Goal: Transaction & Acquisition: Purchase product/service

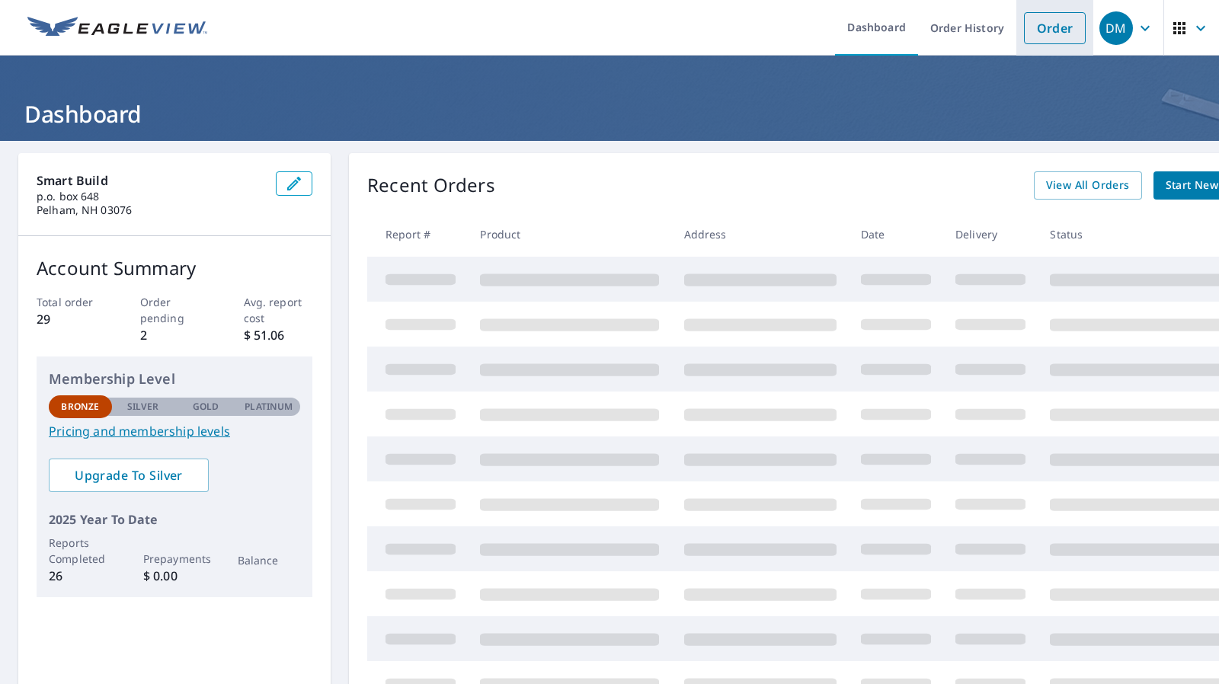
click at [1041, 34] on link "Order" at bounding box center [1055, 28] width 62 height 32
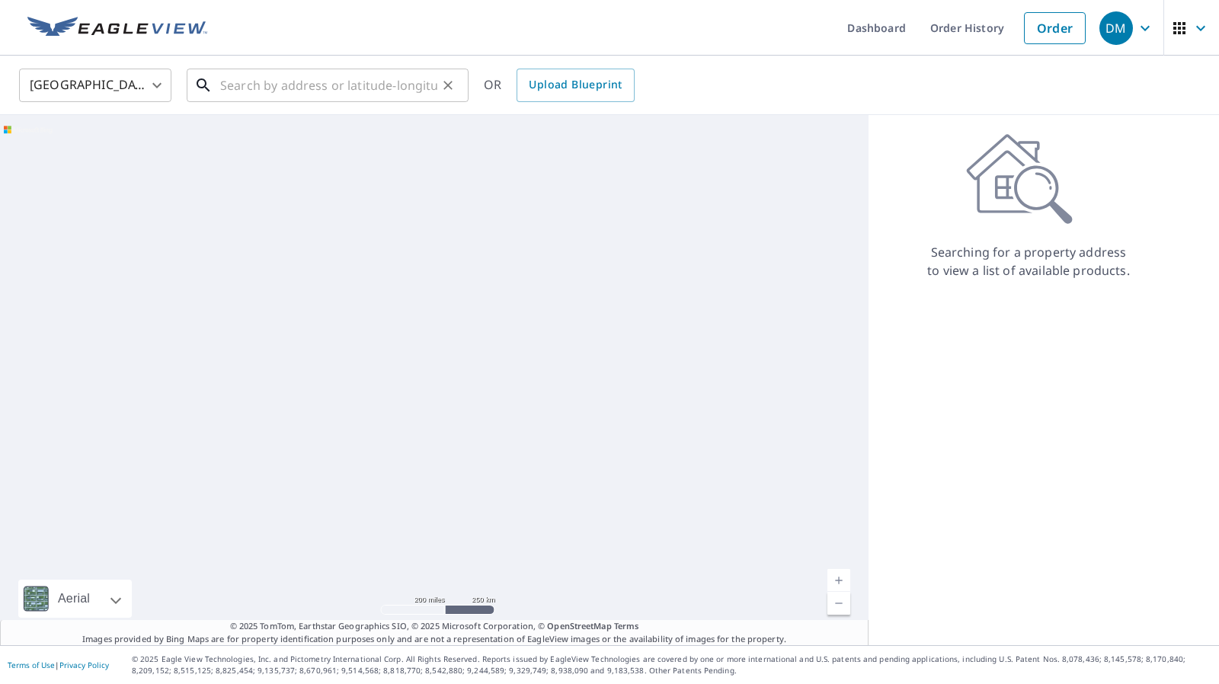
click at [296, 94] on input "text" at bounding box center [328, 85] width 217 height 43
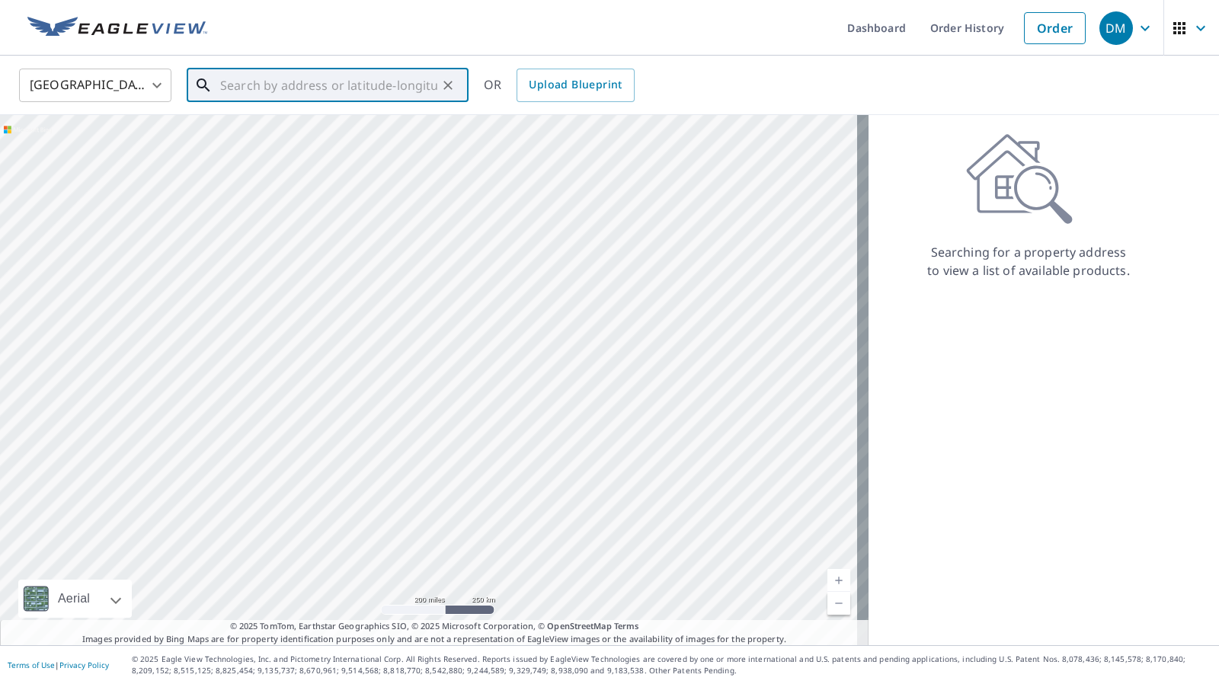
paste input "147 26th St NW, Atlanta, GA 30309"
click at [307, 142] on p "Atlanta, GA 30309" at bounding box center [336, 146] width 239 height 15
type input "147 26th St NW Atlanta, GA 30309"
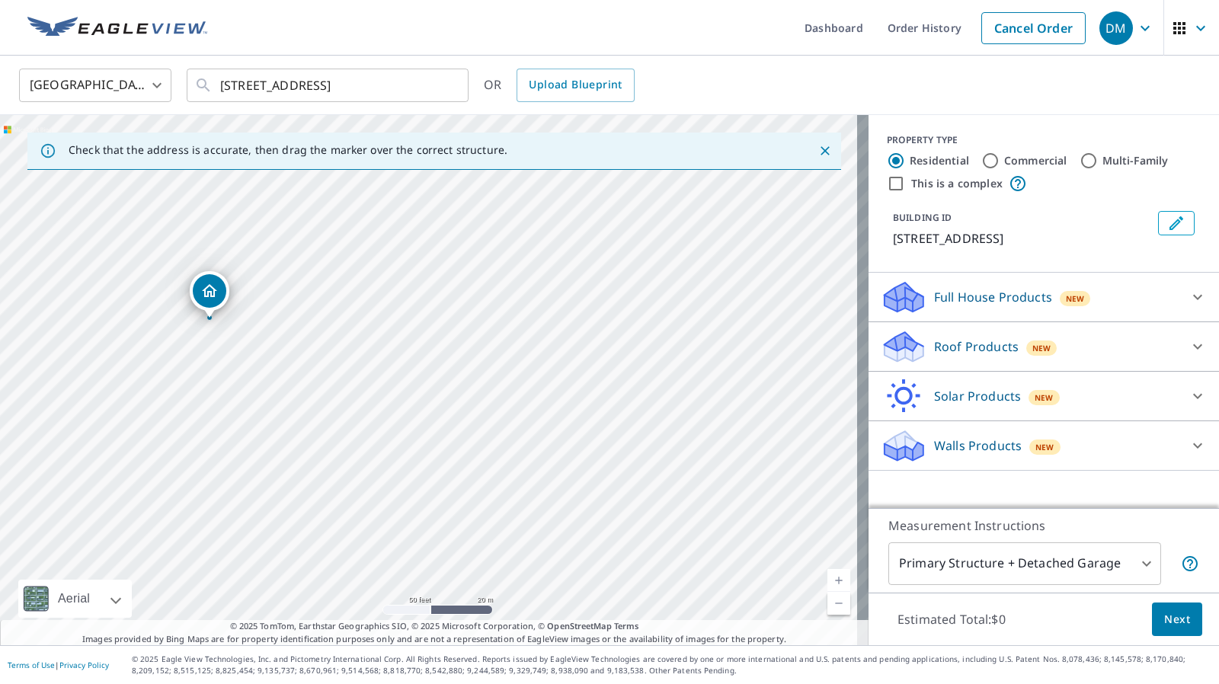
drag, startPoint x: 532, startPoint y: 436, endPoint x: 587, endPoint y: 274, distance: 171.4
click at [587, 274] on div "147 26th St NW Atlanta, GA 30309" at bounding box center [434, 380] width 869 height 530
click at [1080, 162] on input "Multi-Family" at bounding box center [1089, 161] width 18 height 18
radio input "true"
type input "2"
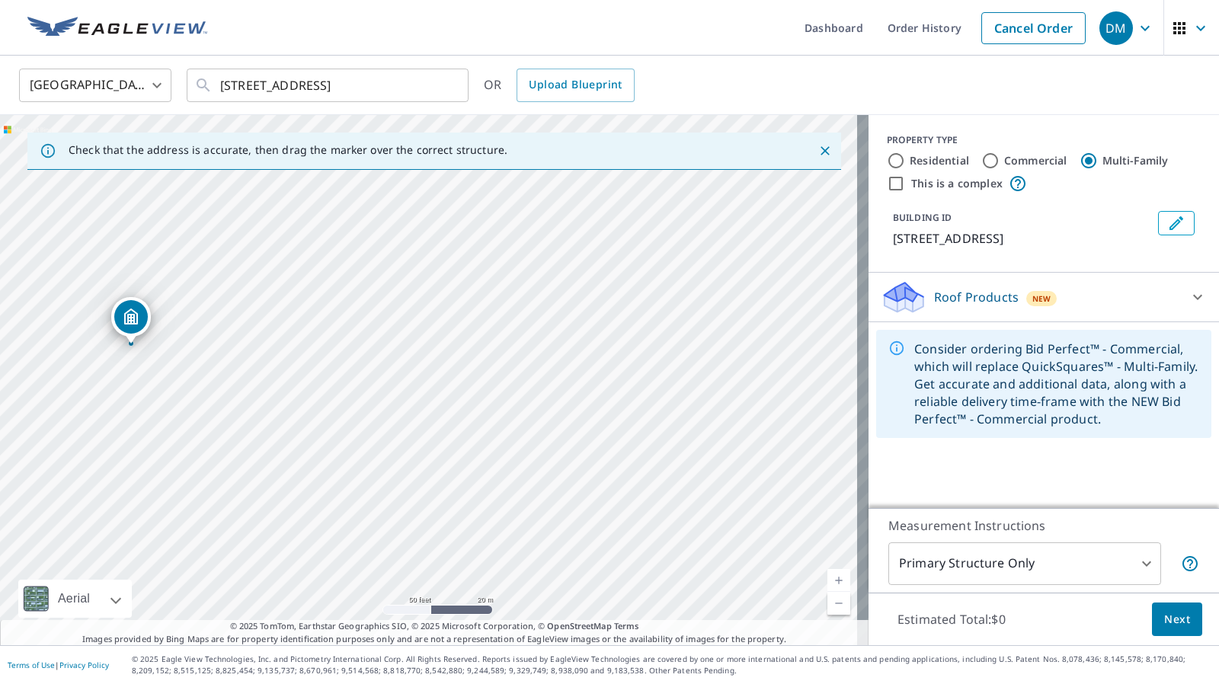
drag, startPoint x: 680, startPoint y: 444, endPoint x: 382, endPoint y: 410, distance: 299.9
click at [382, 410] on div "147 26th St NW Atlanta, GA 30309" at bounding box center [434, 380] width 869 height 530
click at [697, 303] on div "147 26th St NW Atlanta, GA 30309" at bounding box center [434, 380] width 869 height 530
drag, startPoint x: 428, startPoint y: 377, endPoint x: 723, endPoint y: 376, distance: 294.2
drag, startPoint x: 428, startPoint y: 376, endPoint x: 710, endPoint y: 344, distance: 284.6
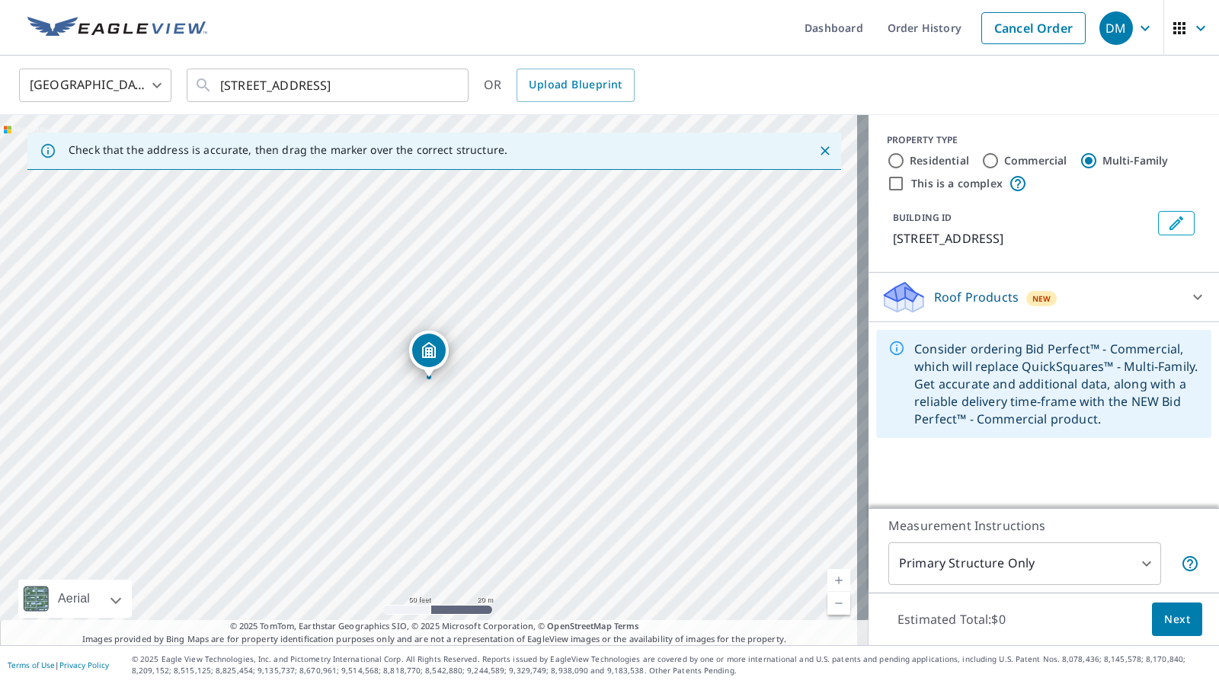
click at [1120, 296] on div "Roof Products New" at bounding box center [1030, 298] width 299 height 36
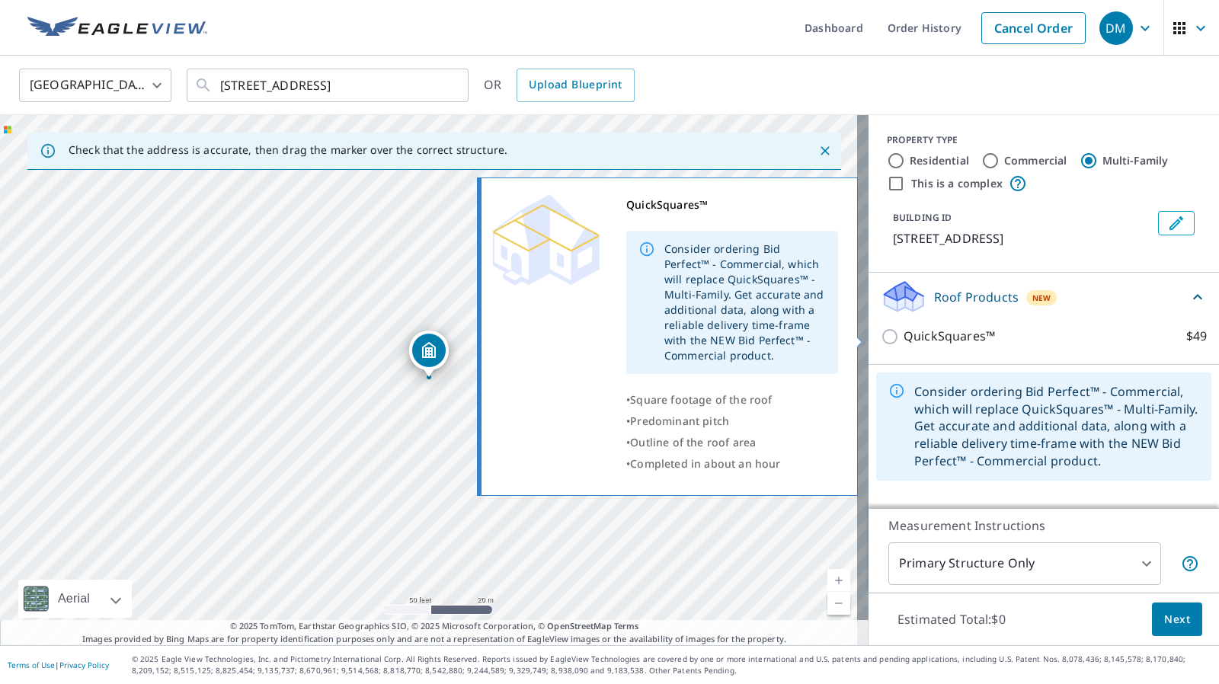
click at [940, 339] on p "QuickSquares™" at bounding box center [949, 336] width 91 height 19
click at [904, 339] on input "QuickSquares™ $49" at bounding box center [892, 337] width 23 height 18
checkbox input "true"
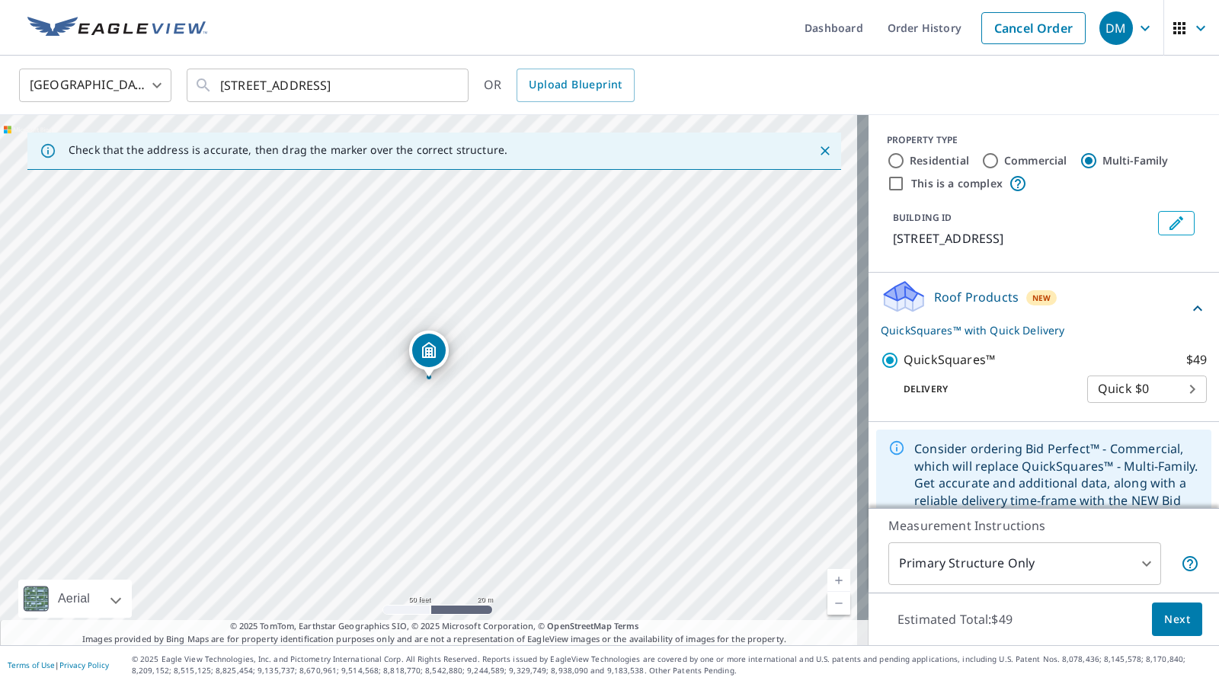
scroll to position [37, 0]
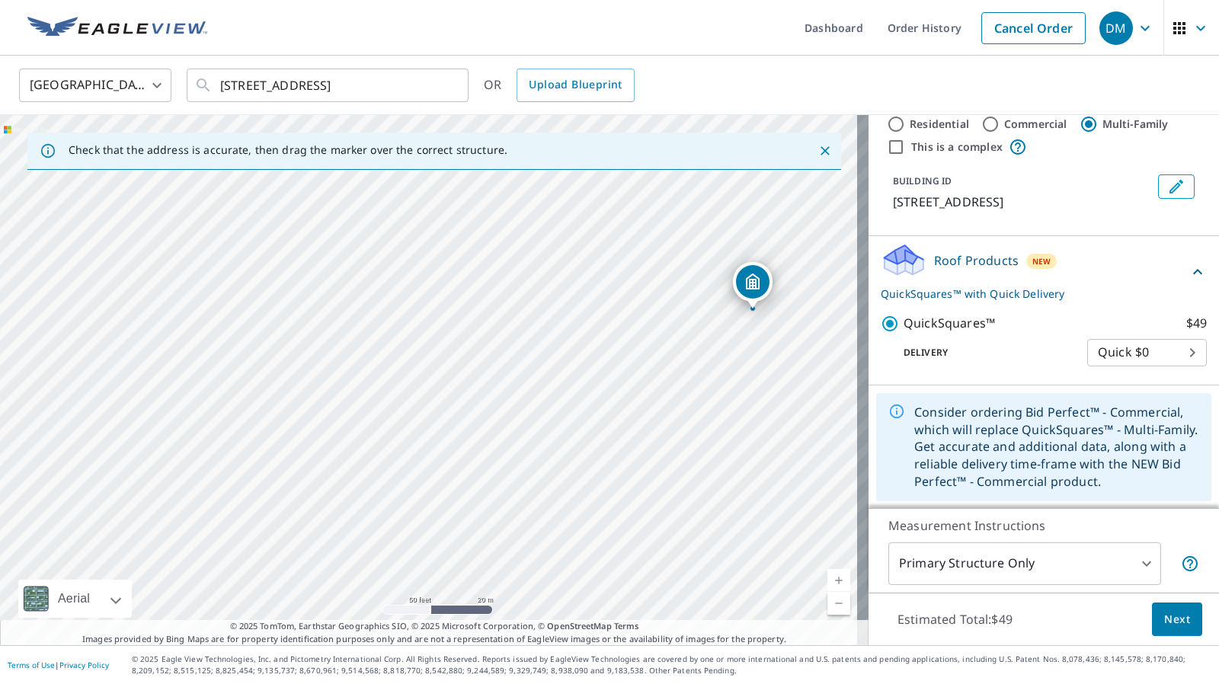
drag, startPoint x: 409, startPoint y: 548, endPoint x: 732, endPoint y: 479, distance: 331.1
click at [732, 479] on div "1806 Peachtree St NW Atlanta, GA 30309" at bounding box center [434, 380] width 869 height 530
drag, startPoint x: 386, startPoint y: 495, endPoint x: 302, endPoint y: 546, distance: 98.8
click at [302, 546] on div "1806 Peachtree St NW Atlanta, GA 30309" at bounding box center [434, 380] width 869 height 530
drag, startPoint x: 665, startPoint y: 348, endPoint x: 328, endPoint y: 334, distance: 336.4
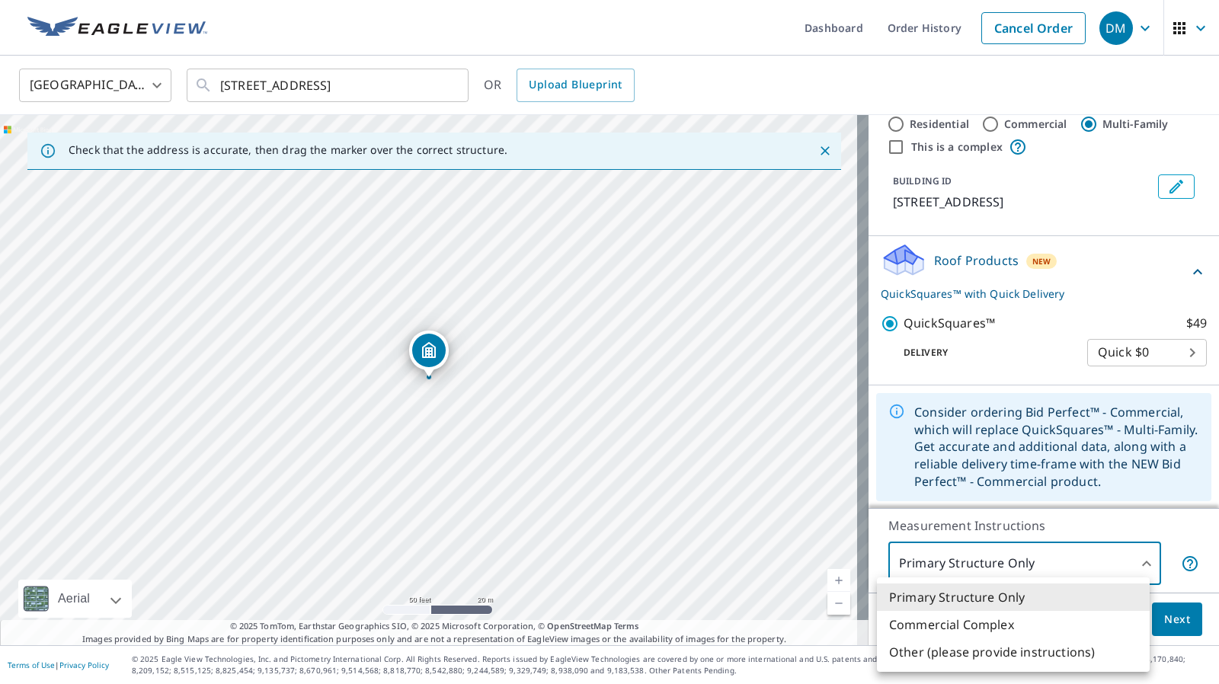
click at [1134, 565] on body "DM DM Dashboard Order History Cancel Order DM United States US ​ 147 26th St NW…" at bounding box center [609, 342] width 1219 height 684
click at [1134, 565] on div at bounding box center [609, 342] width 1219 height 684
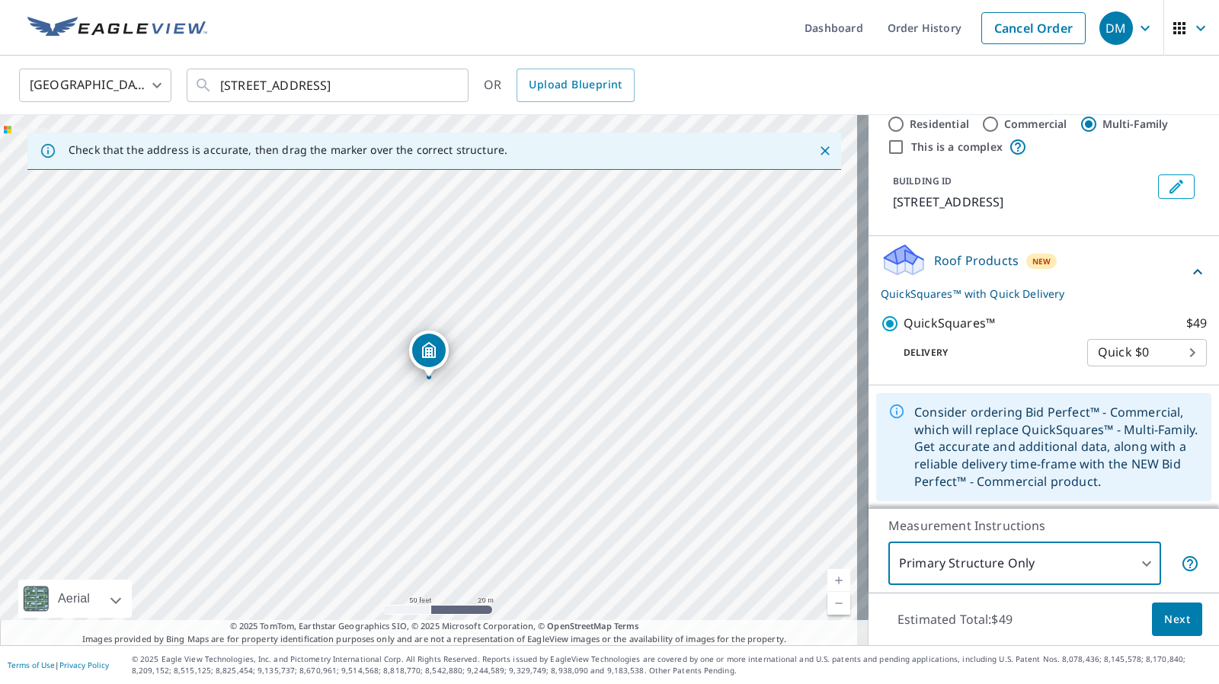
click at [1165, 620] on span "Next" at bounding box center [1178, 619] width 26 height 19
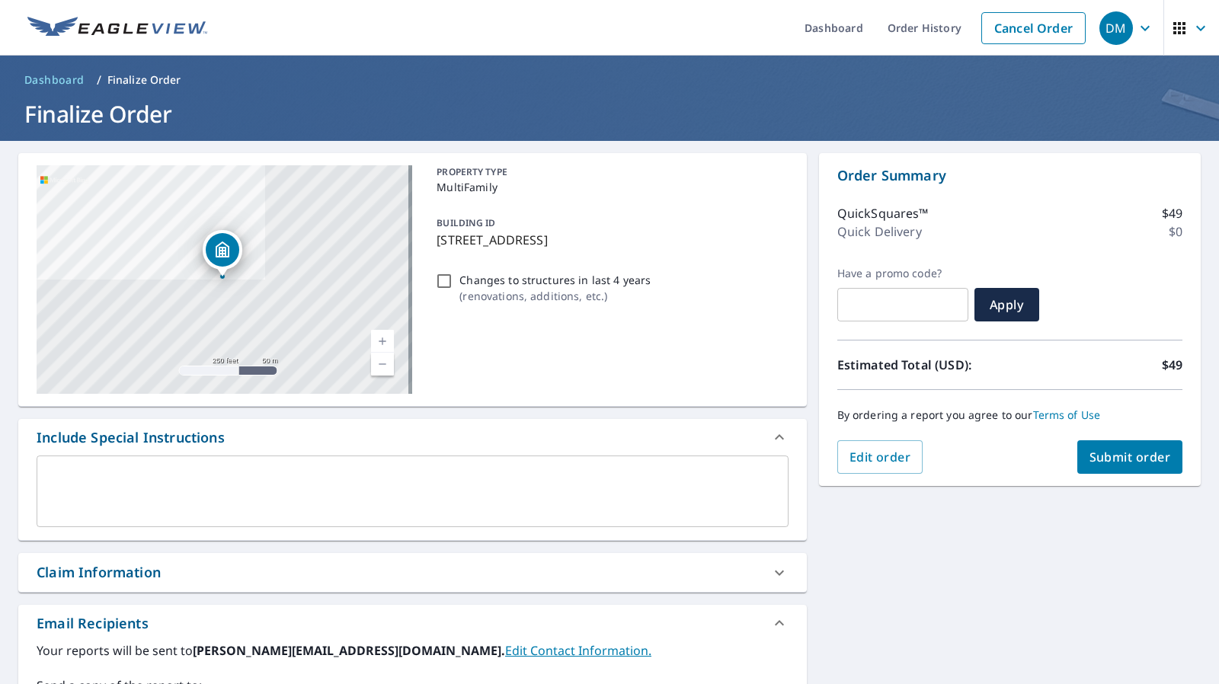
click at [355, 472] on textarea at bounding box center [412, 491] width 731 height 43
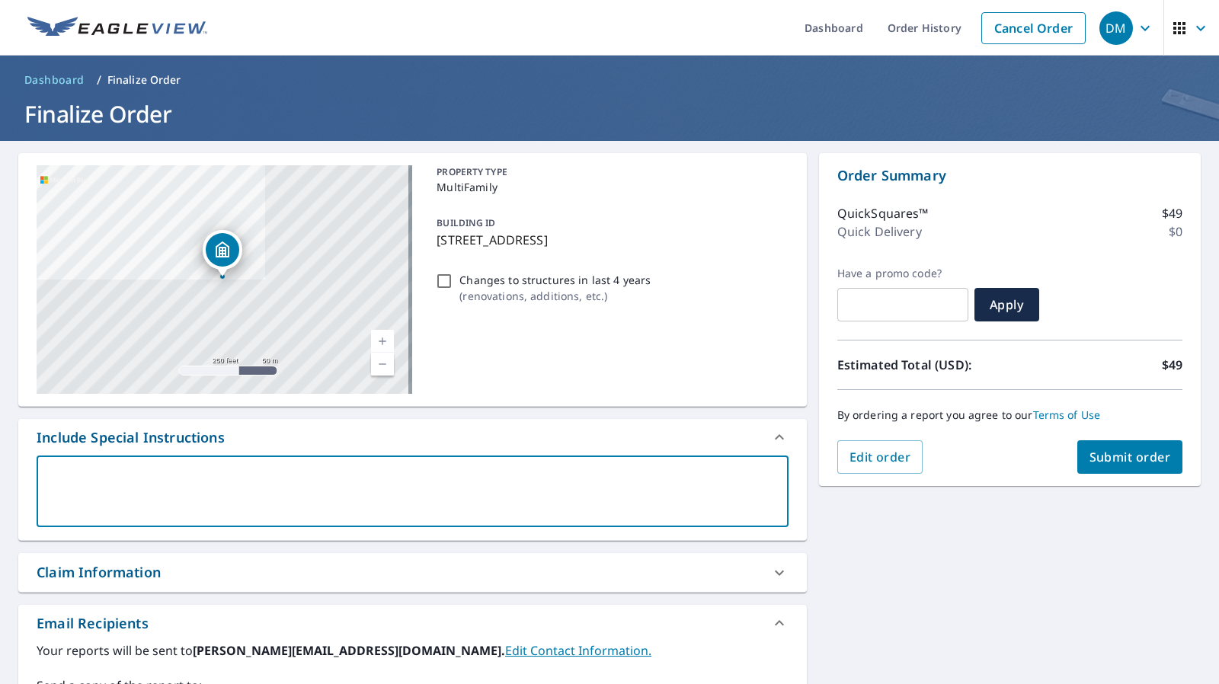
type textarea "j"
type textarea "x"
type textarea "ju"
type textarea "x"
type textarea "jus"
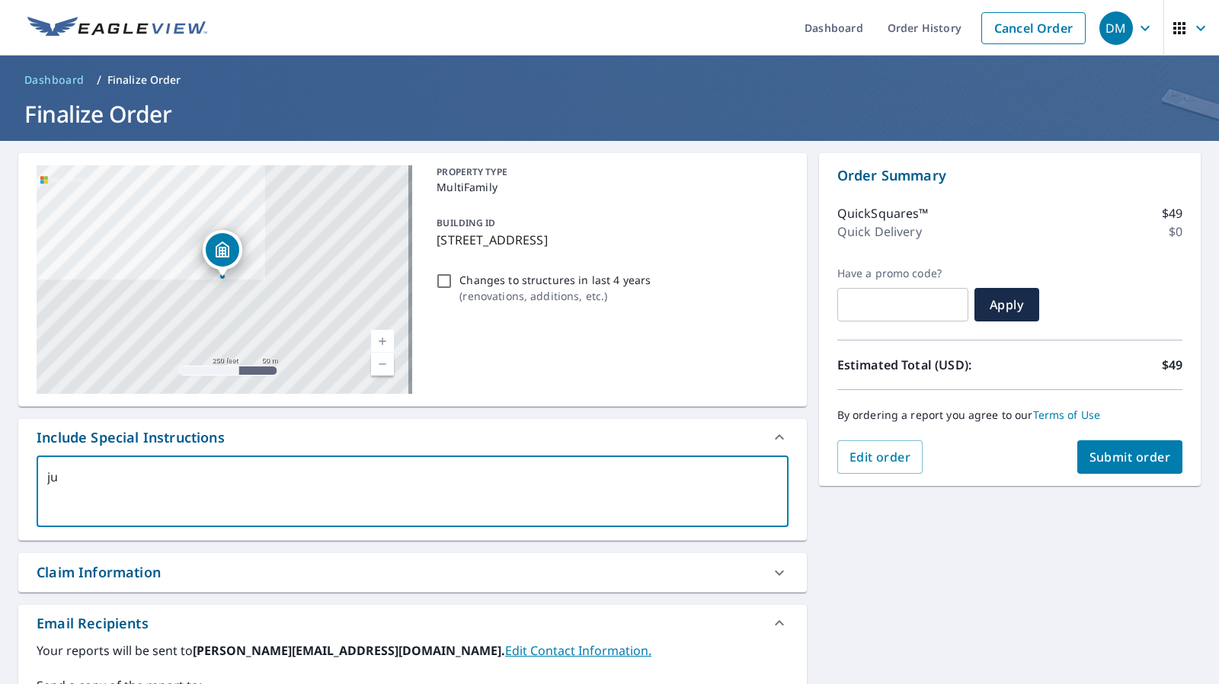
type textarea "x"
type textarea "just"
type textarea "x"
type textarea "just"
type textarea "x"
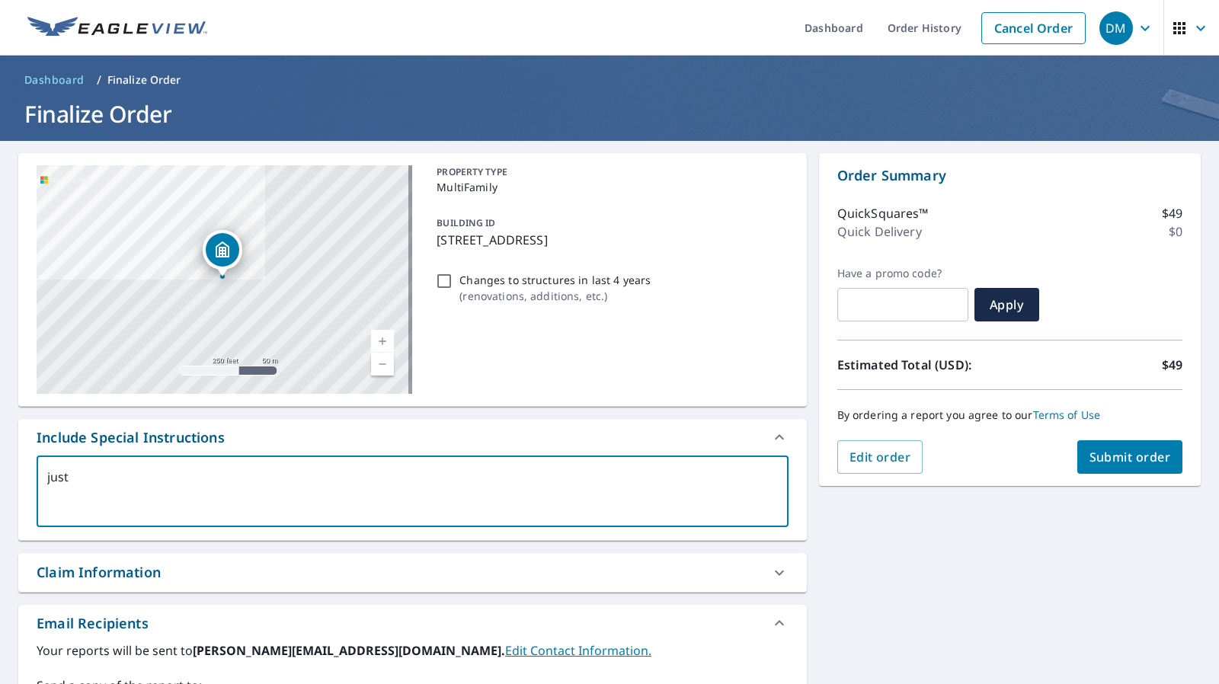
type textarea "just t"
type textarea "x"
type textarea "just th"
type textarea "x"
type textarea "just thi"
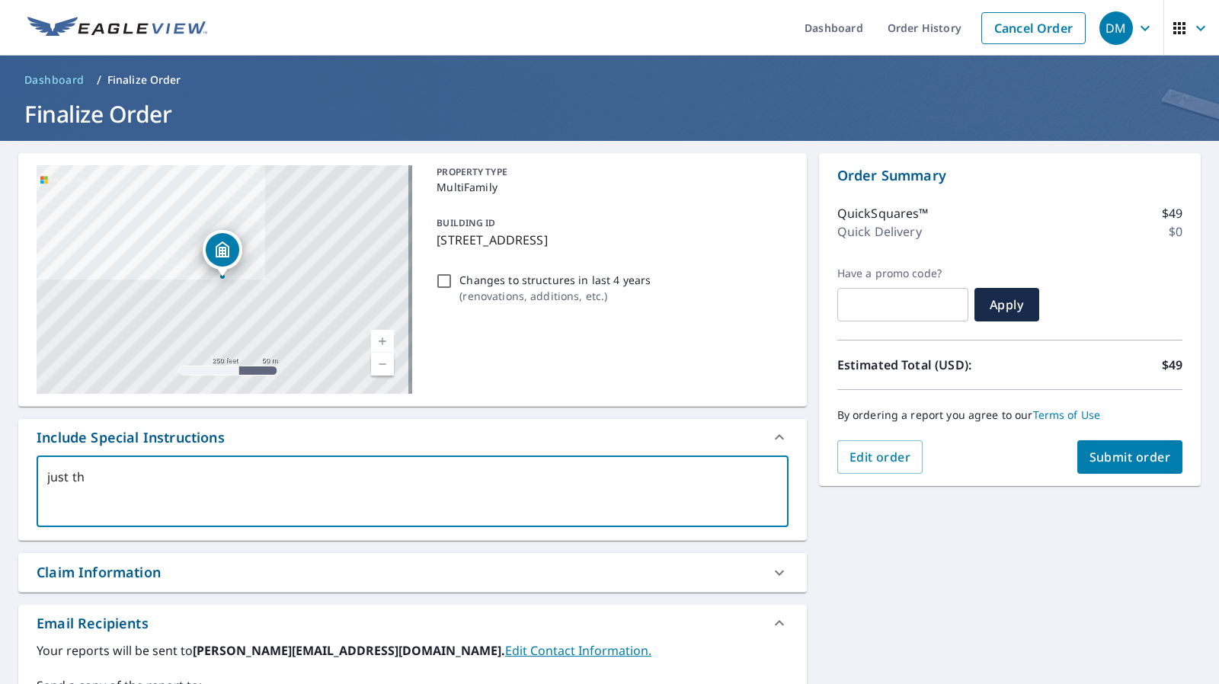
type textarea "x"
type textarea "just this"
type textarea "x"
type textarea "just this"
type textarea "x"
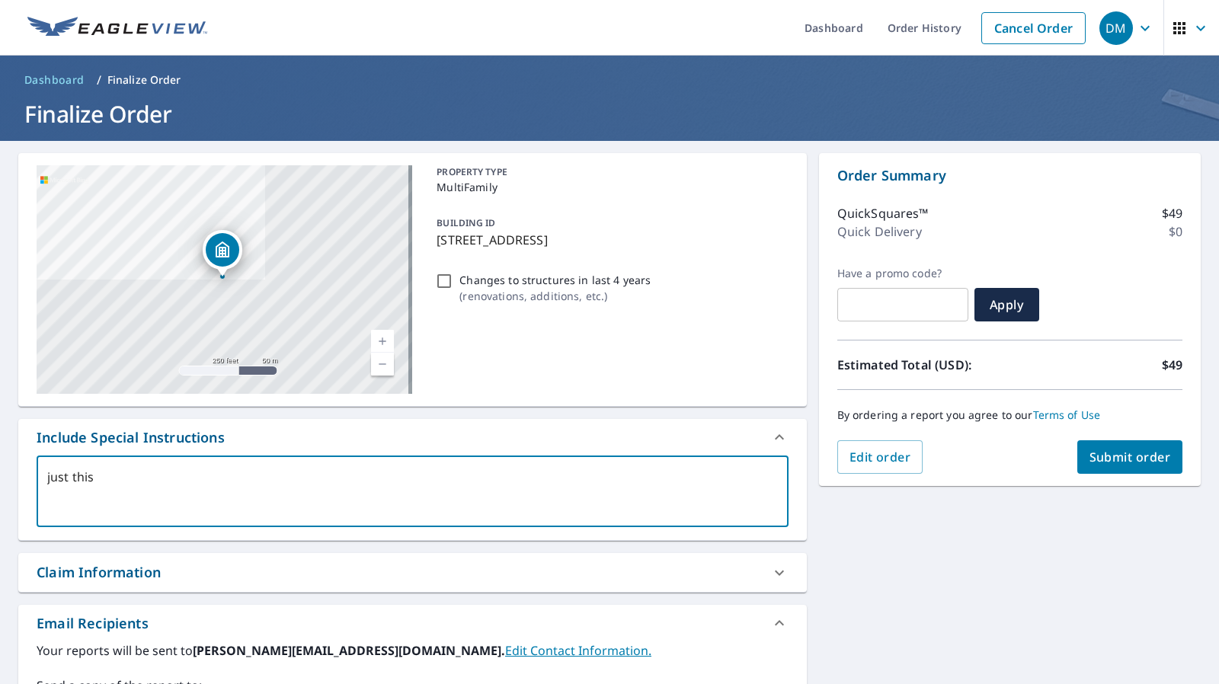
type textarea "just this"
type textarea "x"
type textarea "just this"
type textarea "x"
type textarea "just this"
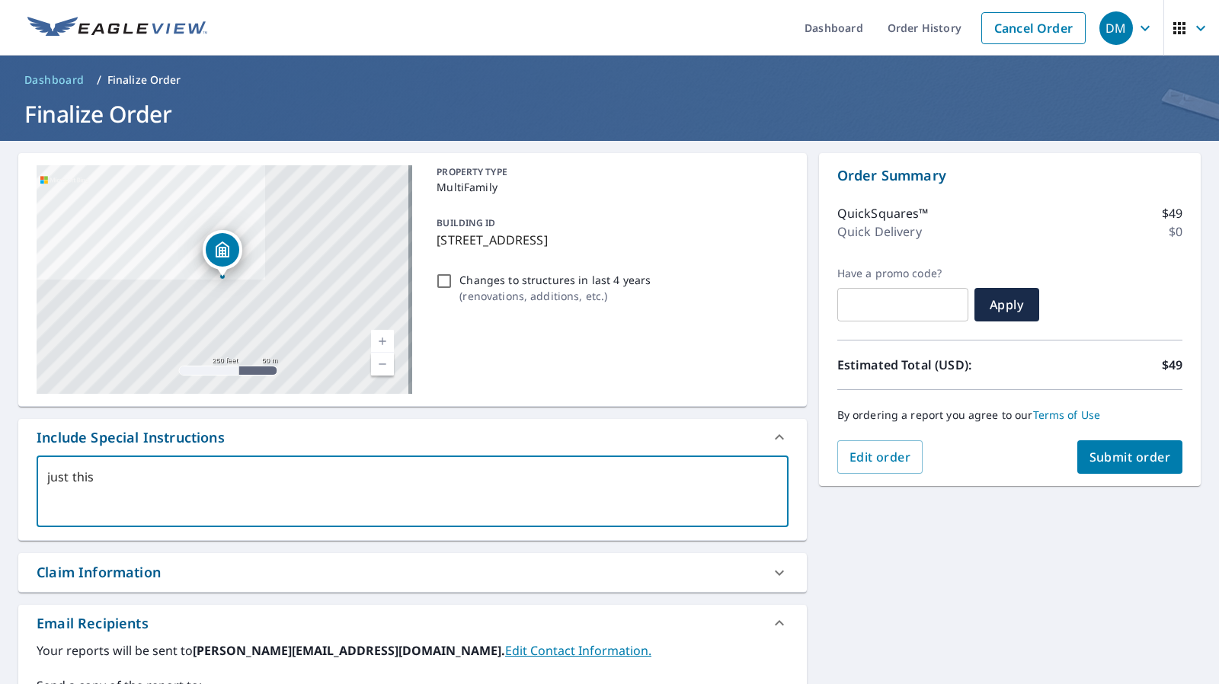
type textarea "x"
type textarea "just this"
type textarea "x"
type textarea "just this 1"
type textarea "x"
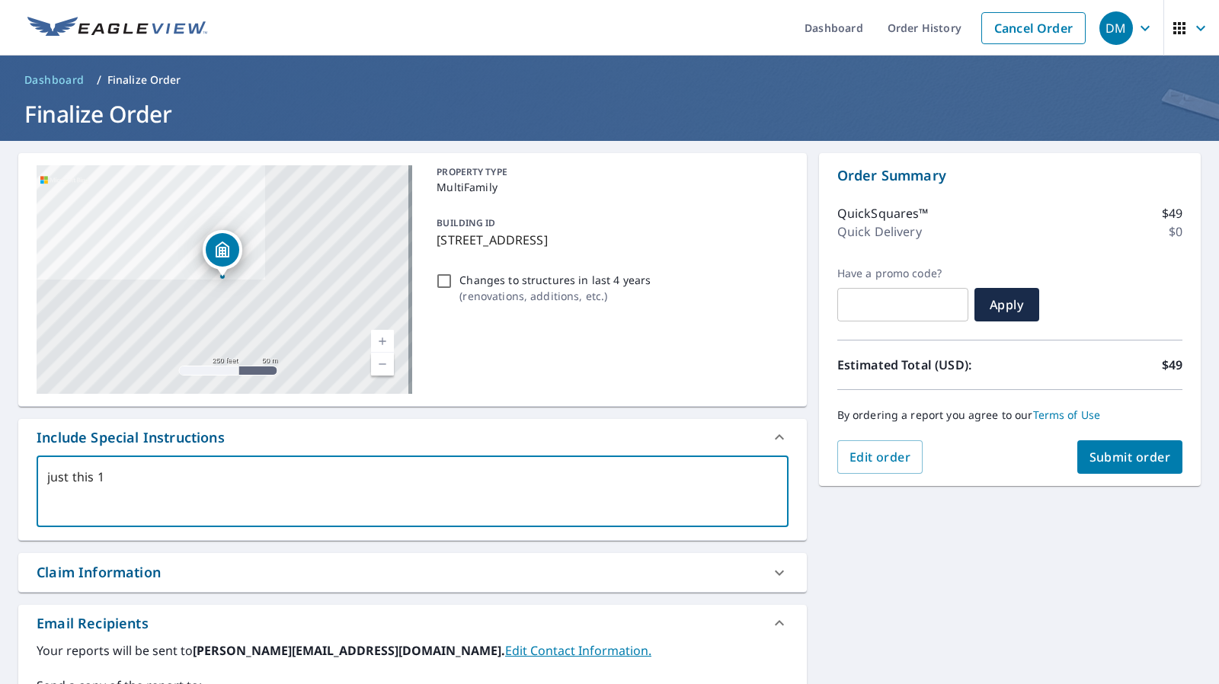
type textarea "just this 1"
type textarea "x"
type textarea "just this 1 s"
type textarea "x"
type textarea "just this 1 si"
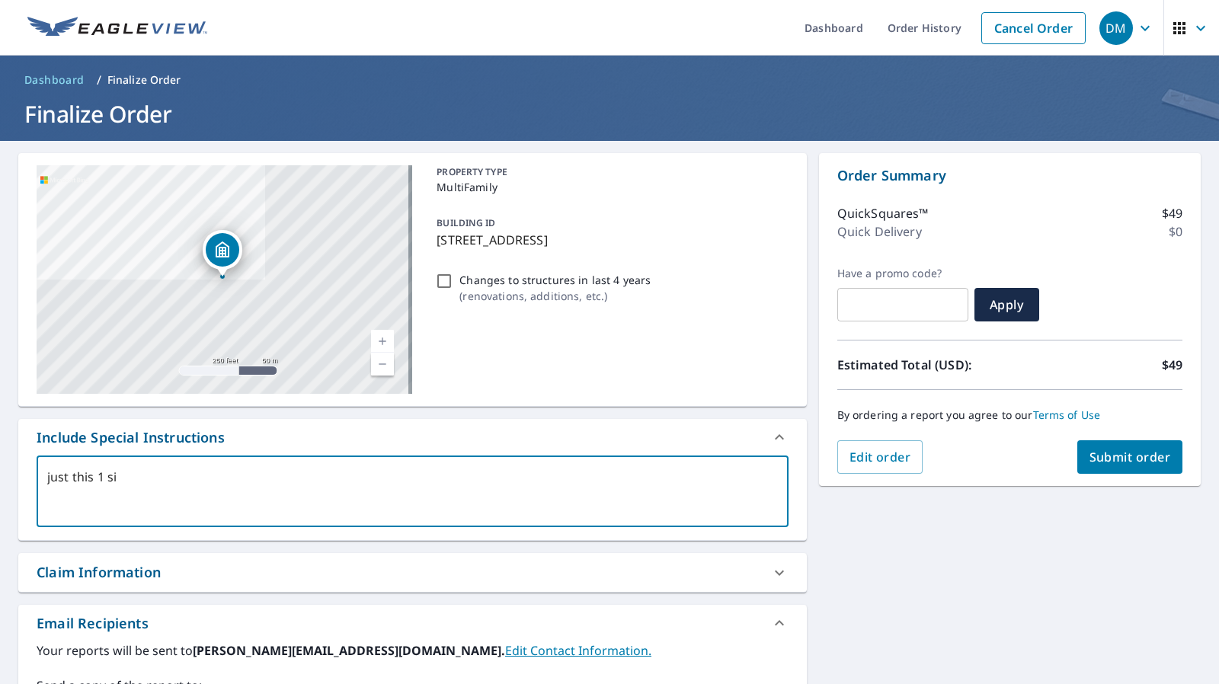
type textarea "x"
type textarea "just this 1 sin"
type textarea "x"
type textarea "just this 1 sing"
type textarea "x"
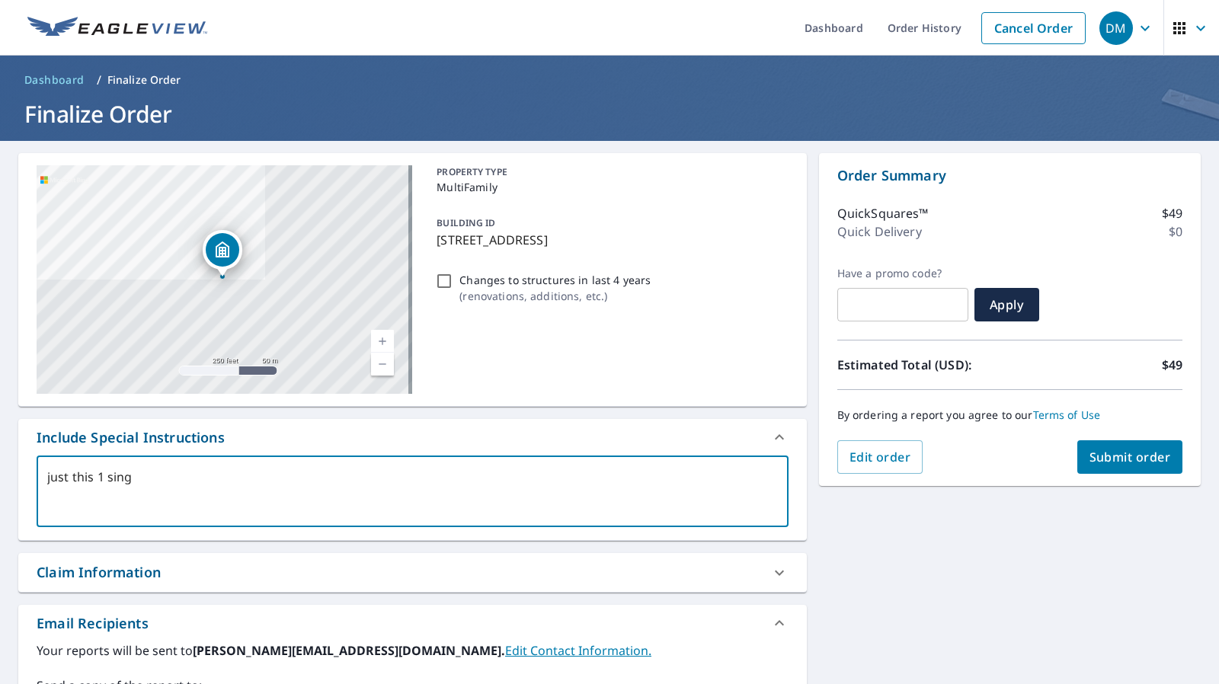
type textarea "just this 1 singl"
type textarea "x"
type textarea "just this 1 single"
type textarea "x"
type textarea "just this 1 single"
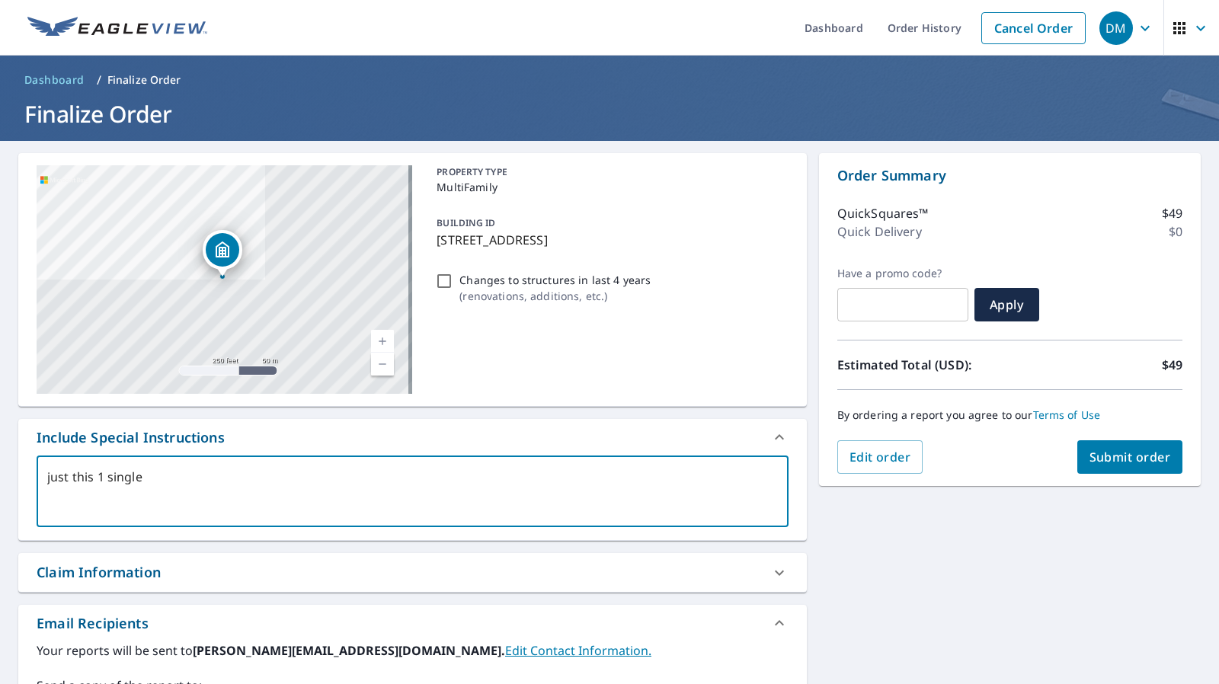
type textarea "x"
type textarea "just this 1 single b"
type textarea "x"
type textarea "just this 1 single bu"
type textarea "x"
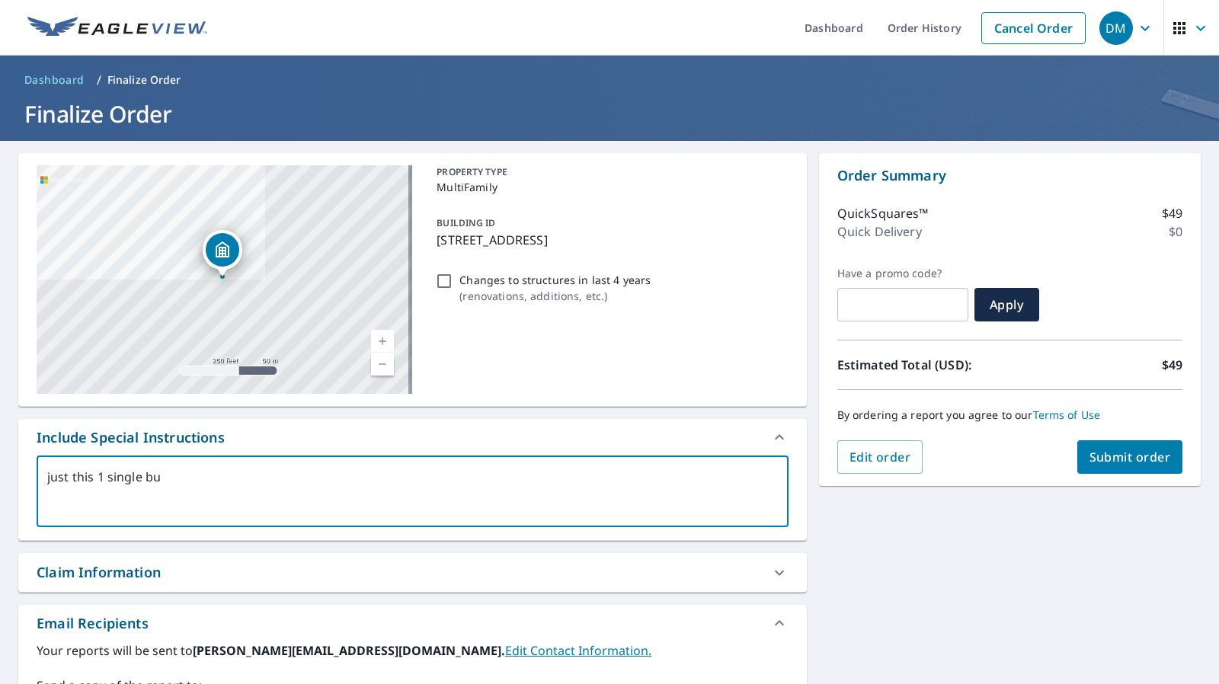
type textarea "just this 1 single bui"
type textarea "x"
type textarea "just this 1 single buil"
type textarea "x"
type textarea "just this 1 single build"
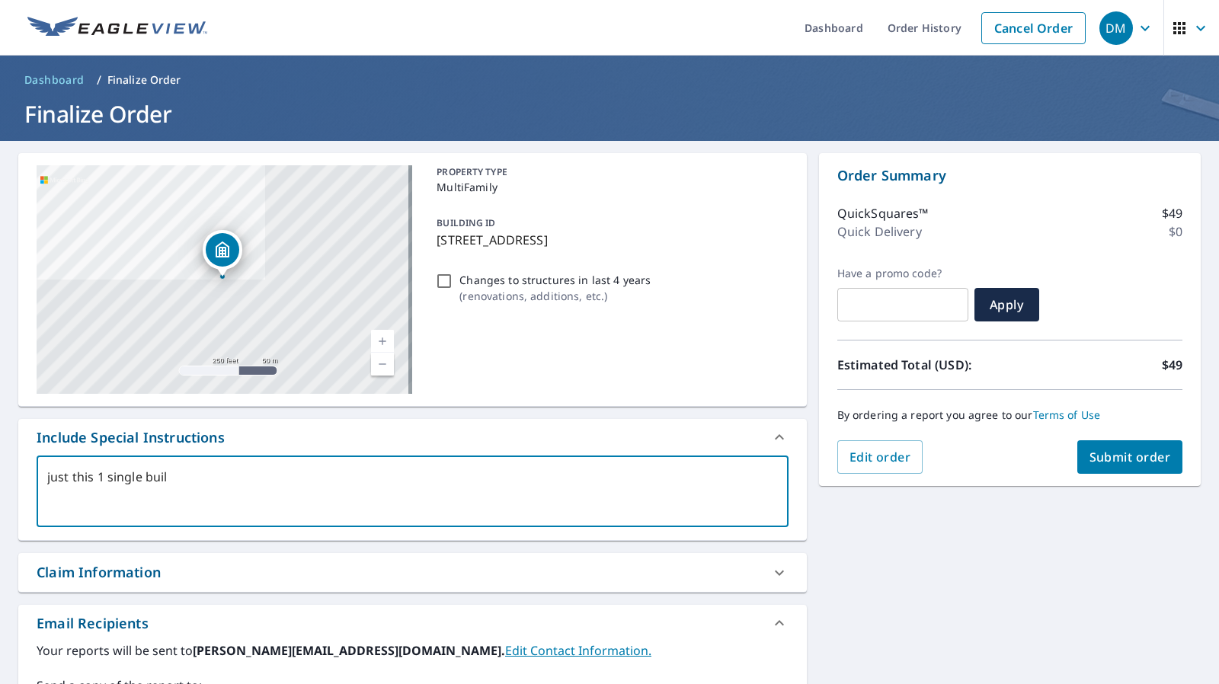
type textarea "x"
type textarea "just this 1 single building"
type textarea "x"
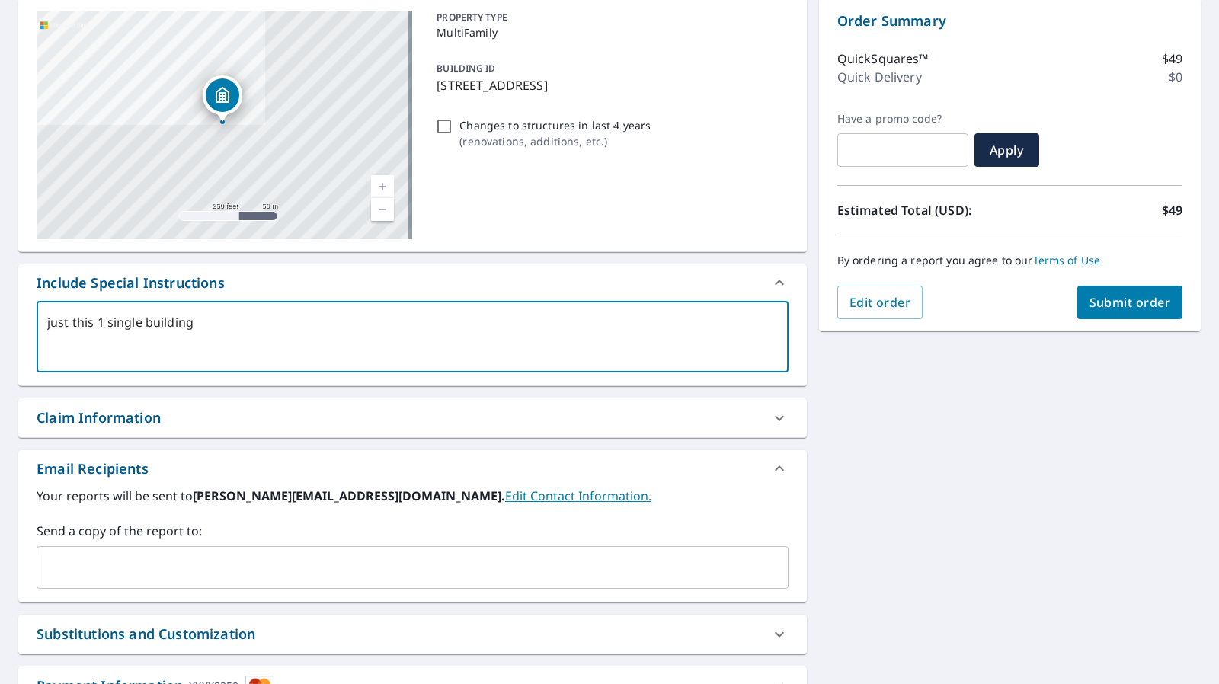
scroll to position [232, 0]
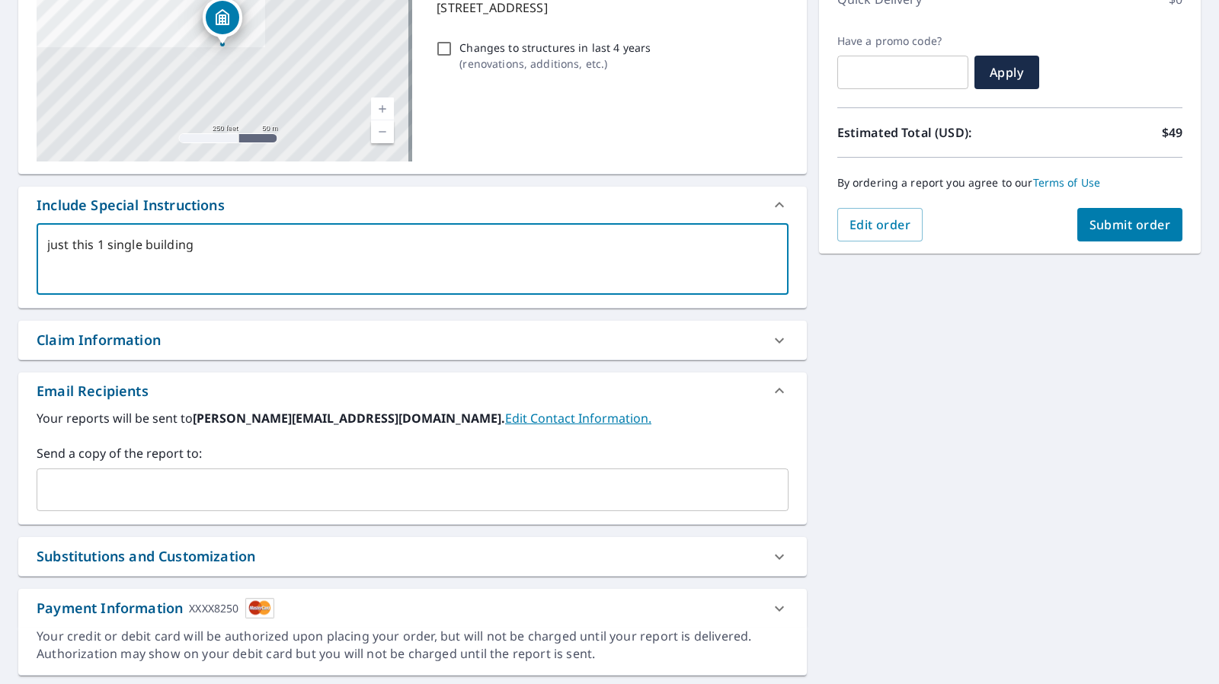
type textarea "just this 1 single building"
type textarea "x"
click at [195, 488] on input "text" at bounding box center [401, 490] width 716 height 29
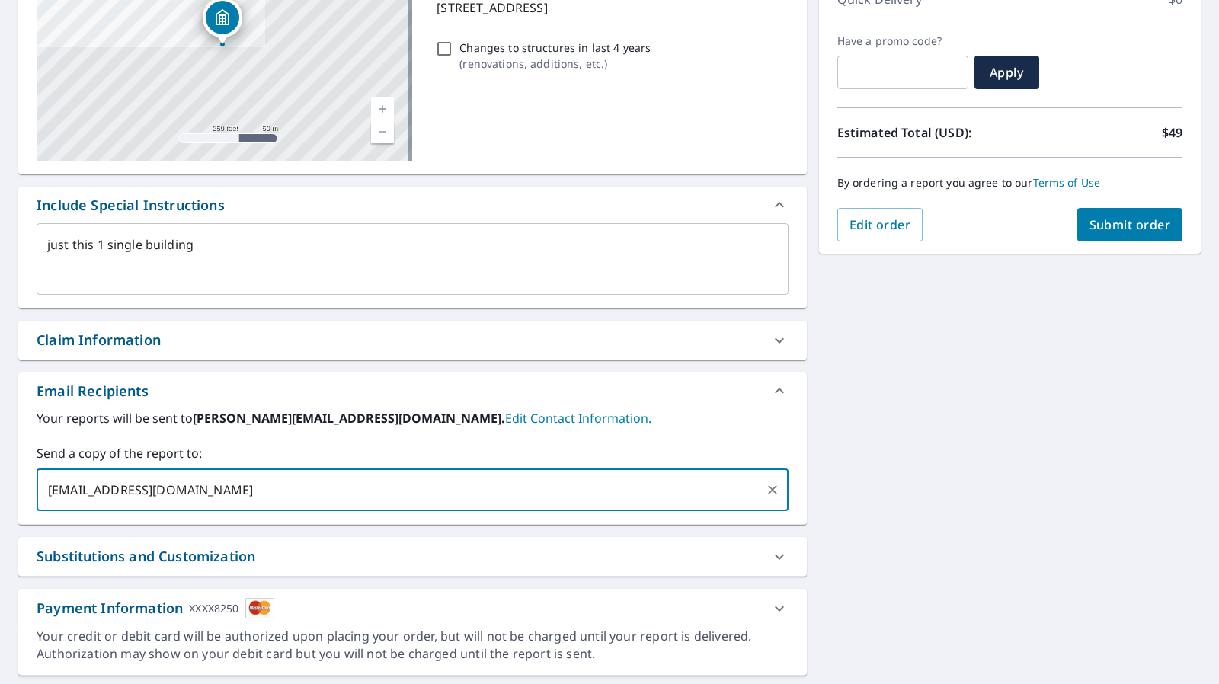
type input "swathi@smartbuildne.com"
type textarea "x"
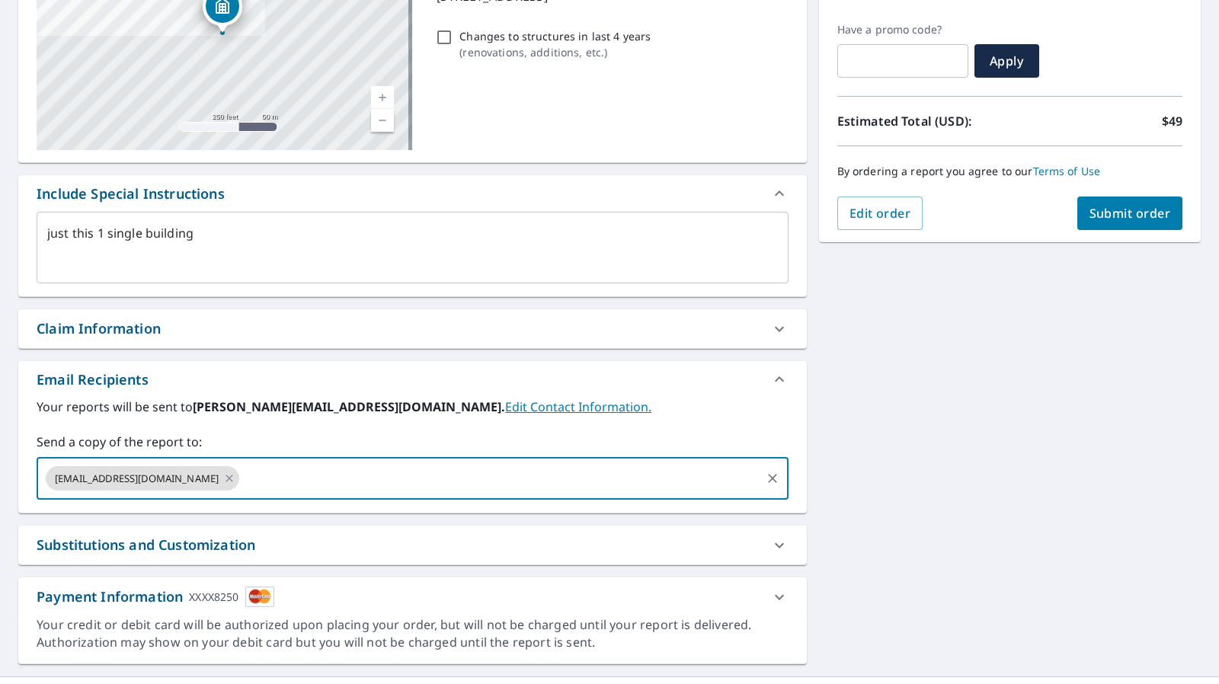
scroll to position [273, 0]
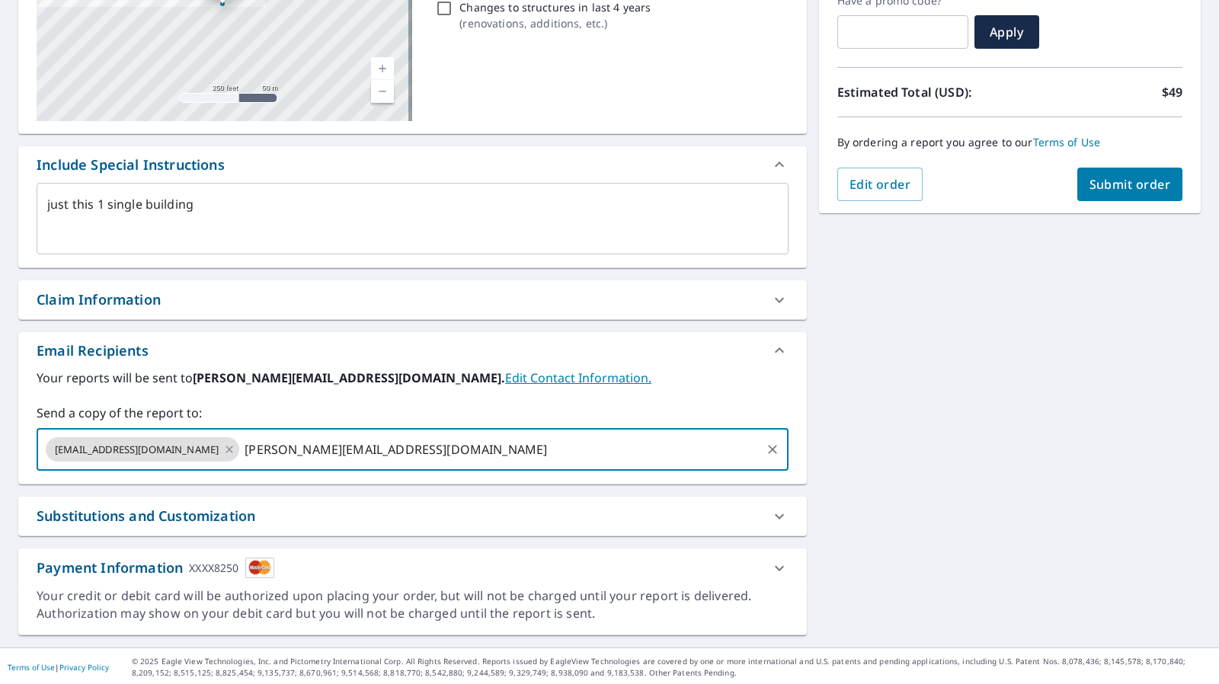
type input "alex@smartbuildne.com"
type textarea "x"
type input "muhi"
type textarea "x"
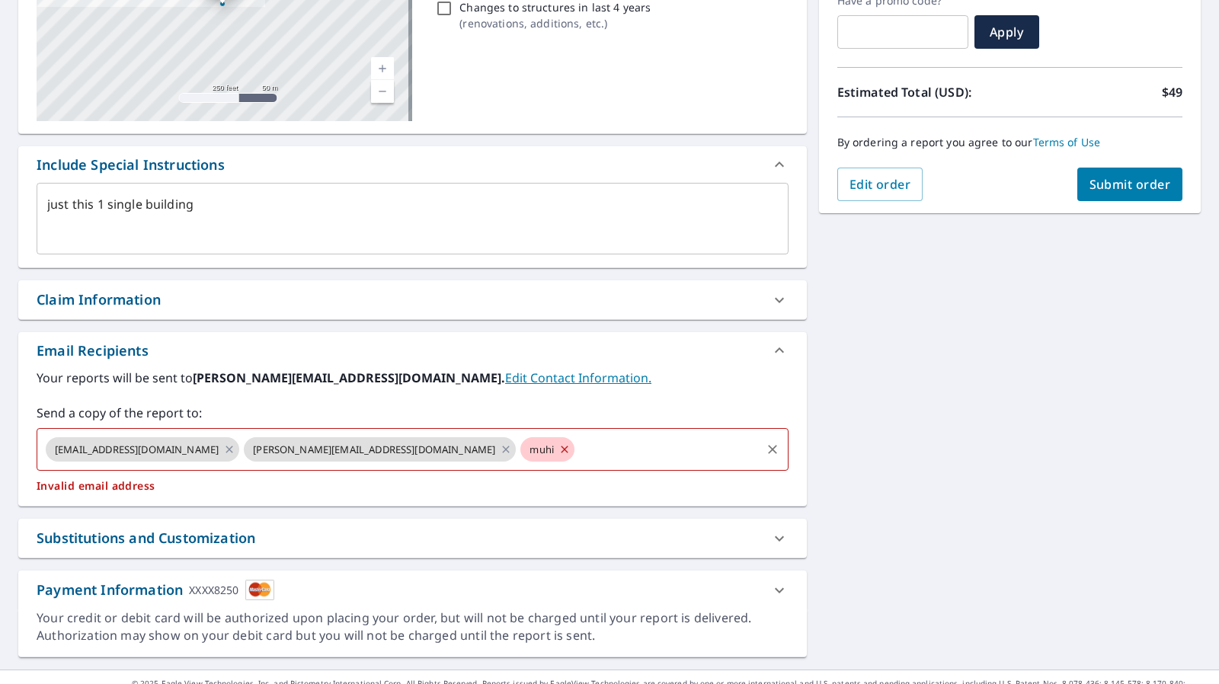
click at [559, 449] on icon at bounding box center [565, 449] width 12 height 17
type textarea "x"
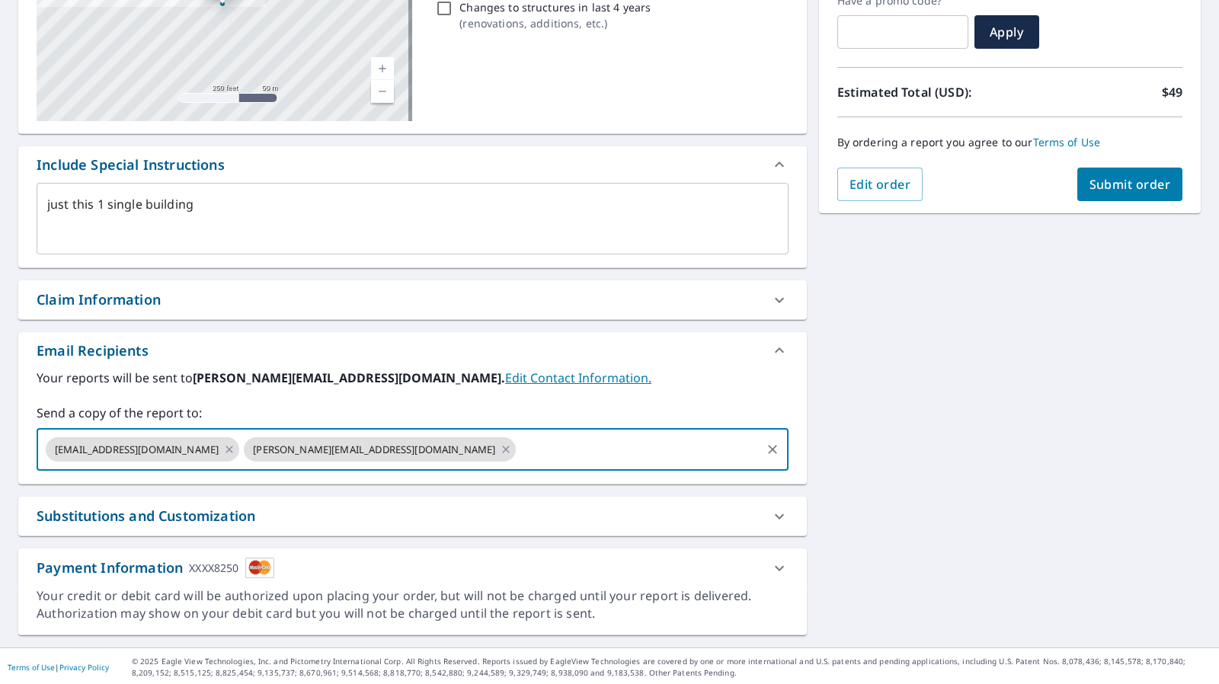
click at [518, 447] on input "text" at bounding box center [638, 449] width 240 height 29
paste input "muhiyuddin@smartbuildne.com"
type input "muhiyuddin@smartbuildne.com"
type textarea "x"
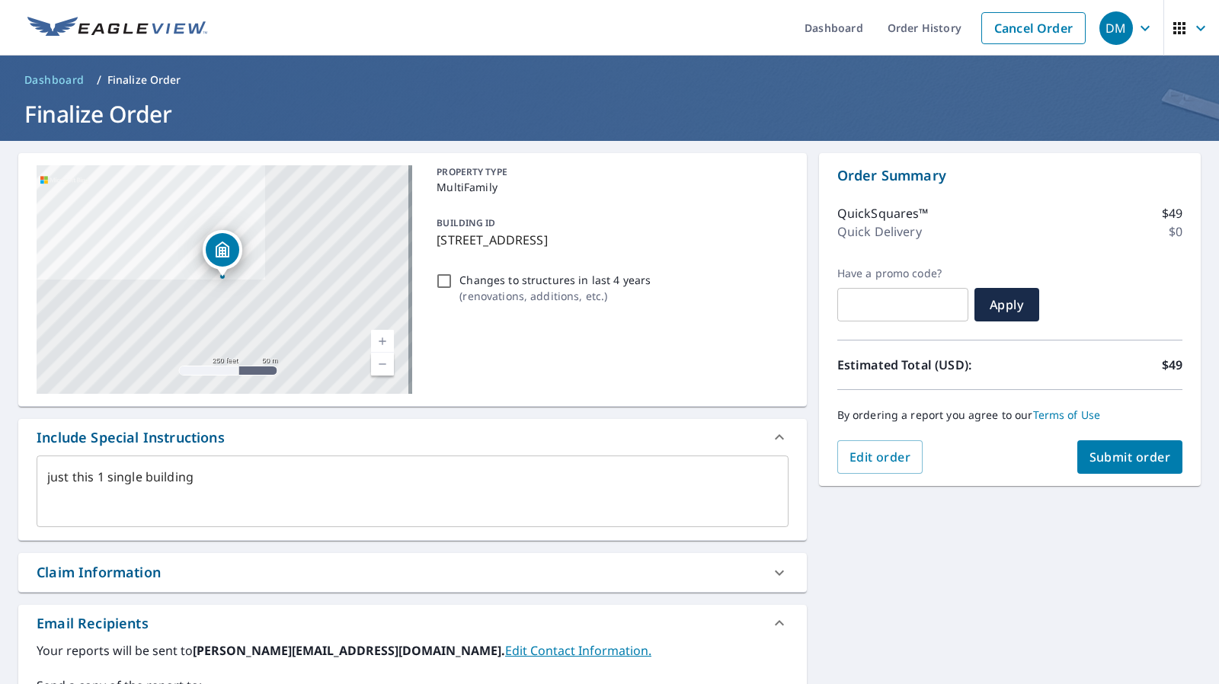
click at [1112, 458] on span "Submit order" at bounding box center [1131, 457] width 82 height 17
type textarea "x"
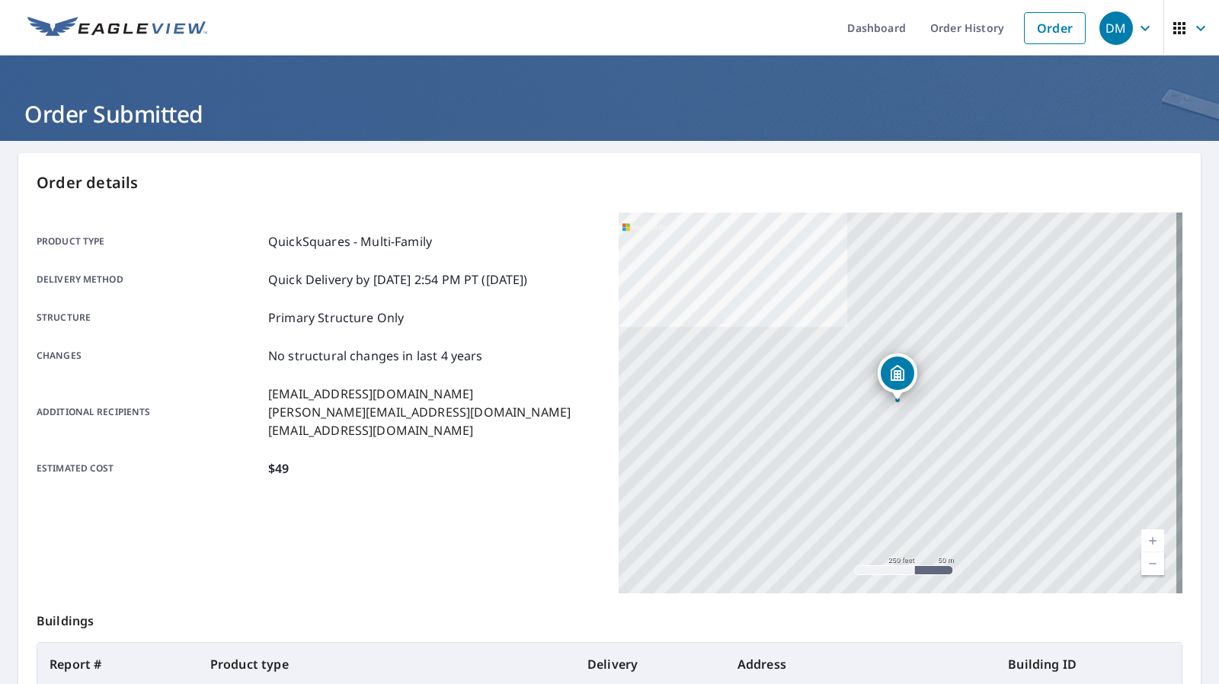
scroll to position [211, 0]
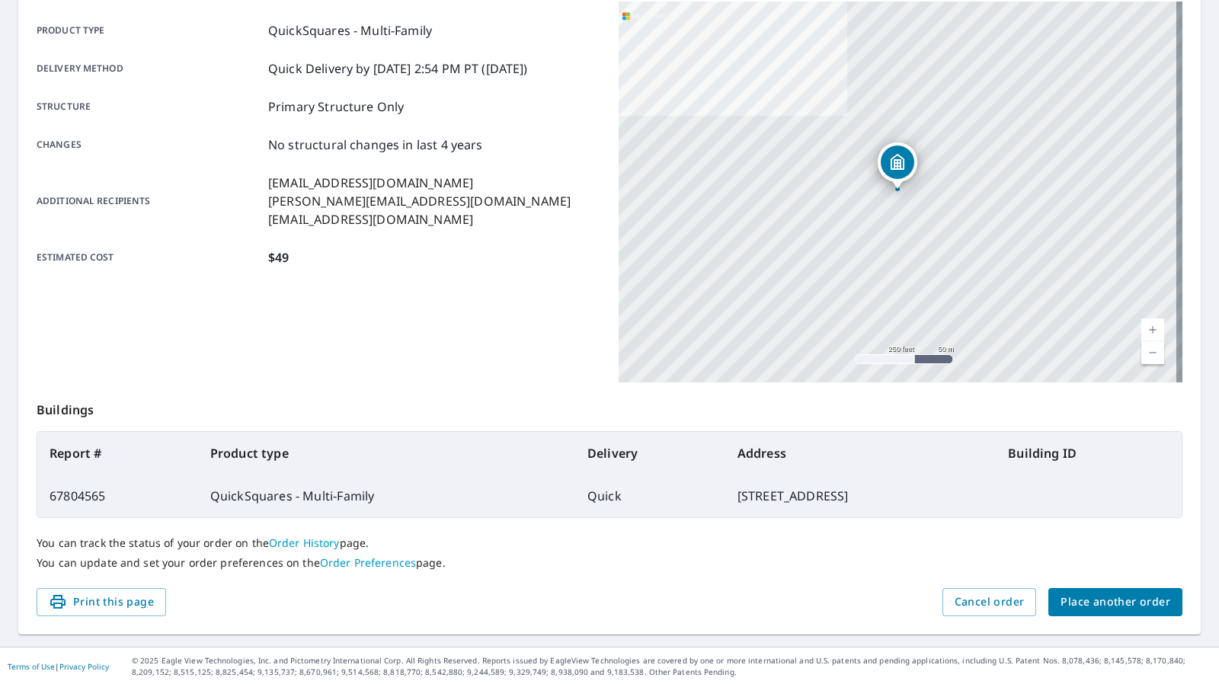
click at [1108, 604] on span "Place another order" at bounding box center [1116, 602] width 110 height 19
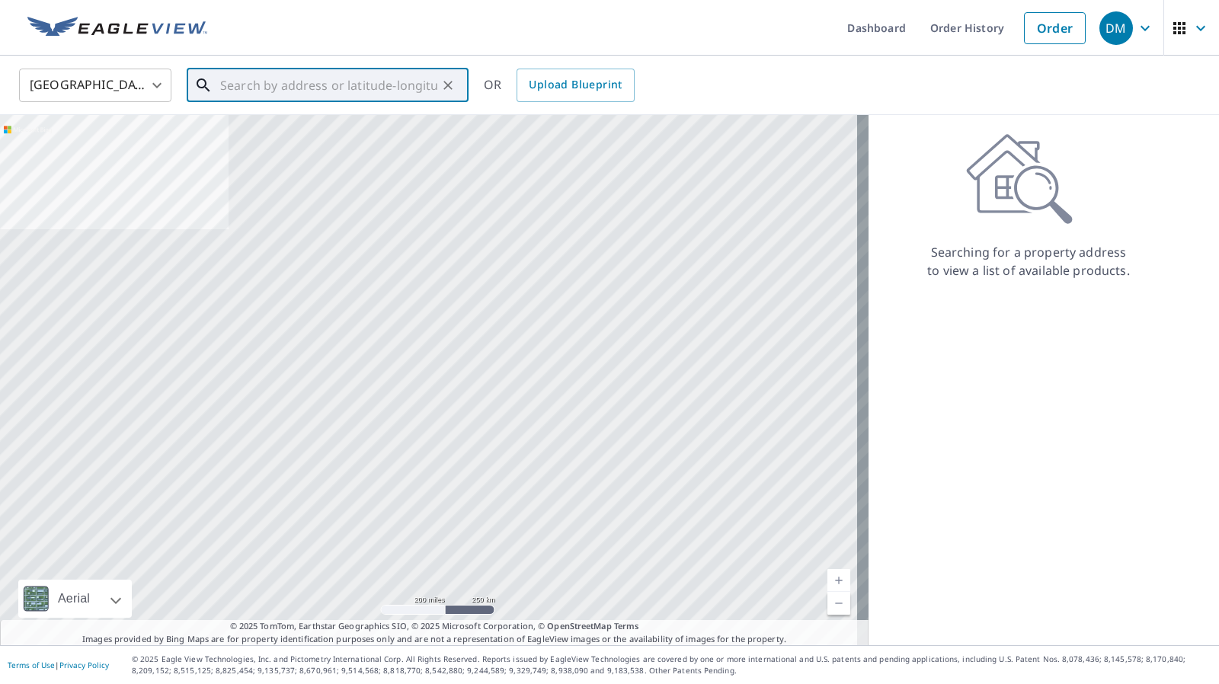
click at [360, 87] on input "text" at bounding box center [328, 85] width 217 height 43
paste input "muhiyuddin@smartbuildne.com"
type input "muhiyuddin@smartbuildne.com"
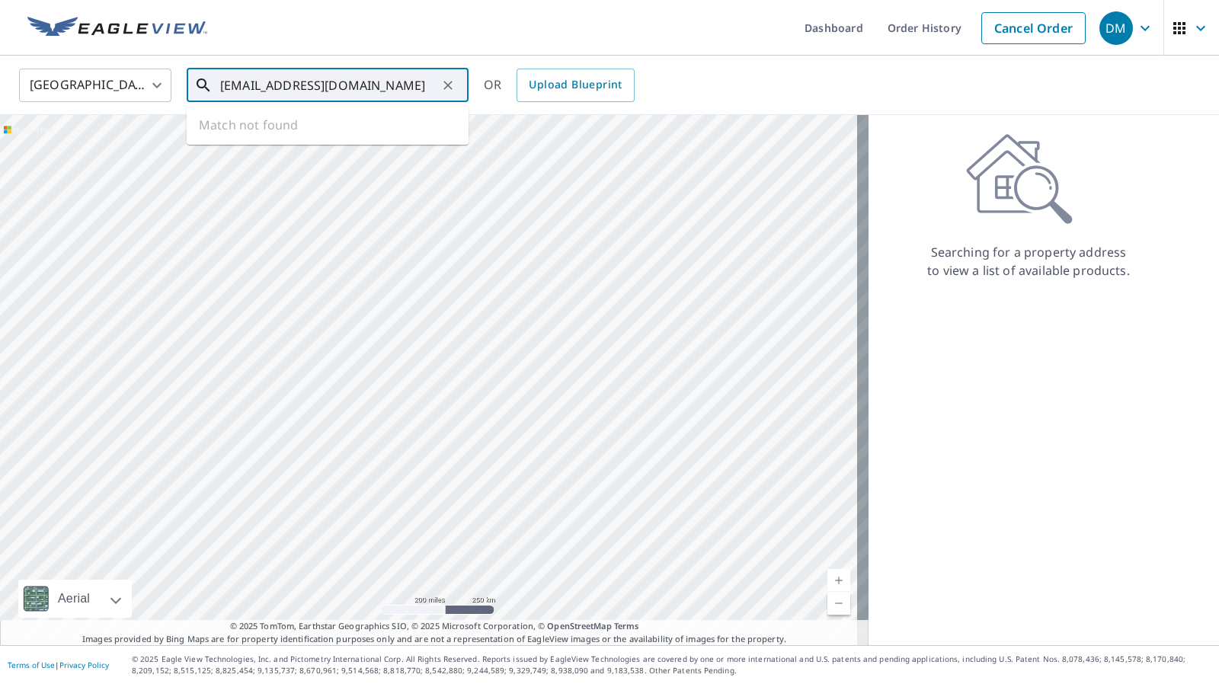
click at [369, 88] on input "muhiyuddin@smartbuildne.com" at bounding box center [328, 85] width 217 height 43
click at [319, 77] on input "text" at bounding box center [328, 85] width 217 height 43
paste input "147 26th St NW, Atlanta, GA 30309"
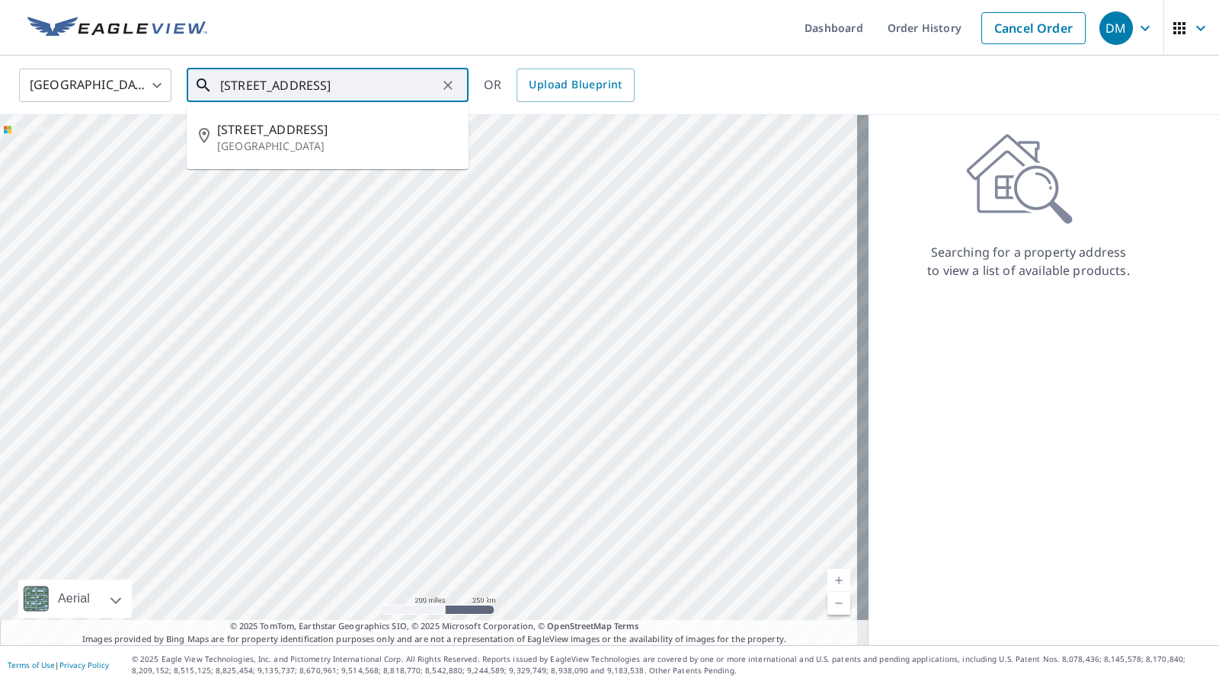
type input "147 26th St NW, Atlanta, GA 30309"
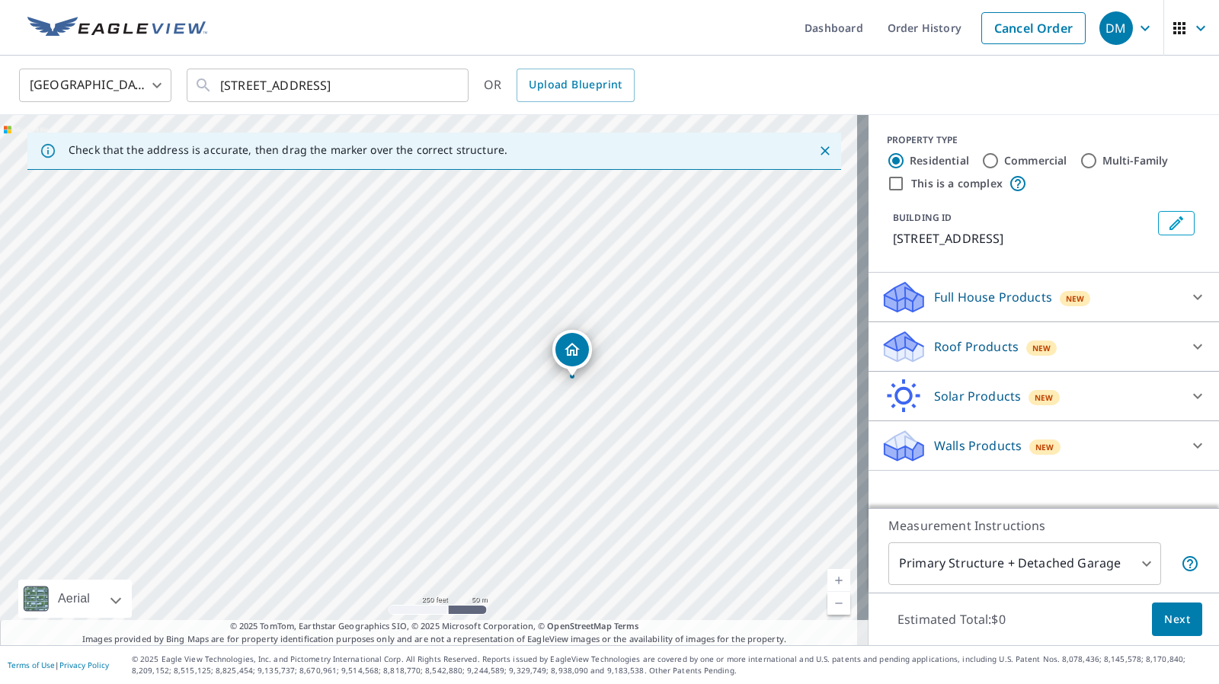
drag, startPoint x: 428, startPoint y: 370, endPoint x: 572, endPoint y: 369, distance: 143.3
drag, startPoint x: 469, startPoint y: 338, endPoint x: 472, endPoint y: 324, distance: 14.7
click at [1080, 162] on input "Multi-Family" at bounding box center [1089, 161] width 18 height 18
radio input "true"
type input "2"
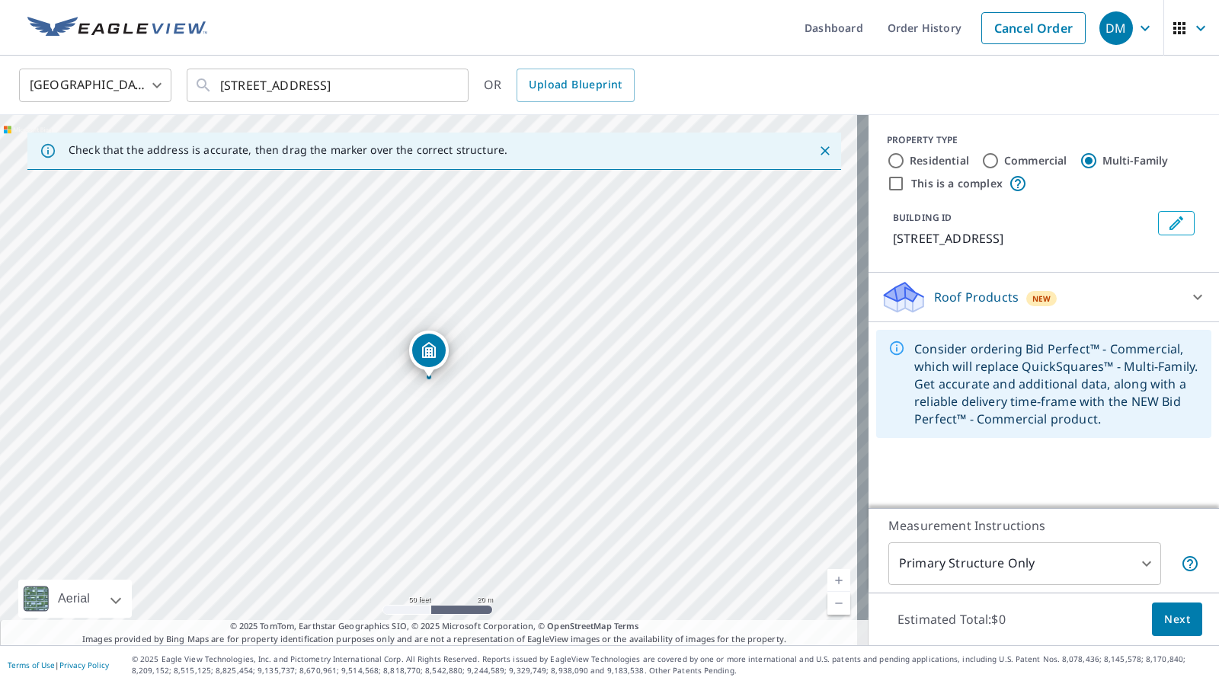
click at [1194, 295] on icon at bounding box center [1198, 297] width 9 height 5
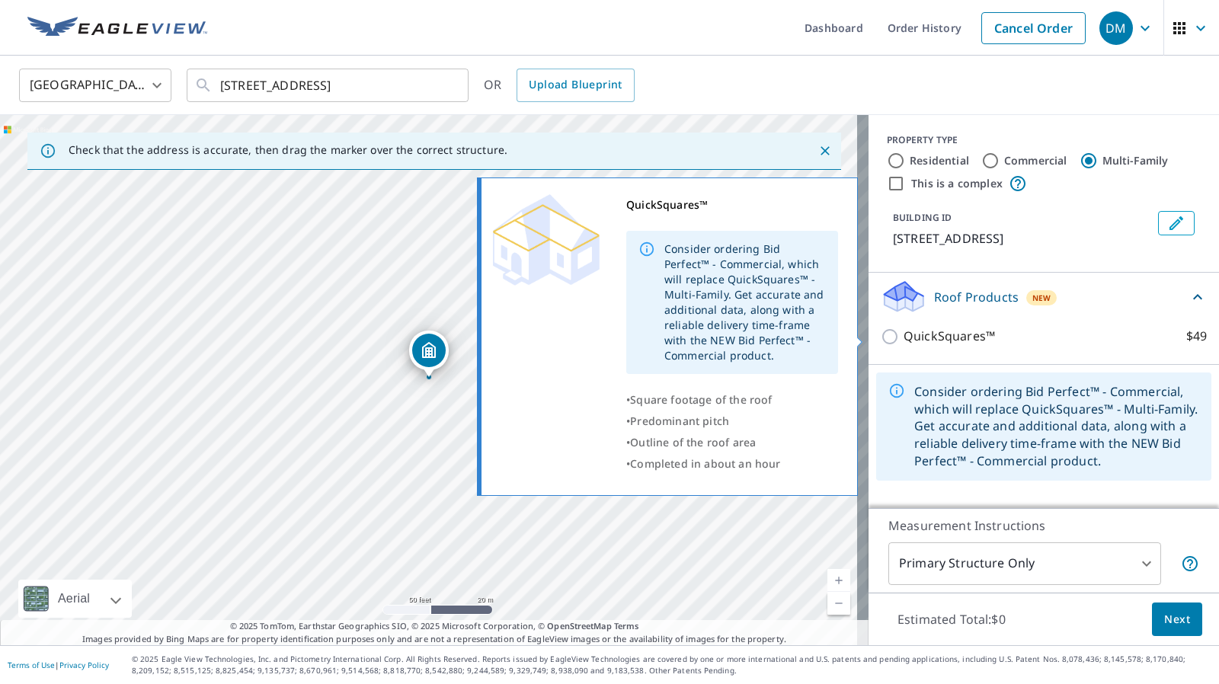
click at [931, 338] on p "QuickSquares™" at bounding box center [949, 336] width 91 height 19
click at [904, 338] on input "QuickSquares™ $49" at bounding box center [892, 337] width 23 height 18
checkbox input "true"
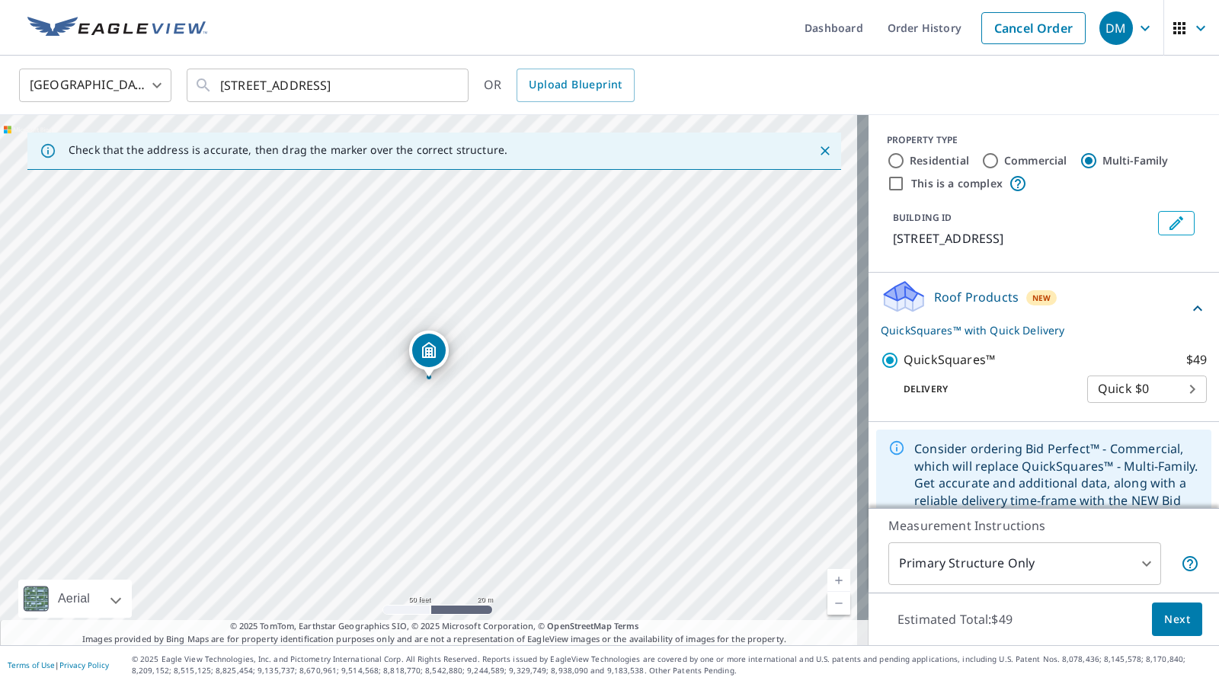
scroll to position [37, 0]
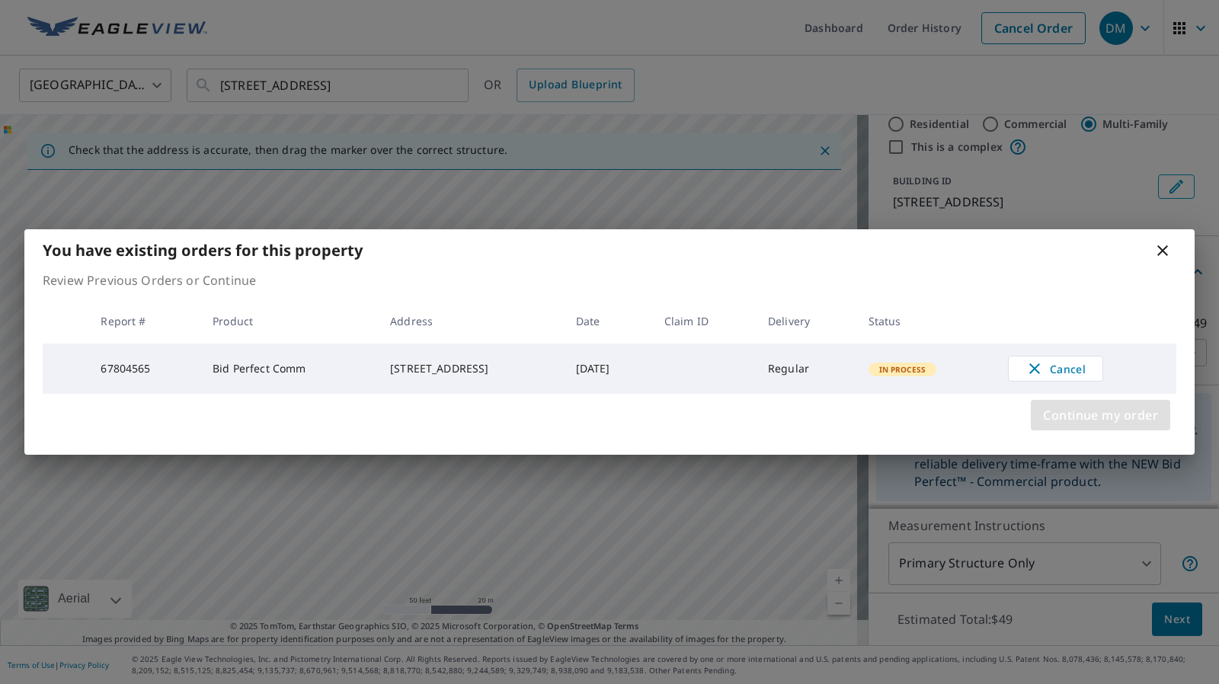
click at [1046, 426] on span "Continue my order" at bounding box center [1100, 415] width 115 height 21
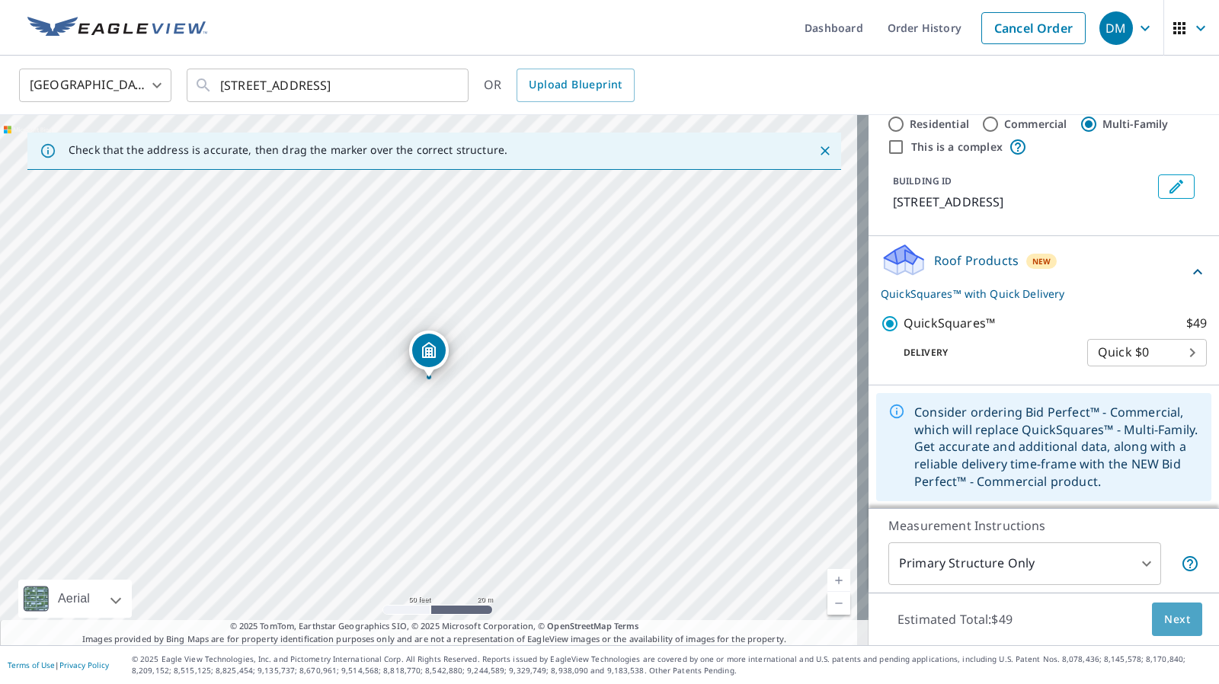
click at [1171, 620] on span "Next" at bounding box center [1178, 619] width 26 height 19
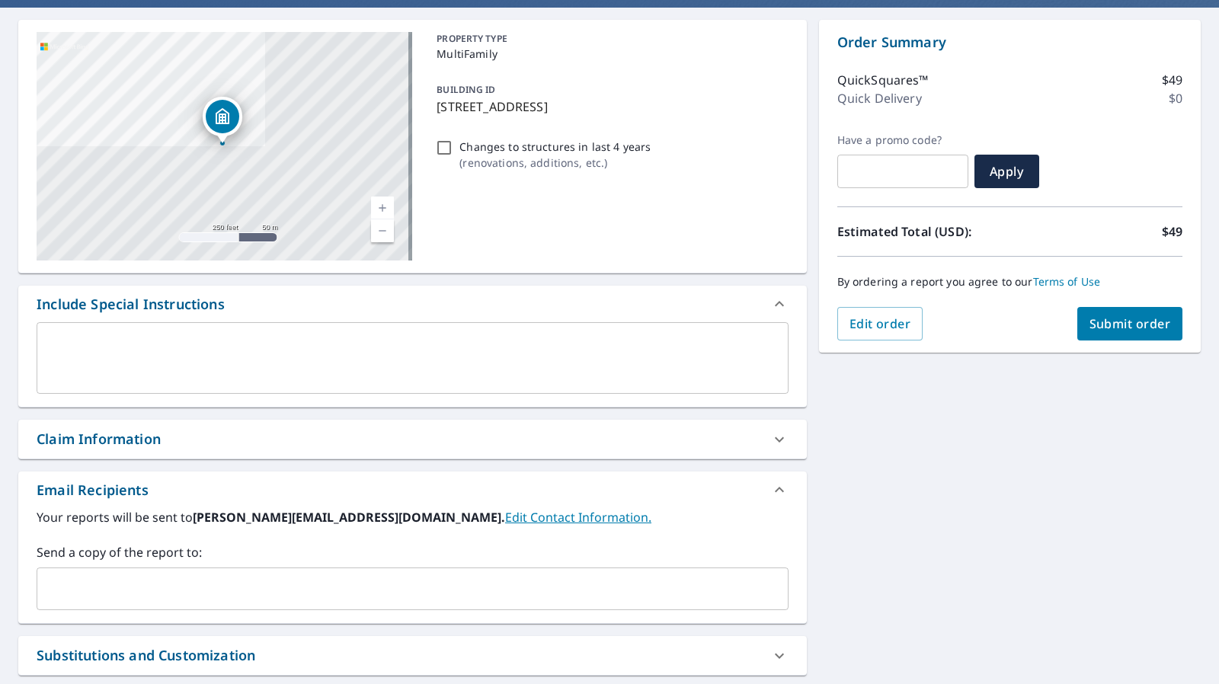
scroll to position [142, 0]
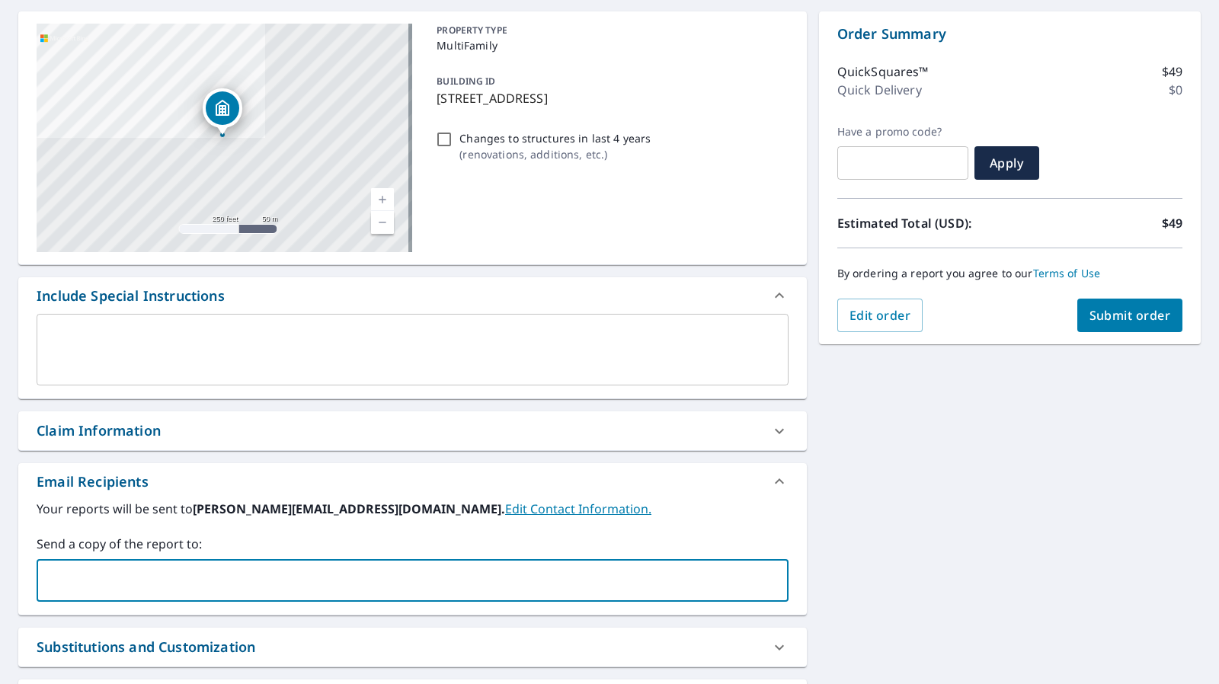
click at [205, 571] on input "text" at bounding box center [401, 580] width 716 height 29
type input "swathi@smartbuildne.com"
type input "alex"
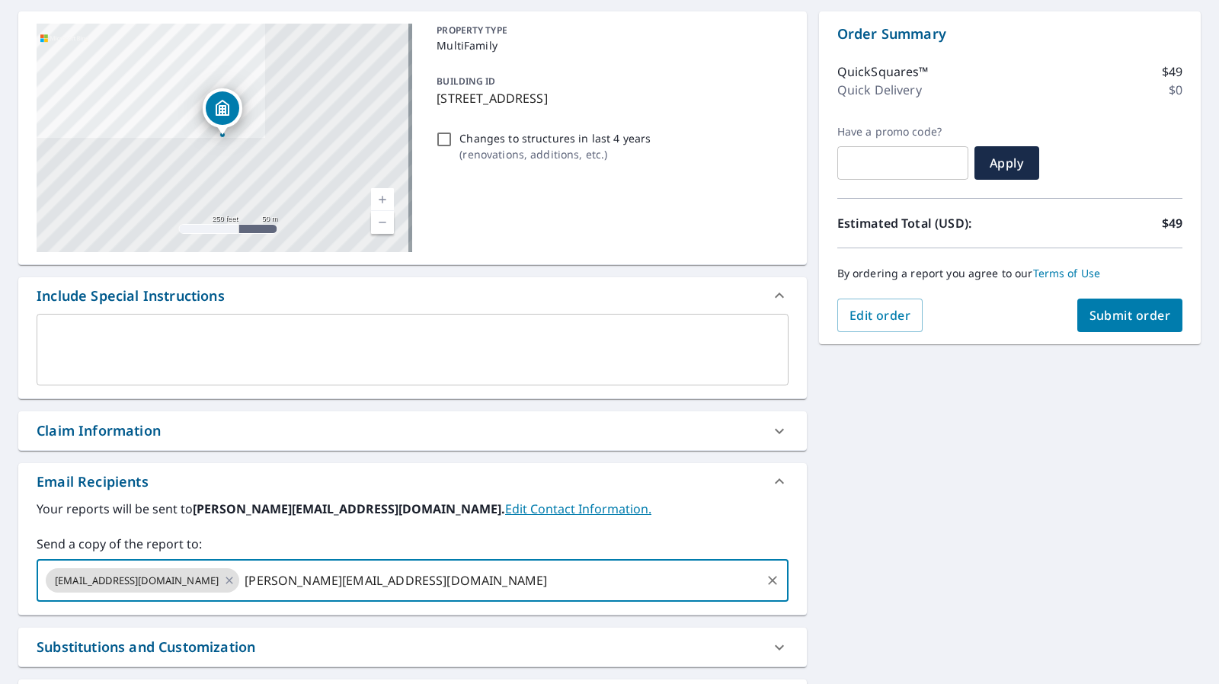
type input "alex@smartbuildne.com"
paste input "147 26th St NW, Atlanta, GA 30309"
type input "1"
paste input "muhiyuddin@smartbuildne.com"
type input "muhiyuddin@smartbuildne.com"
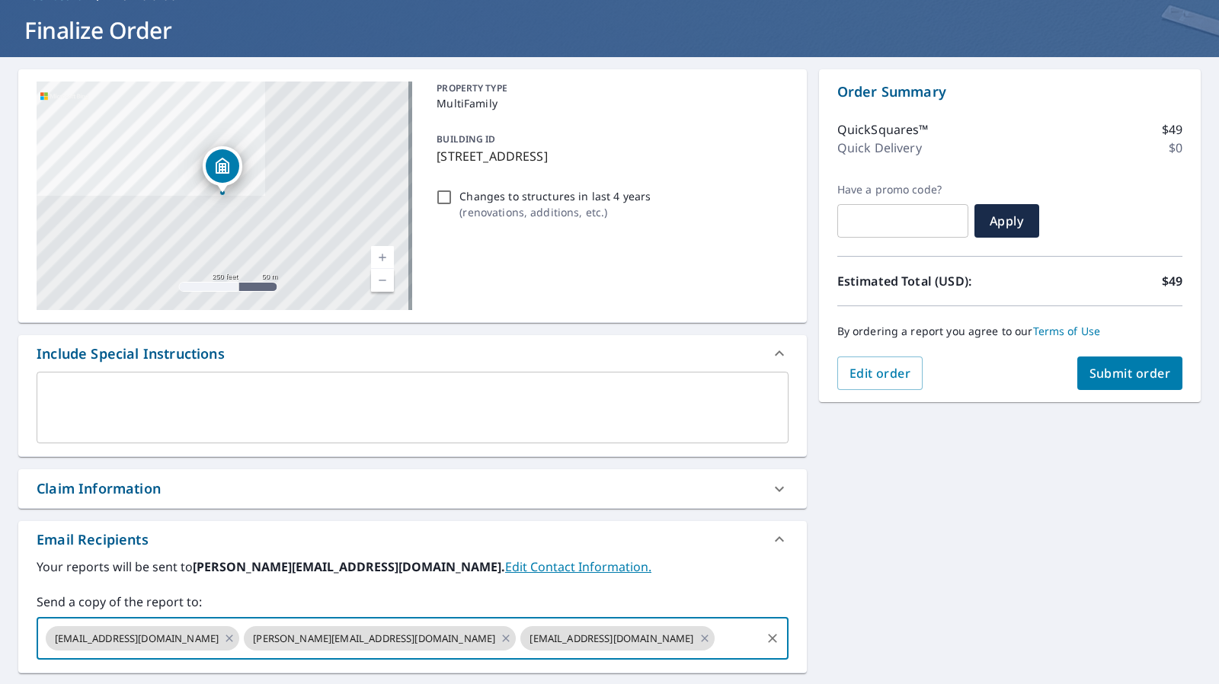
scroll to position [0, 0]
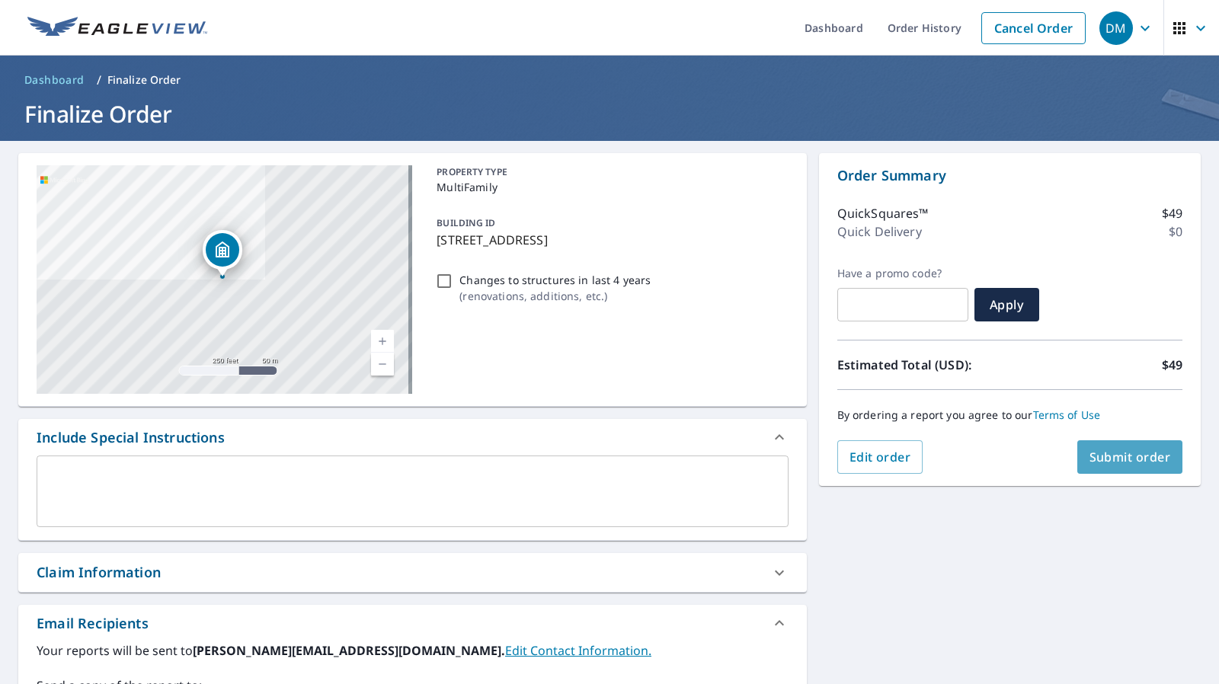
click at [1085, 466] on button "Submit order" at bounding box center [1131, 458] width 106 height 34
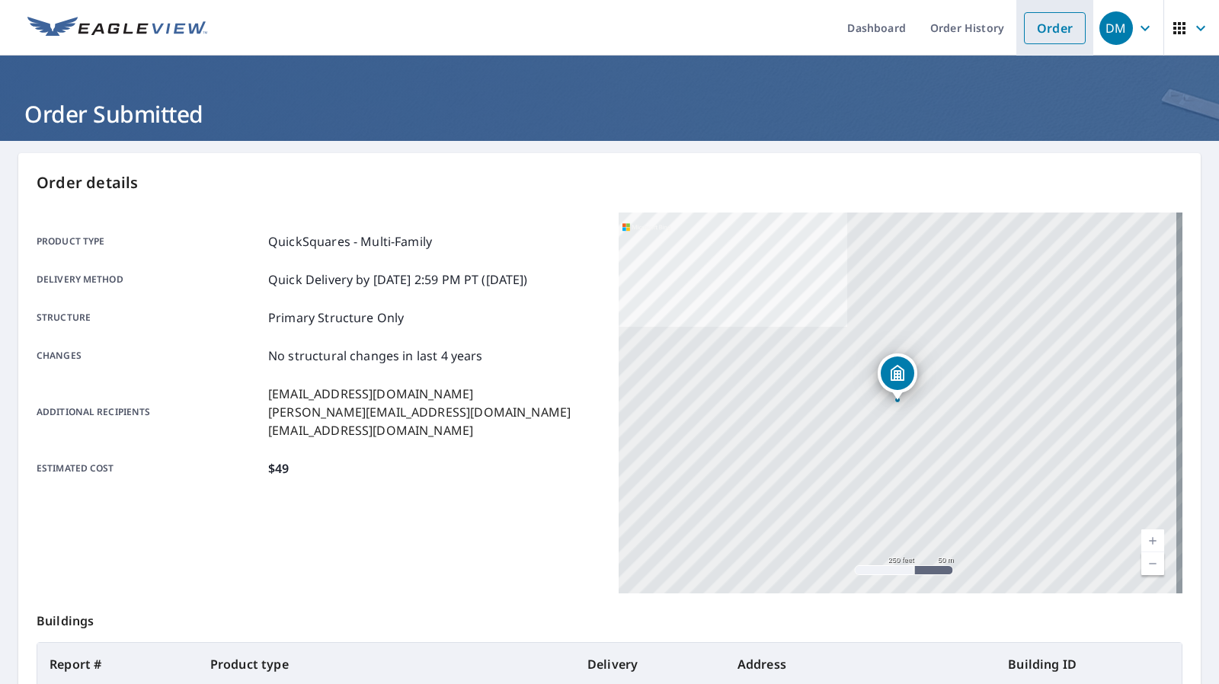
click at [1035, 28] on link "Order" at bounding box center [1055, 28] width 62 height 32
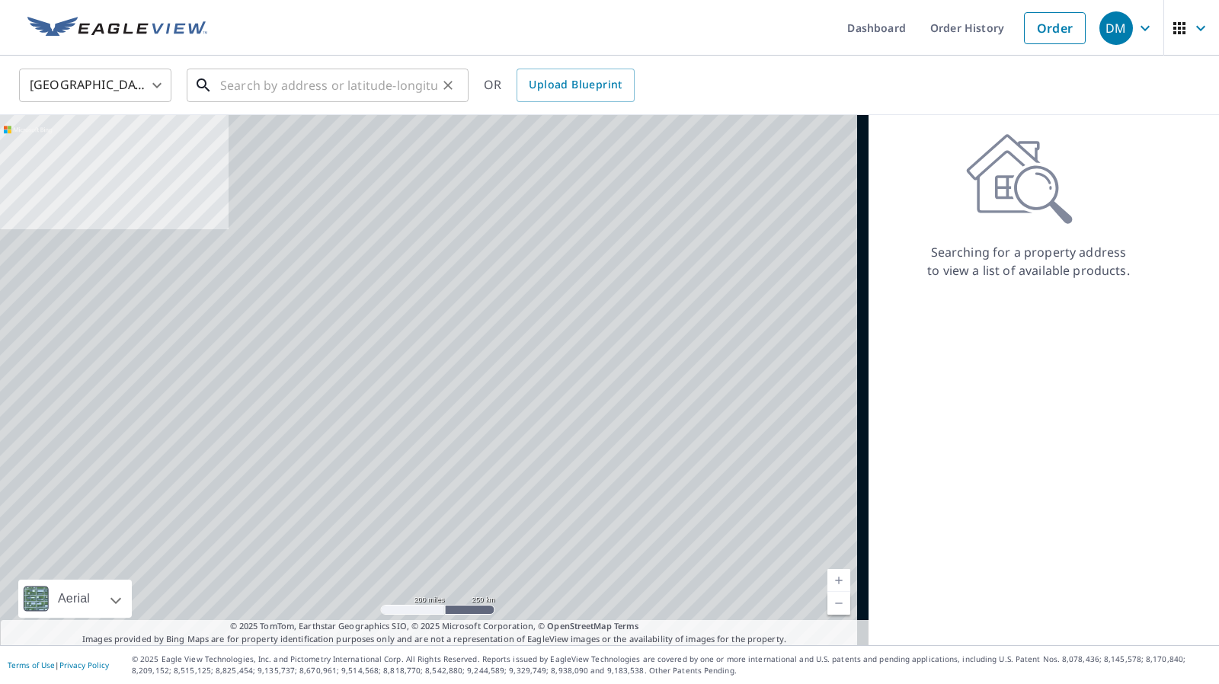
click at [405, 93] on input "text" at bounding box center [328, 85] width 217 height 43
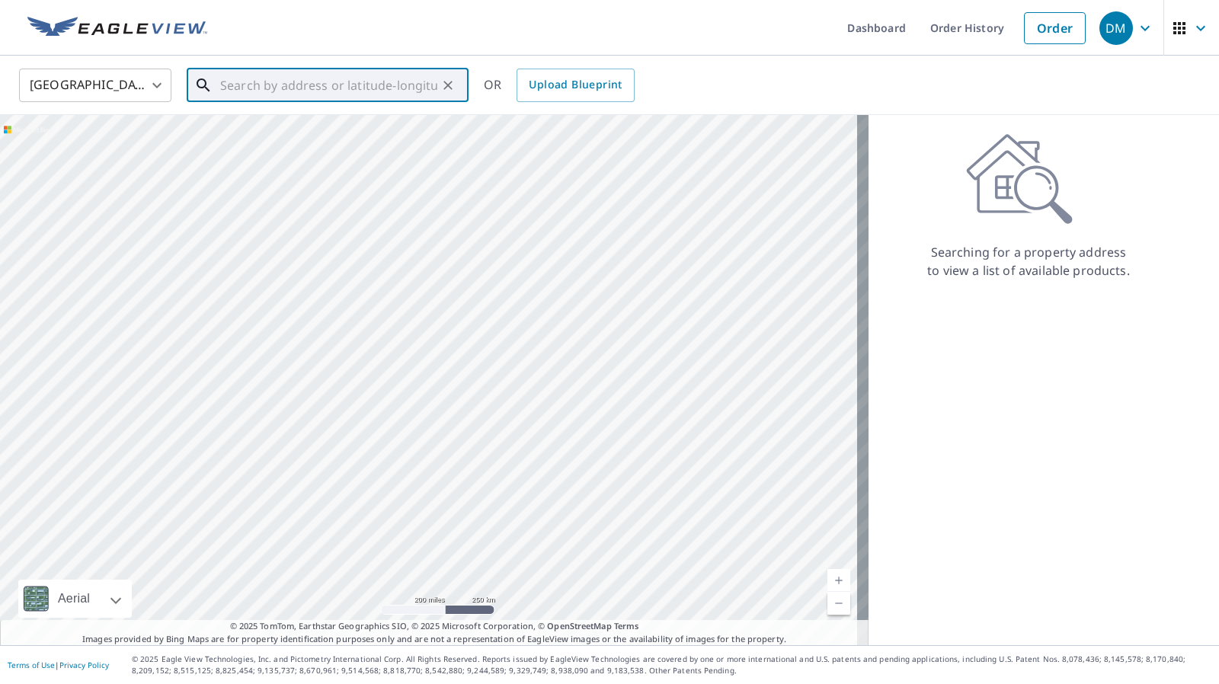
paste input "ADDRESS: 265 Ponce De Leon Ave NE, Atlanta, GA 303"
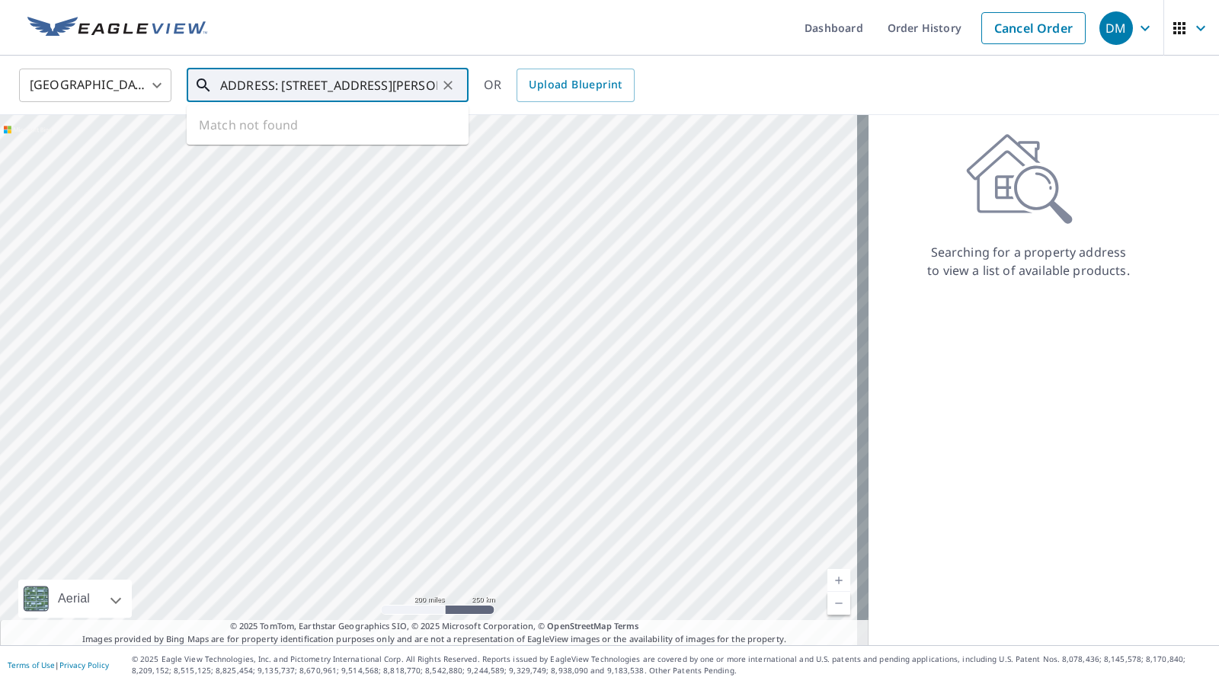
scroll to position [0, 95]
type input "ADDRESS: 265 Ponce De Leon Ave NE, Atlanta, GA 303"
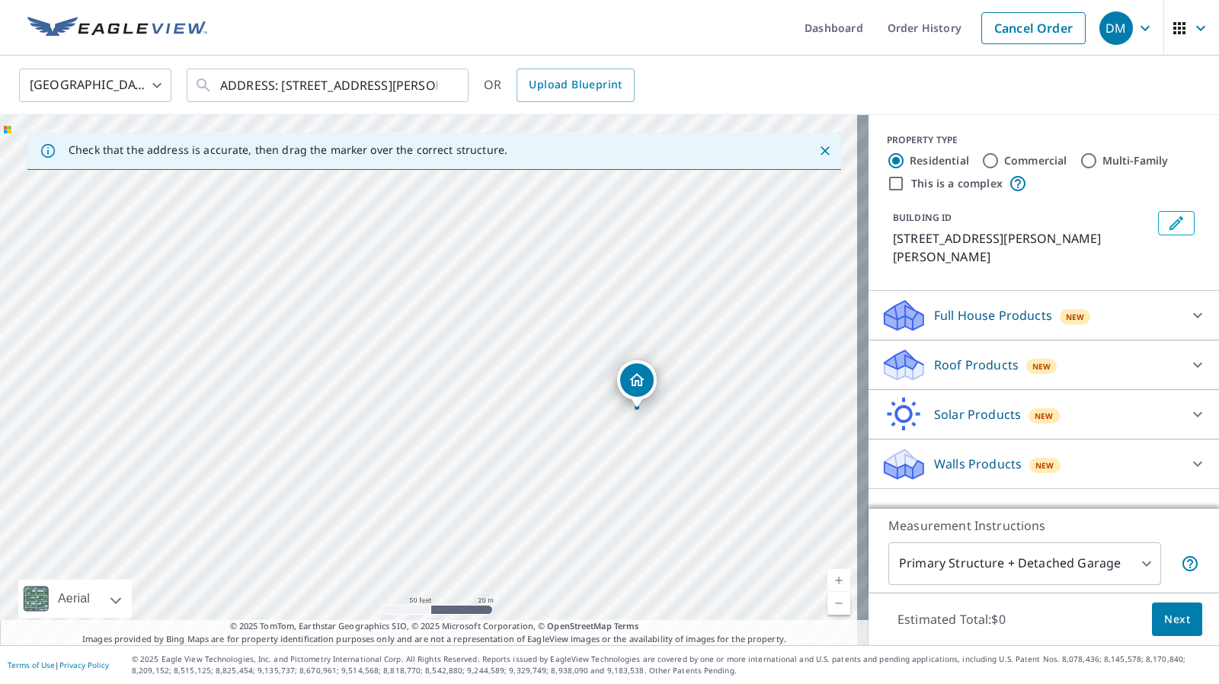
drag, startPoint x: 332, startPoint y: 445, endPoint x: 567, endPoint y: 474, distance: 237.3
click at [567, 474] on div "265 Ponce De Leon Ave NE Address" at bounding box center [434, 380] width 869 height 530
click at [1080, 159] on input "Multi-Family" at bounding box center [1089, 161] width 18 height 18
radio input "true"
type input "2"
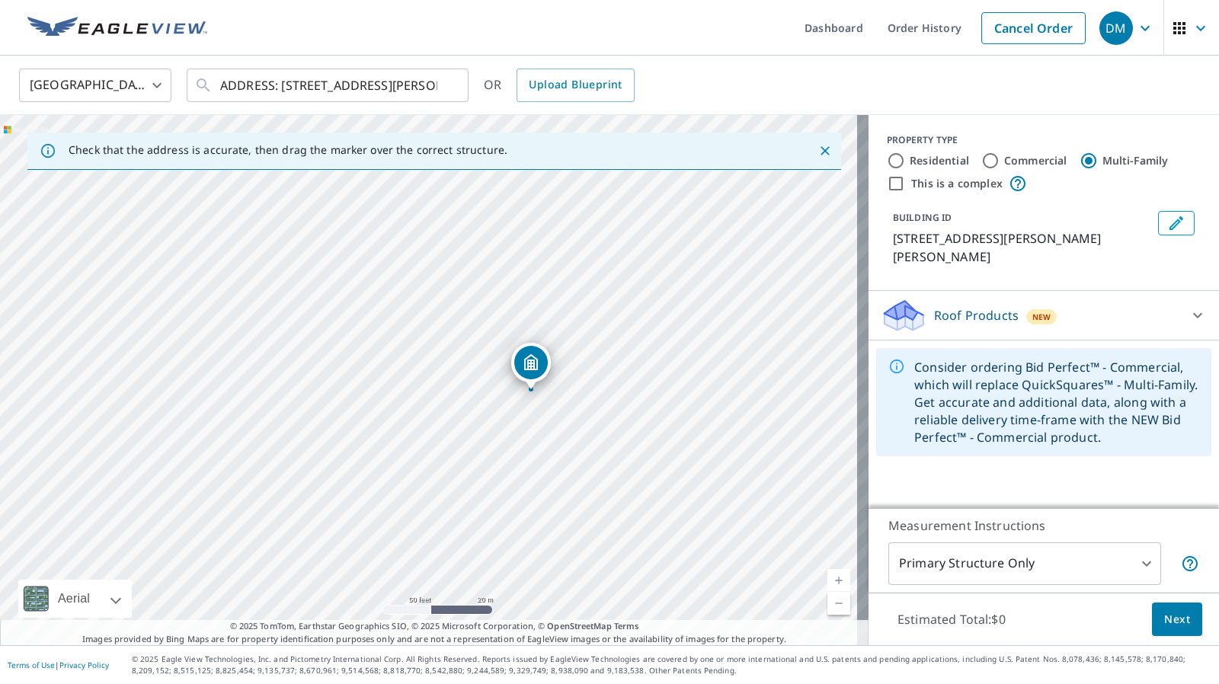
drag, startPoint x: 335, startPoint y: 377, endPoint x: 437, endPoint y: 389, distance: 102.9
click at [437, 389] on div "265 Ponce De Leon Ave NE Address" at bounding box center [434, 380] width 869 height 530
click at [982, 159] on input "Commercial" at bounding box center [991, 161] width 18 height 18
radio input "true"
type input "4"
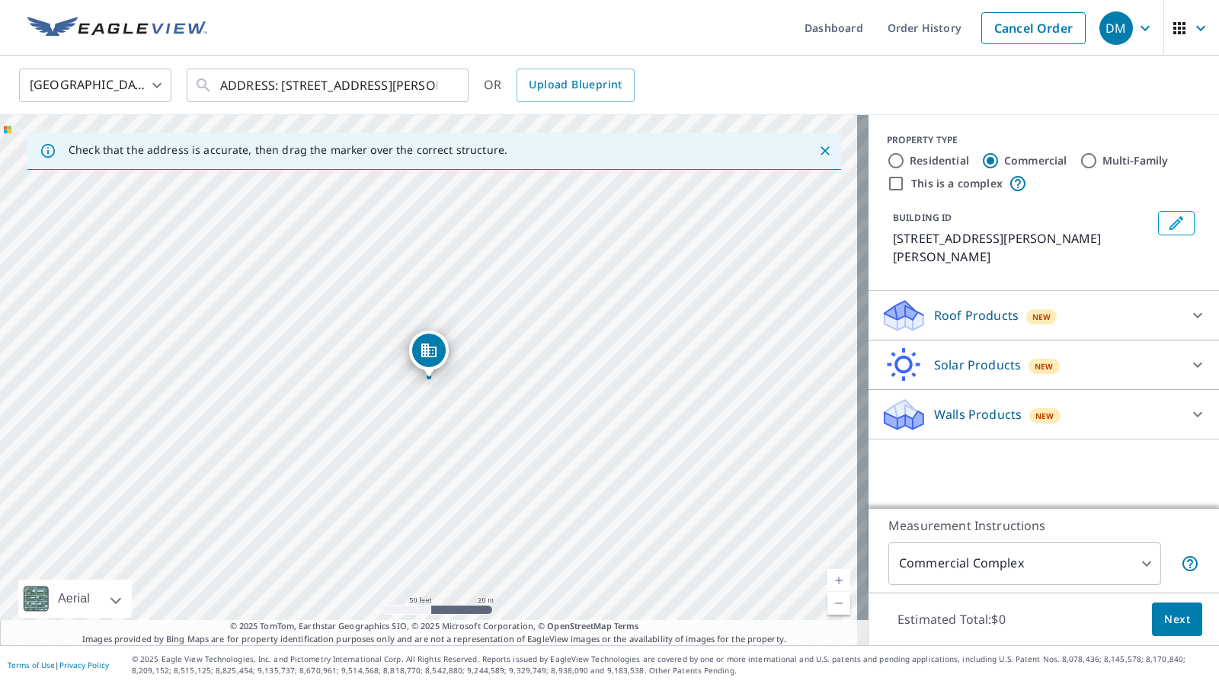
click at [1180, 313] on div at bounding box center [1198, 315] width 37 height 37
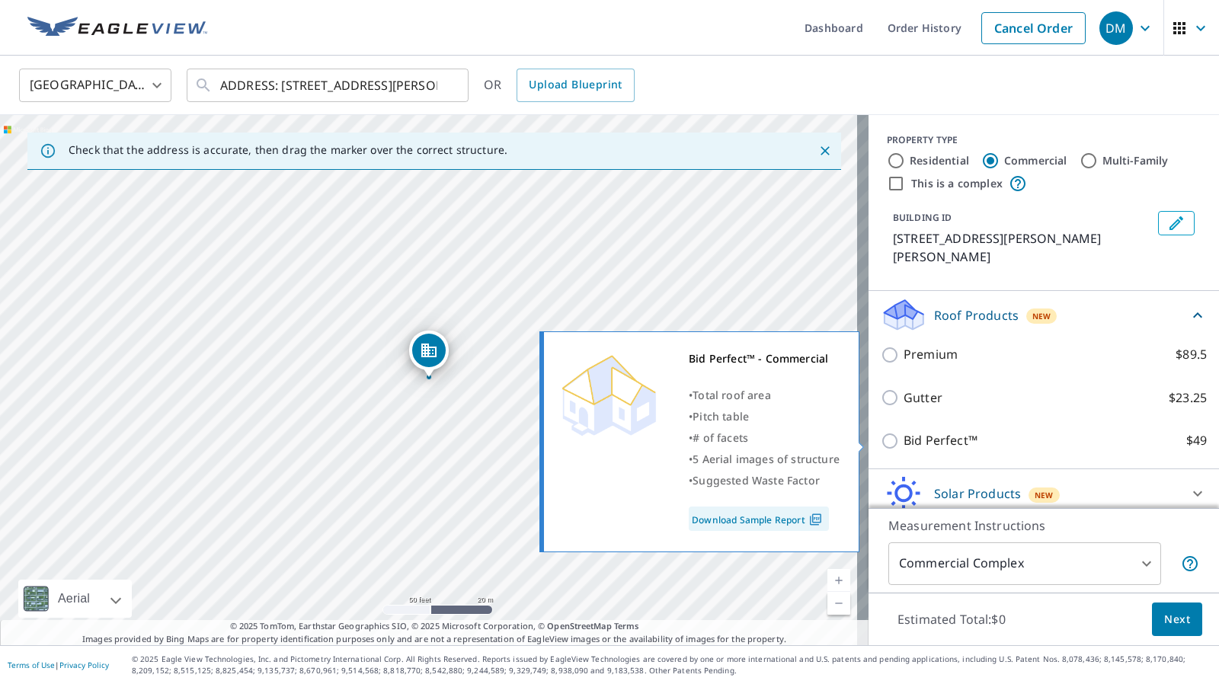
click at [928, 440] on p "Bid Perfect™" at bounding box center [941, 440] width 74 height 19
click at [904, 440] on input "Bid Perfect™ $49" at bounding box center [892, 441] width 23 height 18
checkbox input "true"
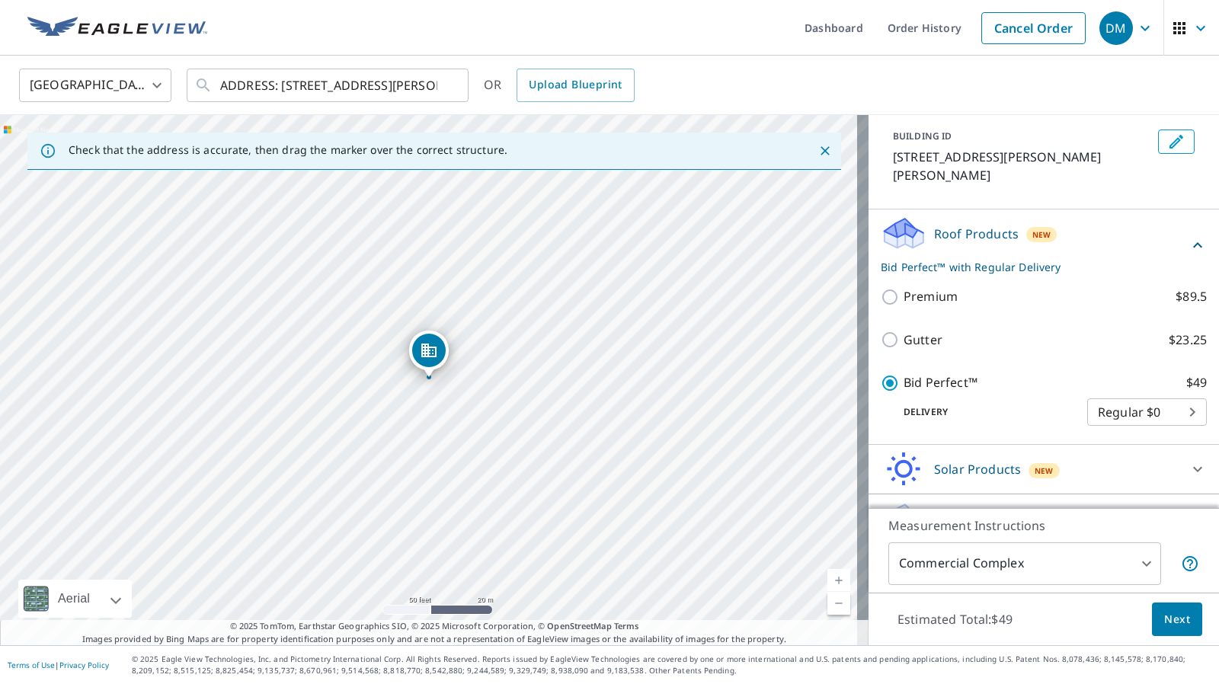
scroll to position [117, 0]
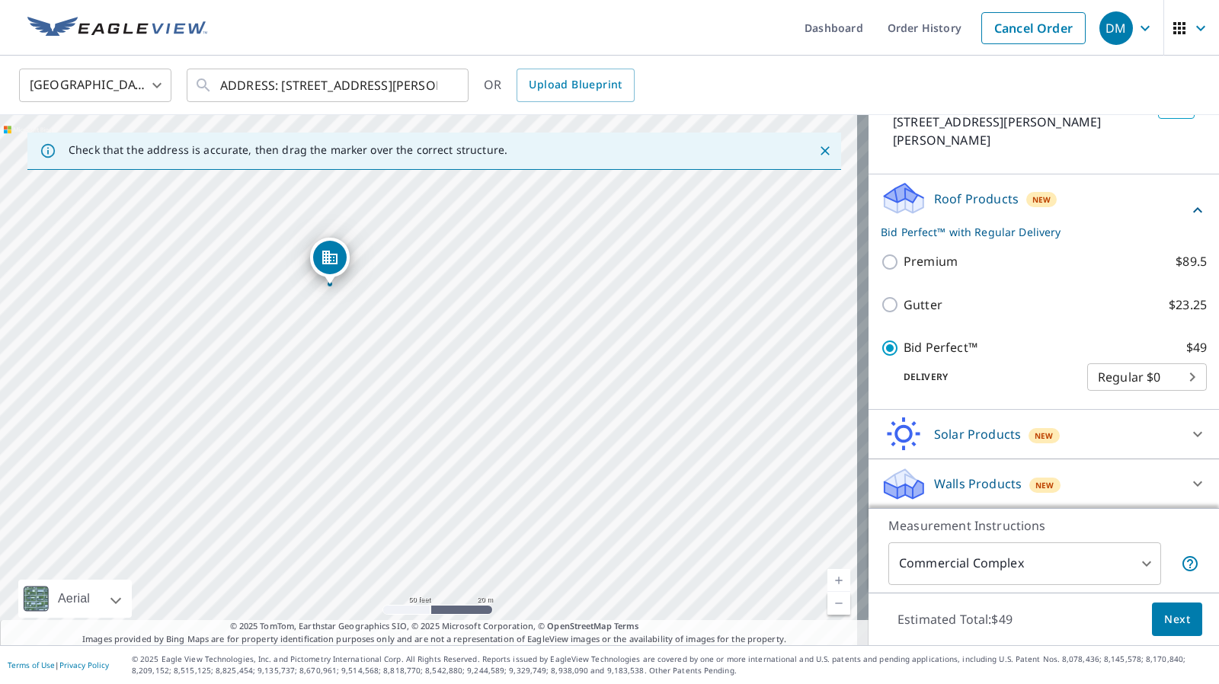
drag, startPoint x: 428, startPoint y: 365, endPoint x: 328, endPoint y: 272, distance: 135.9
drag, startPoint x: 604, startPoint y: 566, endPoint x: 614, endPoint y: 505, distance: 62.5
click at [614, 505] on div "265 Ponce De Leon Ave NE Atlanta, GA 30308" at bounding box center [434, 380] width 869 height 530
click at [530, 552] on div "265 Ponce De Leon Ave NE Atlanta, GA 30308" at bounding box center [434, 380] width 869 height 530
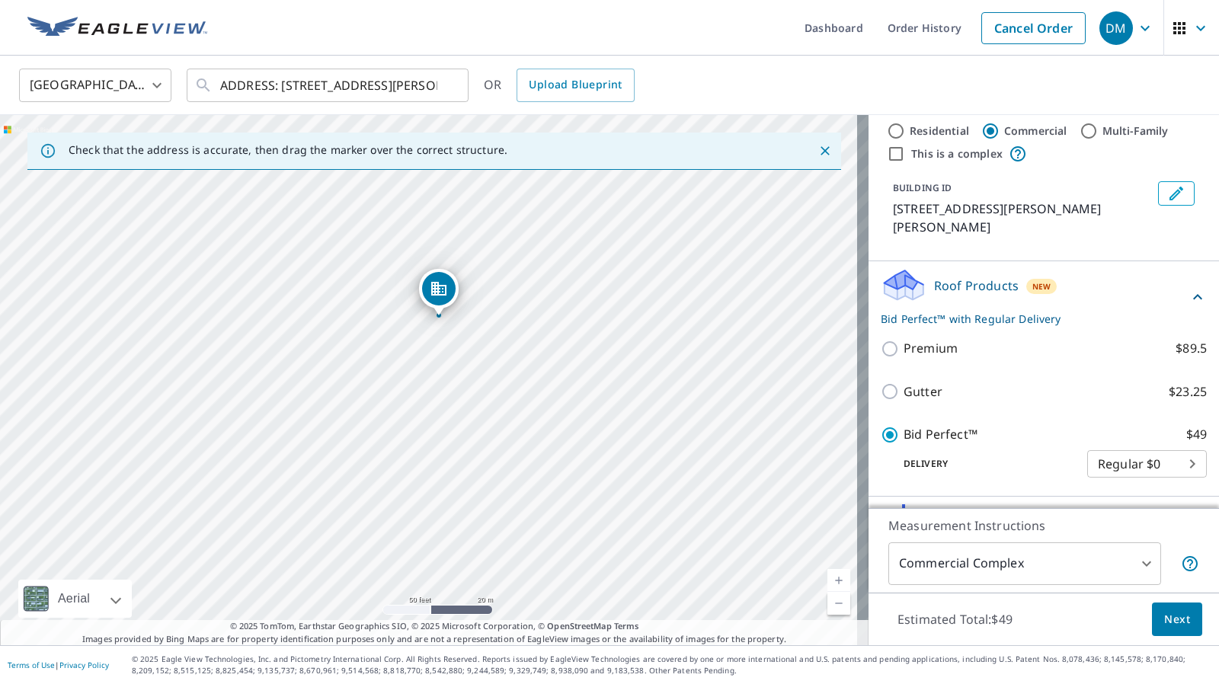
scroll to position [0, 0]
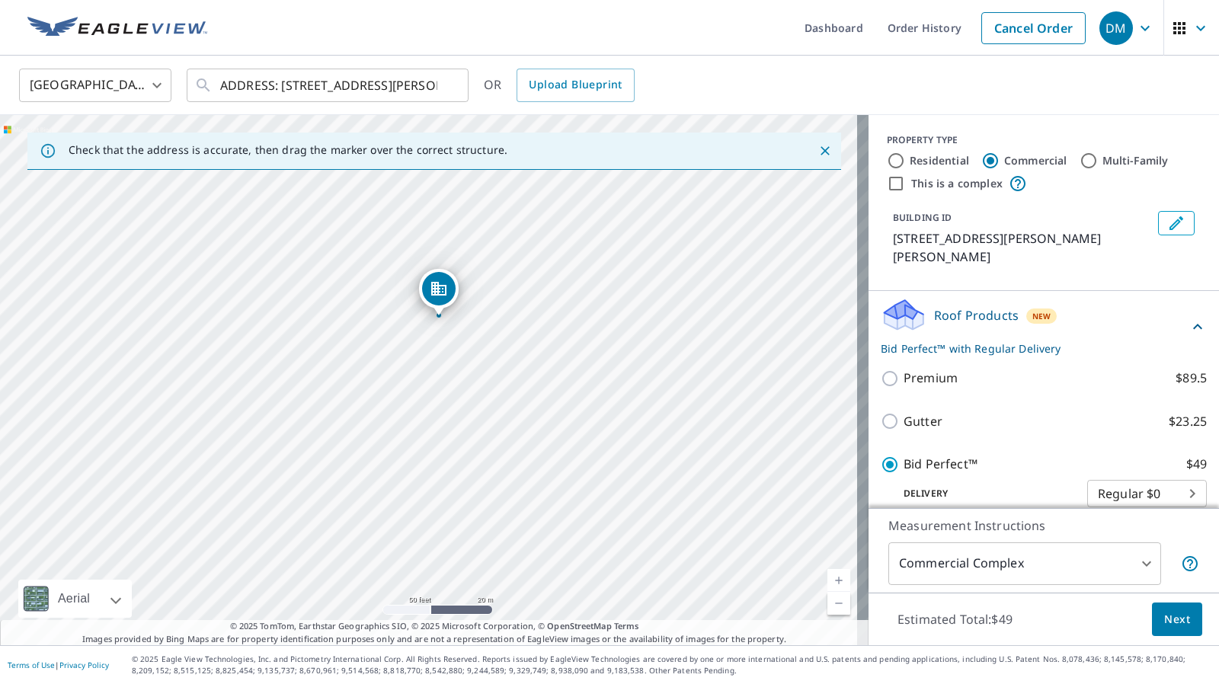
click at [944, 184] on label "This is a complex" at bounding box center [957, 183] width 91 height 15
click at [905, 184] on input "This is a complex" at bounding box center [896, 184] width 18 height 18
checkbox input "true"
checkbox input "false"
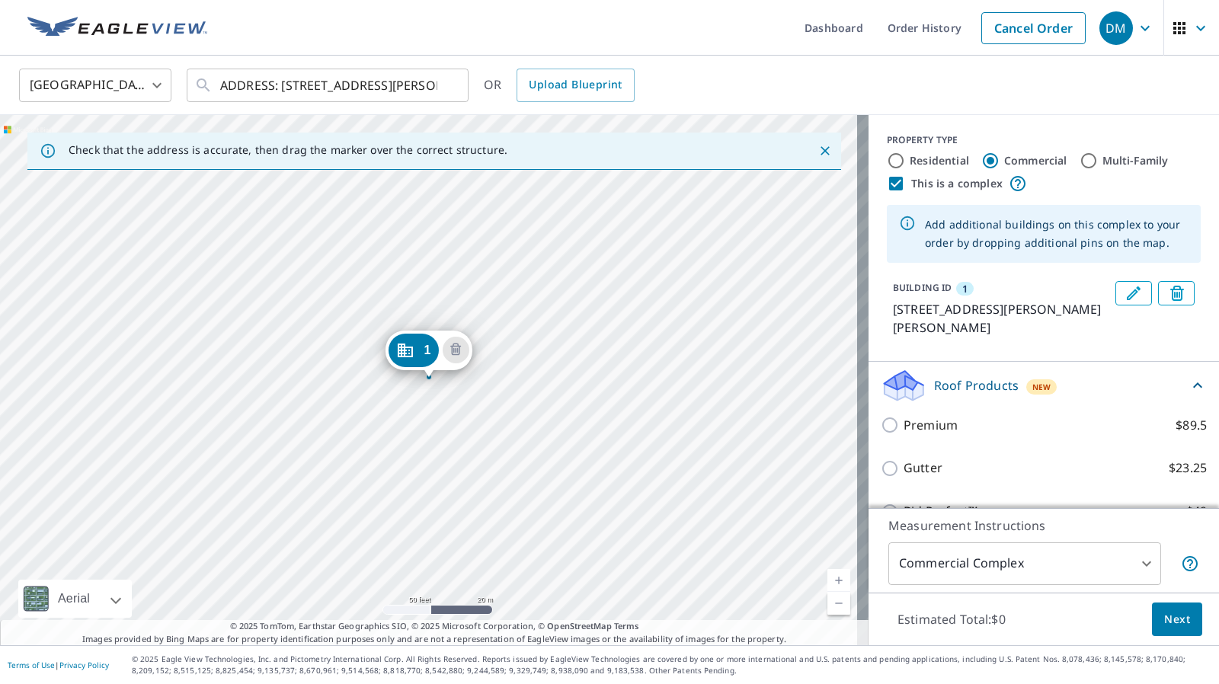
click at [1116, 291] on button "Edit building 1" at bounding box center [1134, 293] width 37 height 24
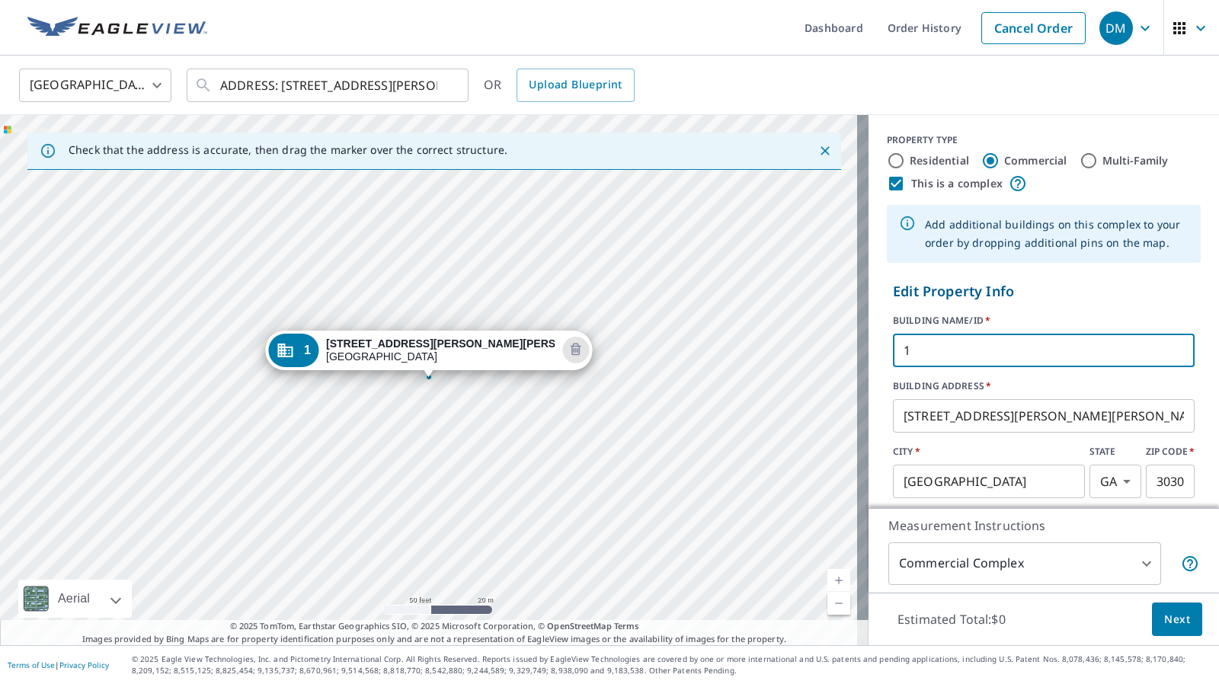
click at [924, 342] on input "1" at bounding box center [1044, 350] width 302 height 43
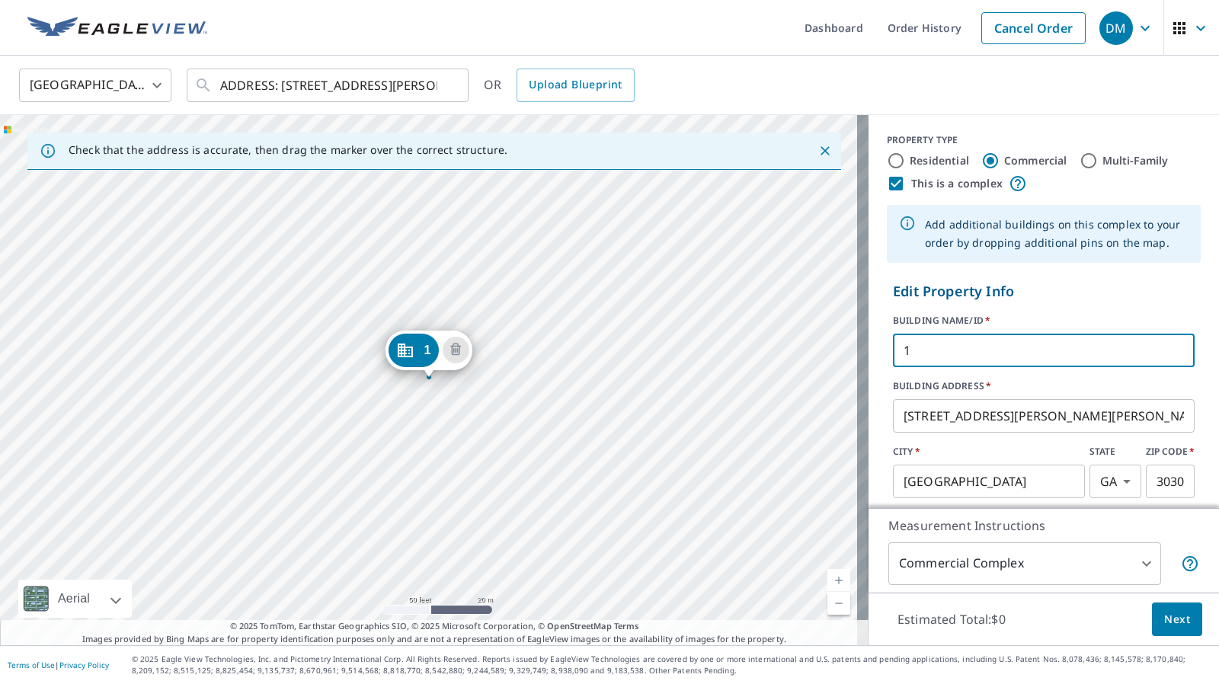
type input "p"
type input "Ponce"
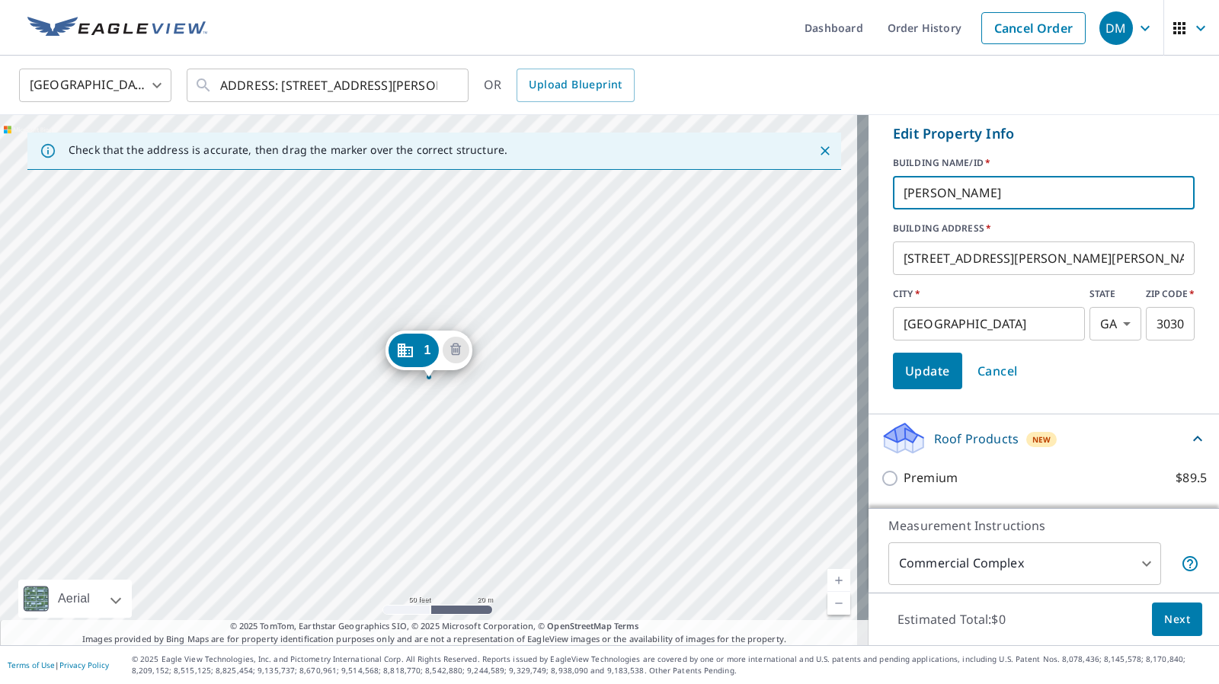
scroll to position [210, 0]
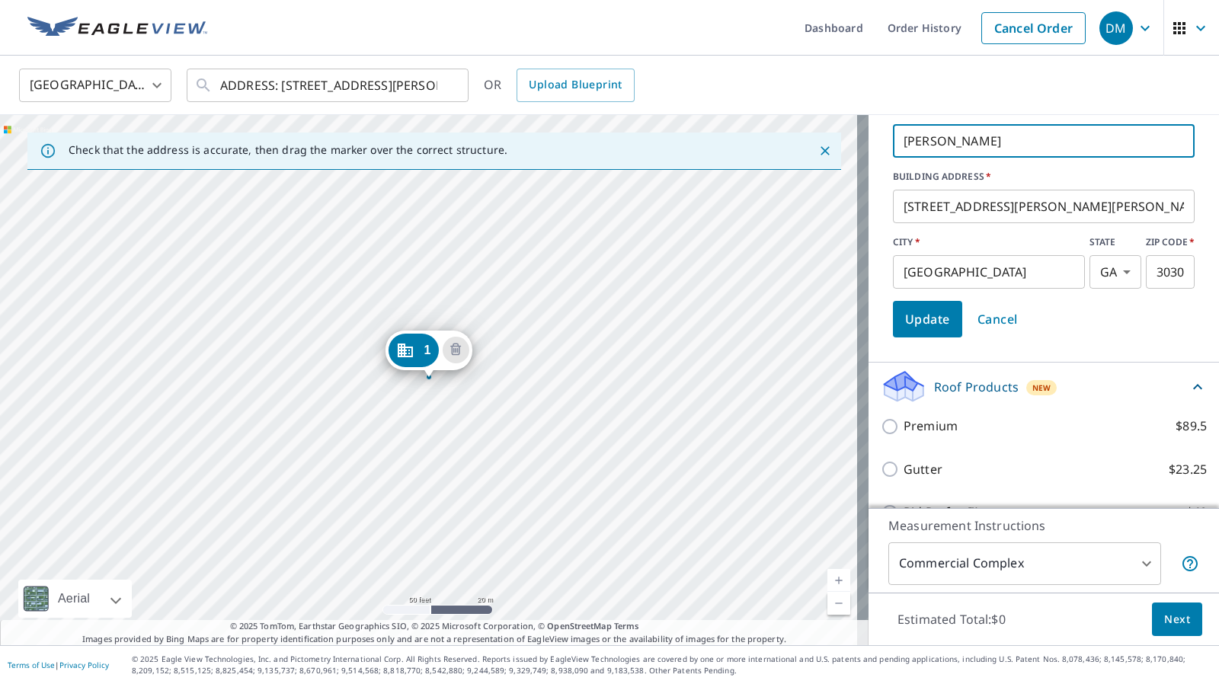
click at [926, 322] on span "Update" at bounding box center [927, 319] width 45 height 21
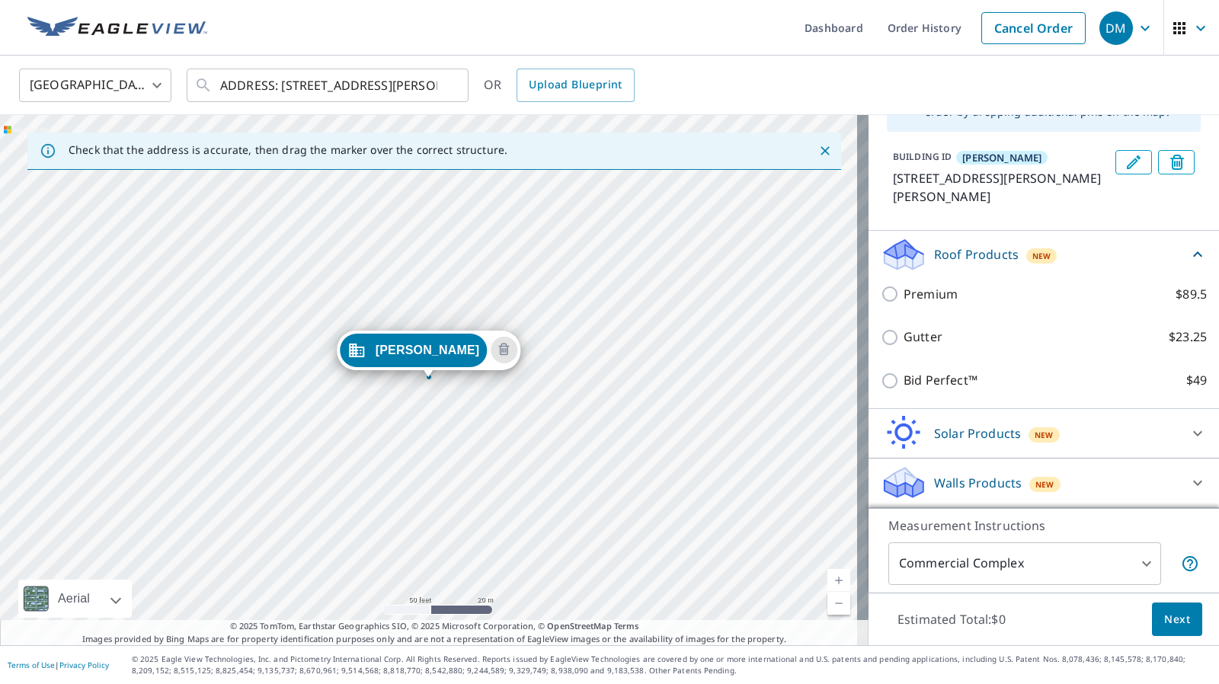
scroll to position [130, 0]
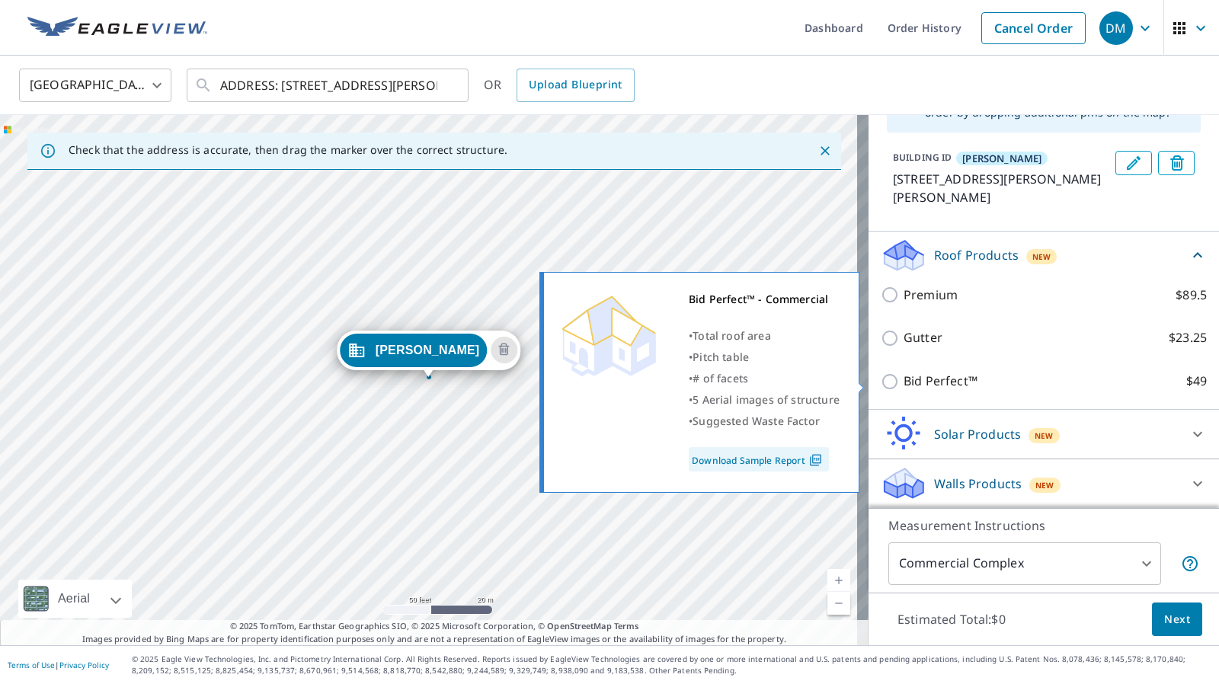
click at [912, 381] on p "Bid Perfect™" at bounding box center [941, 381] width 74 height 19
click at [904, 381] on input "Bid Perfect™ $49" at bounding box center [892, 382] width 23 height 18
checkbox input "true"
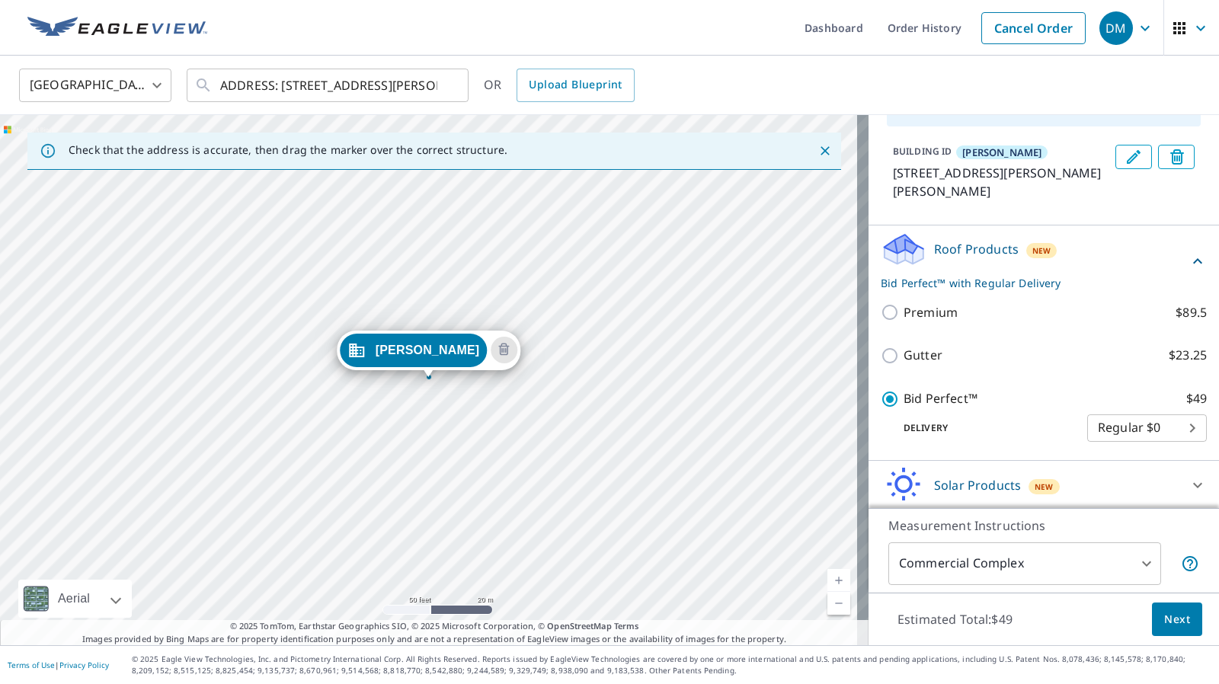
scroll to position [187, 0]
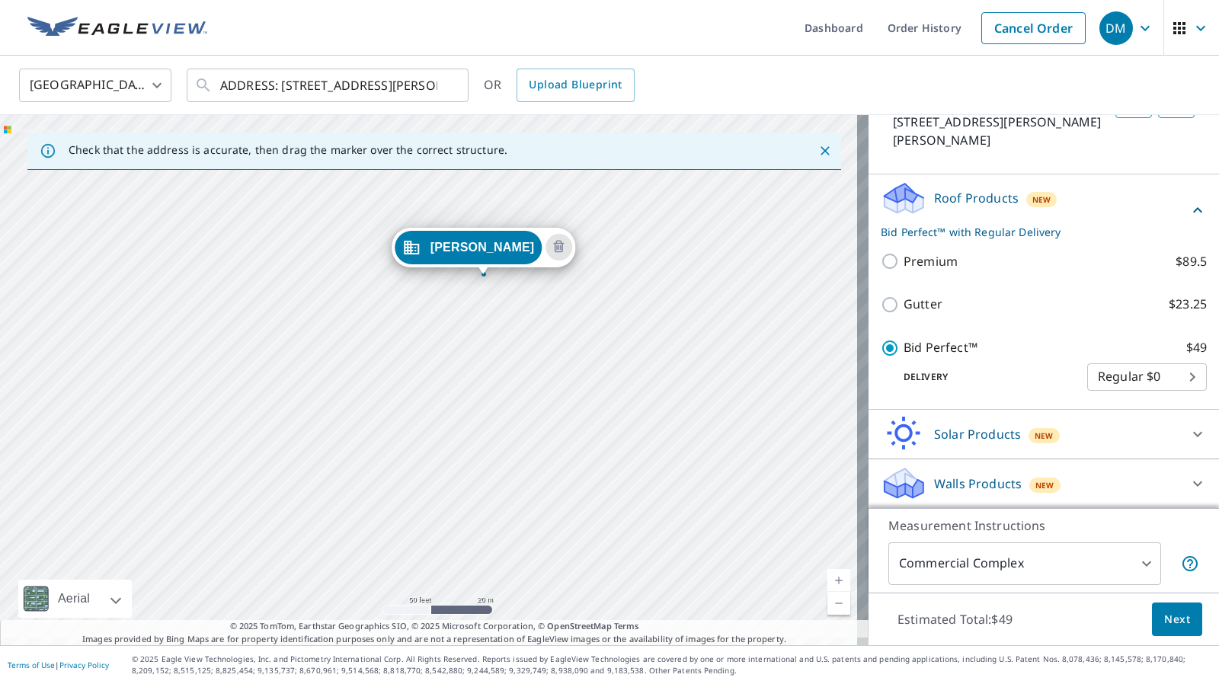
drag, startPoint x: 508, startPoint y: 489, endPoint x: 562, endPoint y: 383, distance: 119.3
click at [562, 383] on div "Ponce 265 Ponce De Leon Ave NE Atlanta, GA 30308" at bounding box center [434, 380] width 869 height 530
click at [305, 357] on div "Ponce 265 Ponce De Leon Ave NE Atlanta, GA 30308" at bounding box center [434, 380] width 869 height 530
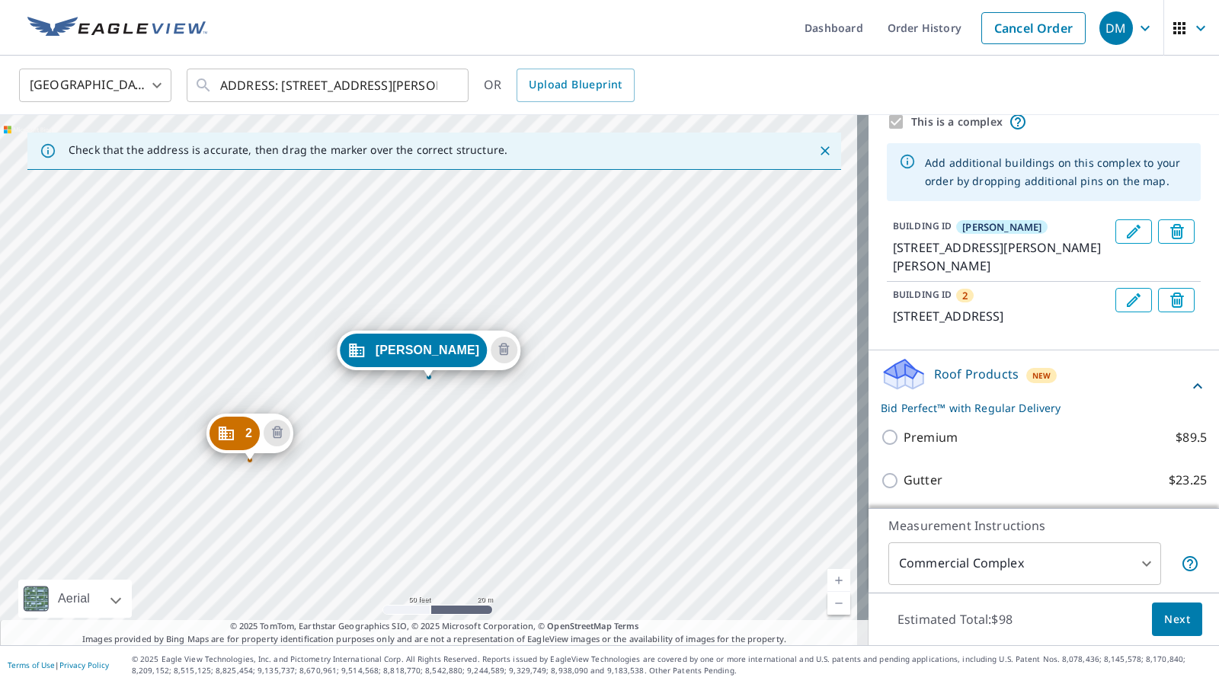
scroll to position [61, 0]
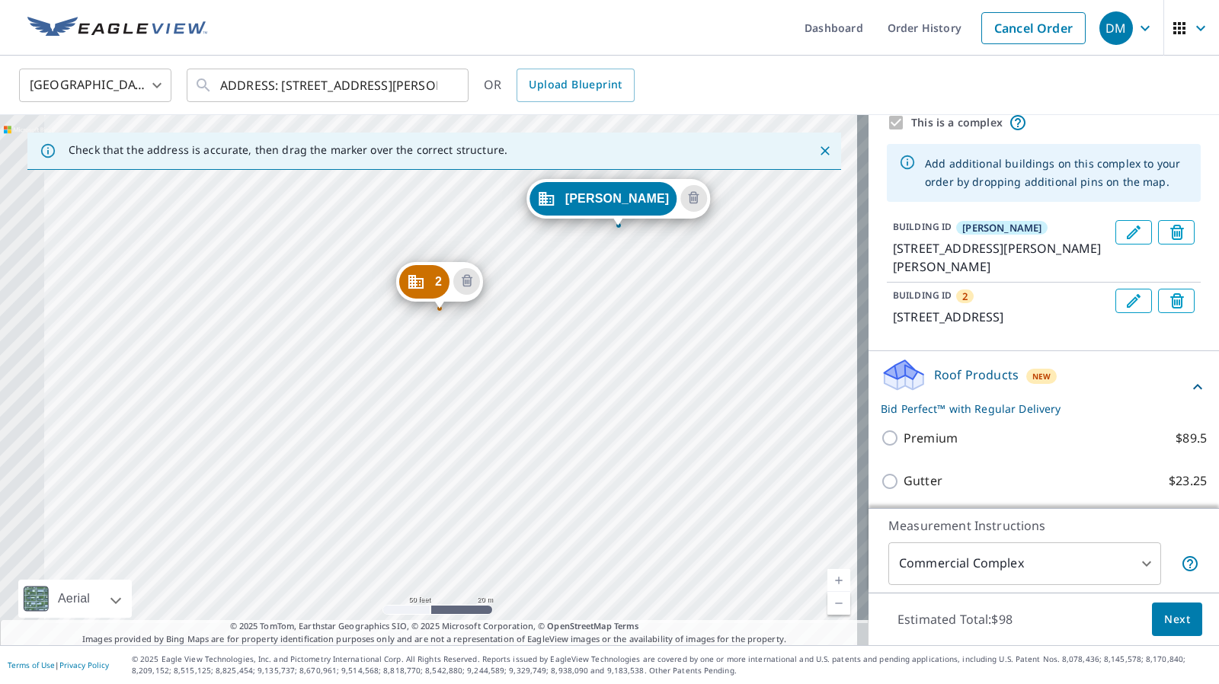
drag, startPoint x: 346, startPoint y: 542, endPoint x: 482, endPoint y: 430, distance: 175.9
click at [482, 430] on div "2 624 Penn Ave NE Atlanta, GA 30308 Ponce 265 Ponce De Leon Ave NE Atlanta, GA …" at bounding box center [434, 380] width 869 height 530
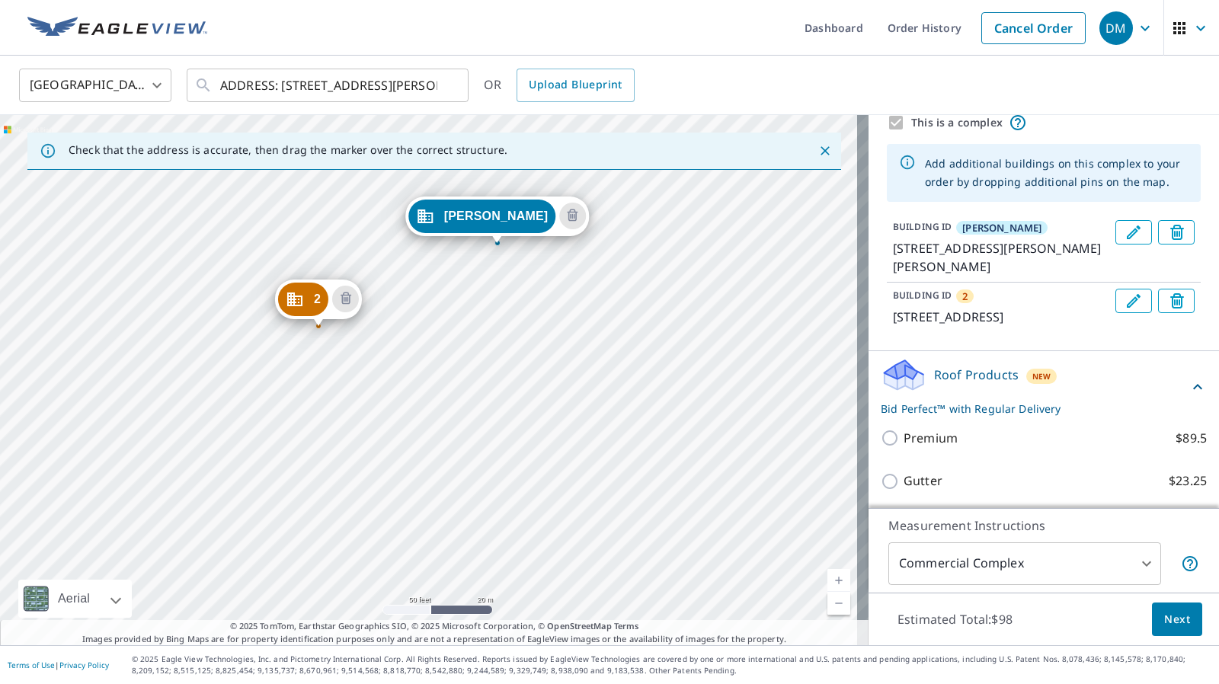
drag, startPoint x: 521, startPoint y: 428, endPoint x: 398, endPoint y: 448, distance: 125.2
click at [398, 448] on div "2 624 Penn Ave NE Atlanta, GA 30308 Ponce 265 Ponce De Leon Ave NE Atlanta, GA …" at bounding box center [434, 380] width 869 height 530
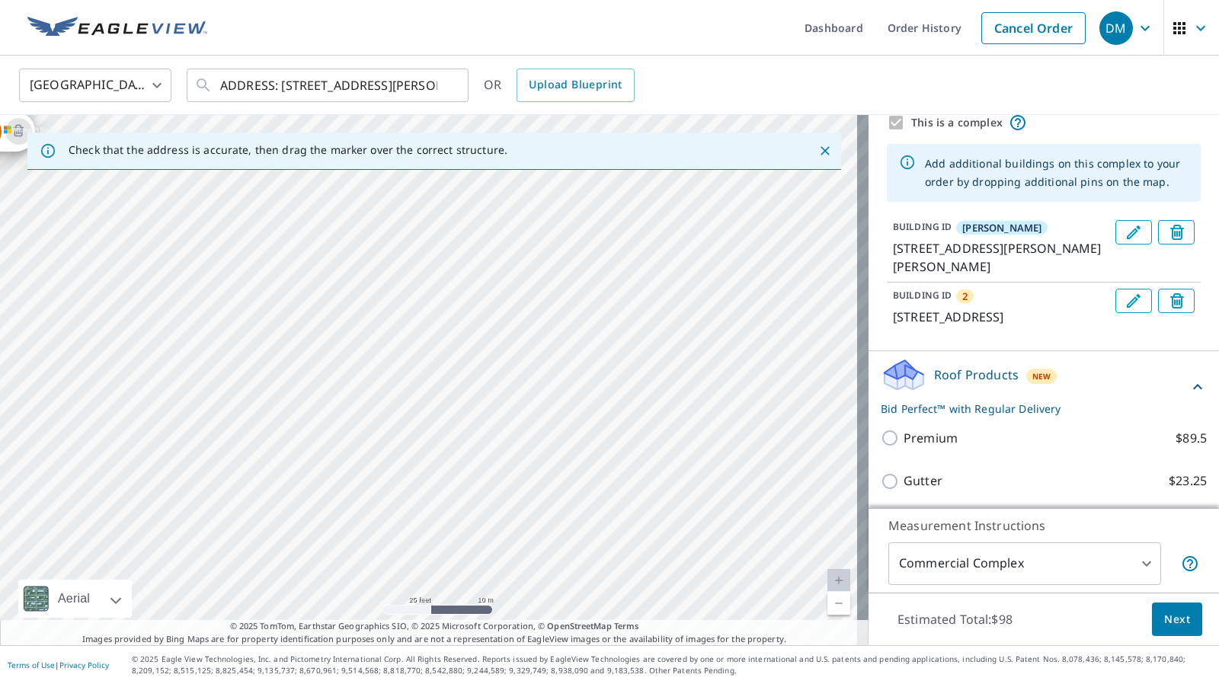
drag, startPoint x: 727, startPoint y: 498, endPoint x: 600, endPoint y: 484, distance: 128.0
click at [600, 484] on div "2 624 Penn Ave NE Atlanta, GA 30308 Ponce 265 Ponce De Leon Ave NE Atlanta, GA …" at bounding box center [434, 380] width 869 height 530
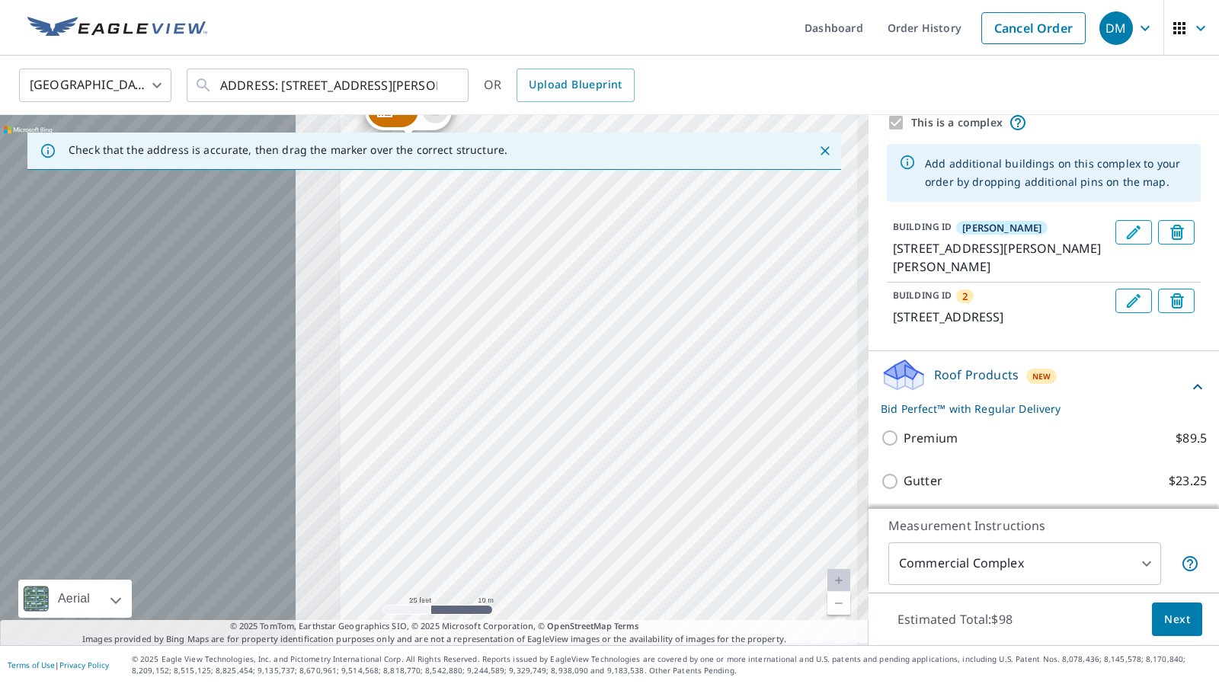
drag, startPoint x: 435, startPoint y: 432, endPoint x: 910, endPoint y: 428, distance: 474.8
click at [910, 428] on div "Check that the address is accurate, then drag the marker over the correct struc…" at bounding box center [609, 380] width 1219 height 530
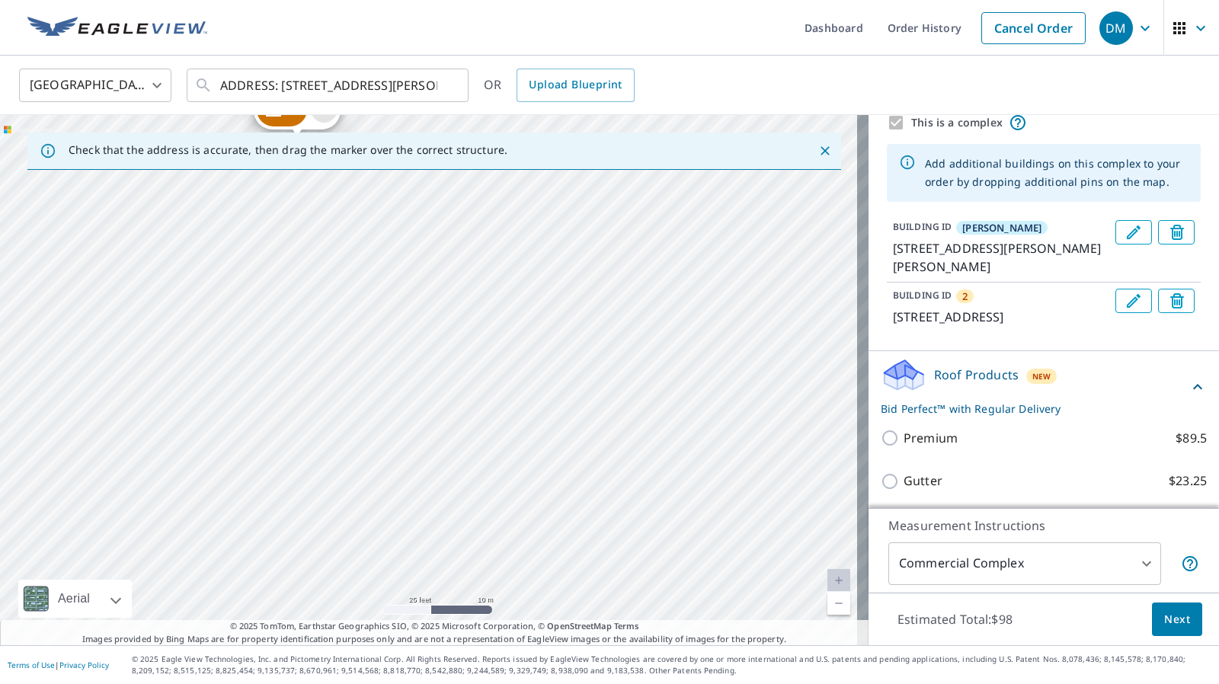
drag, startPoint x: 700, startPoint y: 342, endPoint x: 806, endPoint y: 536, distance: 221.0
click at [806, 536] on div "2 624 Penn Ave NE Atlanta, GA 30308 Ponce 265 Ponce De Leon Ave NE Atlanta, GA …" at bounding box center [434, 380] width 869 height 530
click at [396, 237] on icon "Delete building 2" at bounding box center [389, 235] width 18 height 18
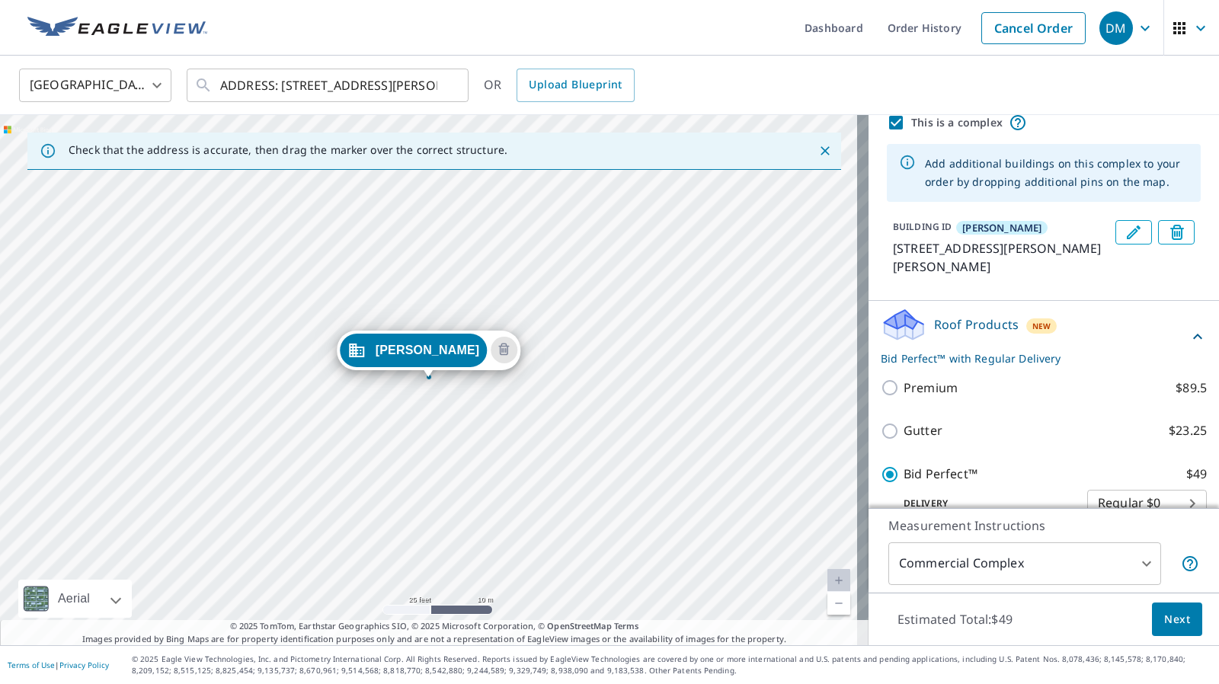
click at [890, 123] on input "This is a complex" at bounding box center [896, 123] width 18 height 18
checkbox input "false"
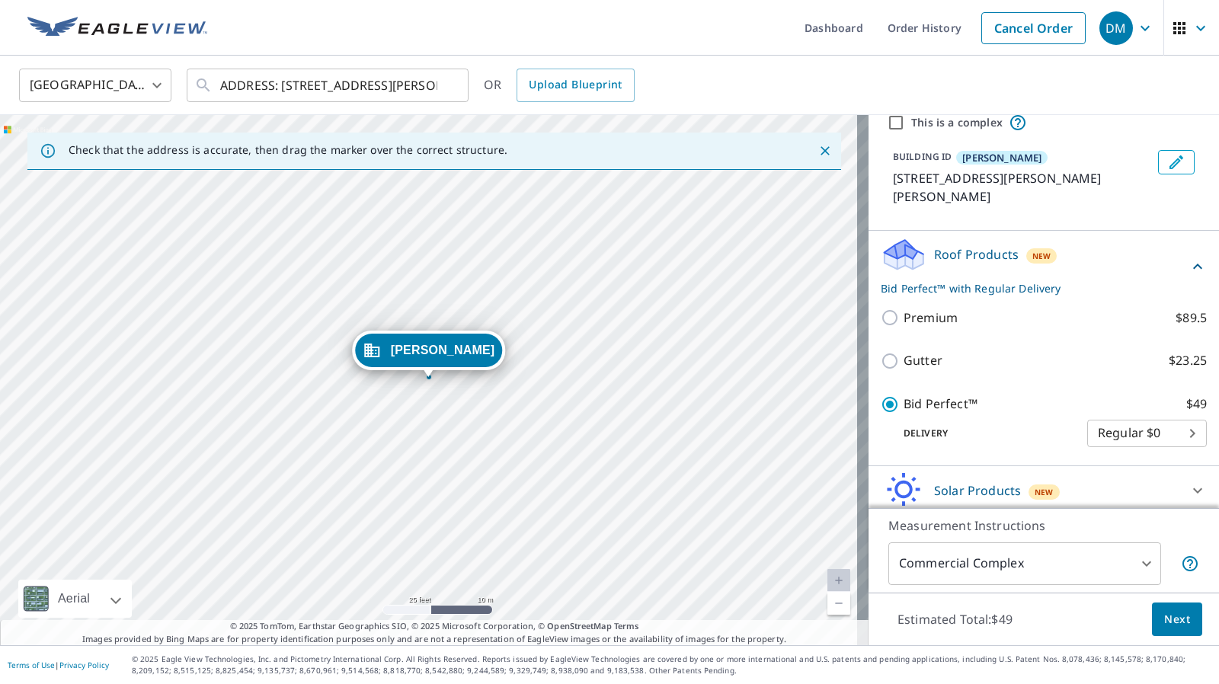
scroll to position [0, 0]
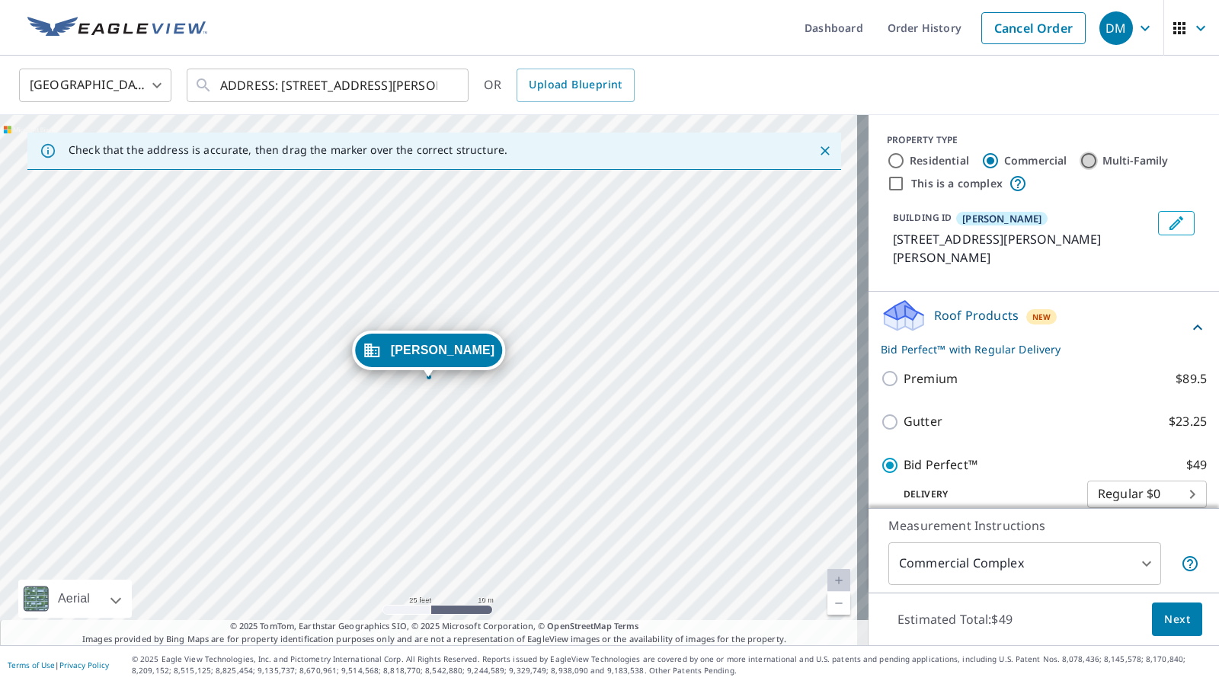
click at [1080, 161] on input "Multi-Family" at bounding box center [1089, 161] width 18 height 18
radio input "true"
type input "2"
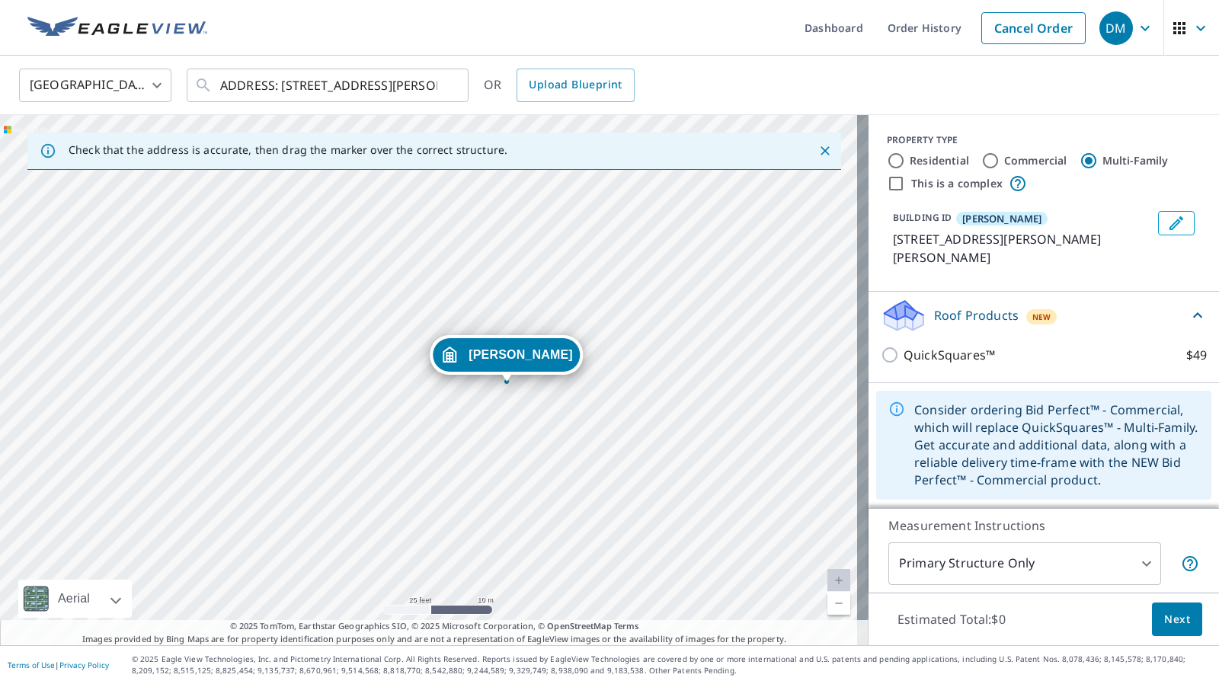
drag, startPoint x: 424, startPoint y: 351, endPoint x: 492, endPoint y: 356, distance: 68.0
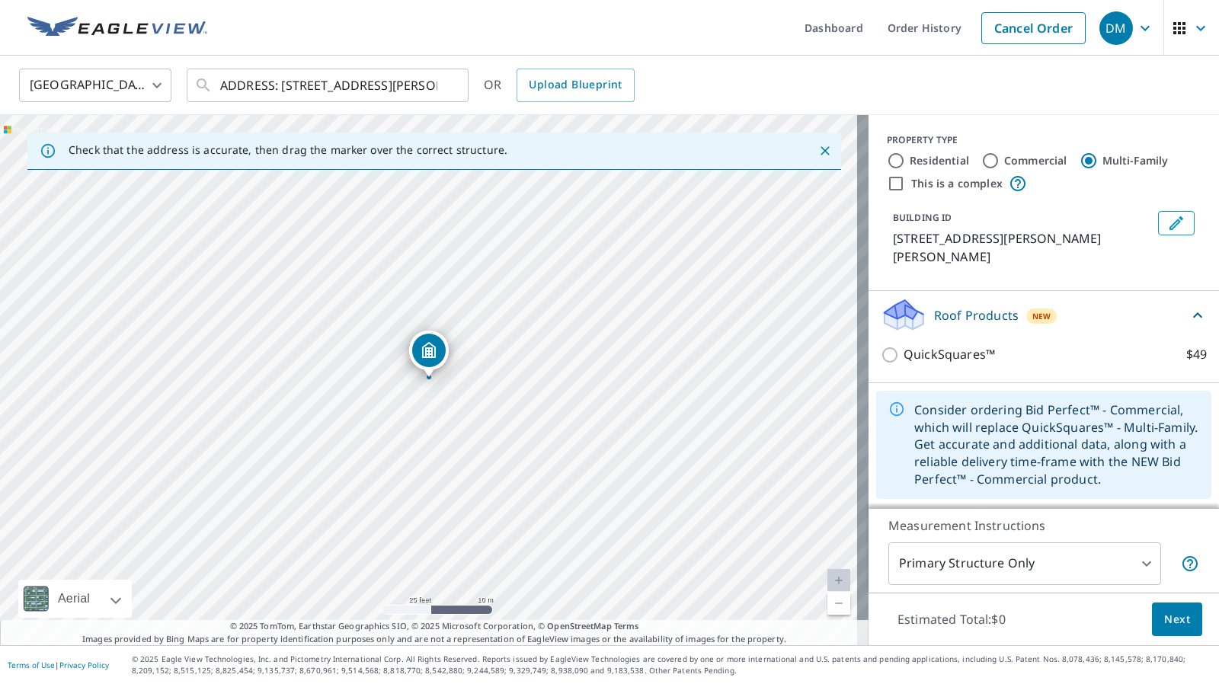
click at [430, 354] on icon "Dropped pin, building 1, MultiFamily property, 265 Ponce De Leon Ave NE Atlanta…" at bounding box center [428, 350] width 14 height 16
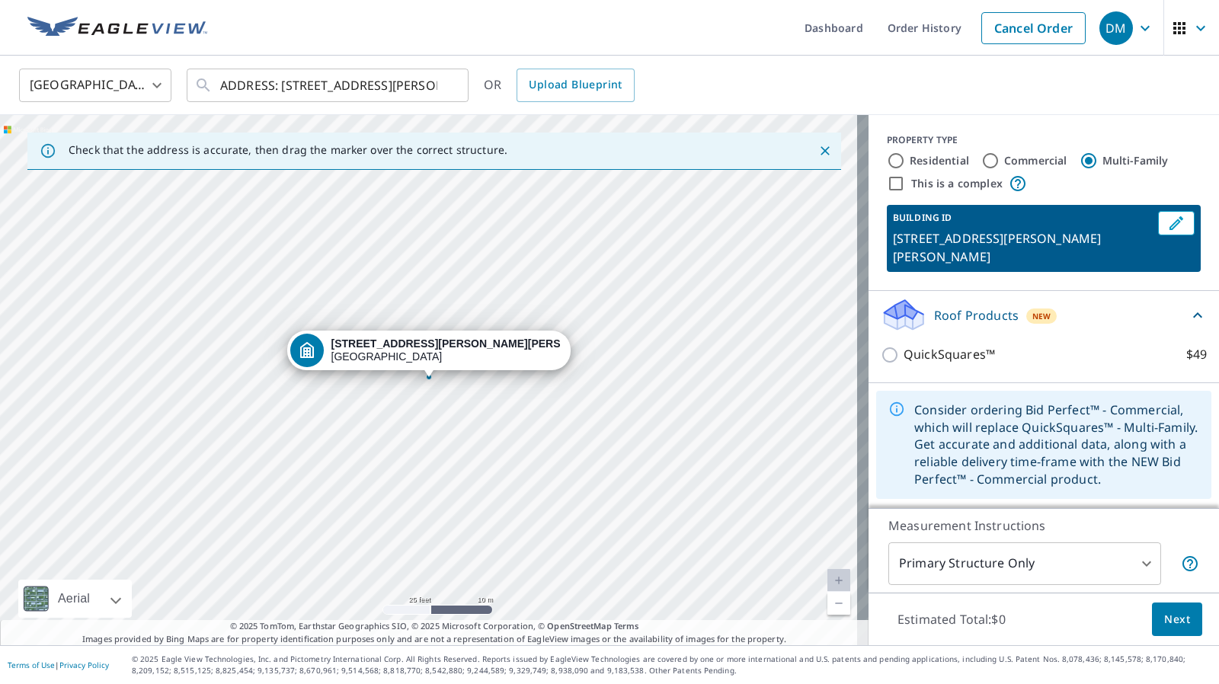
click at [357, 446] on div "265 Ponce De Leon Ave NE Atlanta, GA 30308" at bounding box center [434, 380] width 869 height 530
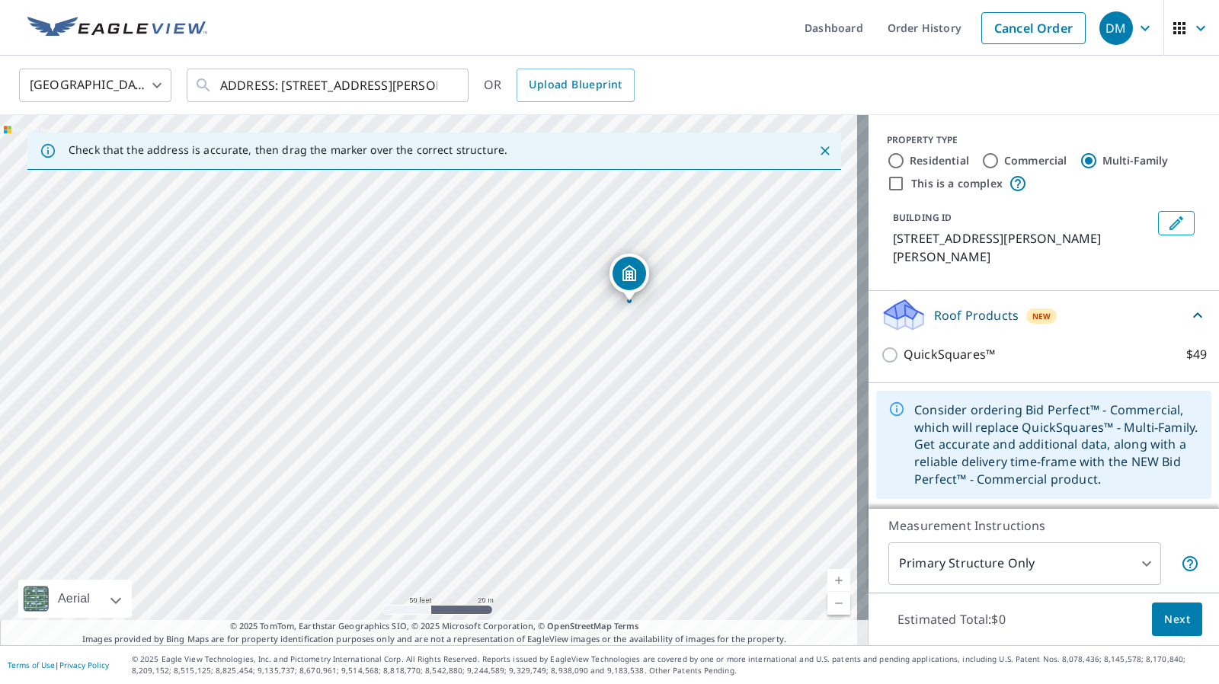
drag, startPoint x: 358, startPoint y: 446, endPoint x: 593, endPoint y: 337, distance: 258.8
click at [593, 337] on div "265 Ponce De Leon Ave NE Atlanta, GA 30308" at bounding box center [434, 380] width 869 height 530
drag, startPoint x: 629, startPoint y: 280, endPoint x: 454, endPoint y: 389, distance: 205.8
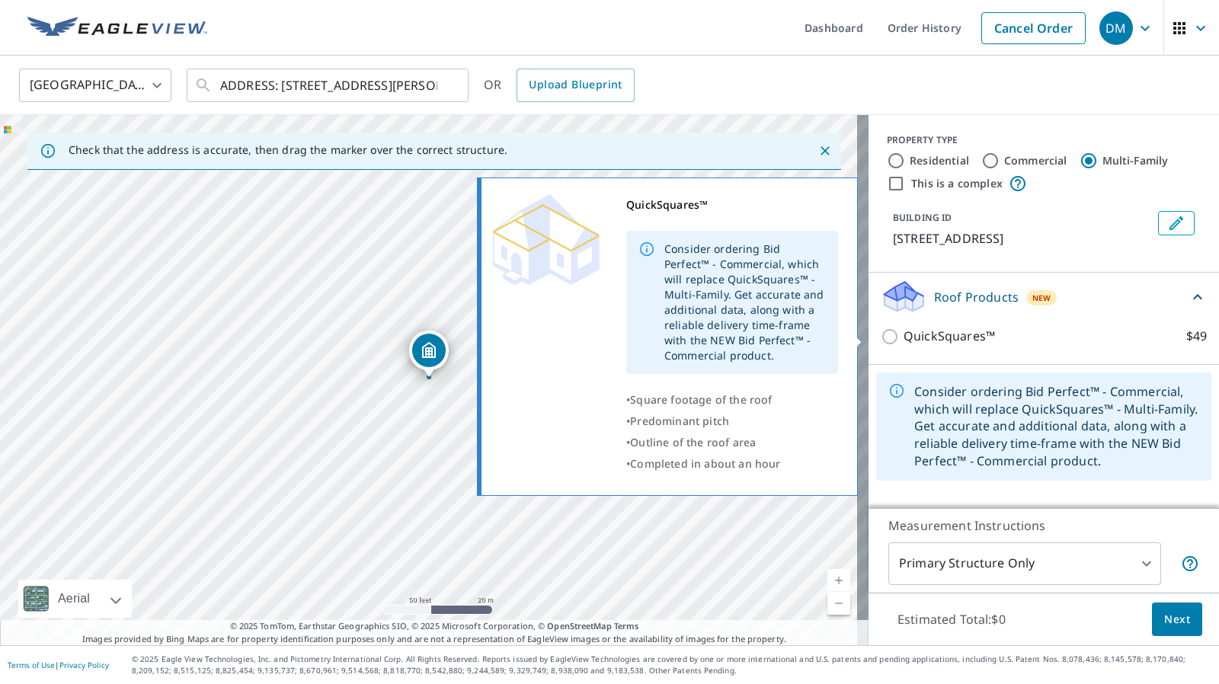
click at [939, 344] on p "QuickSquares™" at bounding box center [949, 336] width 91 height 19
click at [904, 344] on input "QuickSquares™ $49" at bounding box center [892, 337] width 23 height 18
checkbox input "true"
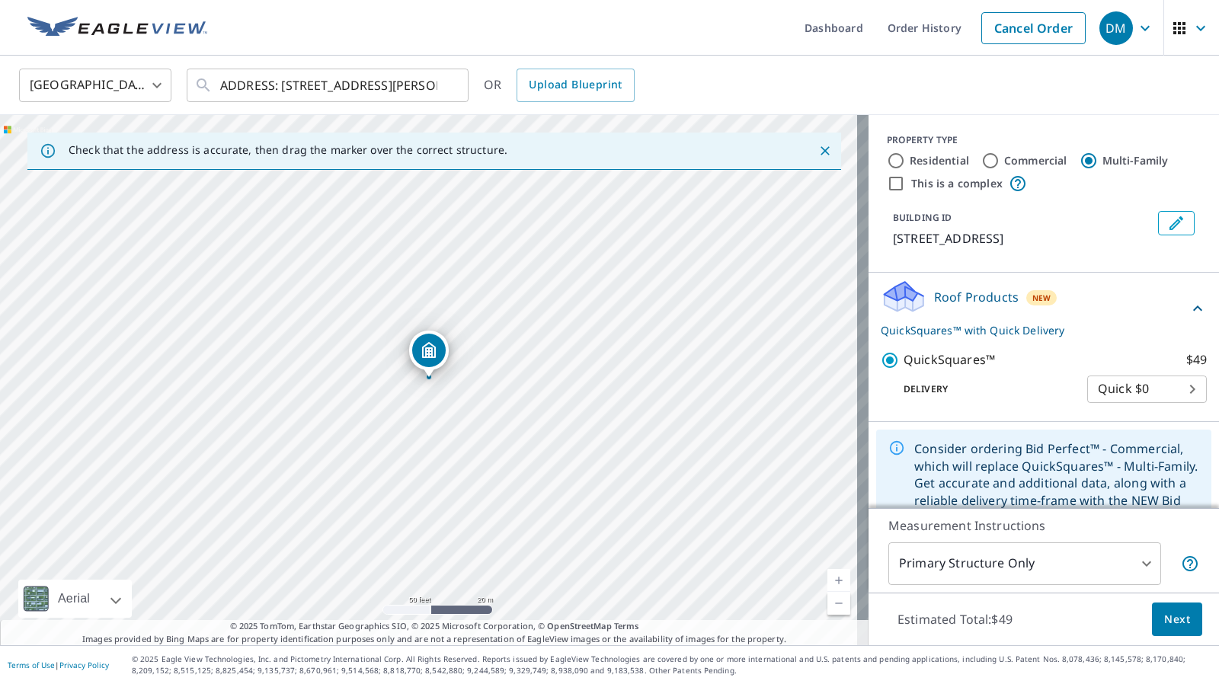
scroll to position [37, 0]
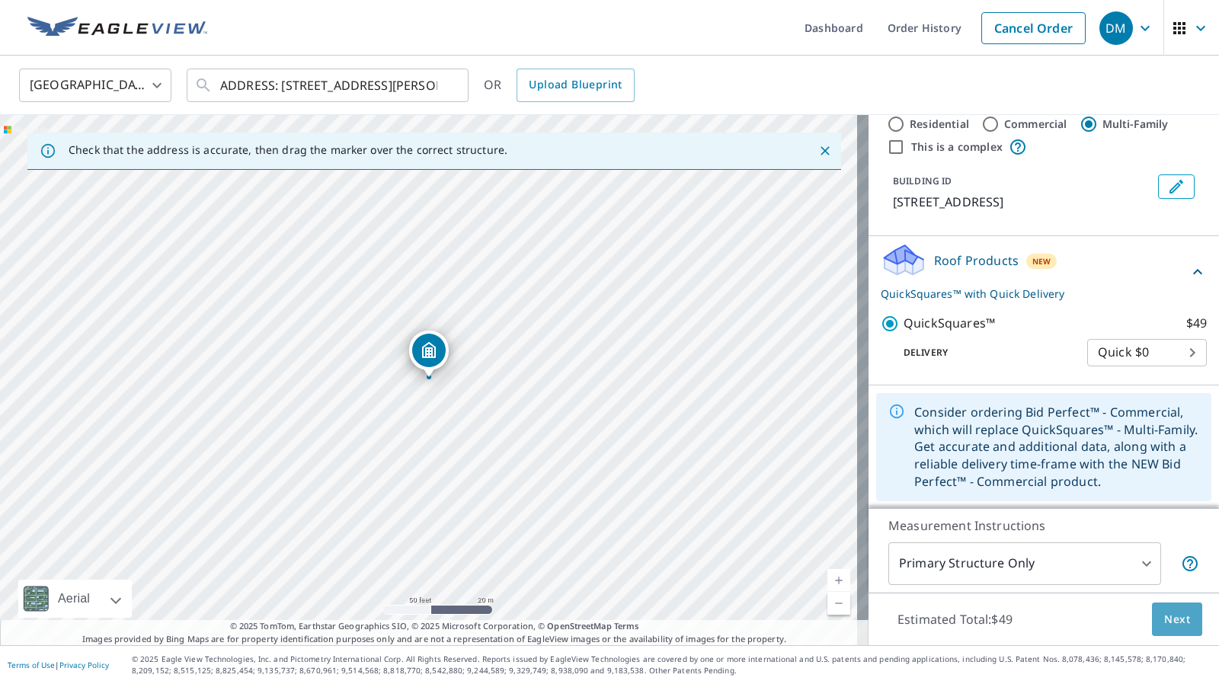
click at [1165, 619] on span "Next" at bounding box center [1178, 619] width 26 height 19
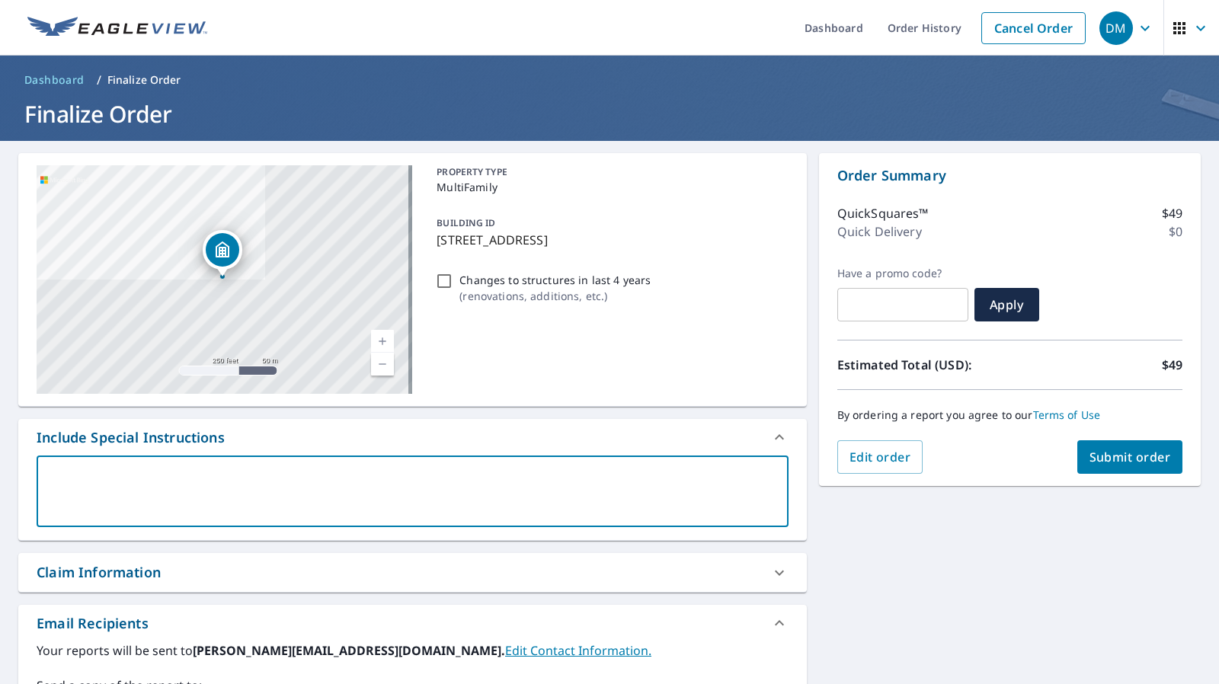
click at [201, 471] on textarea at bounding box center [412, 491] width 731 height 43
click at [861, 463] on span "Edit order" at bounding box center [881, 457] width 62 height 17
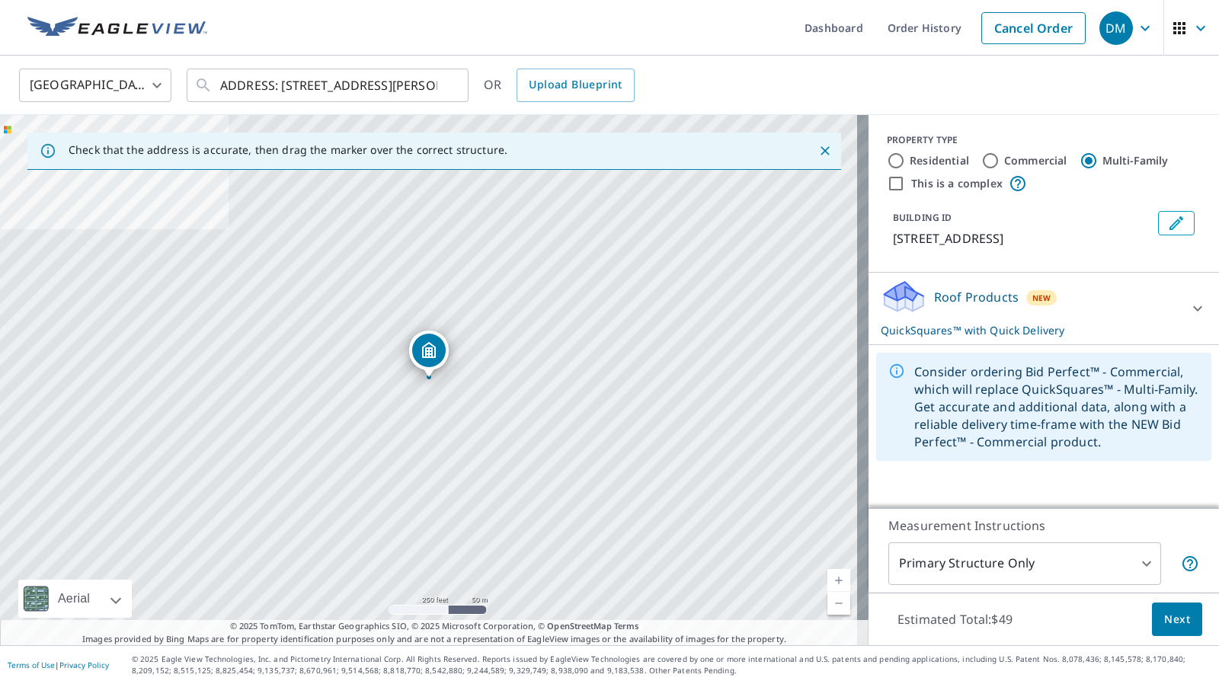
click at [1012, 161] on label "Commercial" at bounding box center [1036, 160] width 63 height 15
click at [1000, 161] on input "Commercial" at bounding box center [991, 161] width 18 height 18
radio input "true"
type input "4"
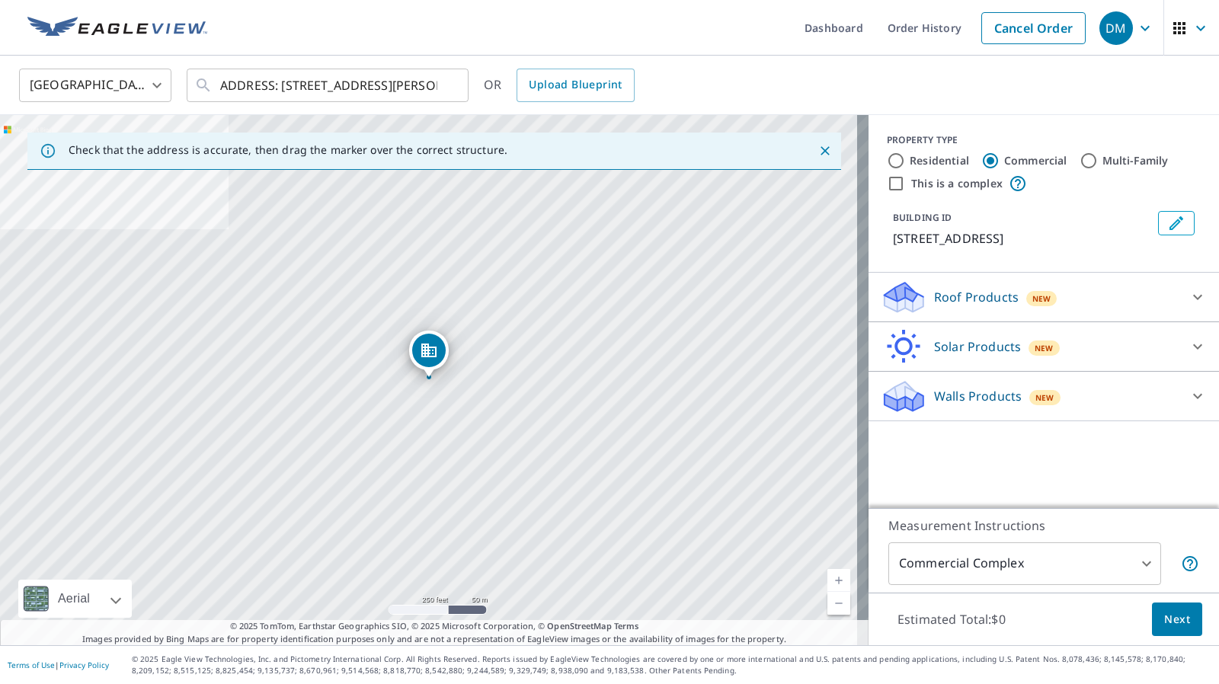
click at [1099, 392] on div "Walls Products New" at bounding box center [1030, 397] width 299 height 36
click at [1091, 301] on div "Roof Products New" at bounding box center [1030, 298] width 299 height 36
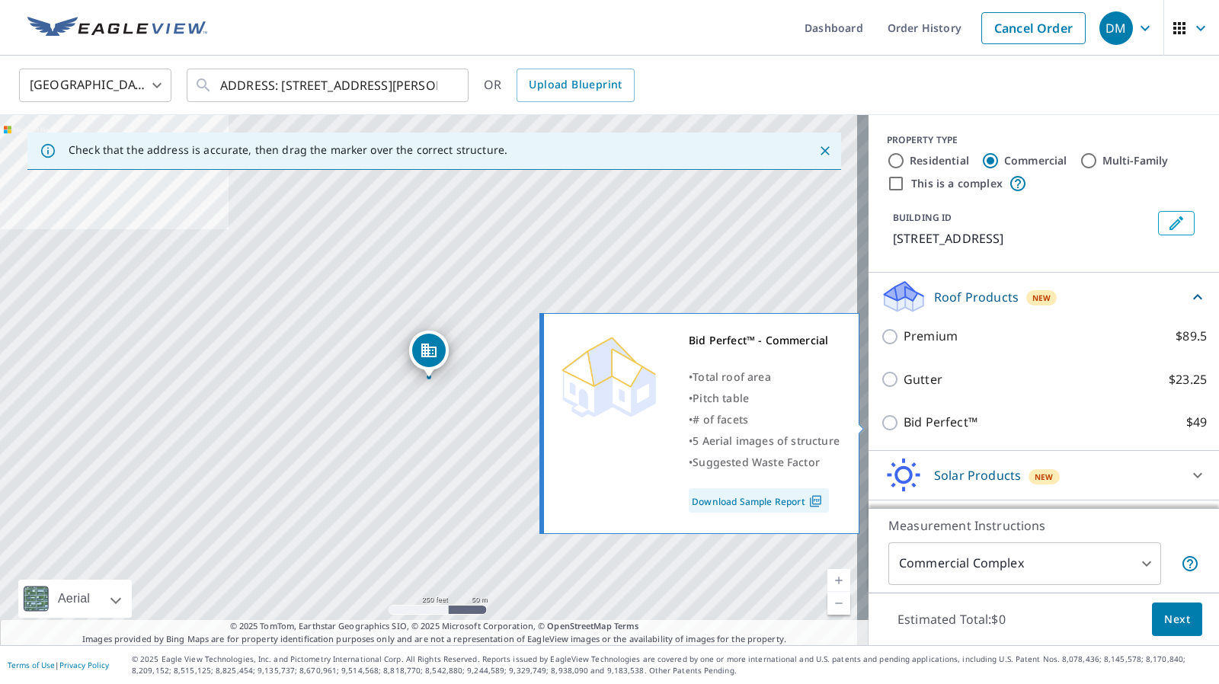
click at [918, 423] on p "Bid Perfect™" at bounding box center [941, 422] width 74 height 19
click at [904, 423] on input "Bid Perfect™ $49" at bounding box center [892, 423] width 23 height 18
checkbox input "true"
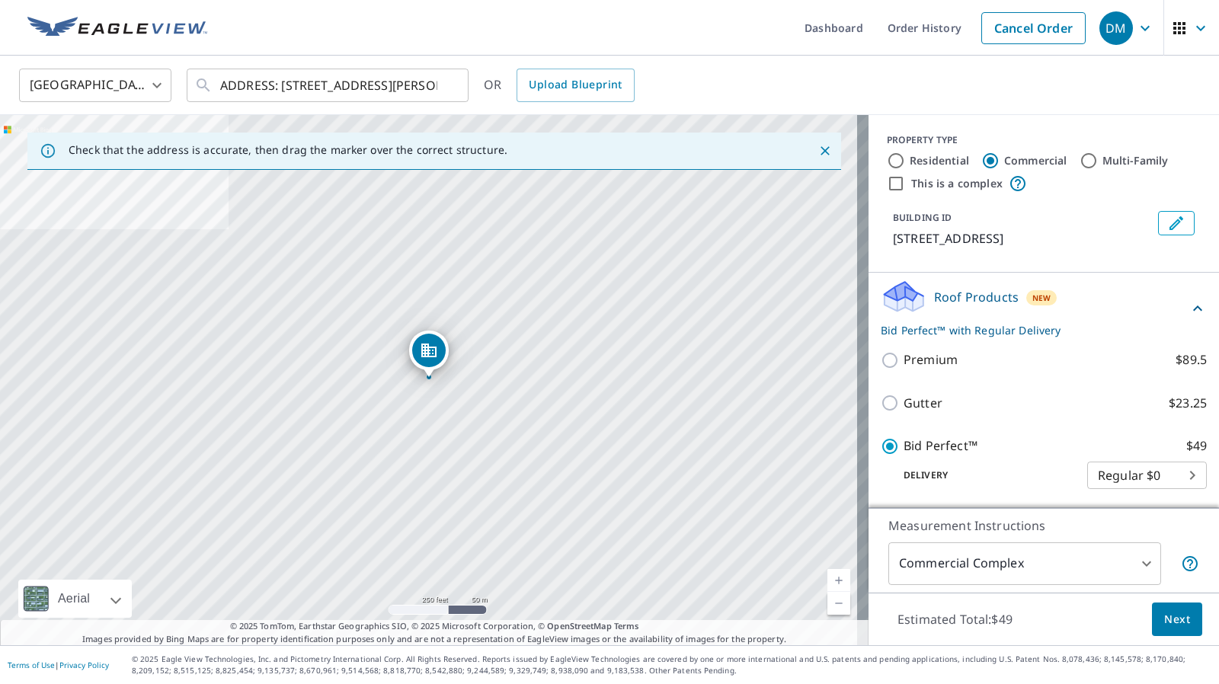
click at [1134, 571] on body "DM DM Dashboard Order History Cancel Order DM United States US ​ ADDRESS: 265 P…" at bounding box center [609, 342] width 1219 height 684
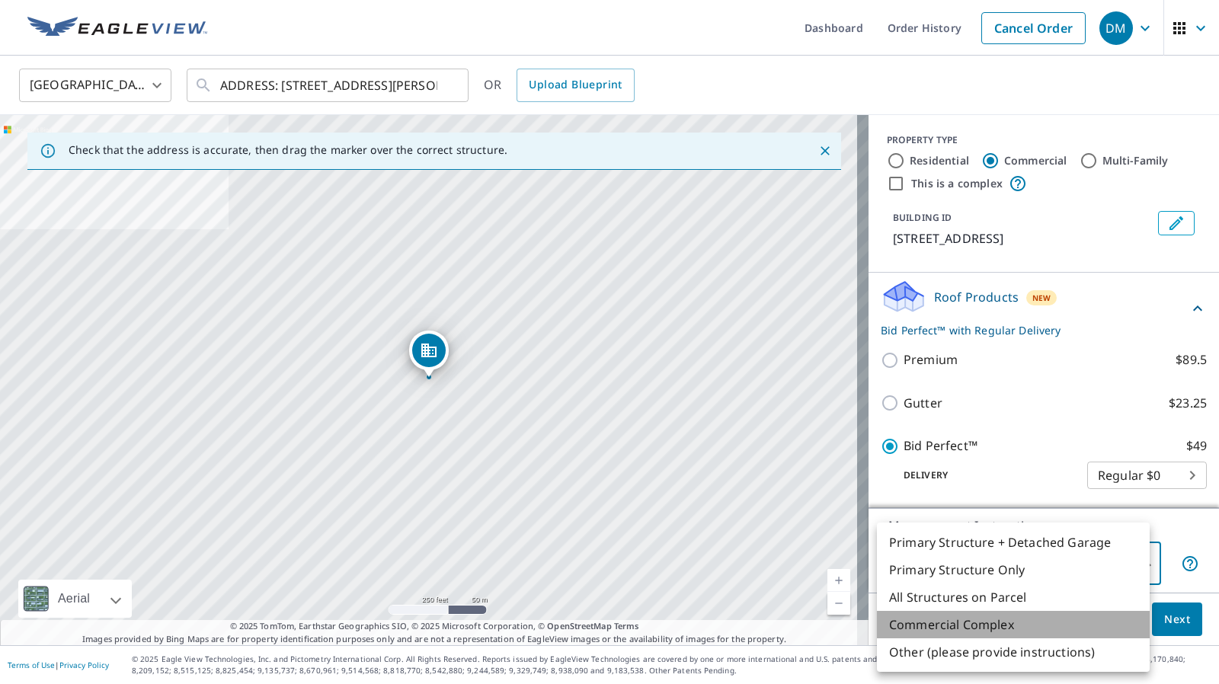
click at [987, 627] on li "Commercial Complex" at bounding box center [1013, 624] width 273 height 27
click at [1129, 575] on body "DM DM Dashboard Order History Cancel Order DM United States US ​ ADDRESS: 265 P…" at bounding box center [609, 342] width 1219 height 684
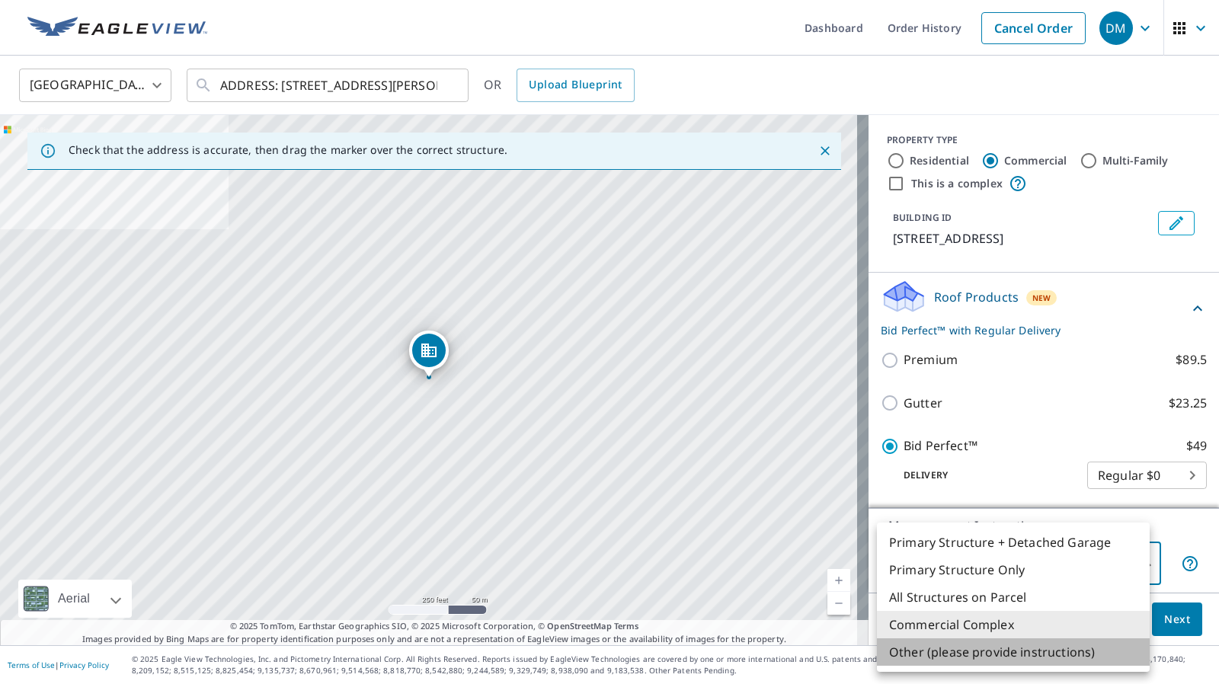
click at [964, 654] on li "Other (please provide instructions)" at bounding box center [1013, 652] width 273 height 27
type input "5"
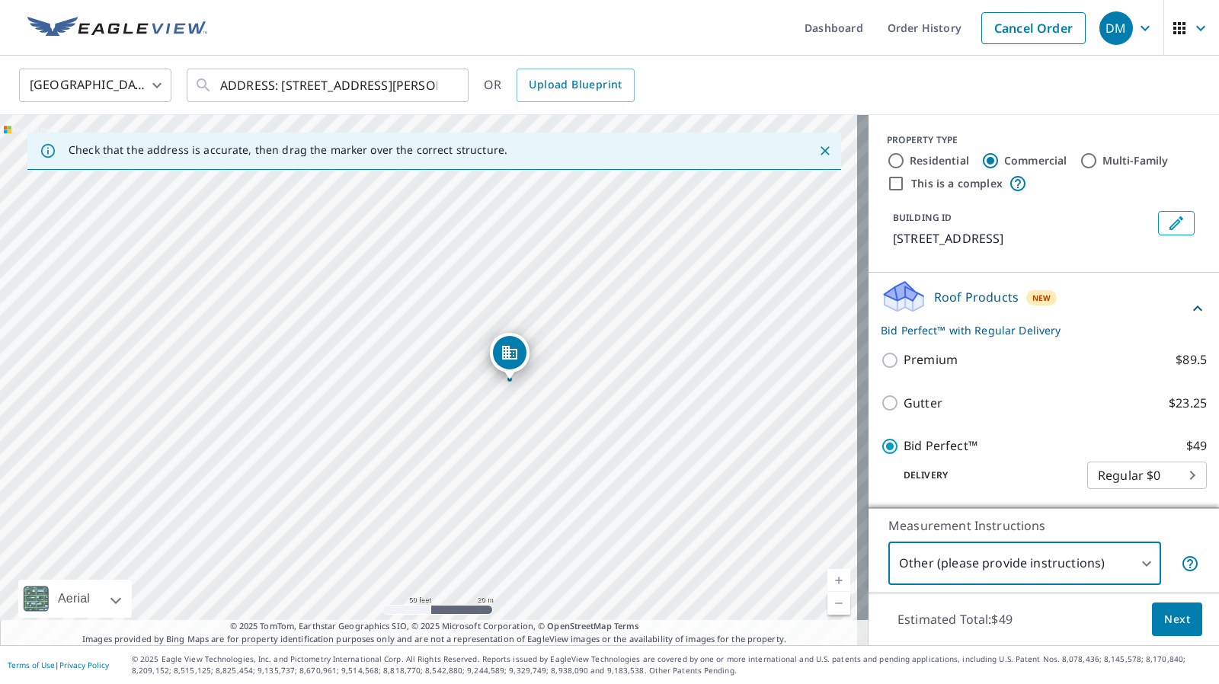
click at [1165, 620] on span "Next" at bounding box center [1178, 619] width 26 height 19
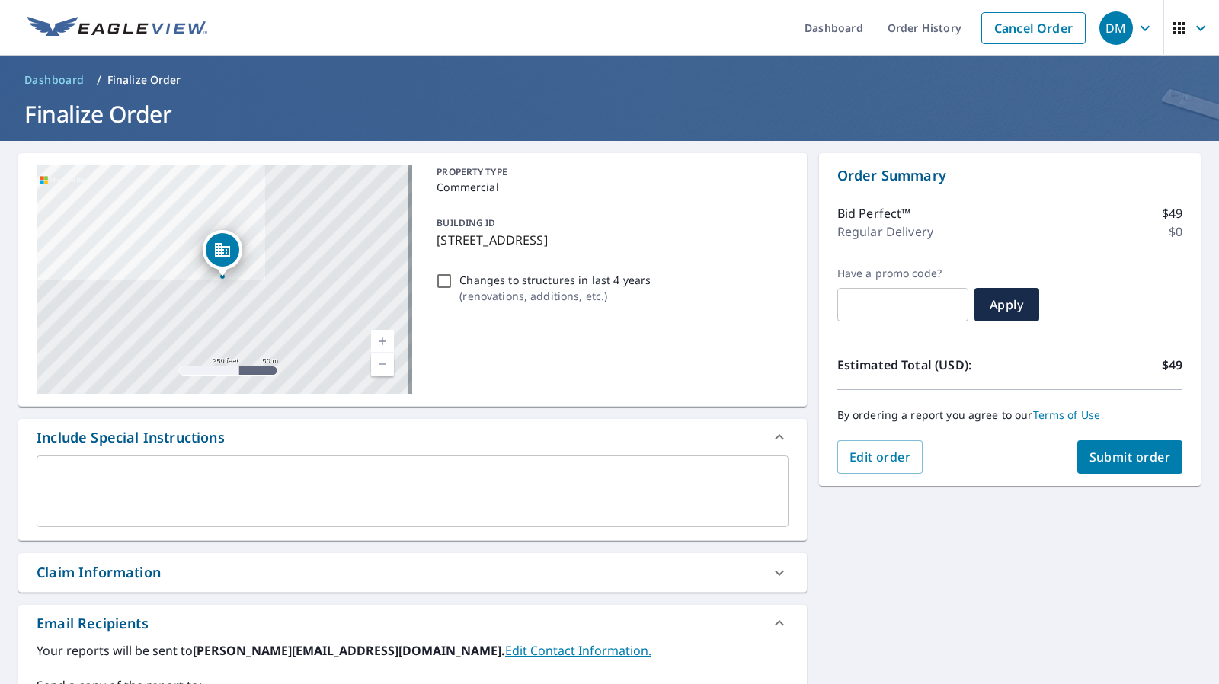
click at [207, 466] on div "x ​" at bounding box center [413, 492] width 752 height 72
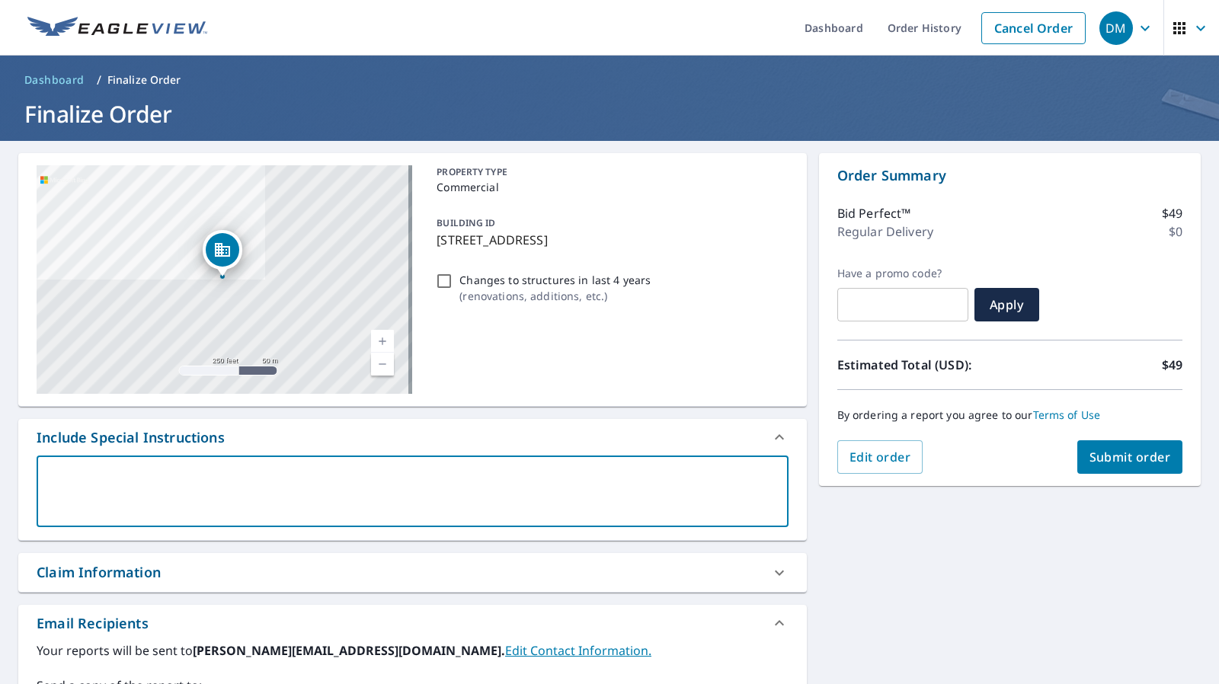
type textarea "e"
type textarea "x"
type textarea "en"
type textarea "x"
type textarea "ent"
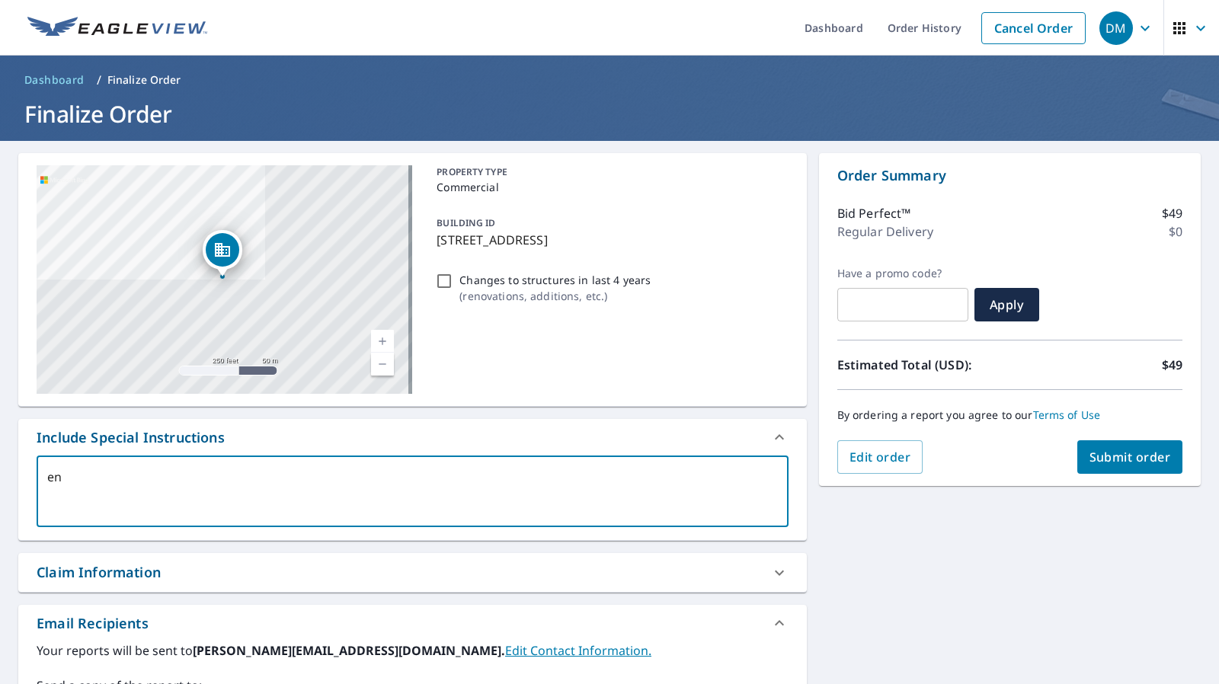
type textarea "x"
type textarea "enti"
type textarea "x"
type textarea "entir"
type textarea "x"
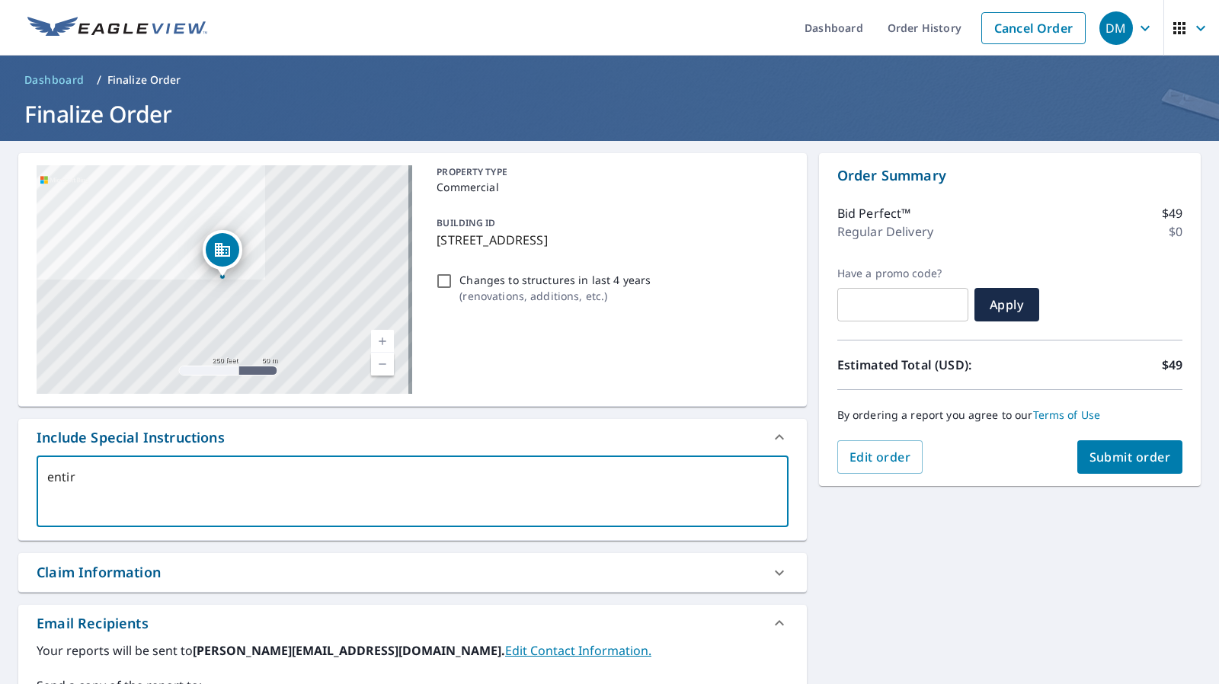
type textarea "entire"
type textarea "x"
type textarea "entire"
type textarea "x"
type textarea "entire C"
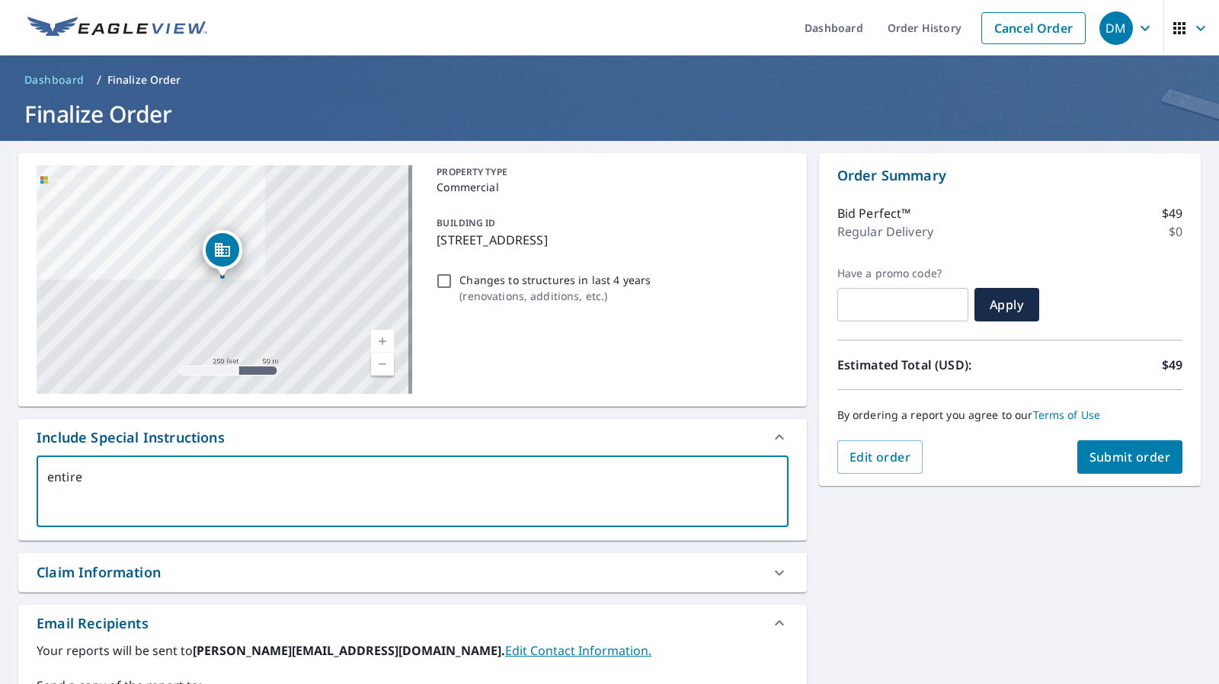
type textarea "x"
type textarea "entire C/"
type textarea "x"
type textarea "entire C/G"
type textarea "x"
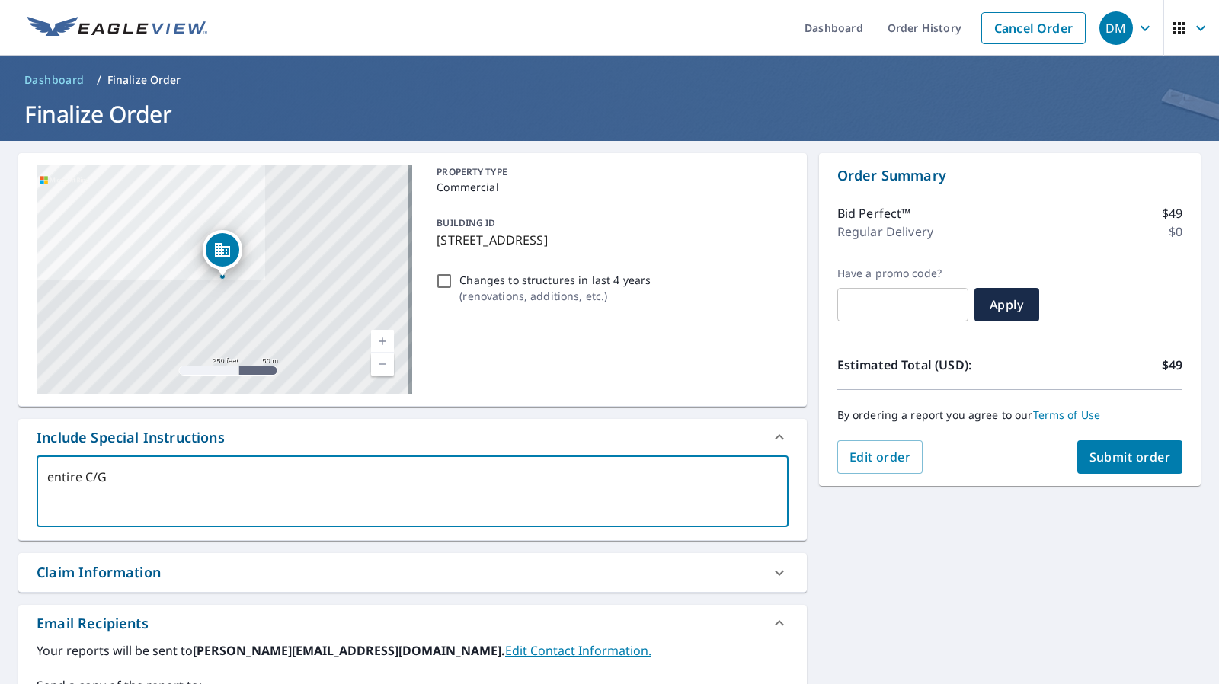
type textarea "entire C/G"
type textarea "x"
type textarea "entire C/G s"
type textarea "x"
type textarea "entire C/G sh"
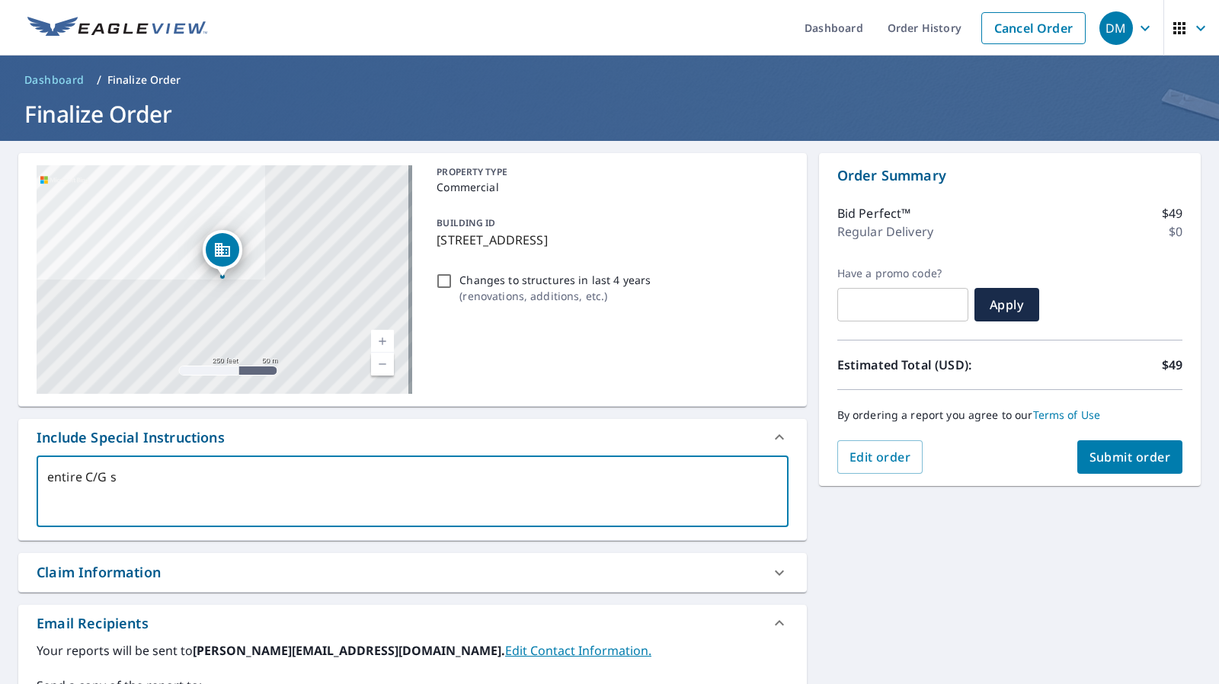
type textarea "x"
type textarea "entire C/G sha"
type textarea "x"
type textarea "entire C/G shap"
type textarea "x"
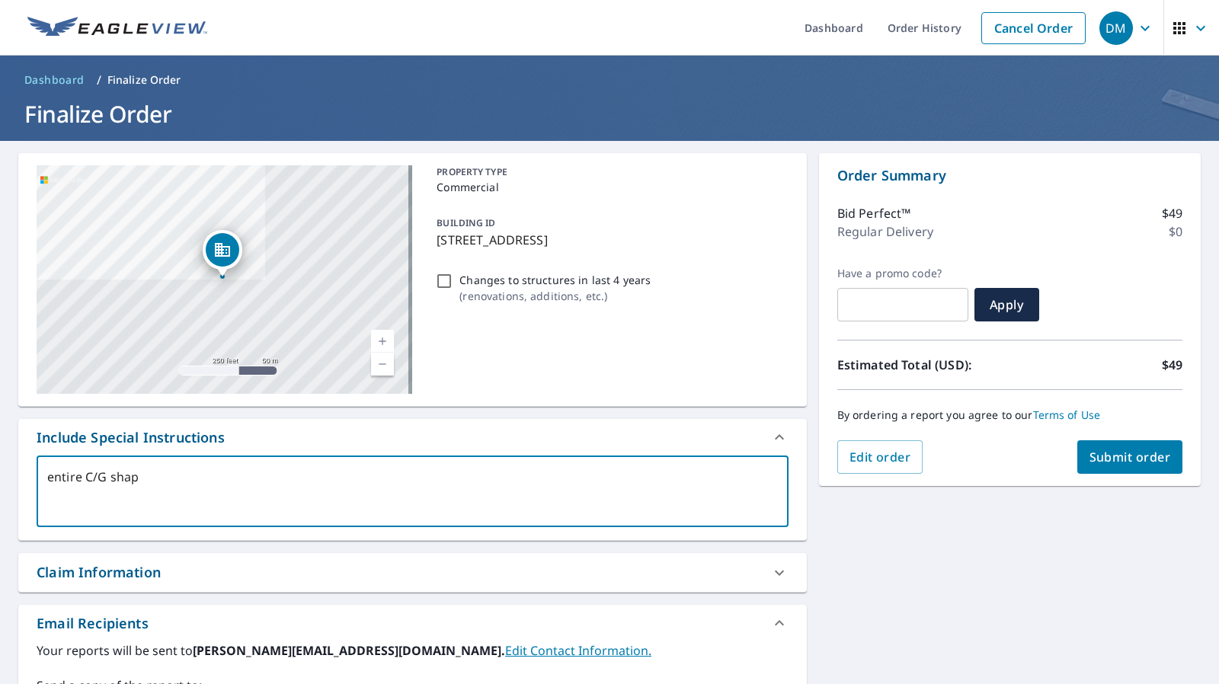
type textarea "entire C/G shape"
type textarea "x"
type textarea "entire C/G shaped"
type textarea "x"
type textarea "entire C/G shaped"
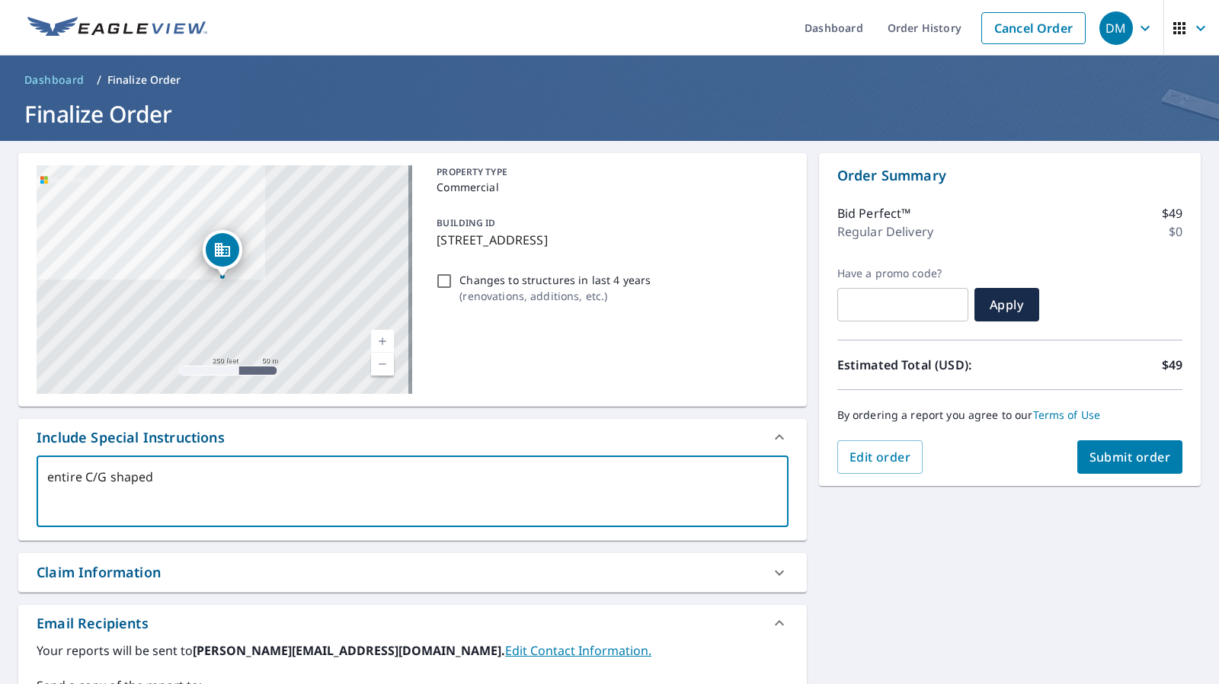
type textarea "x"
type textarea "entire C/G shaped c"
type textarea "x"
type textarea "entire C/G shaped co"
type textarea "x"
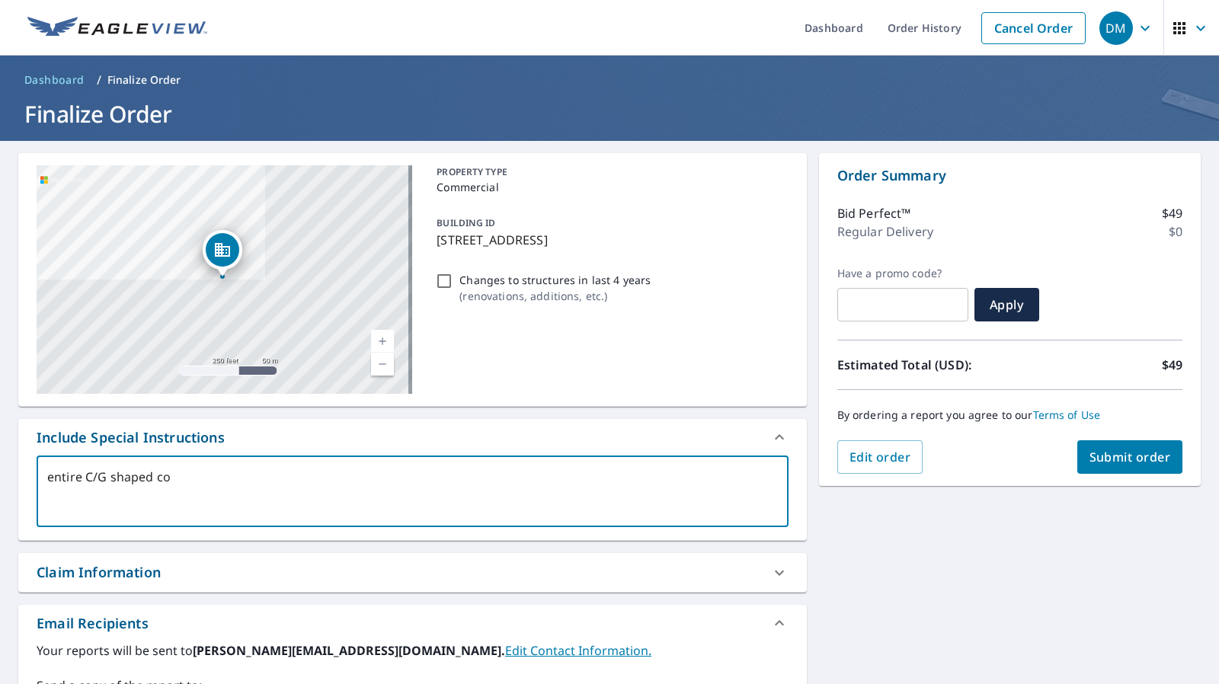
type textarea "entire C/G shaped con"
type textarea "x"
type textarea "entire C/G shaped cont"
type textarea "x"
type textarea "entire C/G shaped conti"
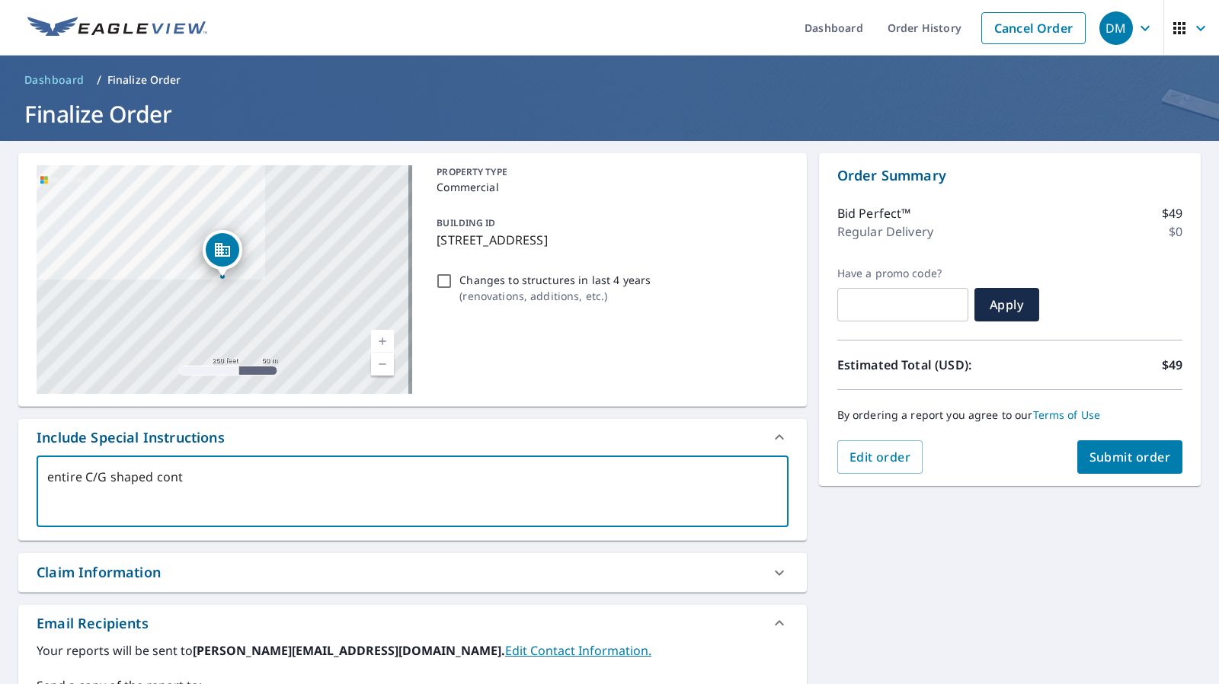
type textarea "x"
type textarea "entire C/G shaped contin"
type textarea "x"
type textarea "entire C/G shaped continu"
type textarea "x"
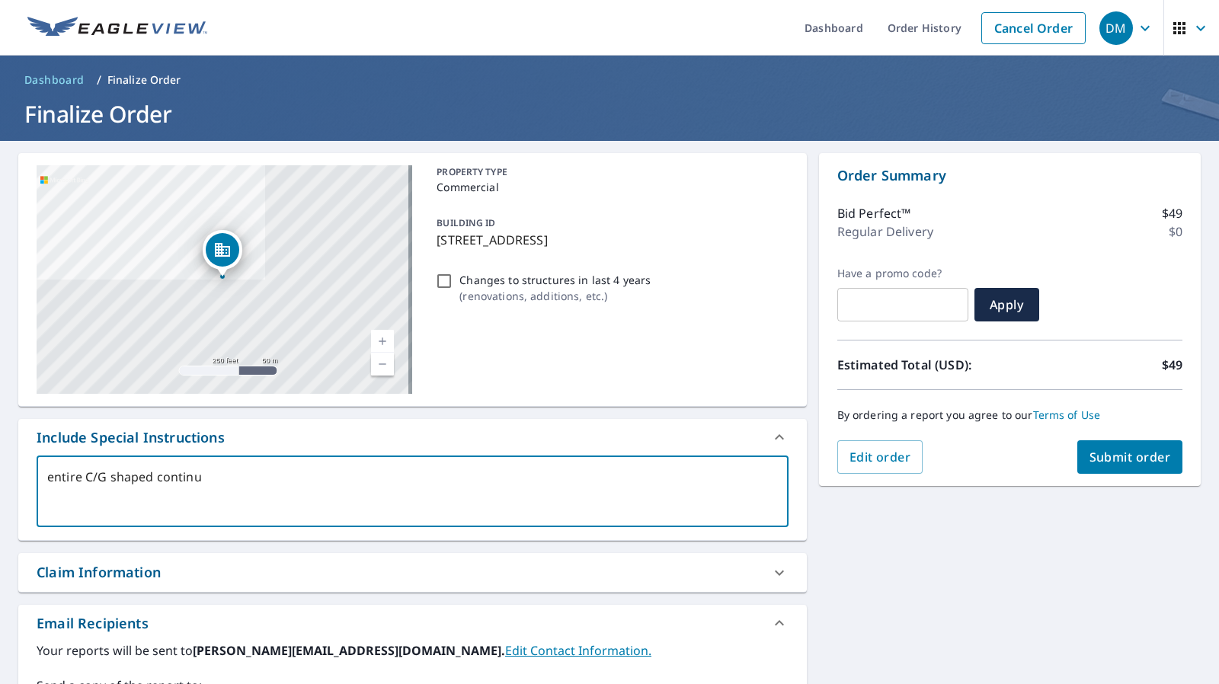
type textarea "entire C/G shaped continuo"
type textarea "x"
type textarea "entire C/G shaped continuos"
type textarea "x"
type textarea "entire C/G shaped continuo"
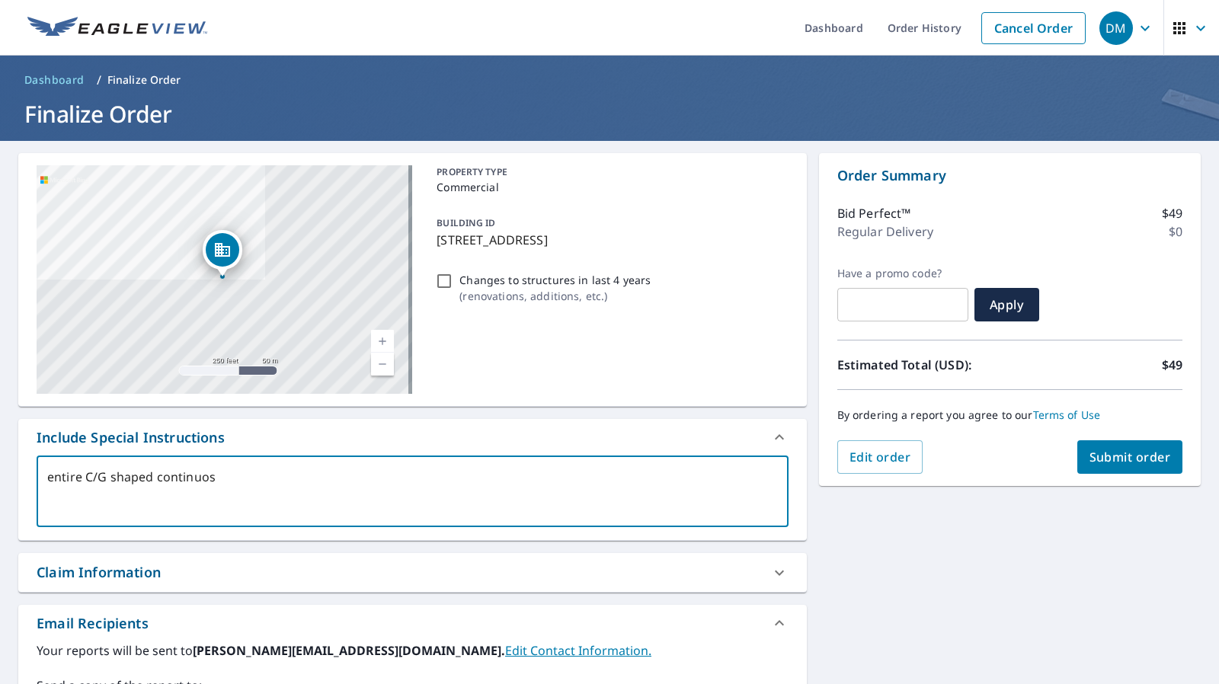
type textarea "x"
type textarea "entire C/G shaped continuou"
type textarea "x"
type textarea "entire C/G shaped continuous"
type textarea "x"
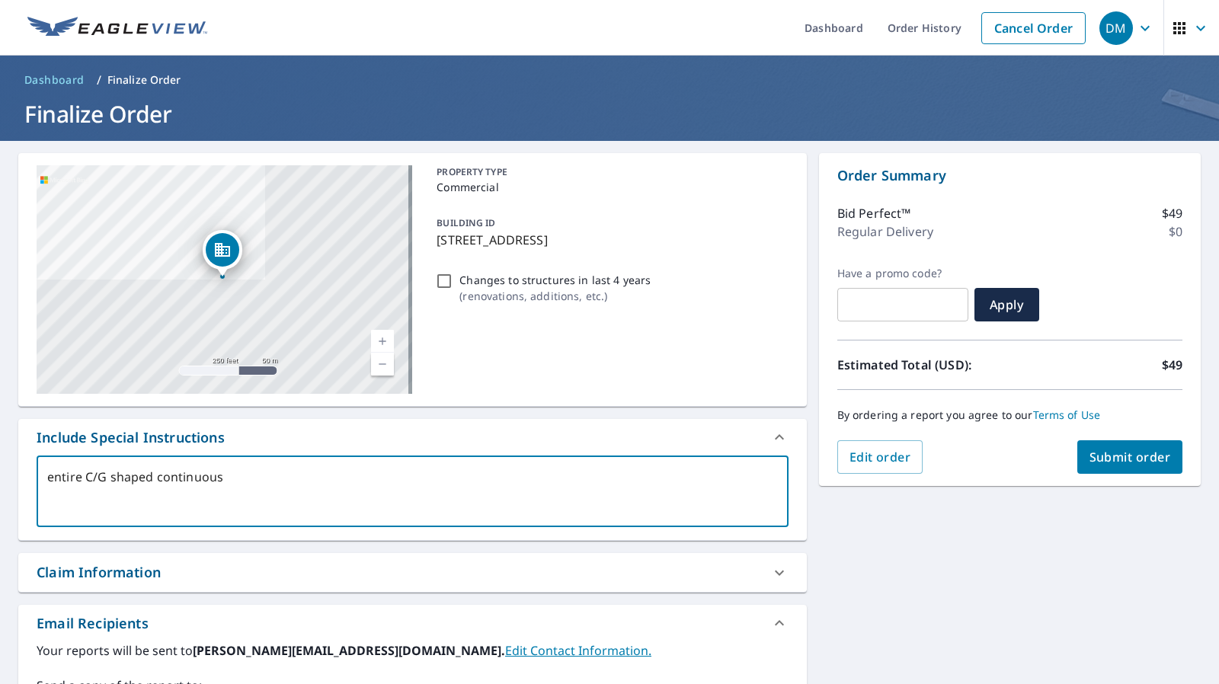
type textarea "entire C/G shaped continuous r"
type textarea "x"
type textarea "entire C/G shaped continuous ro"
type textarea "x"
type textarea "entire C/G shaped continuous roo"
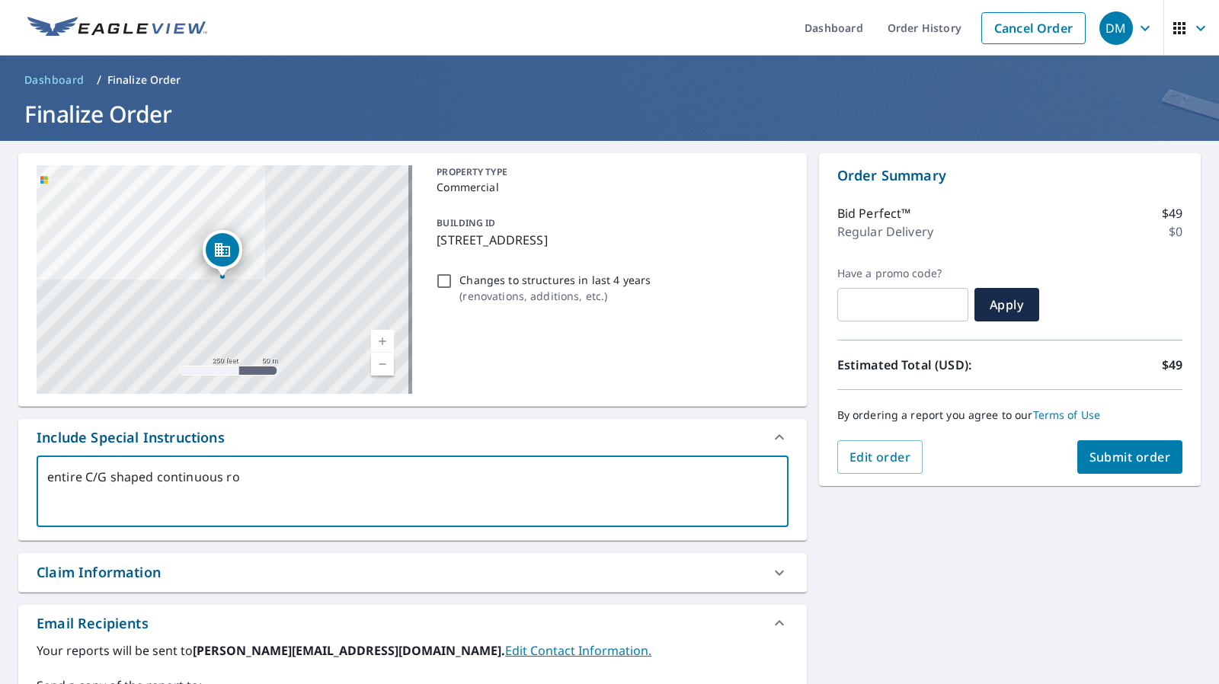
type textarea "x"
type textarea "entire C/G shaped continuous roof"
type textarea "x"
type textarea "entire C/G shaped continuous roof"
type textarea "x"
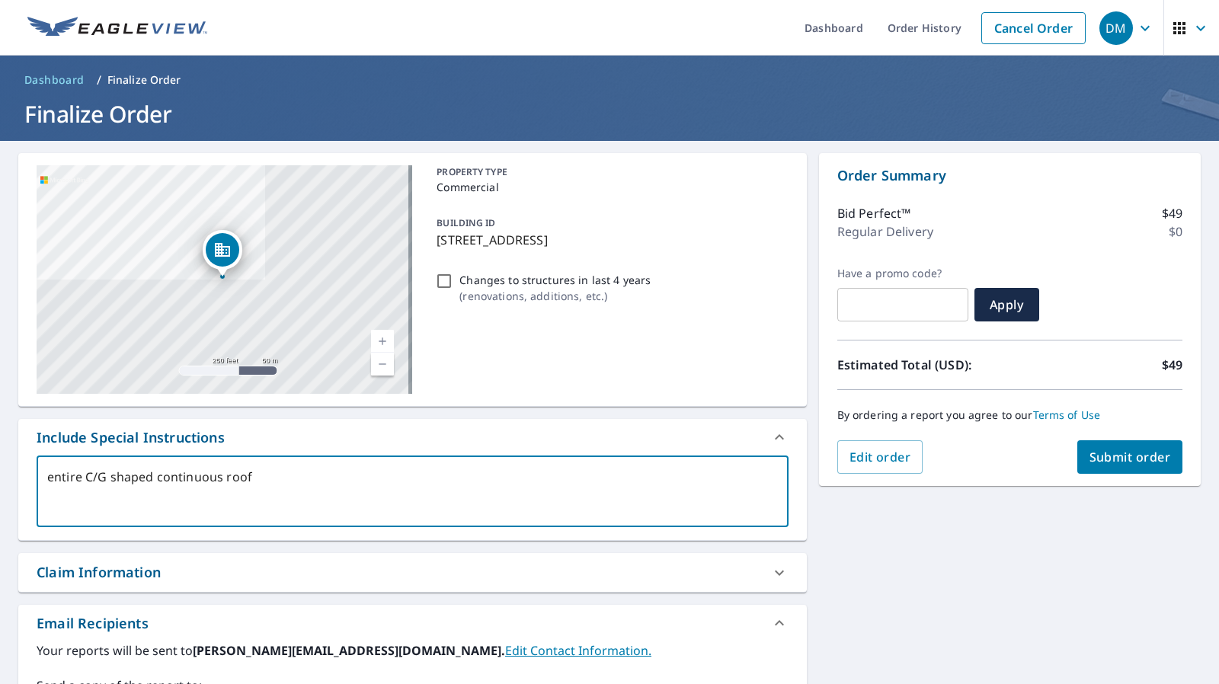
type textarea "entire C/G shaped continuous roof a"
type textarea "x"
type textarea "entire C/G shaped continuous roof ar"
type textarea "x"
type textarea "entire C/G shaped continuous roof are"
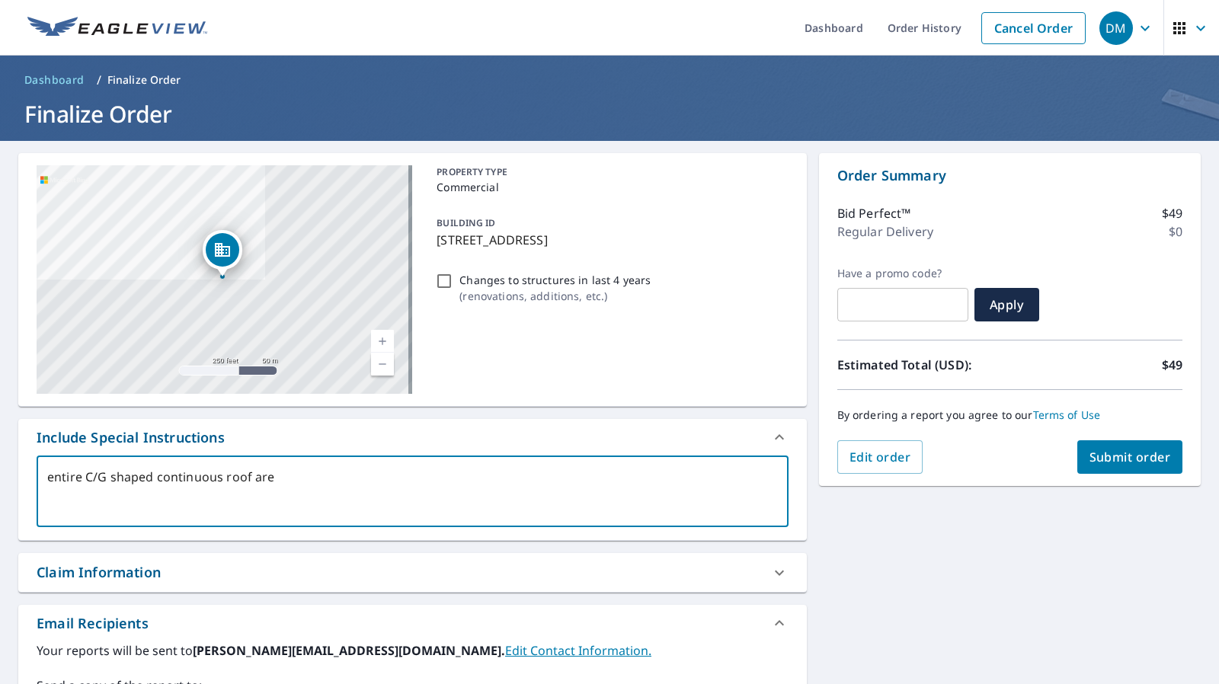
type textarea "x"
type textarea "entire C/G shaped continuous roof area"
type textarea "x"
type textarea "entire C/G shaped continuous roof area."
type textarea "x"
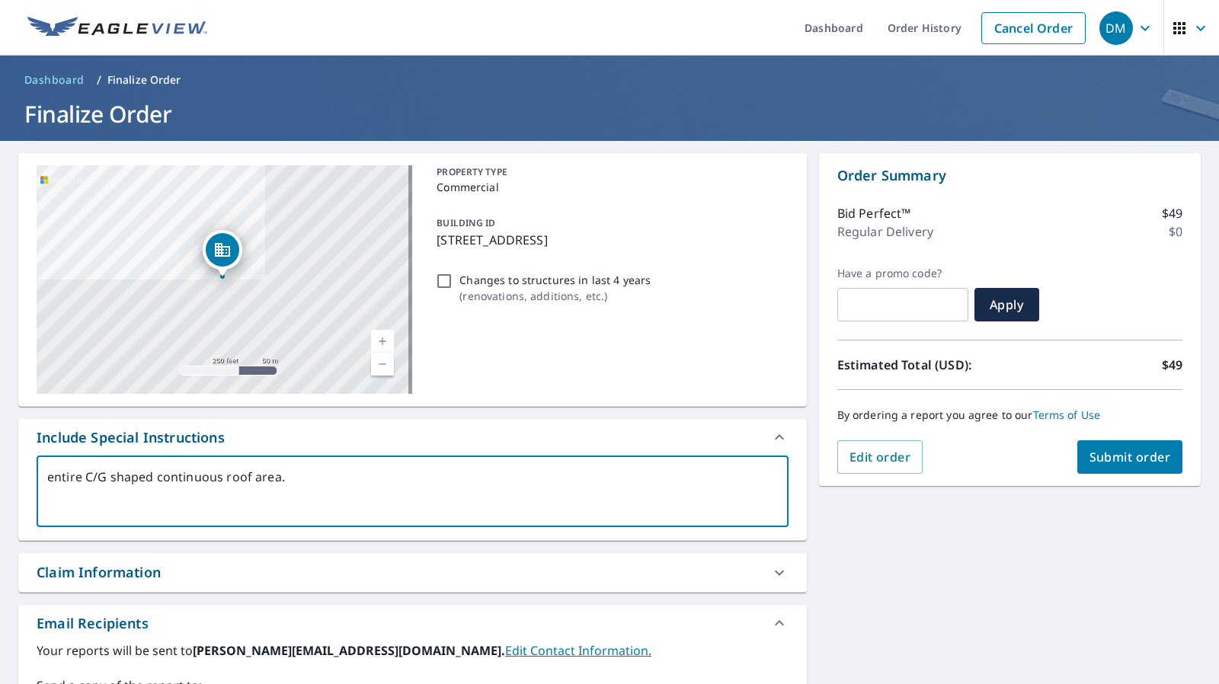
type textarea "entire C/G shaped continuous roof area."
type textarea "x"
type textarea "entire C/G shaped continuous roof area."
type textarea "x"
type textarea "entire C/G shaped continuous roof area."
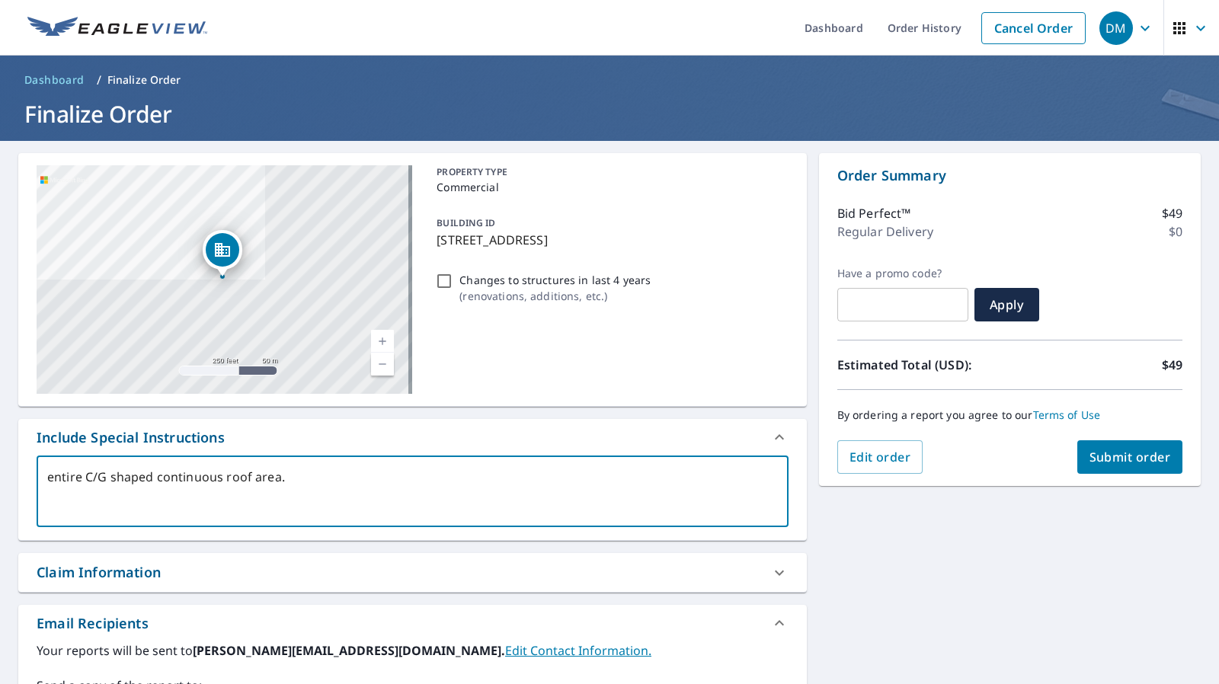
type textarea "x"
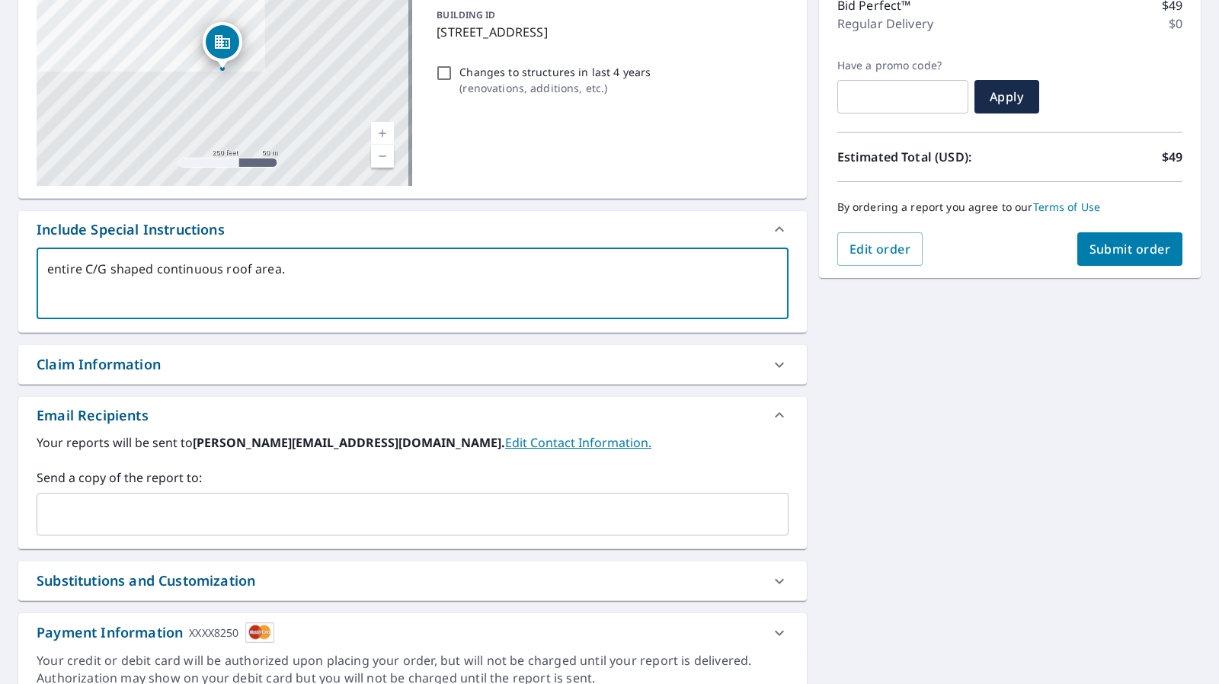
type textarea "entire C/G shaped continuous roof area."
type textarea "x"
click at [303, 504] on input "text" at bounding box center [401, 514] width 716 height 29
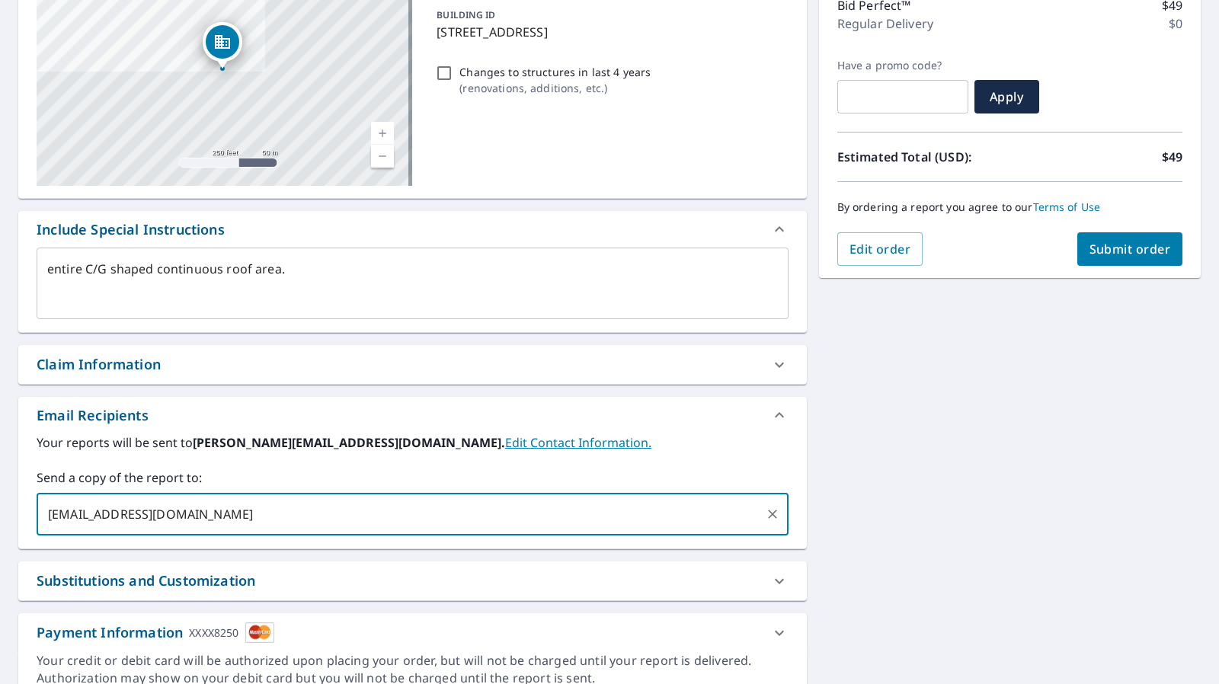
type input "swathi@smartbuildne.com"
type textarea "x"
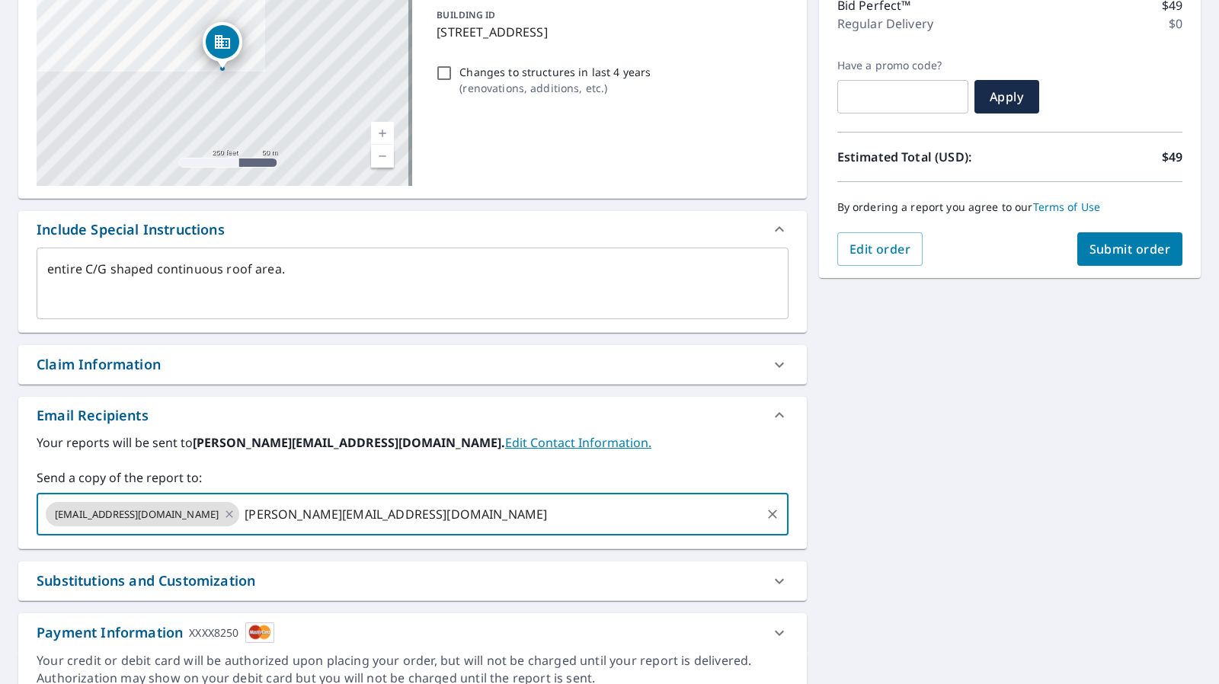
type input "alex@smartbuildne.com"
type textarea "x"
type input "m"
paste input "muhiyuddin@smartbuildne.com"
type input "muhiyuddin@smartbuildne.com"
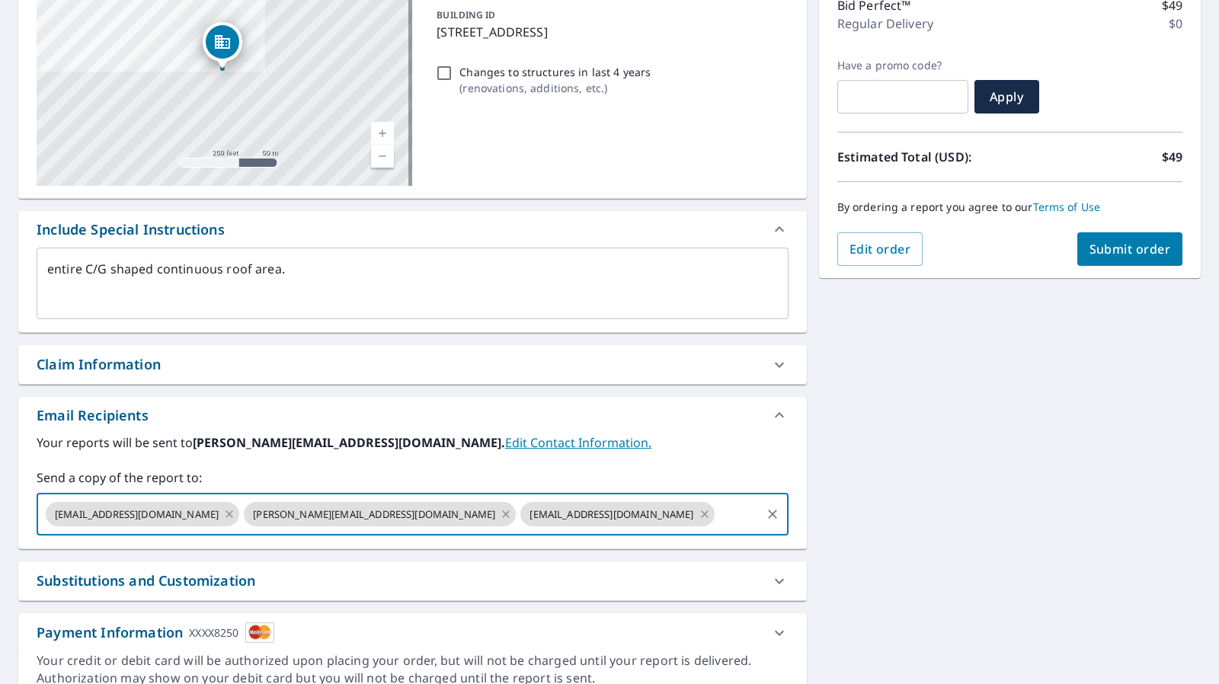
scroll to position [0, 0]
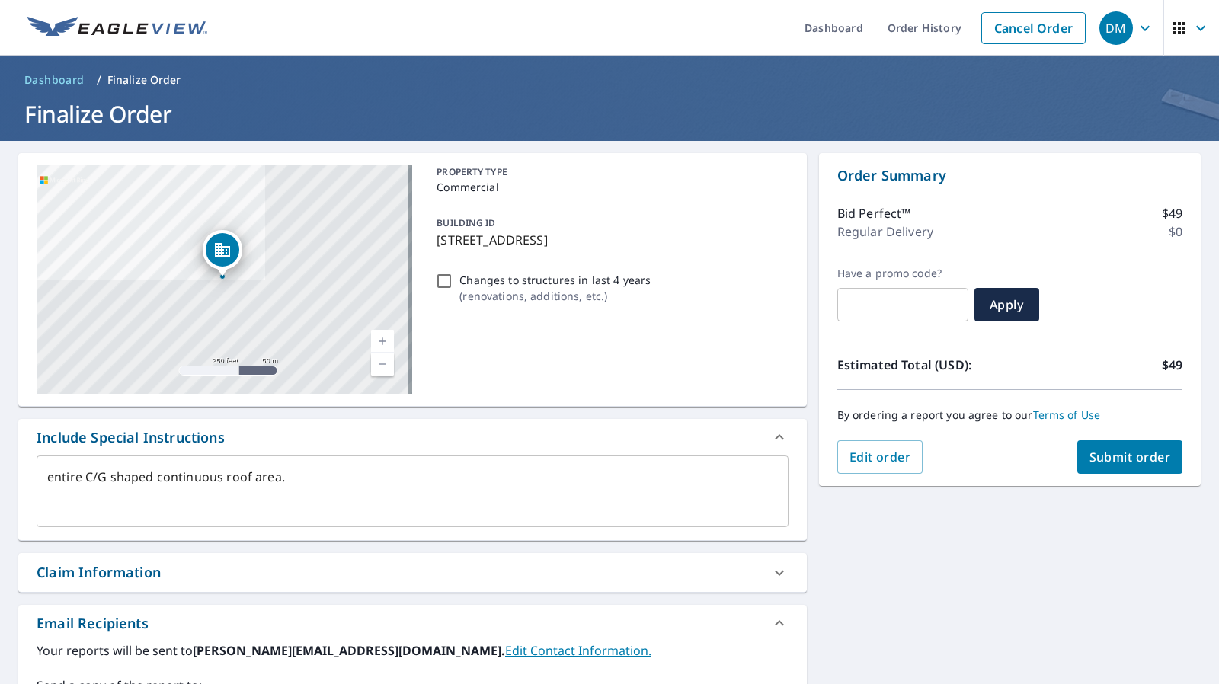
click at [1090, 462] on span "Submit order" at bounding box center [1131, 457] width 82 height 17
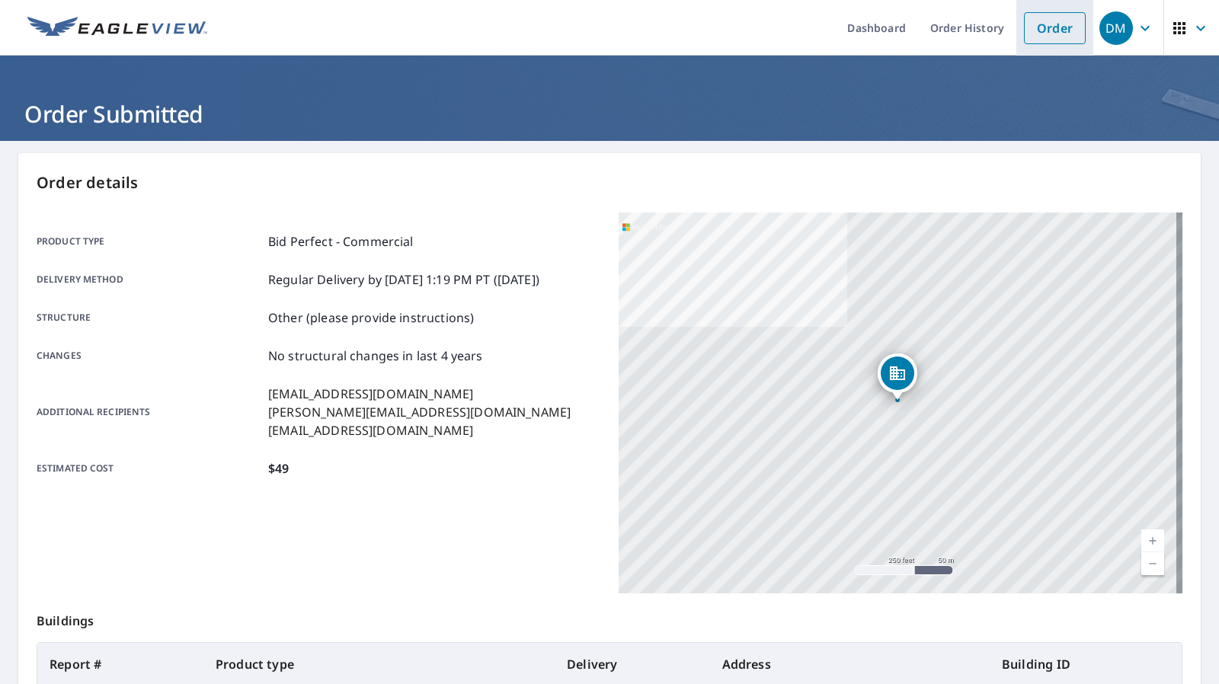
click at [1040, 34] on link "Order" at bounding box center [1055, 28] width 62 height 32
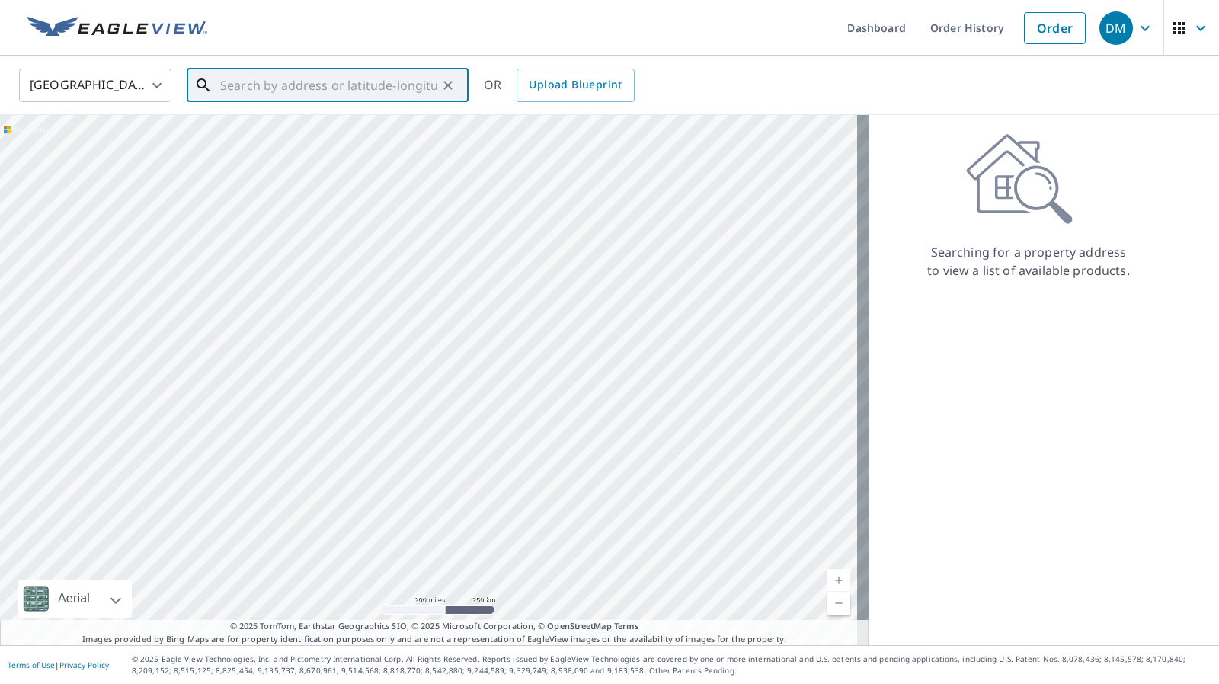
click at [297, 94] on input "text" at bounding box center [328, 85] width 217 height 43
paste input "1945 Savoy Dr, Atlanta, GA 30341"
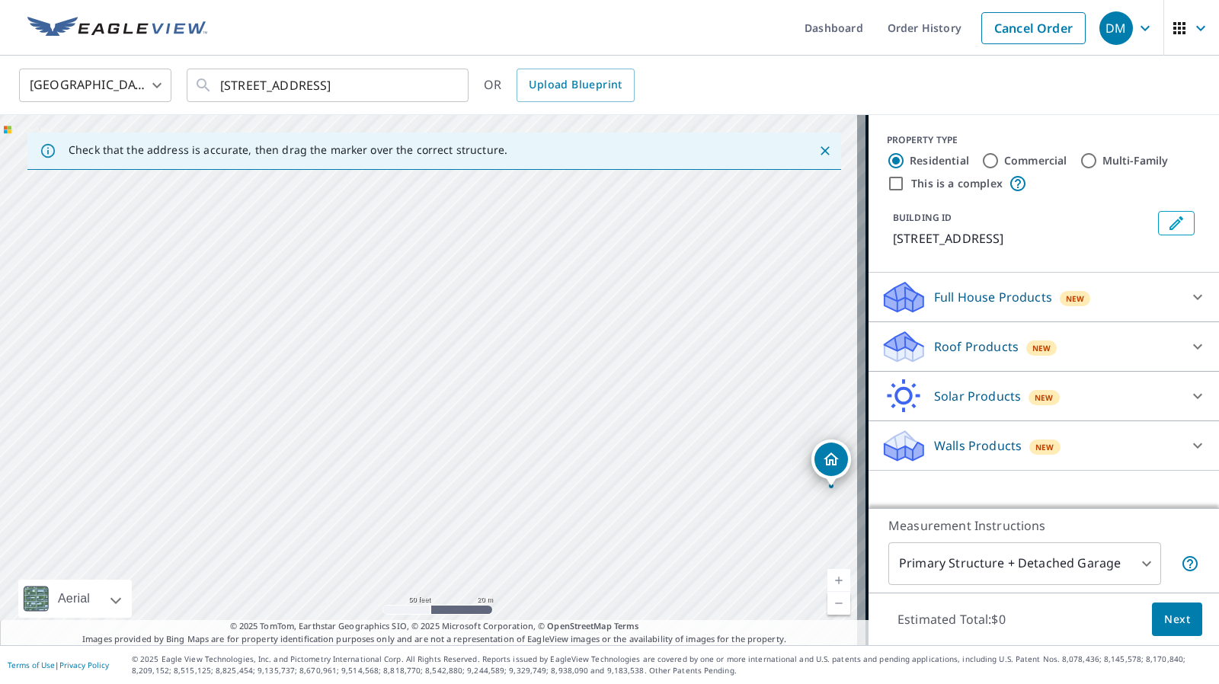
drag, startPoint x: 390, startPoint y: 394, endPoint x: 310, endPoint y: 374, distance: 82.4
click at [310, 374] on div "1945 Savoy Dr Atlanta, GA 30341" at bounding box center [434, 380] width 869 height 530
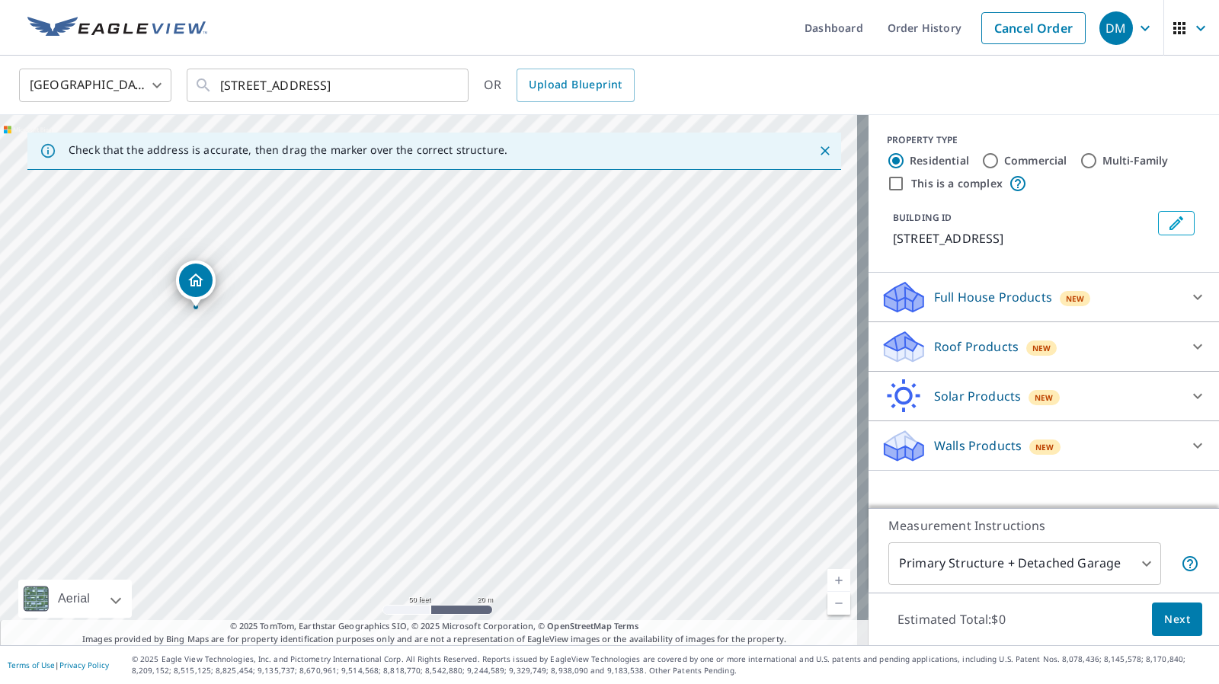
drag, startPoint x: 811, startPoint y: 457, endPoint x: 185, endPoint y: 282, distance: 649.8
click at [1080, 158] on input "Multi-Family" at bounding box center [1089, 161] width 18 height 18
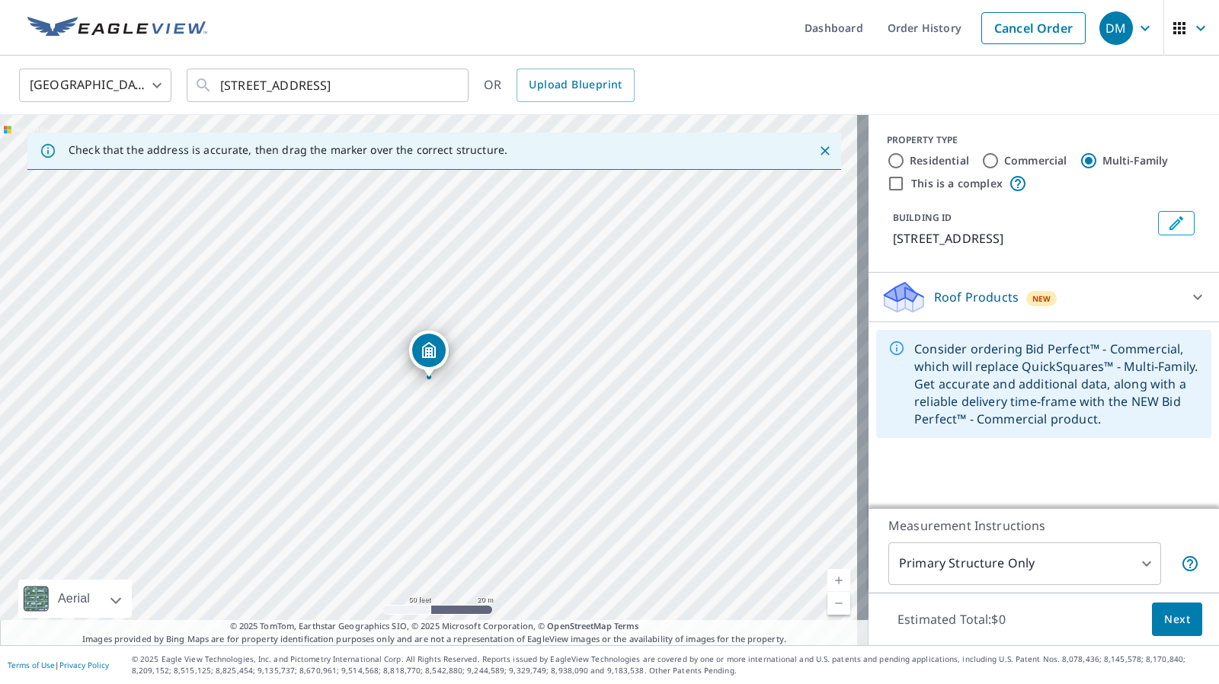
click at [1189, 297] on icon at bounding box center [1198, 297] width 18 height 18
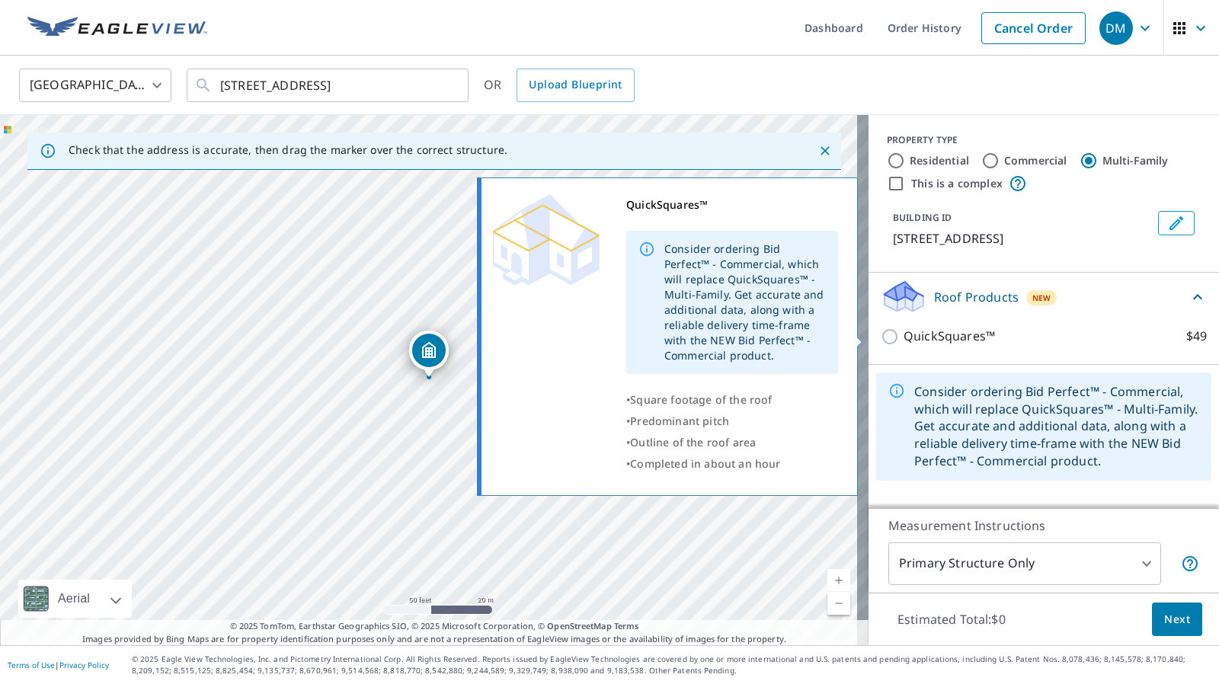
click at [939, 333] on p "QuickSquares™" at bounding box center [949, 336] width 91 height 19
click at [904, 333] on input "QuickSquares™ $49" at bounding box center [892, 337] width 23 height 18
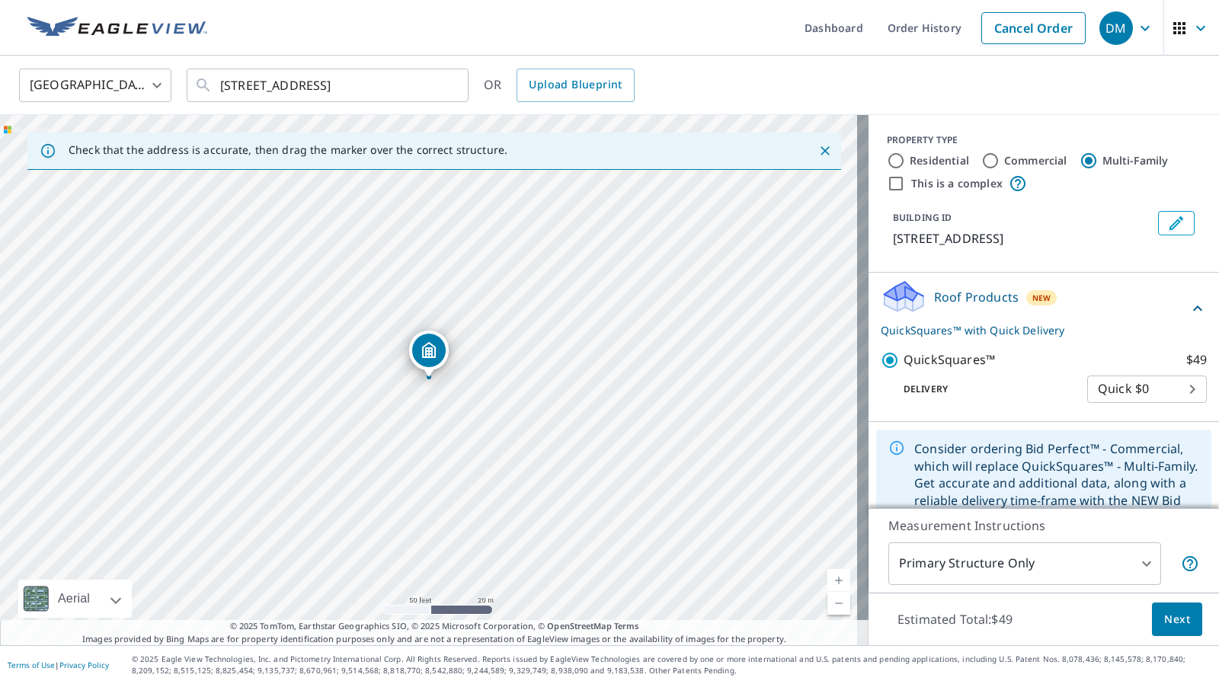
scroll to position [37, 0]
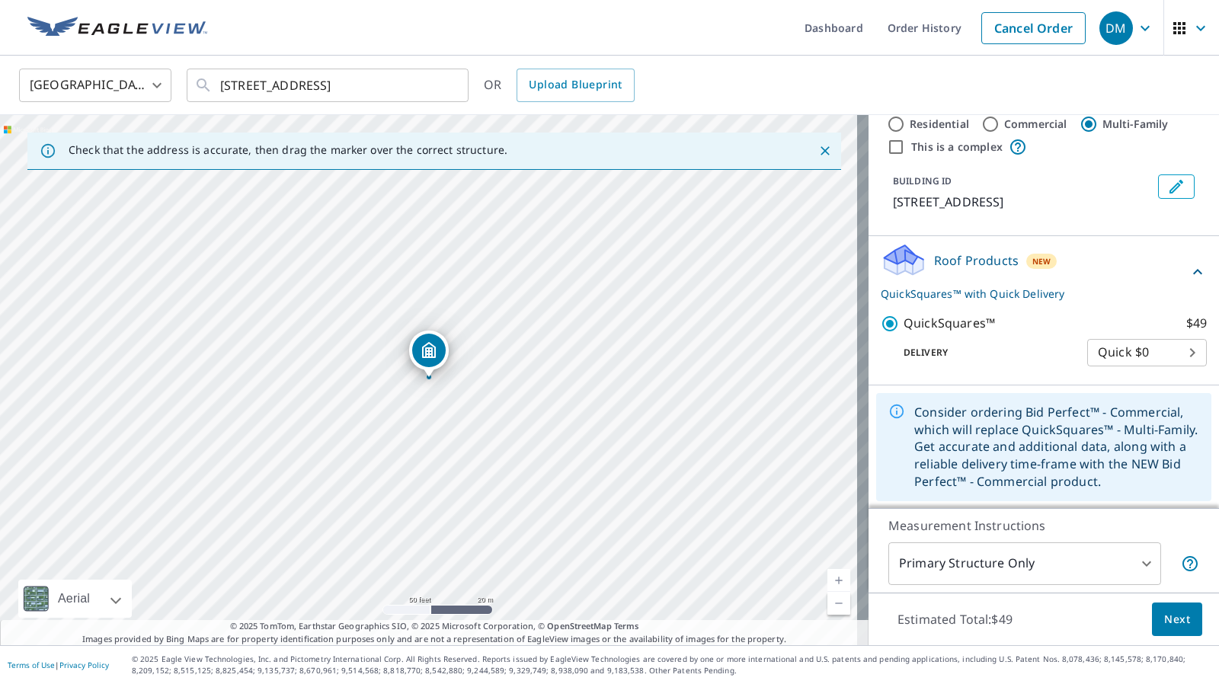
click at [1176, 620] on span "Next" at bounding box center [1178, 619] width 26 height 19
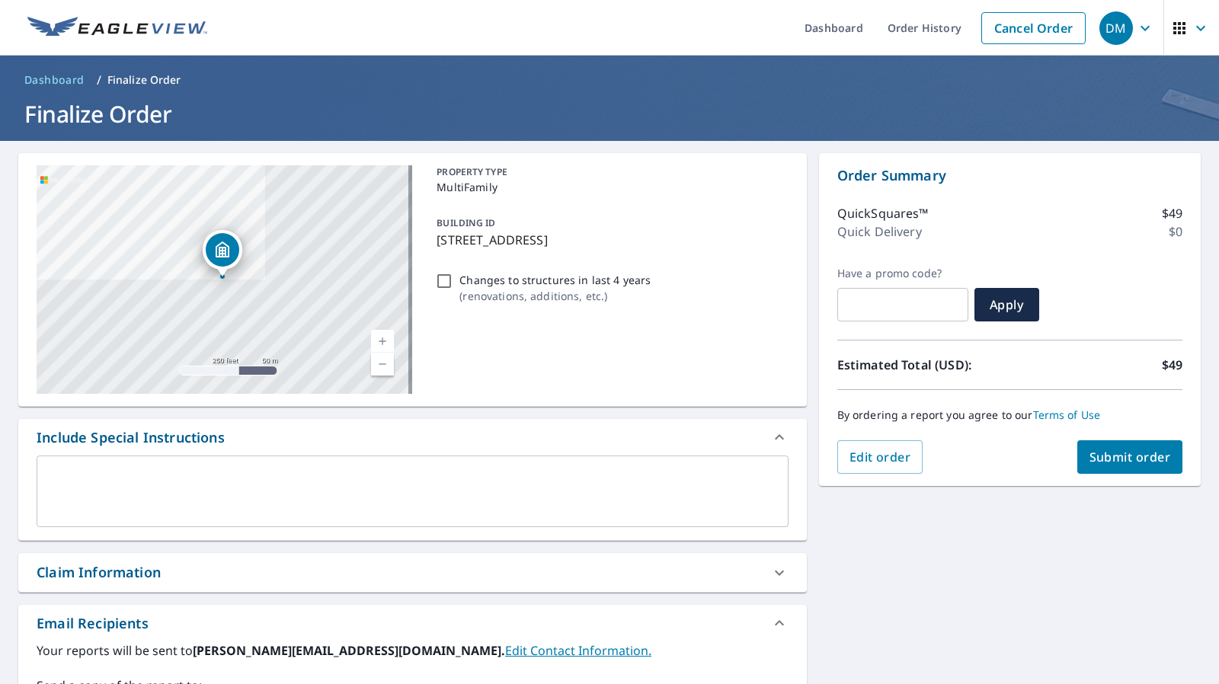
click at [276, 504] on textarea at bounding box center [412, 491] width 731 height 43
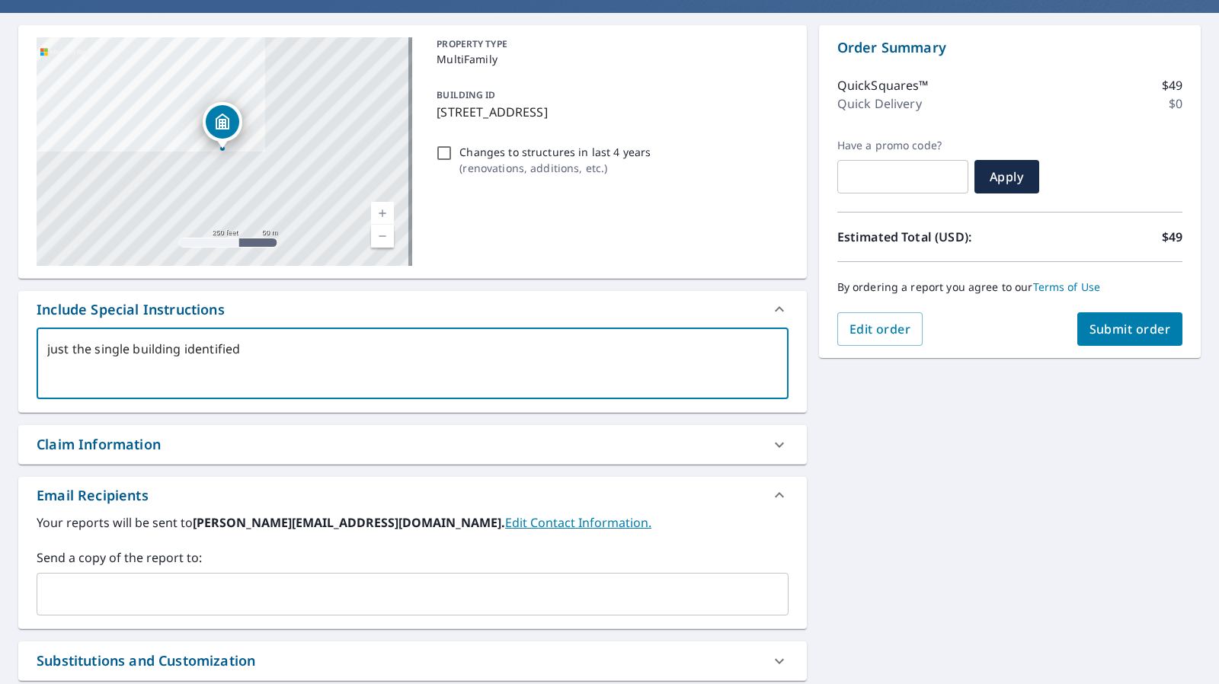
scroll to position [136, 0]
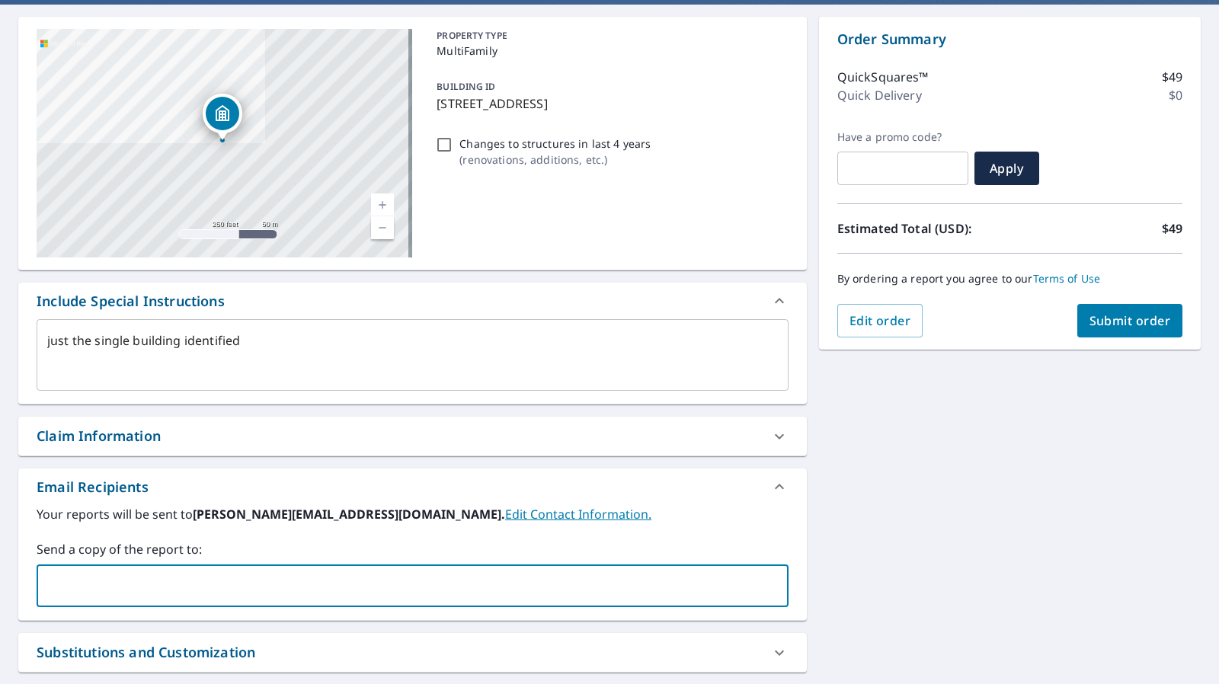
click at [226, 574] on input "text" at bounding box center [401, 586] width 716 height 29
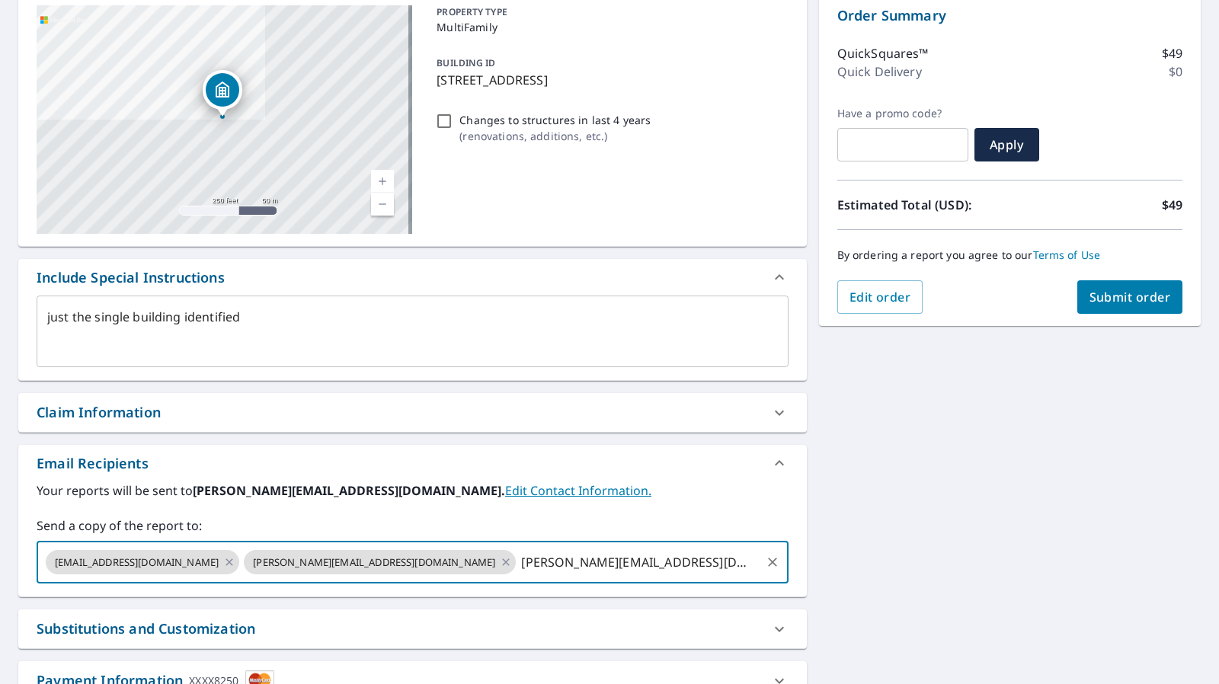
scroll to position [0, 0]
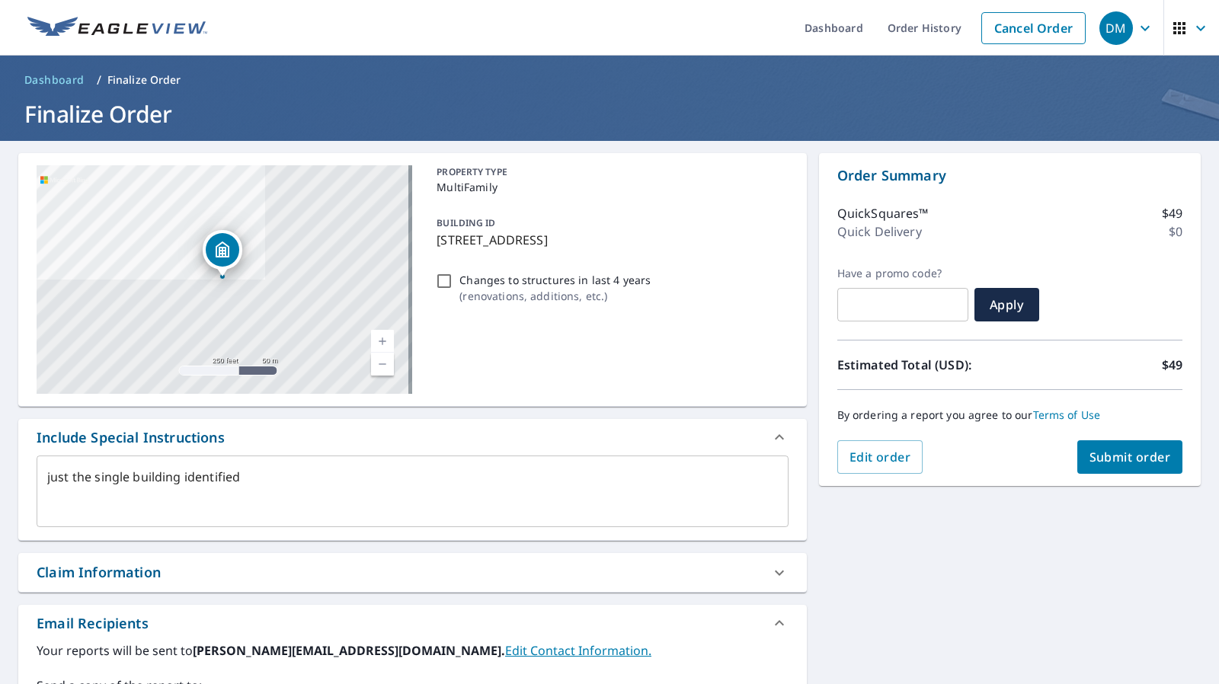
click at [130, 476] on textarea "just the single building identified" at bounding box center [412, 491] width 731 height 43
click at [1099, 460] on span "Submit order" at bounding box center [1131, 457] width 82 height 17
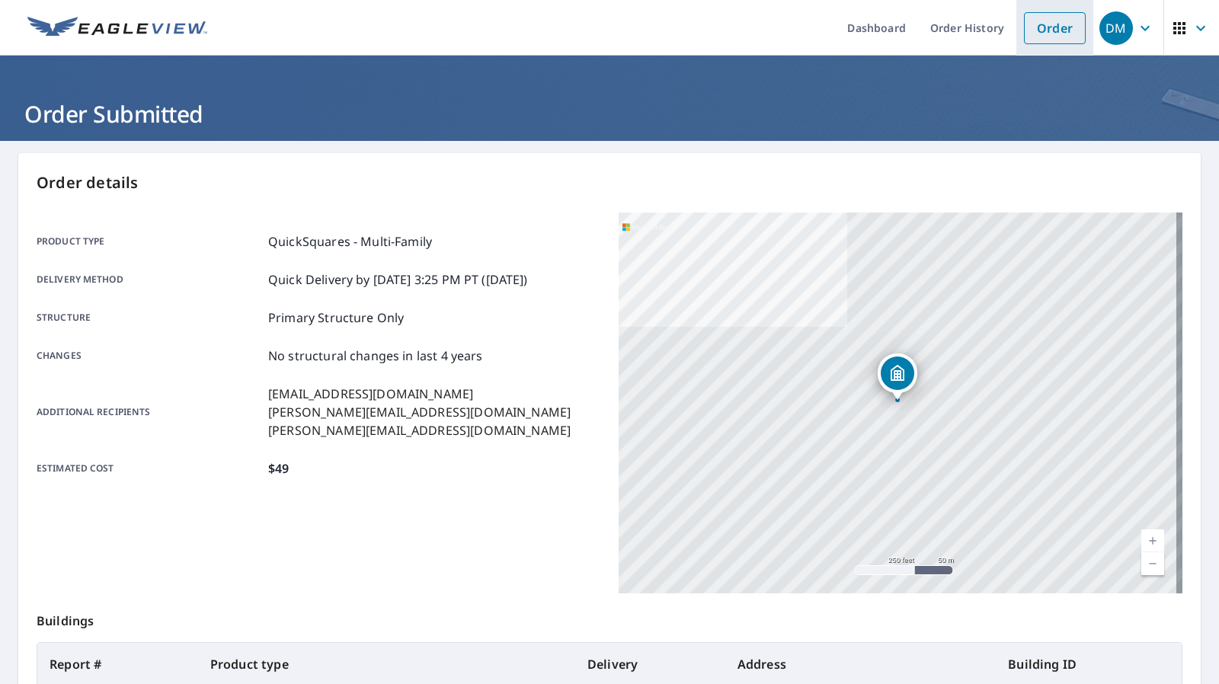
click at [1047, 24] on link "Order" at bounding box center [1055, 28] width 62 height 32
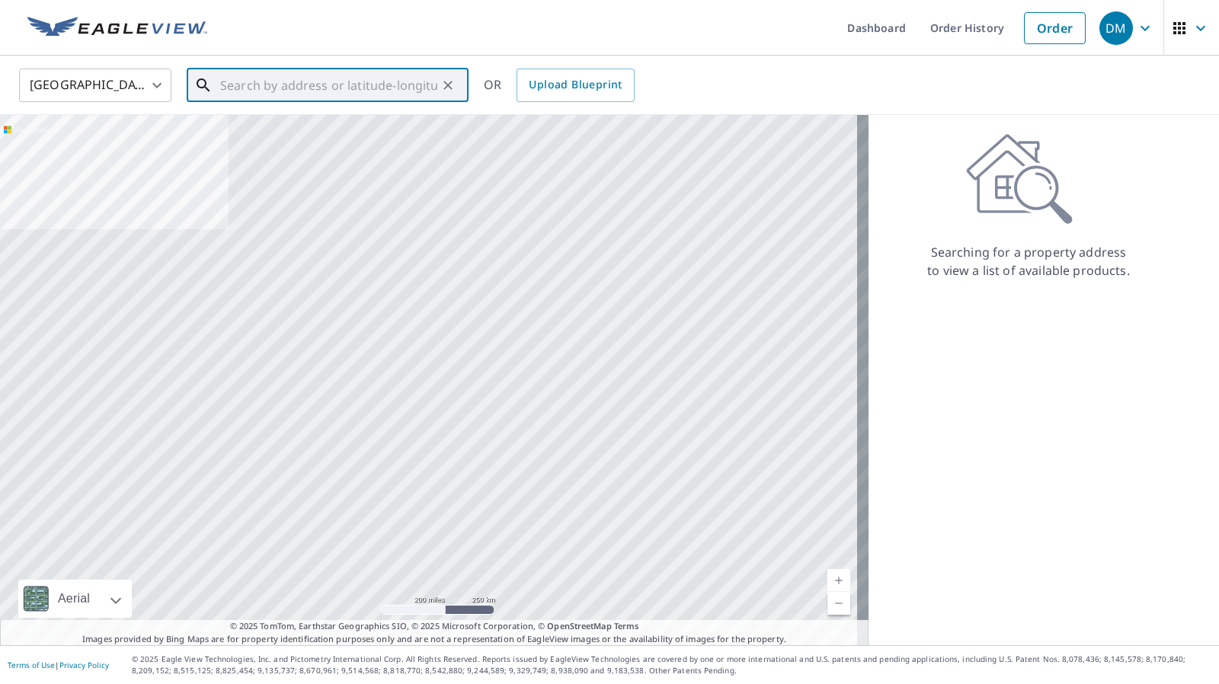
click at [300, 86] on input "text" at bounding box center [328, 85] width 217 height 43
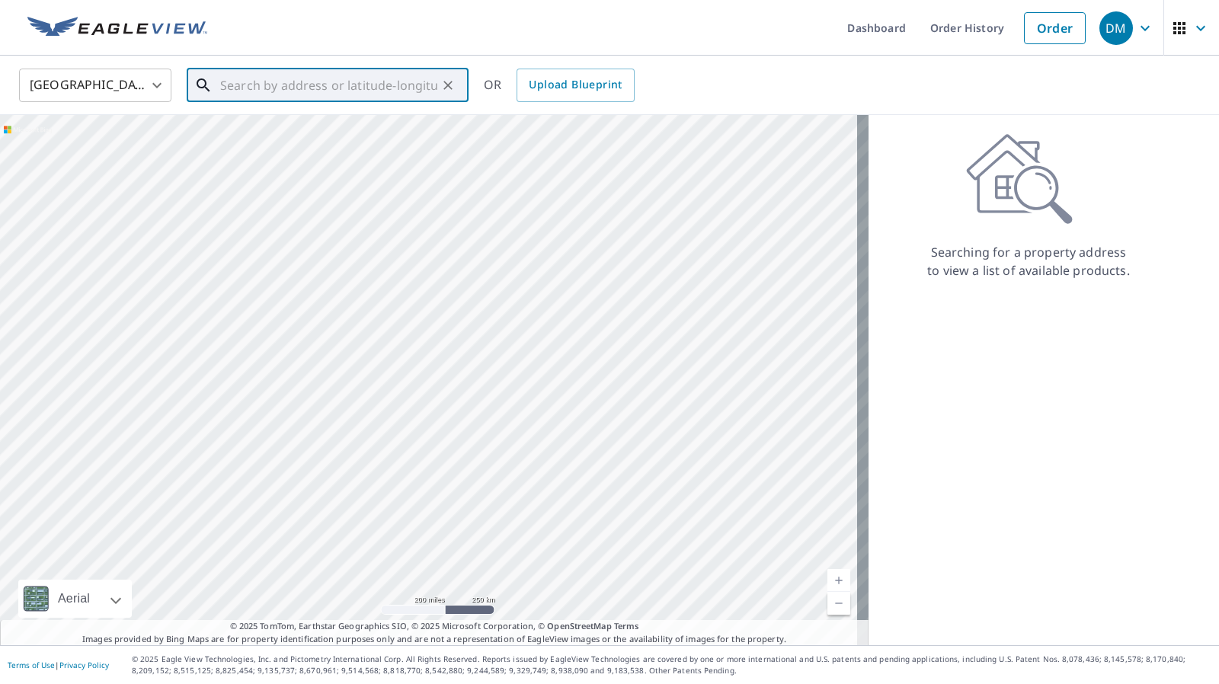
paste input "4044 George Busbee Pkwy NW, Kennesaw, GA 30144"
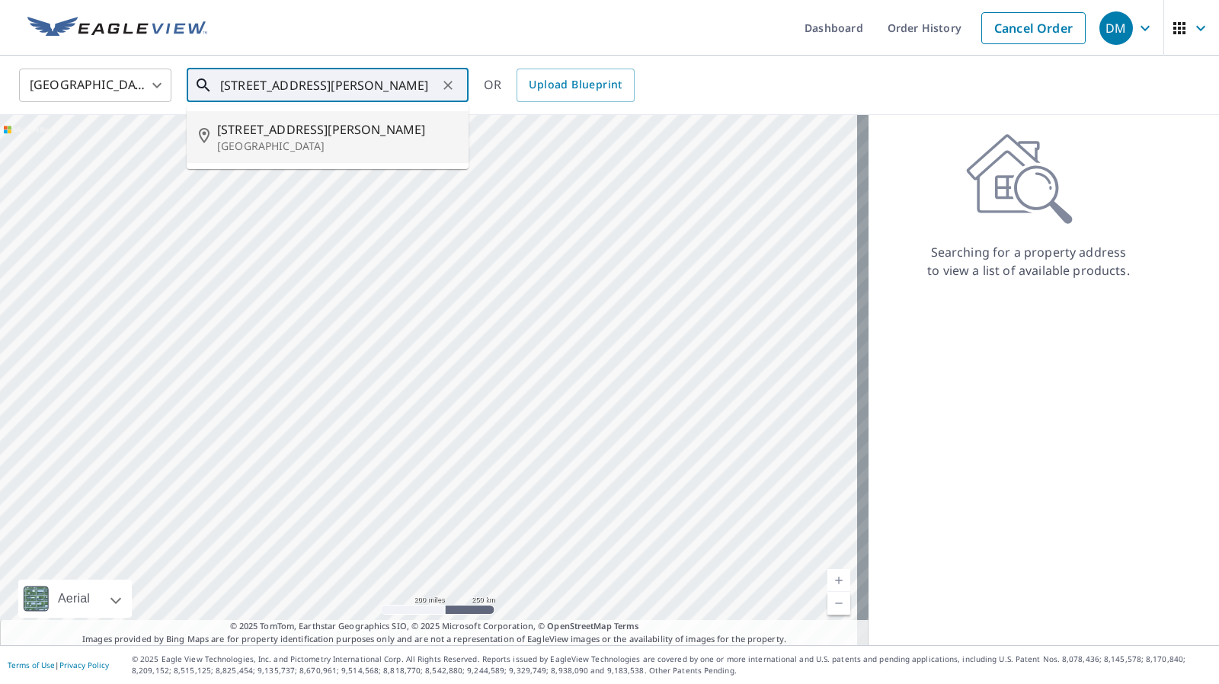
click at [358, 126] on span "4044 George Busbee Pkwy NW" at bounding box center [336, 129] width 239 height 18
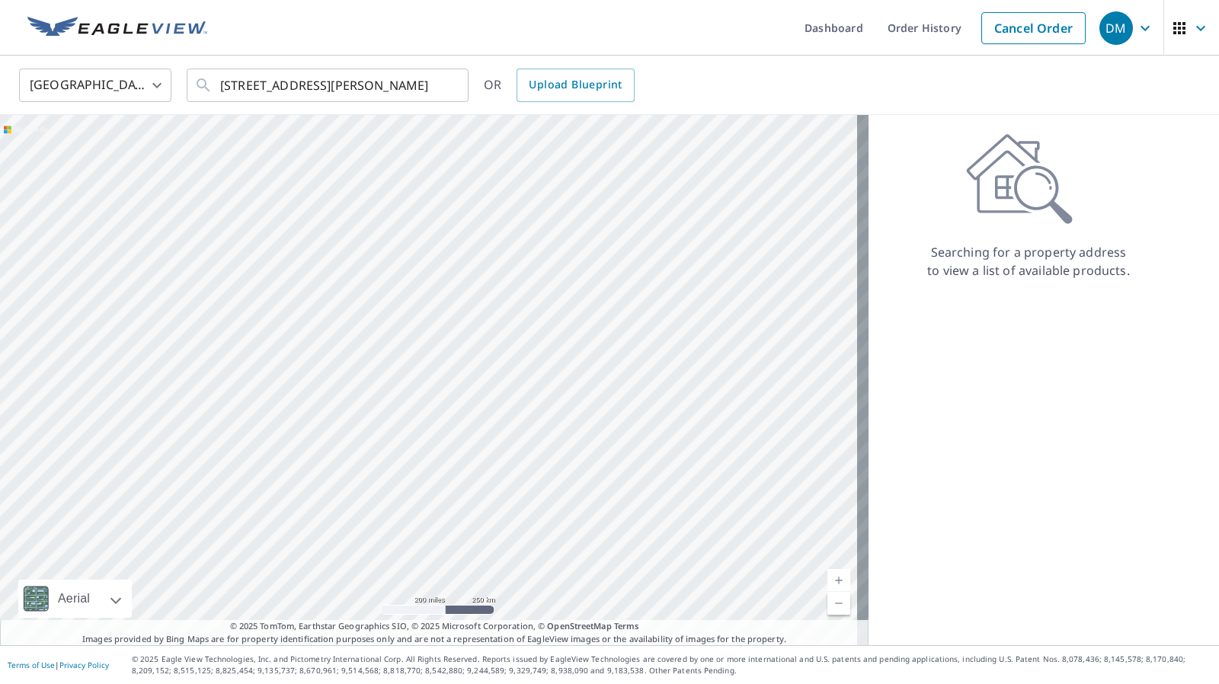
scroll to position [0, 0]
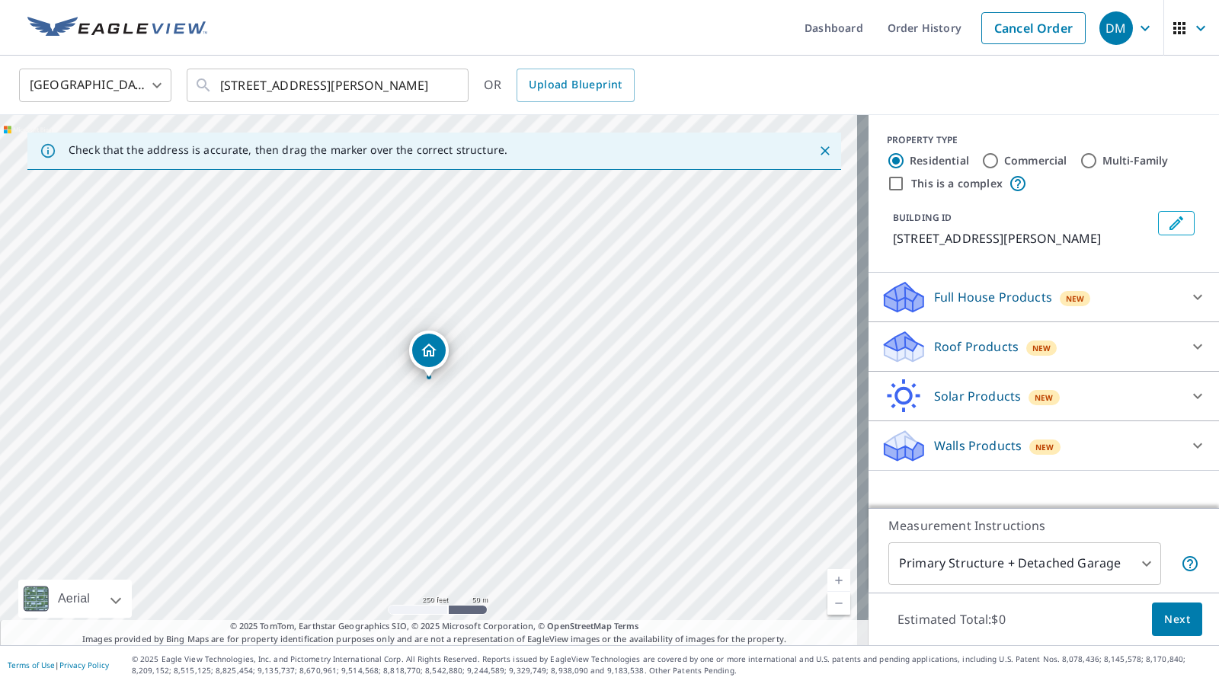
click at [1082, 162] on input "Multi-Family" at bounding box center [1089, 161] width 18 height 18
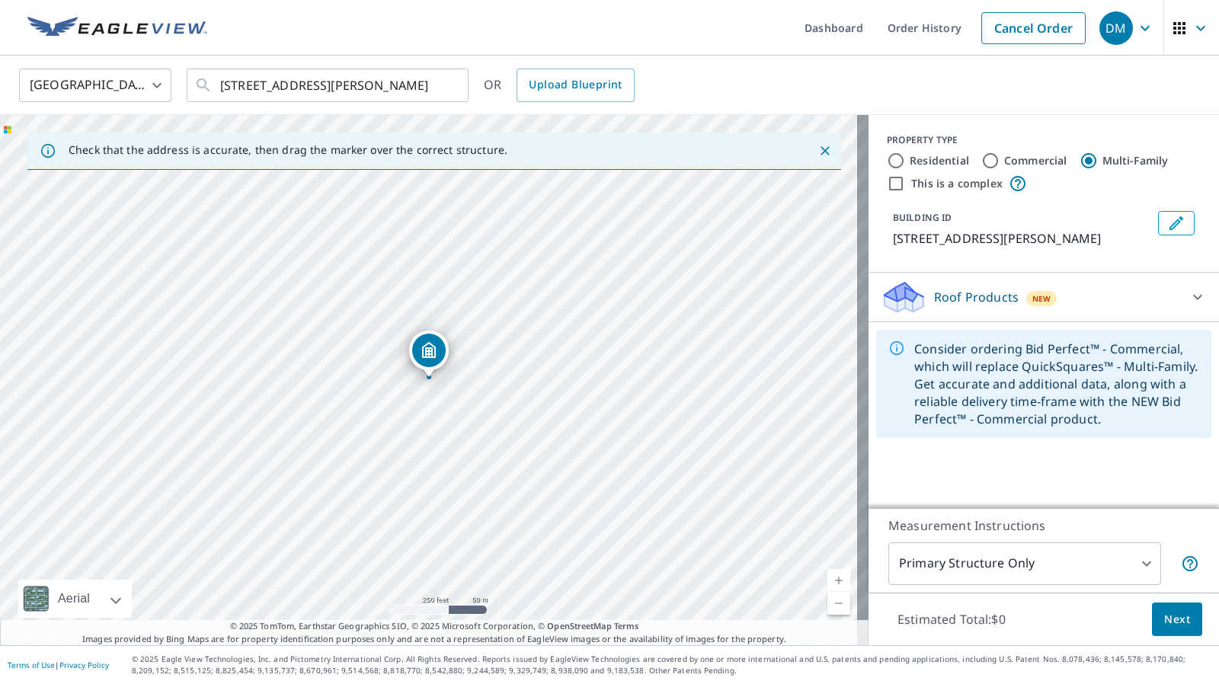
click at [1137, 316] on div "Roof Products New" at bounding box center [1030, 298] width 299 height 36
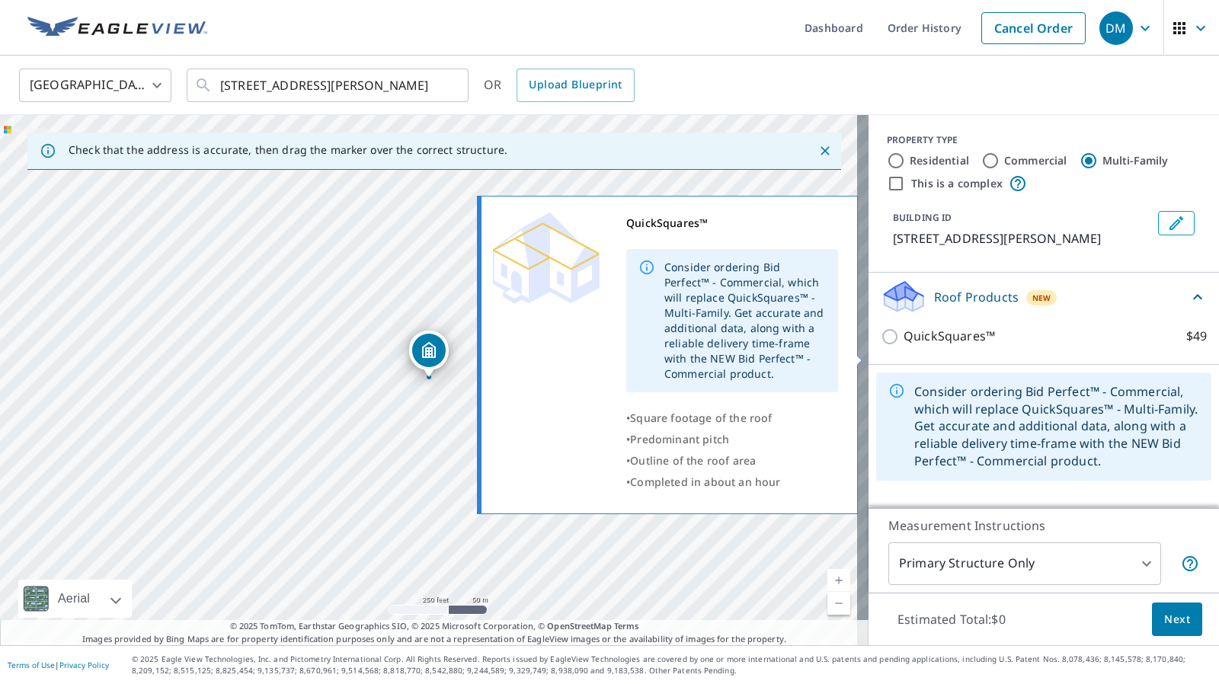
click at [928, 346] on p "QuickSquares™" at bounding box center [949, 336] width 91 height 19
click at [904, 346] on input "QuickSquares™ $49" at bounding box center [892, 337] width 23 height 18
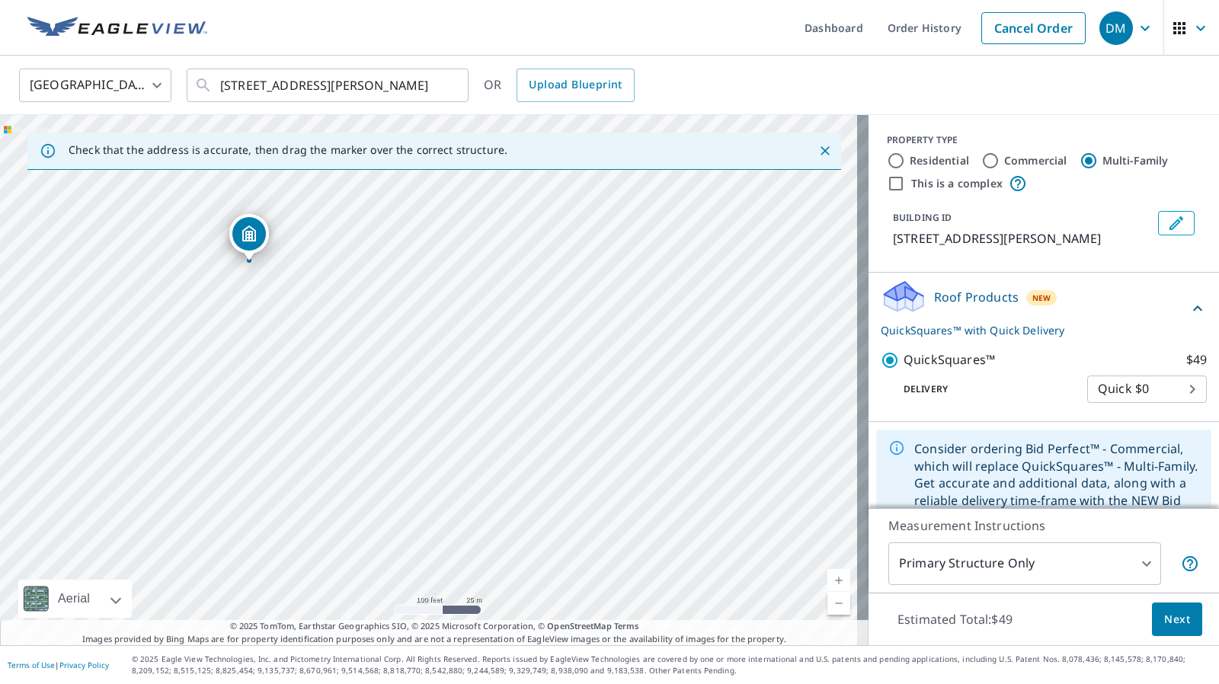
drag, startPoint x: 517, startPoint y: 367, endPoint x: 242, endPoint y: 245, distance: 301.3
drag, startPoint x: 391, startPoint y: 450, endPoint x: 505, endPoint y: 463, distance: 115.1
click at [505, 463] on div "4220 Lakes End Dr NW Kennesaw, GA 30144" at bounding box center [434, 380] width 869 height 530
drag, startPoint x: 505, startPoint y: 463, endPoint x: 503, endPoint y: 432, distance: 31.3
click at [503, 432] on div "4220 Lakes End Dr NW Kennesaw, GA 30144" at bounding box center [434, 380] width 869 height 530
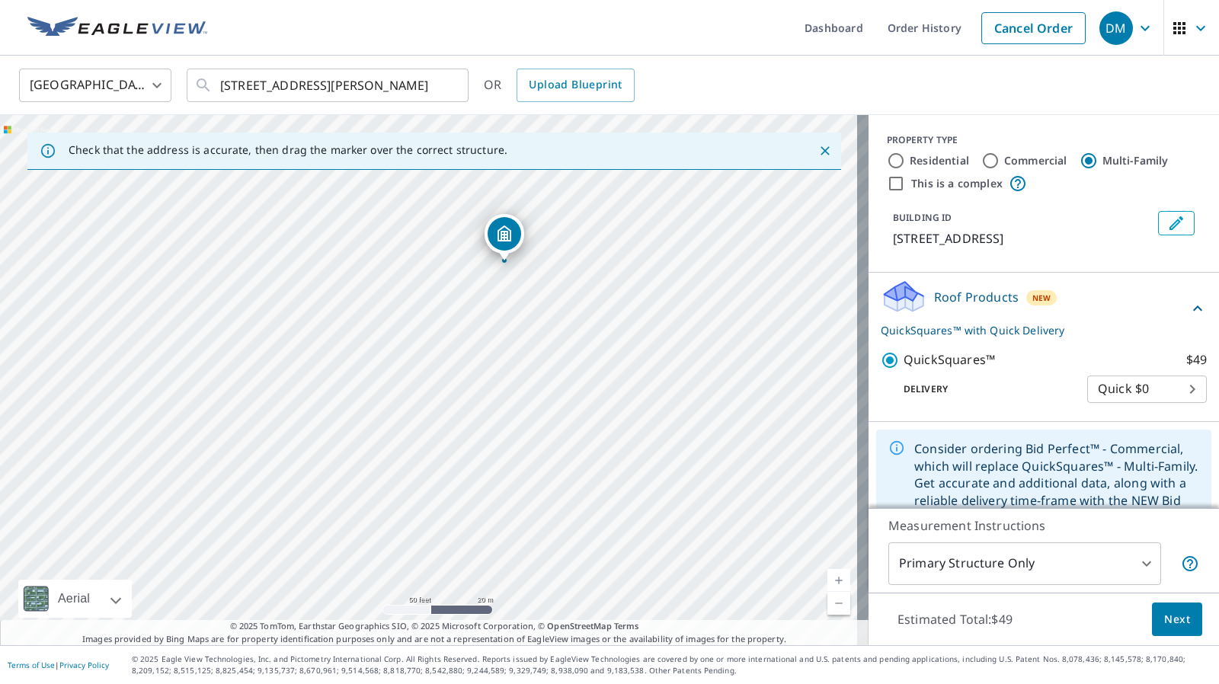
click at [1166, 623] on span "Next" at bounding box center [1178, 619] width 26 height 19
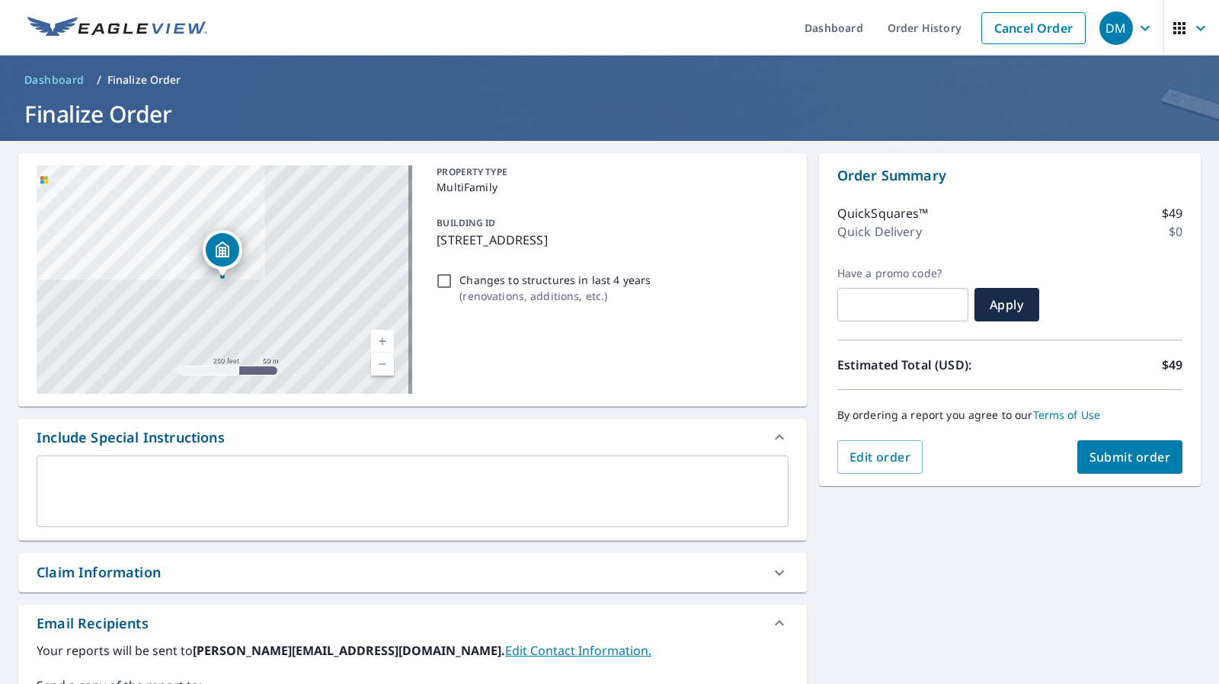
click at [259, 458] on div "x ​" at bounding box center [413, 492] width 752 height 72
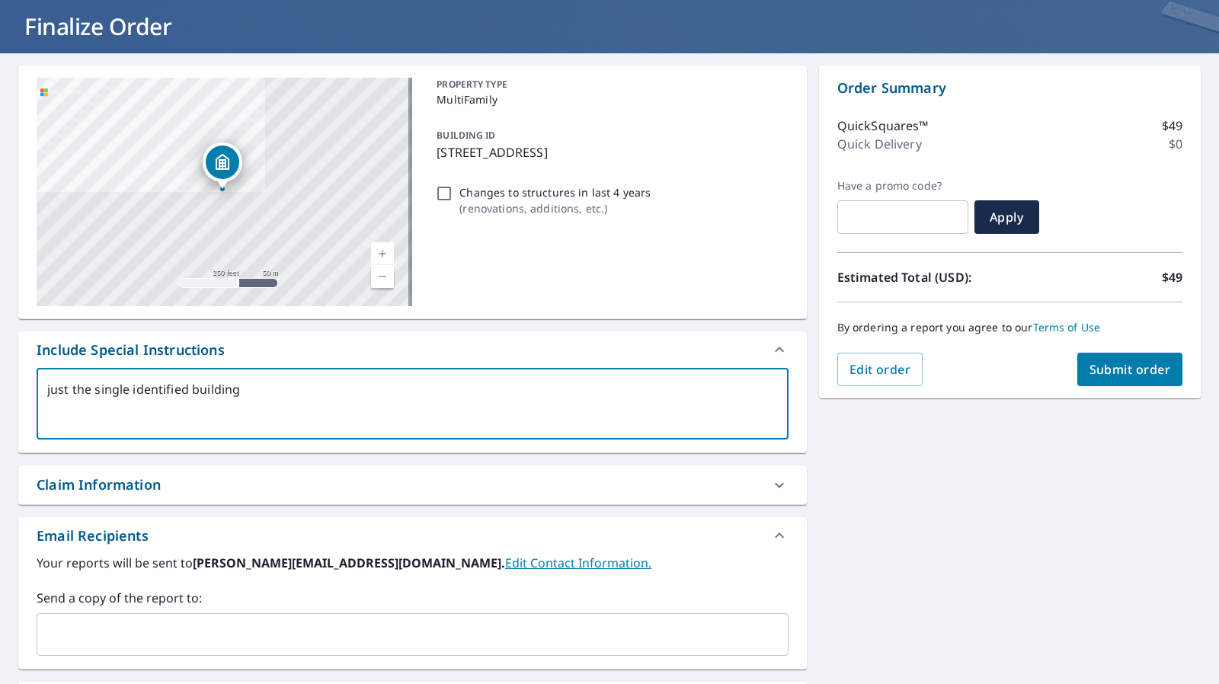
scroll to position [115, 0]
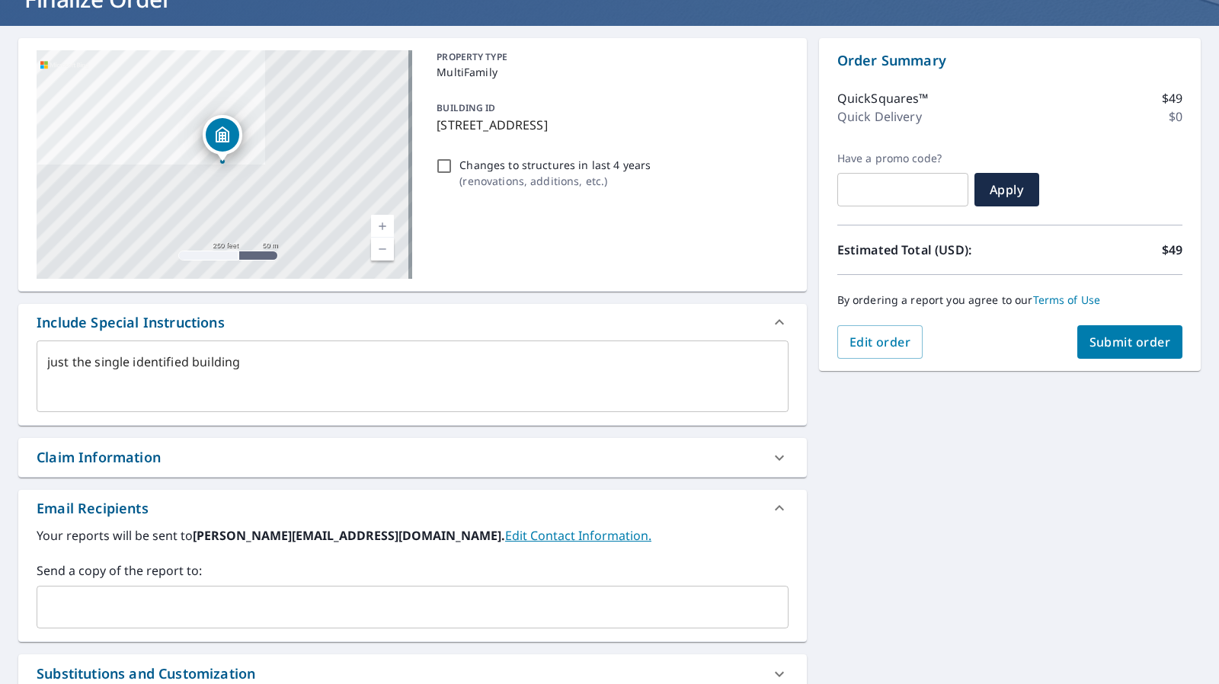
click at [370, 456] on div "Claim Information" at bounding box center [399, 457] width 725 height 21
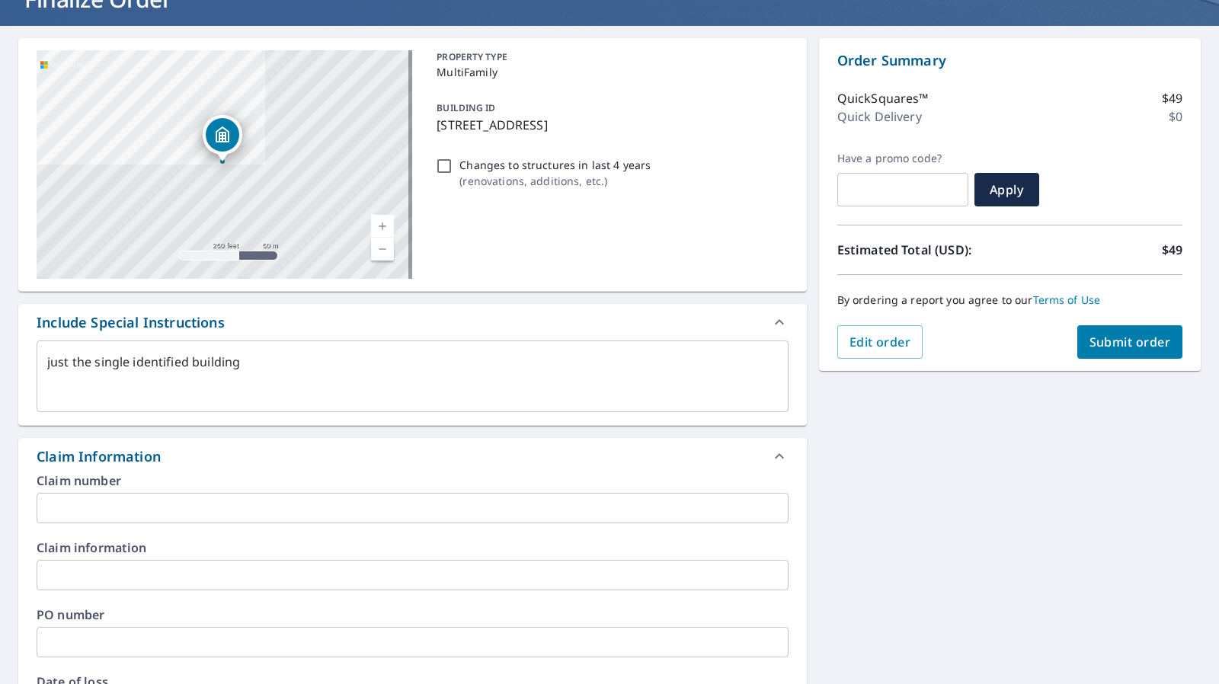
click at [370, 456] on div "Claim Information" at bounding box center [399, 457] width 725 height 21
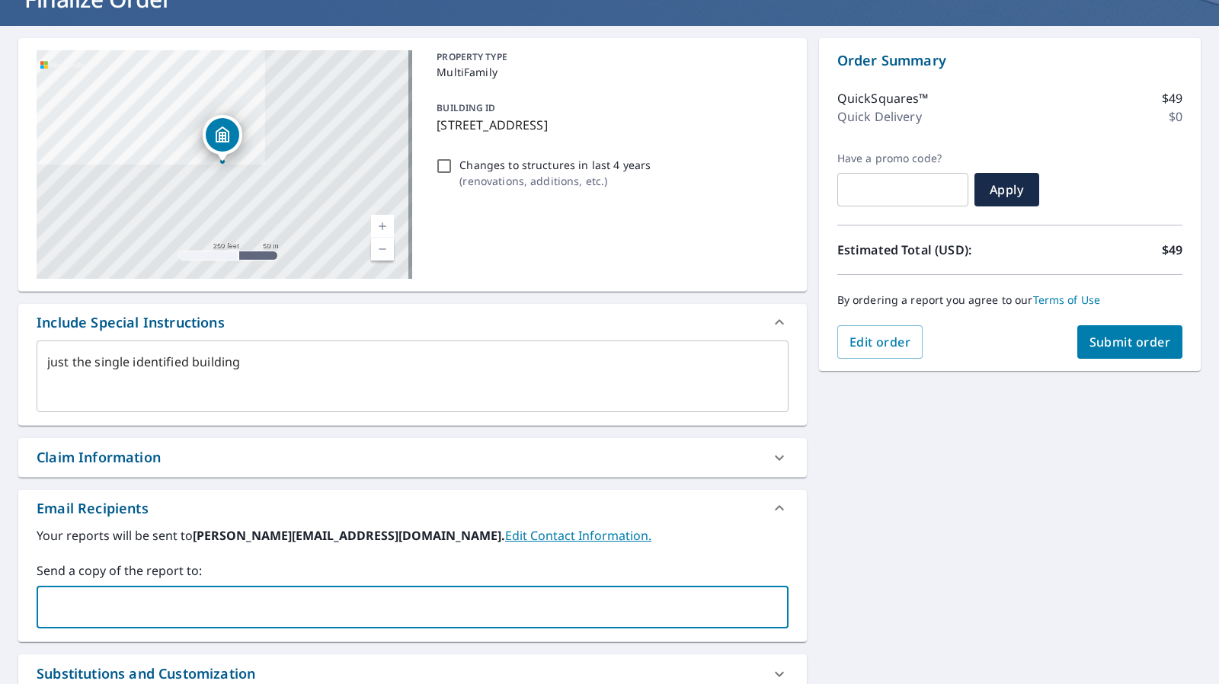
click at [307, 604] on input "text" at bounding box center [401, 607] width 716 height 29
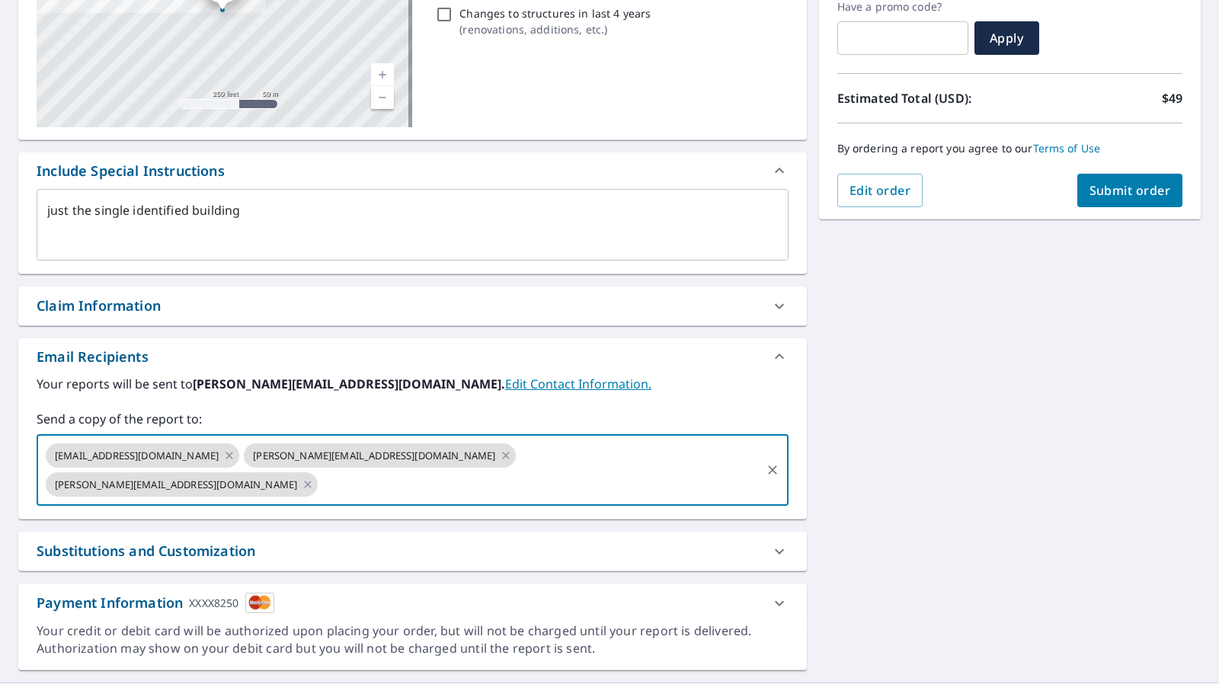
scroll to position [256, 0]
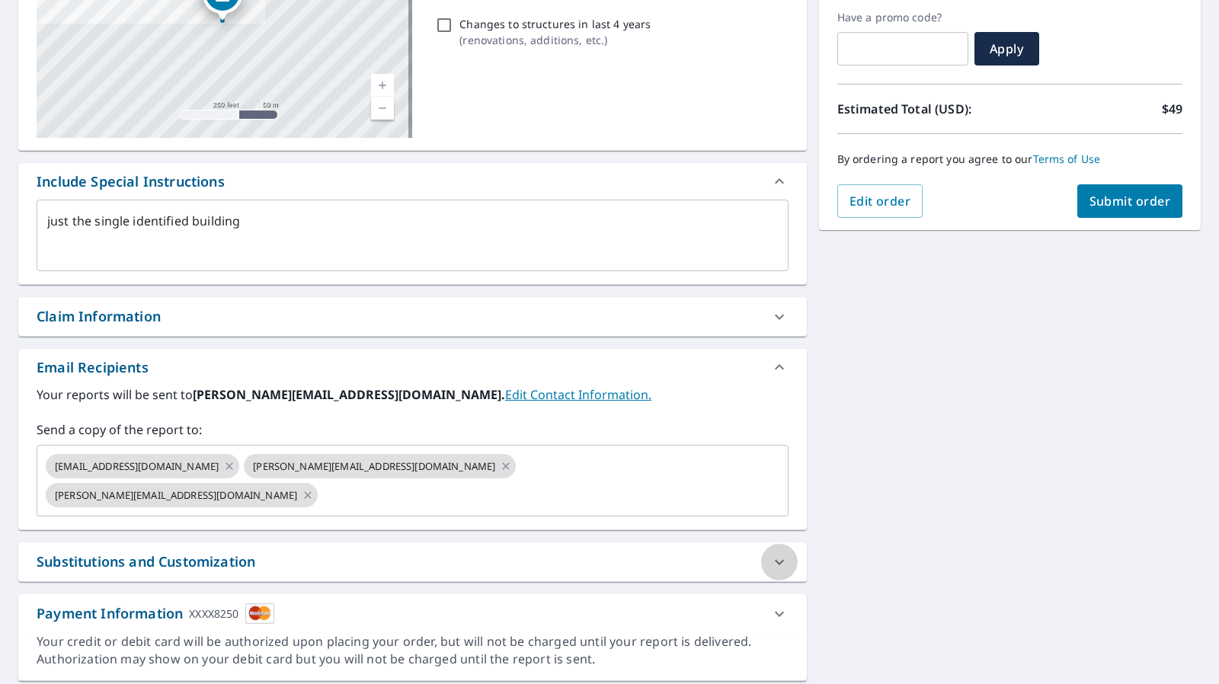
click at [775, 559] on icon at bounding box center [779, 561] width 9 height 5
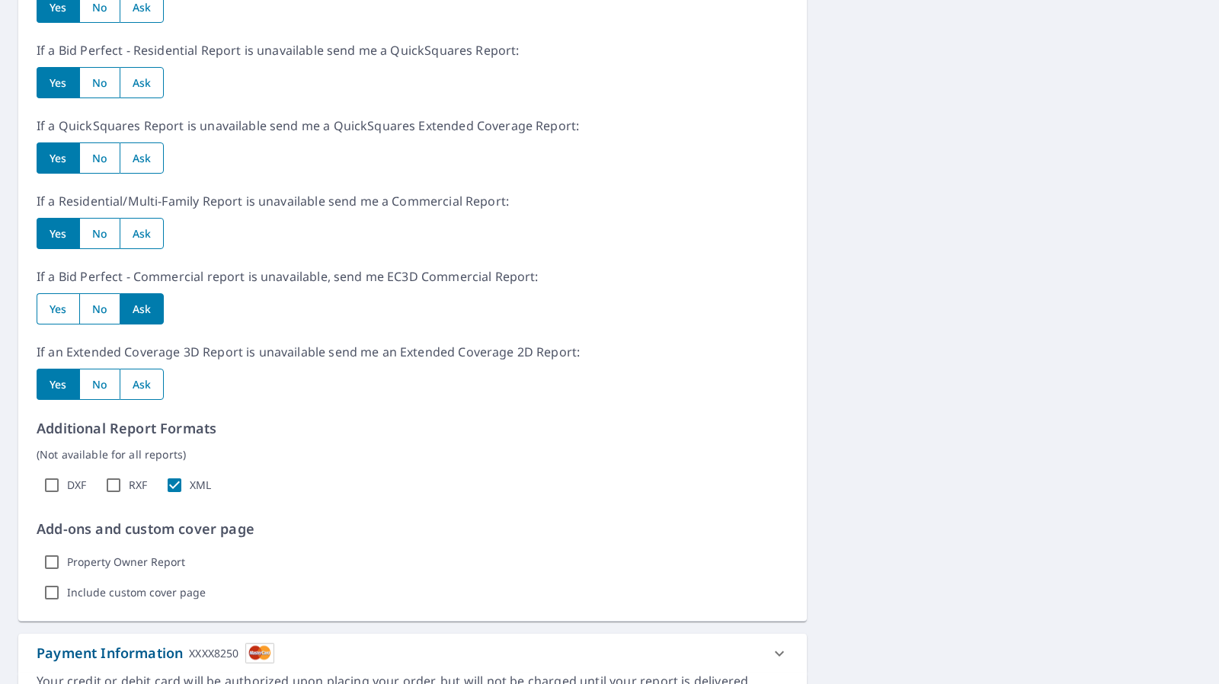
scroll to position [0, 0]
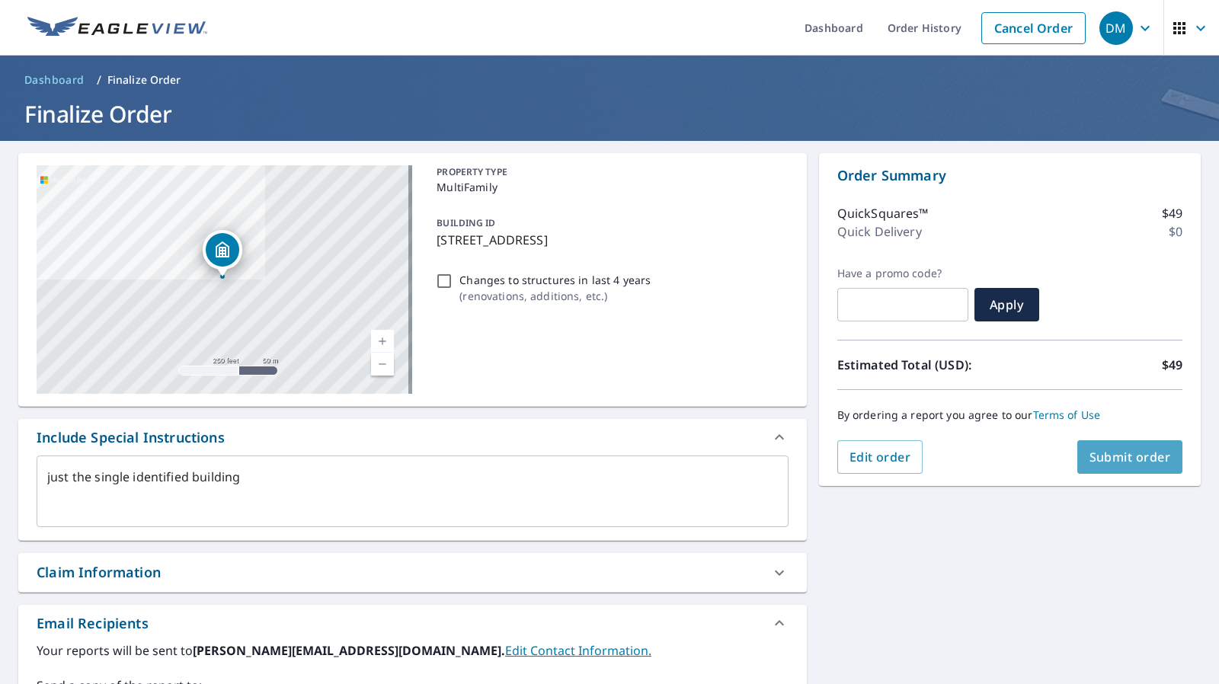
click at [1090, 453] on span "Submit order" at bounding box center [1131, 457] width 82 height 17
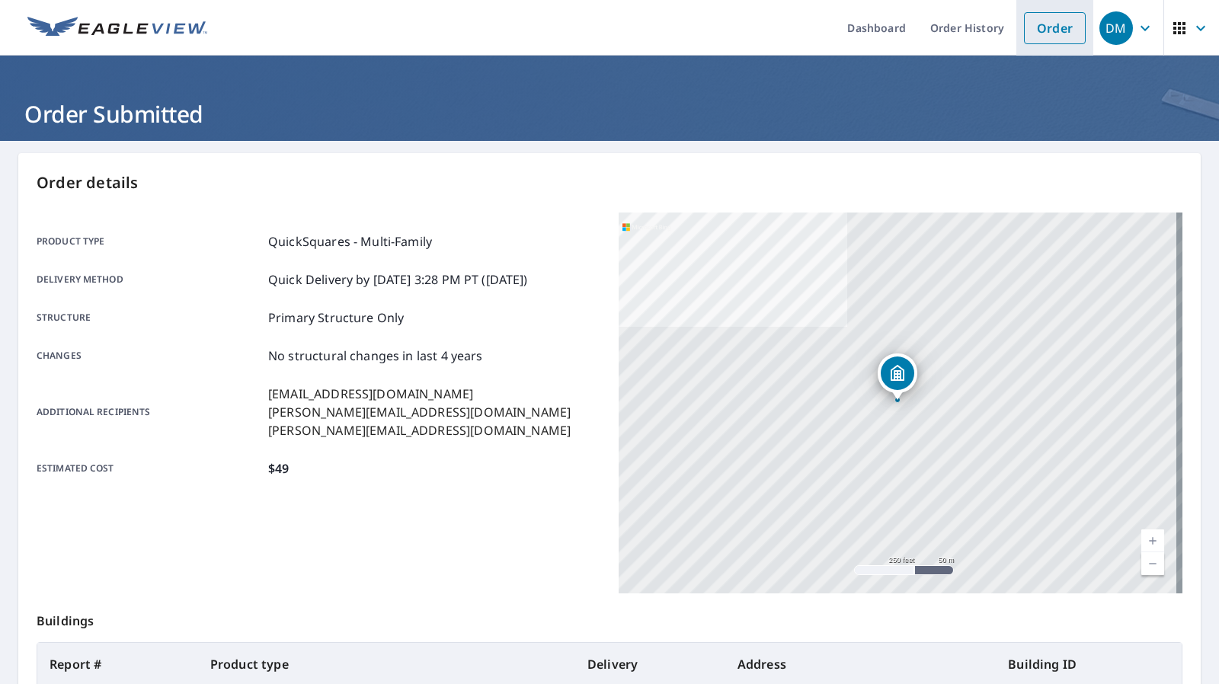
click at [1041, 33] on link "Order" at bounding box center [1055, 28] width 62 height 32
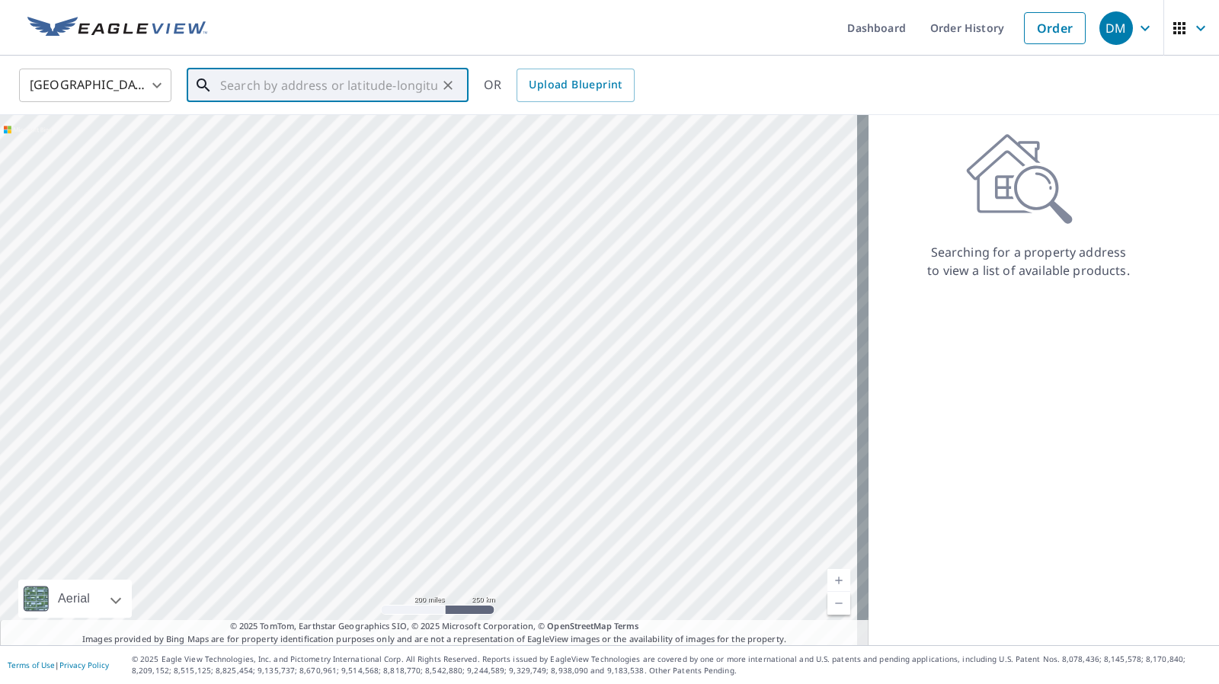
click at [328, 89] on input "text" at bounding box center [328, 85] width 217 height 43
paste input "1000 Peridot Pkwy, Stockbridge, GA 30281"
click at [363, 139] on p "Stockbridge, GA 30281" at bounding box center [336, 146] width 239 height 15
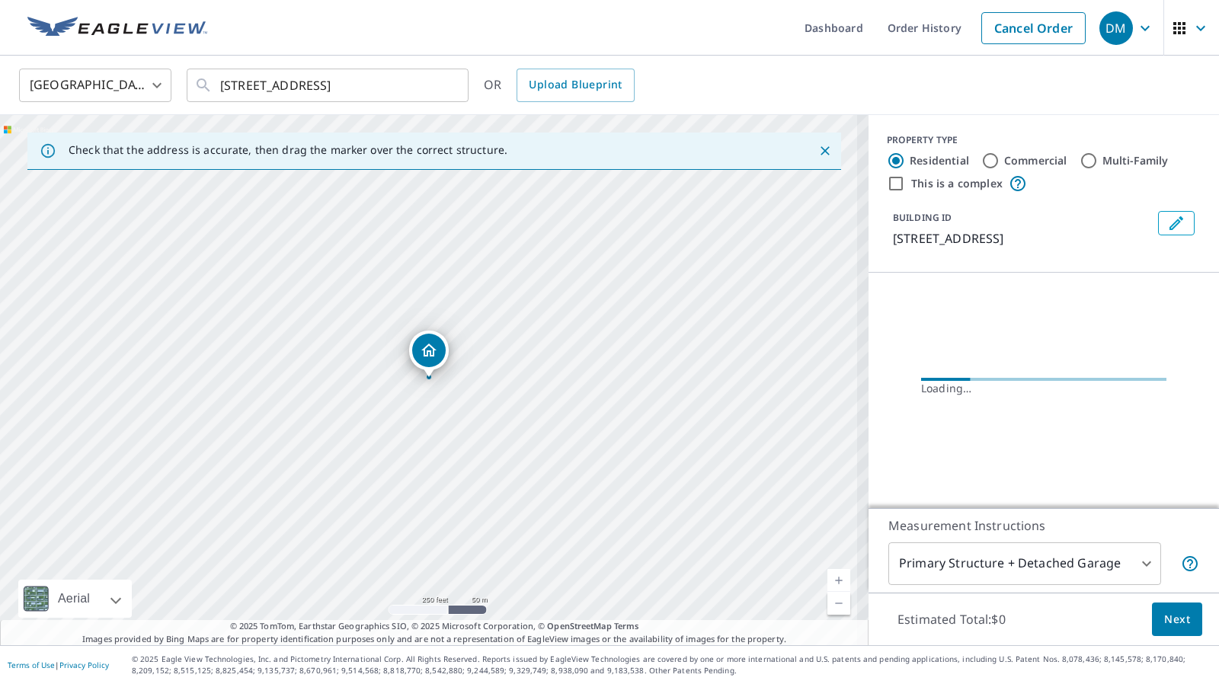
scroll to position [0, 0]
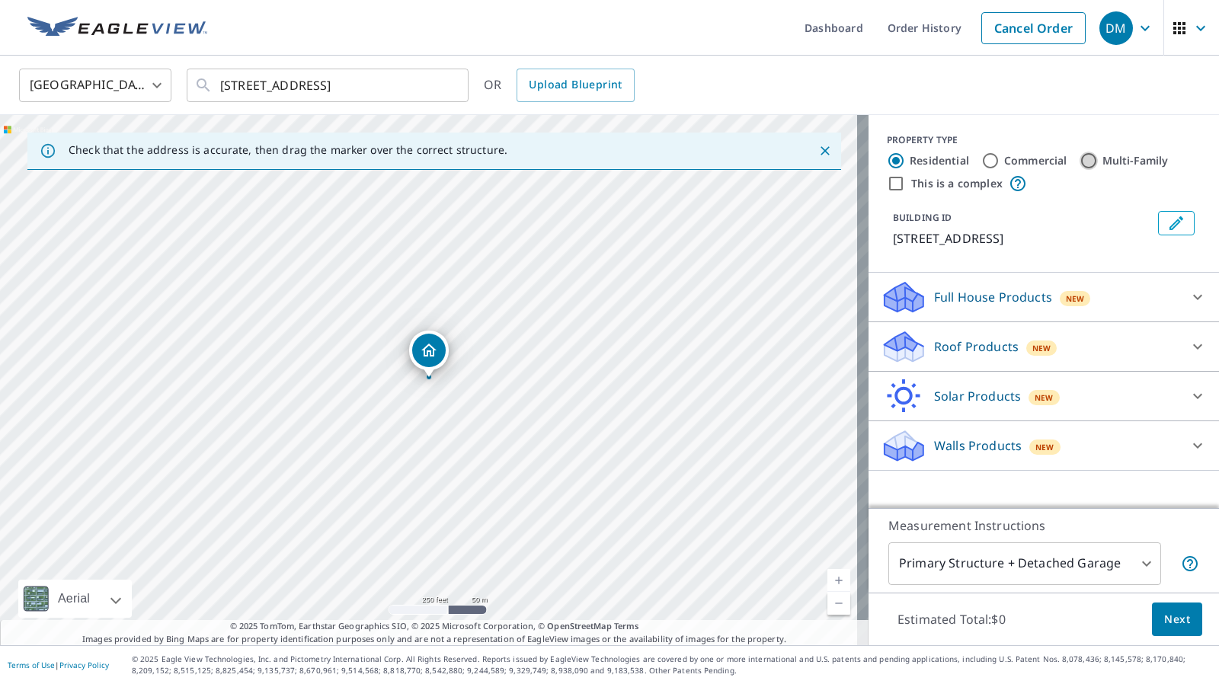
click at [1081, 164] on input "Multi-Family" at bounding box center [1089, 161] width 18 height 18
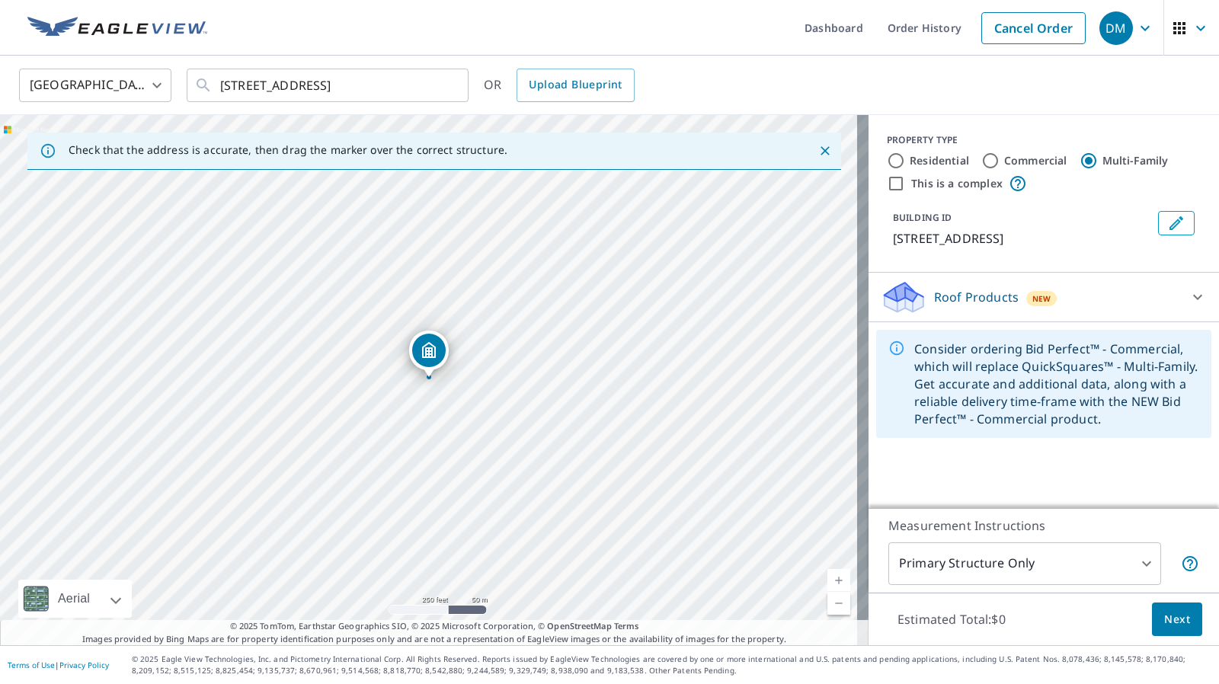
click at [1117, 300] on div "Roof Products New" at bounding box center [1030, 298] width 299 height 36
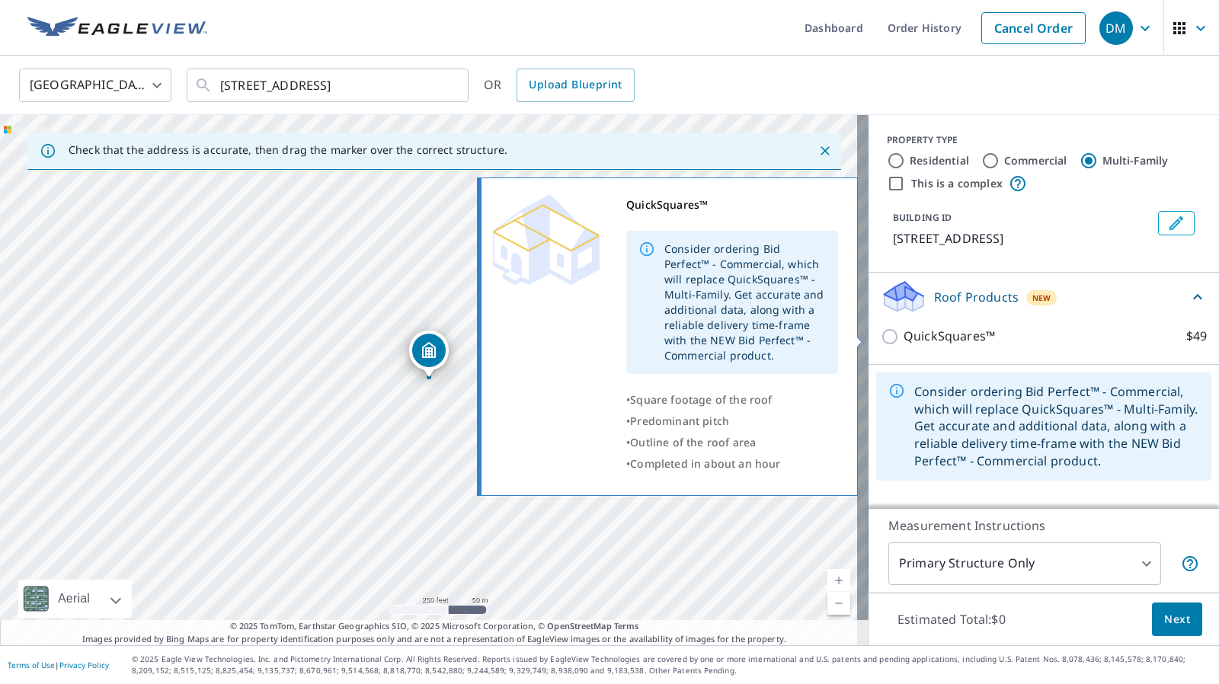
click at [989, 339] on label "QuickSquares™ $49" at bounding box center [1055, 336] width 303 height 19
click at [904, 339] on input "QuickSquares™ $49" at bounding box center [892, 337] width 23 height 18
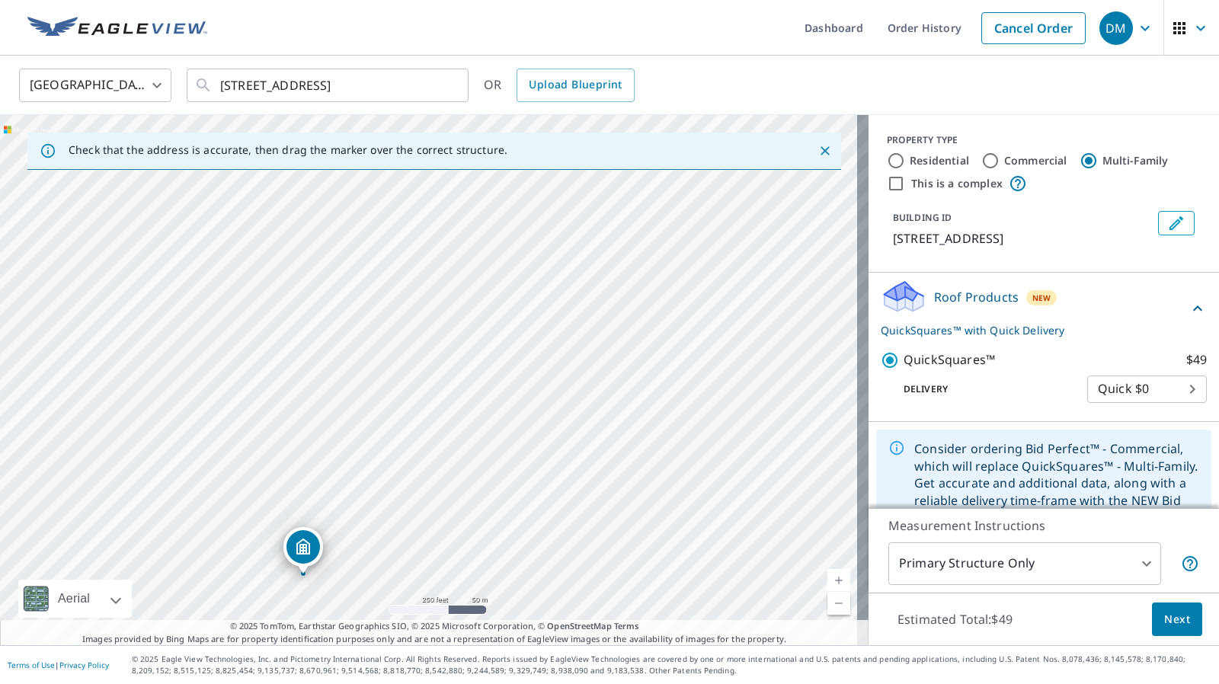
drag, startPoint x: 429, startPoint y: 364, endPoint x: 303, endPoint y: 558, distance: 231.3
click at [1166, 618] on span "Next" at bounding box center [1178, 619] width 26 height 19
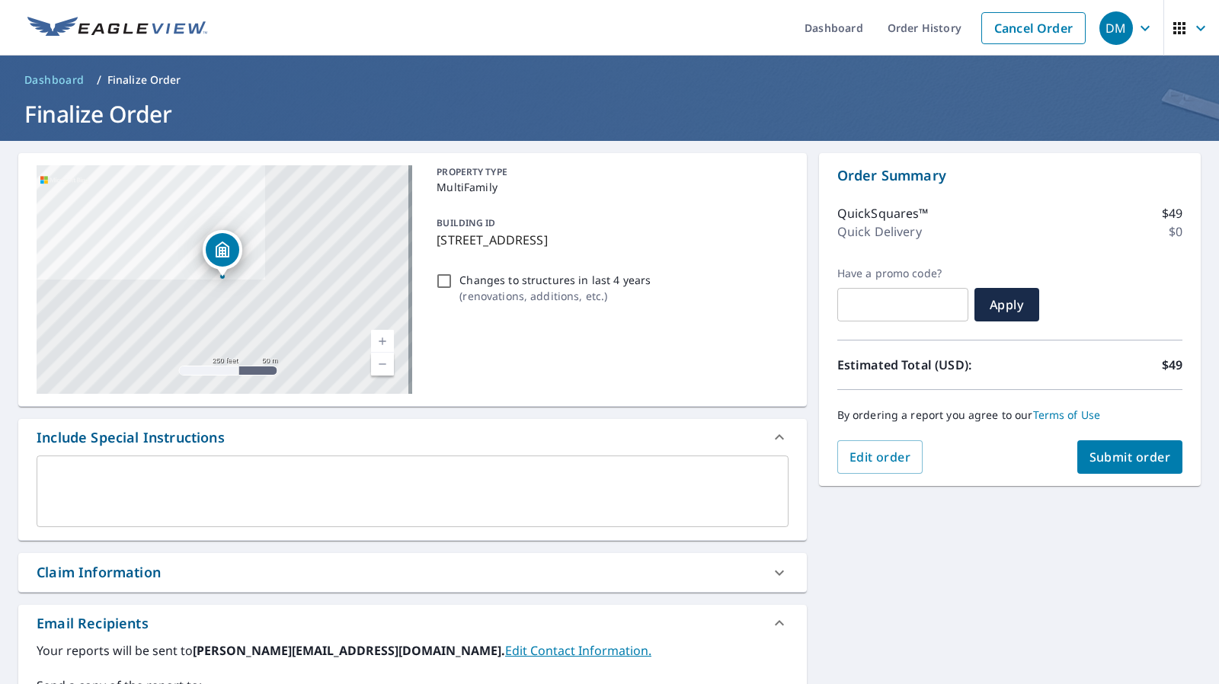
click at [163, 458] on div "x ​" at bounding box center [413, 492] width 752 height 72
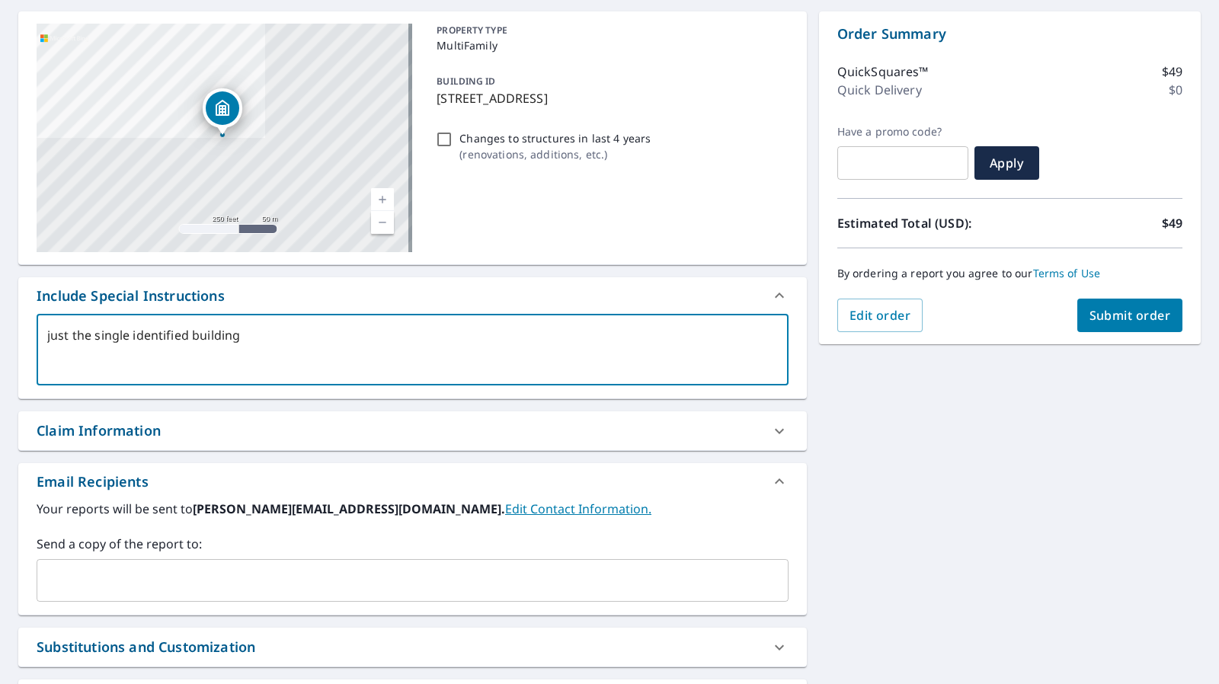
scroll to position [143, 0]
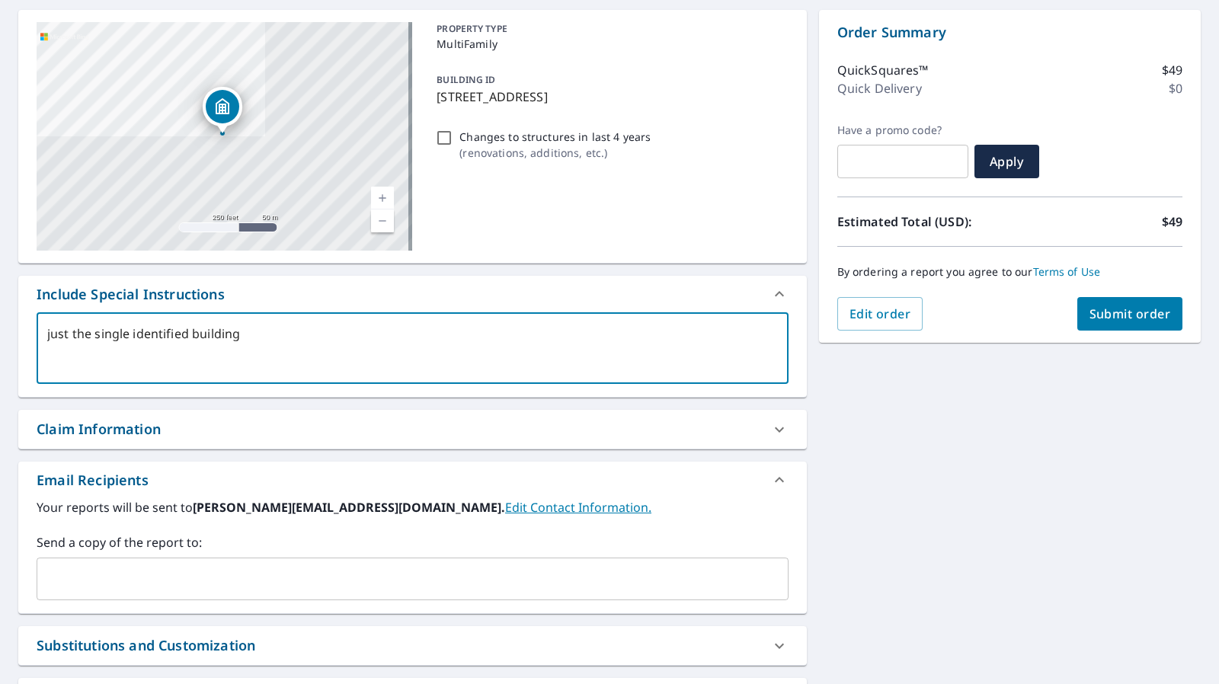
click at [253, 582] on input "text" at bounding box center [401, 579] width 716 height 29
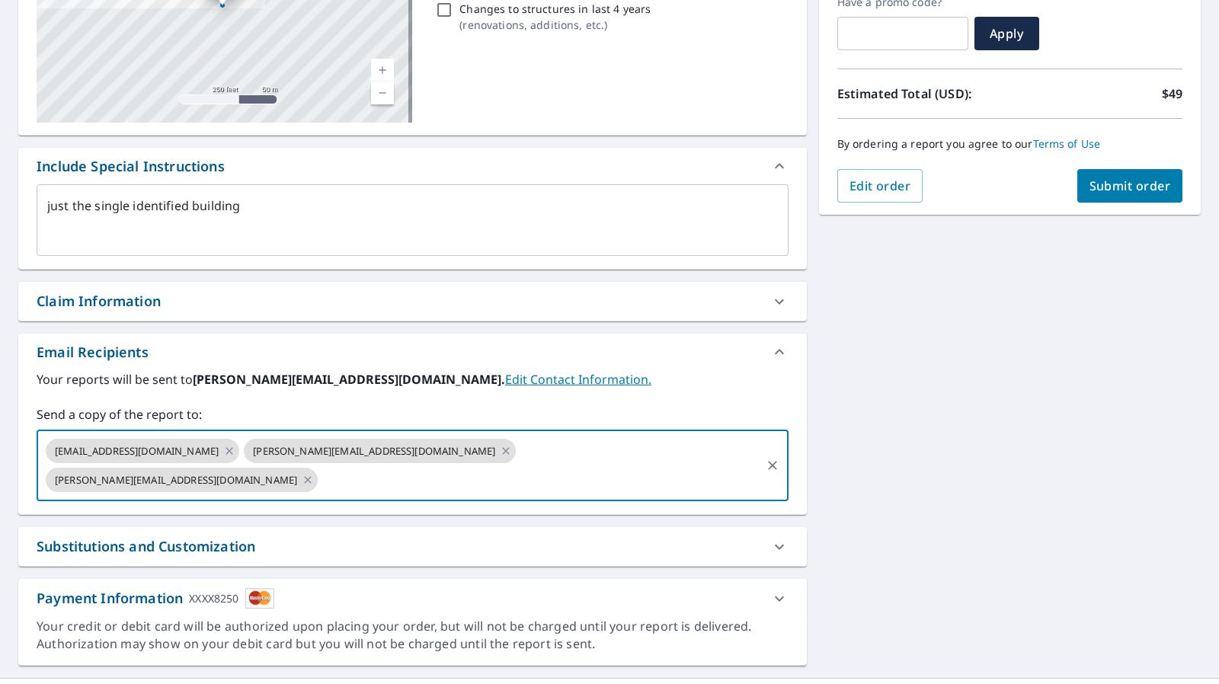
scroll to position [0, 0]
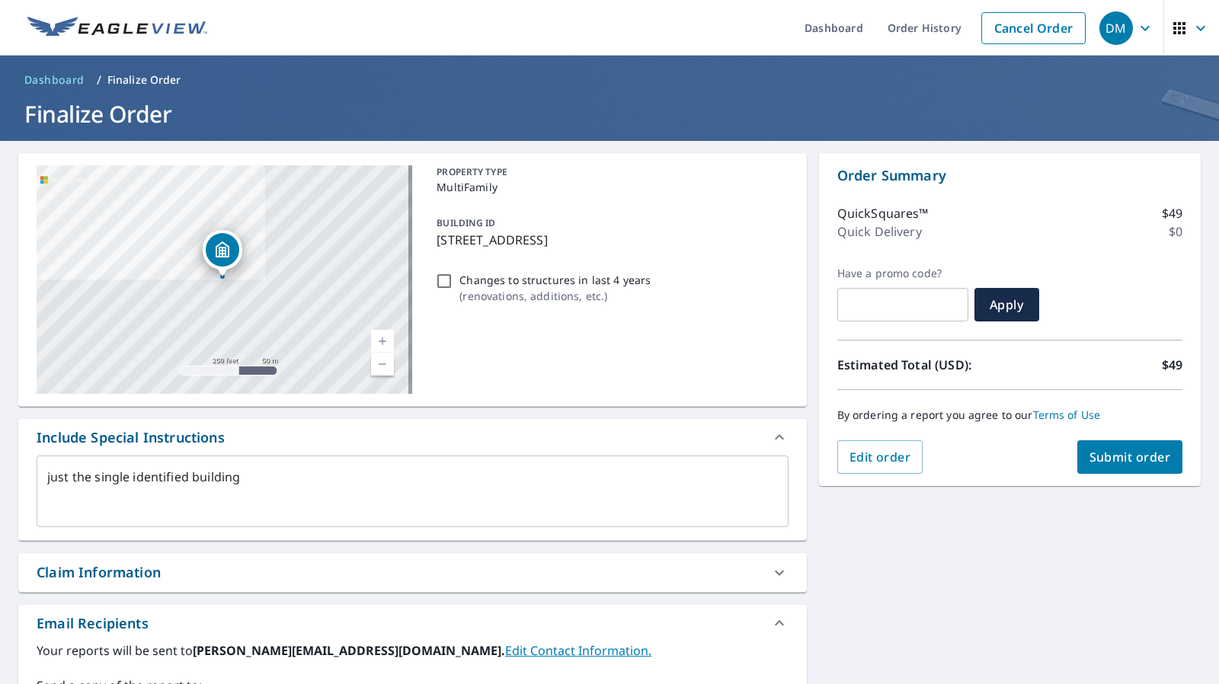
click at [1111, 453] on span "Submit order" at bounding box center [1131, 457] width 82 height 17
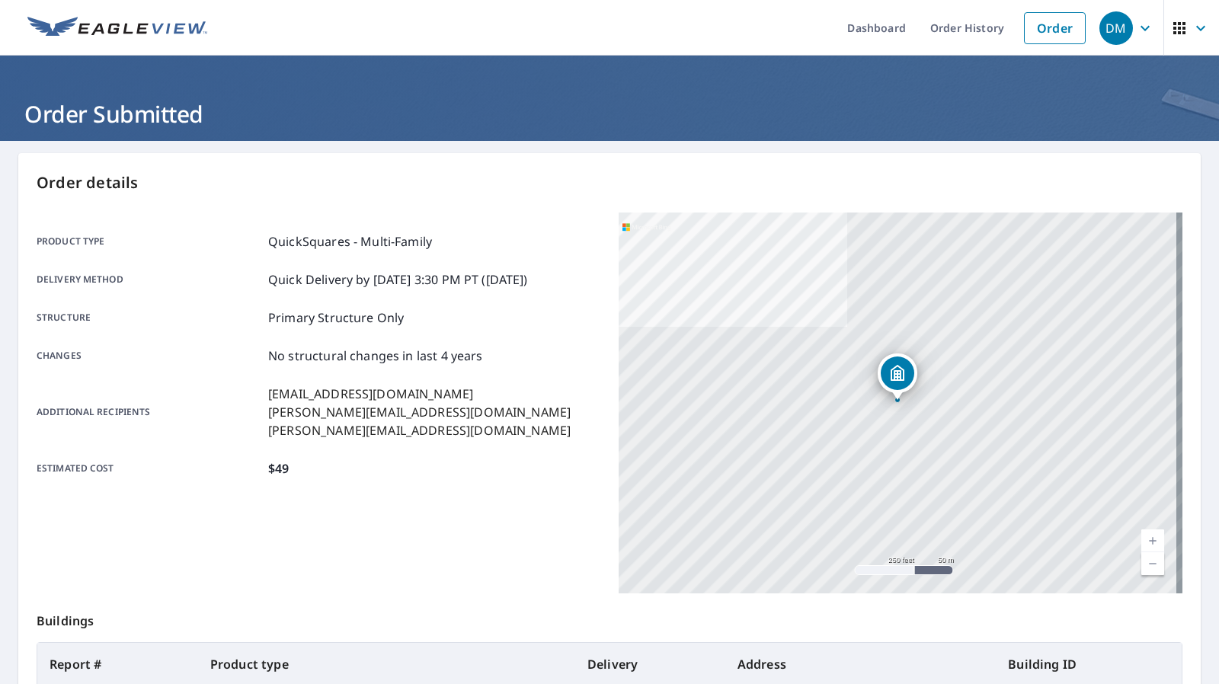
click at [966, 30] on link "Order History" at bounding box center [967, 28] width 98 height 56
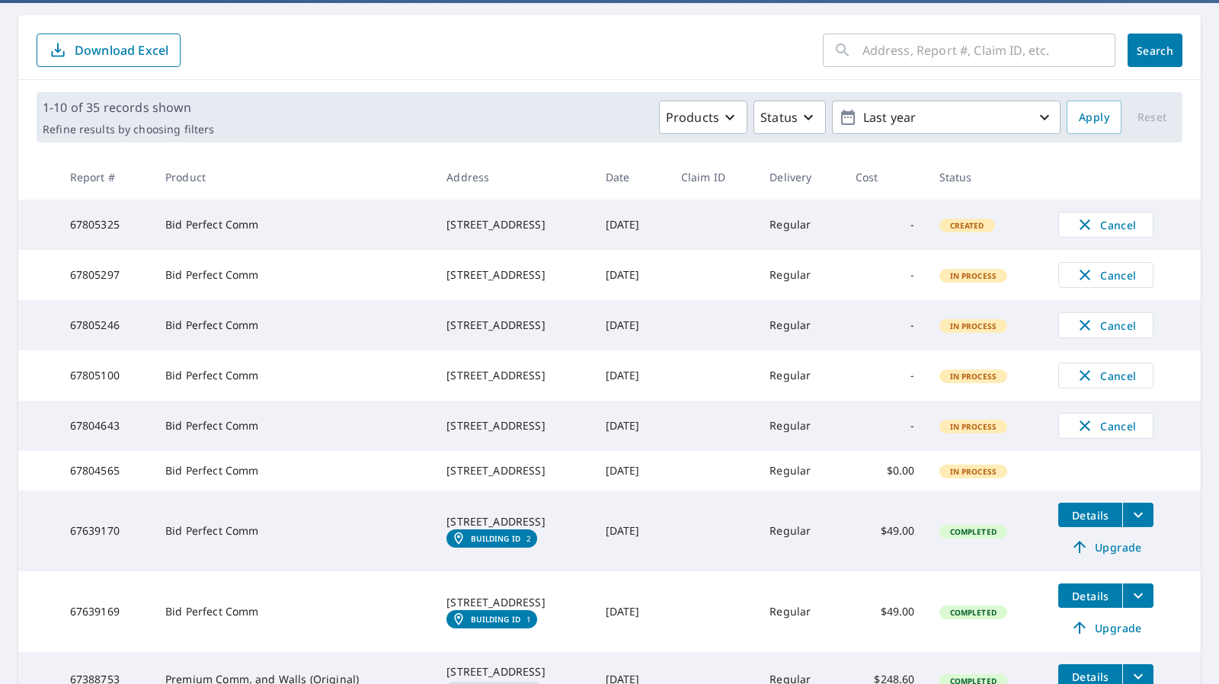
scroll to position [162, 0]
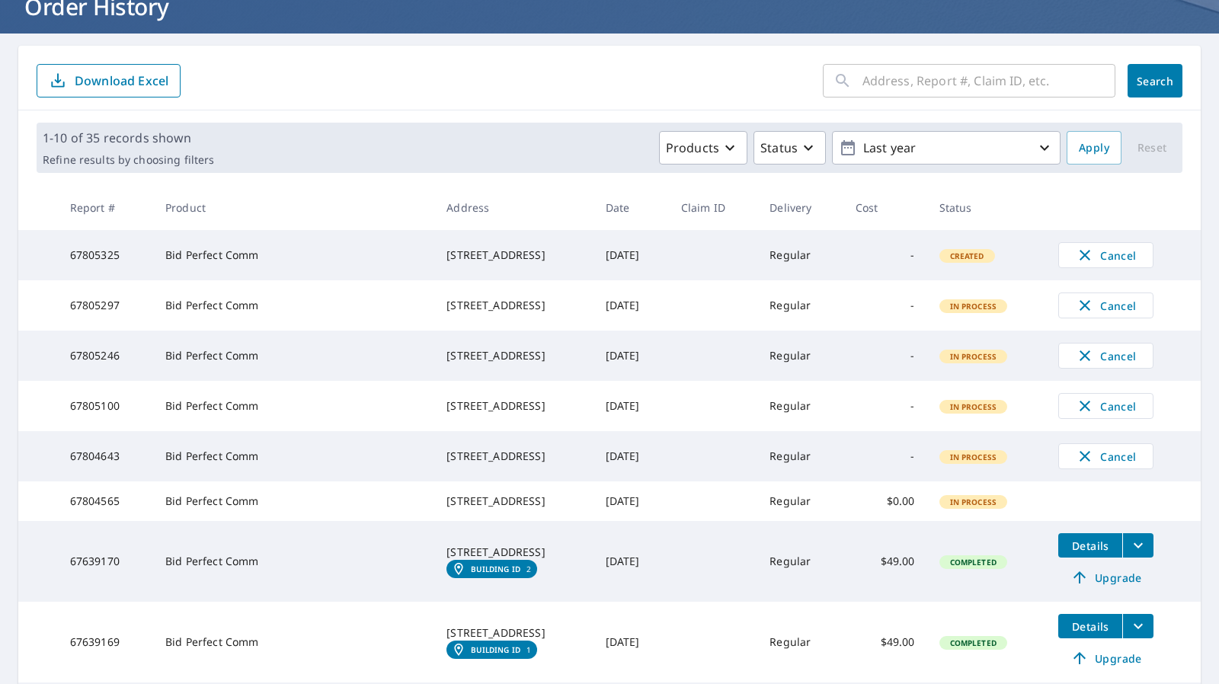
scroll to position [108, 0]
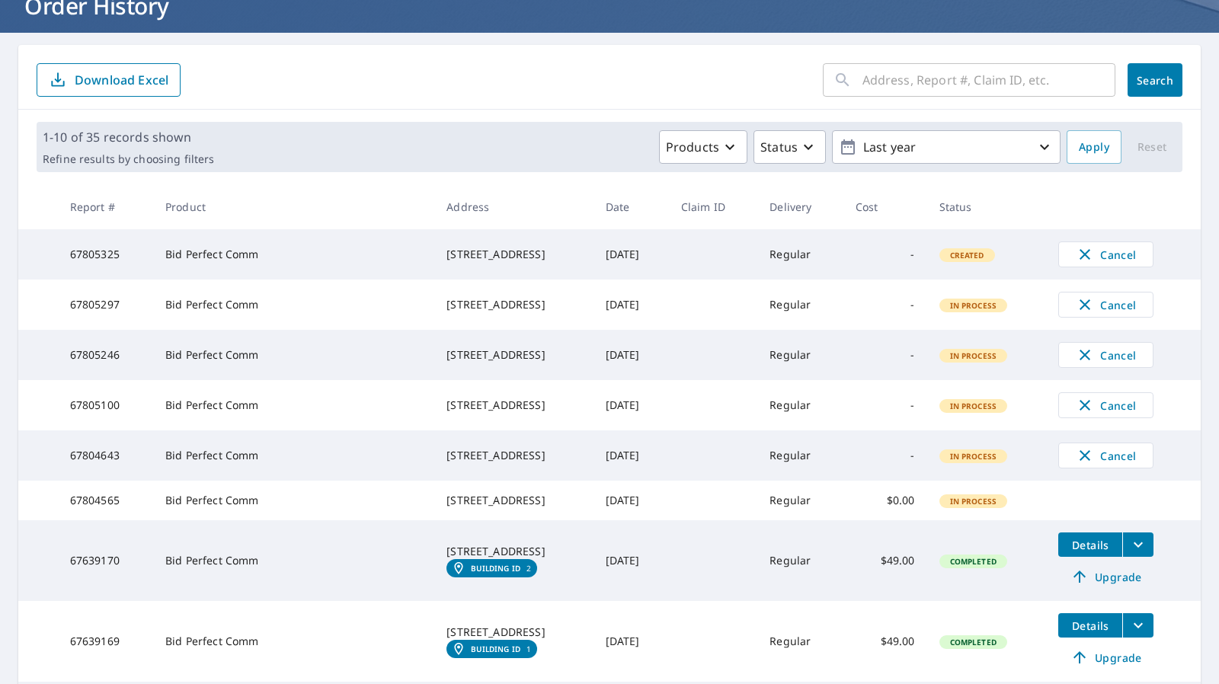
drag, startPoint x: 501, startPoint y: 543, endPoint x: 410, endPoint y: 527, distance: 92.2
click at [447, 508] on div "[STREET_ADDRESS]" at bounding box center [514, 500] width 134 height 15
copy div "[STREET_ADDRESS]"
